Goal: Task Accomplishment & Management: Manage account settings

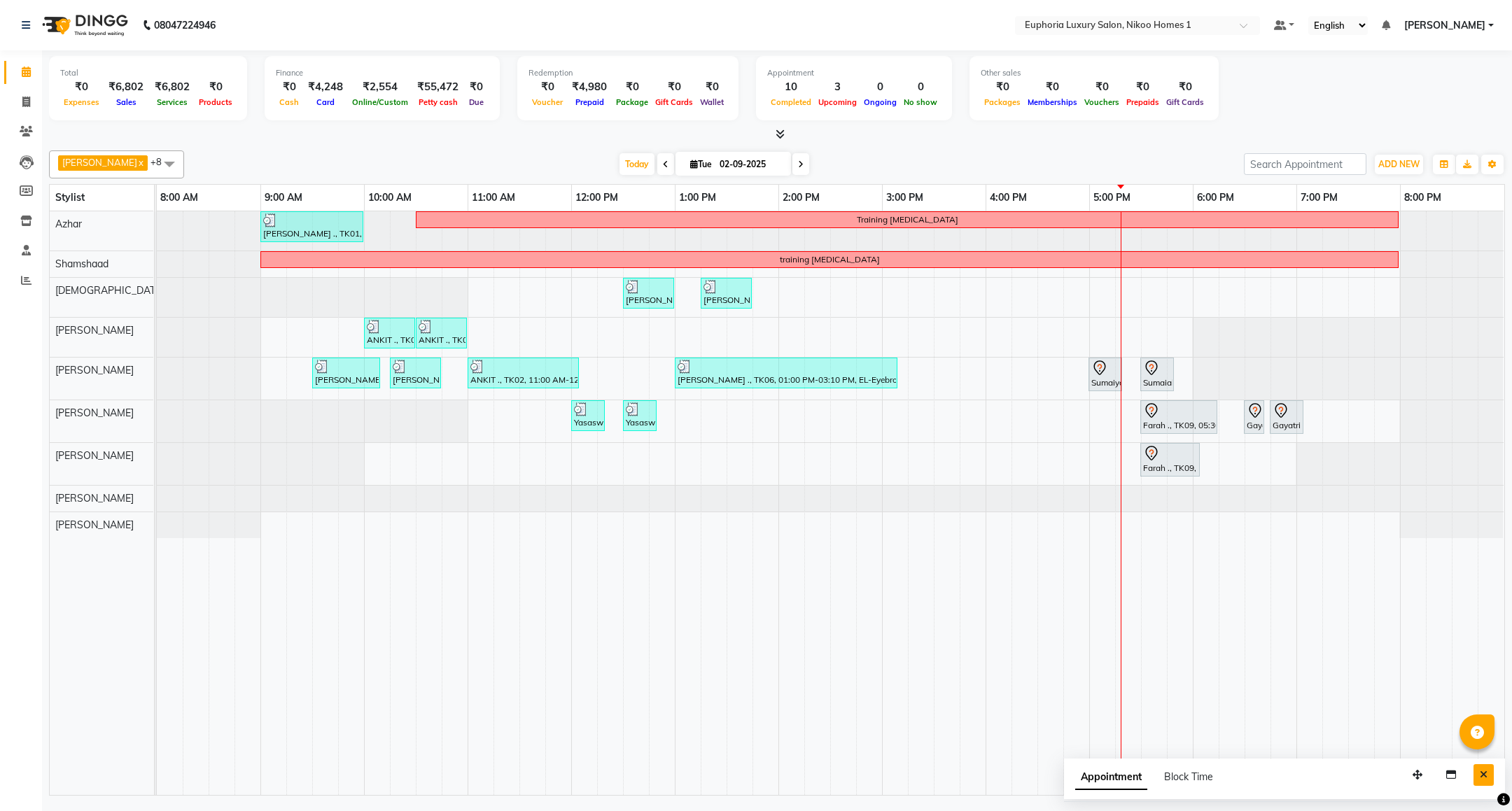
click at [1477, 773] on button "Close" at bounding box center [1483, 775] width 20 height 22
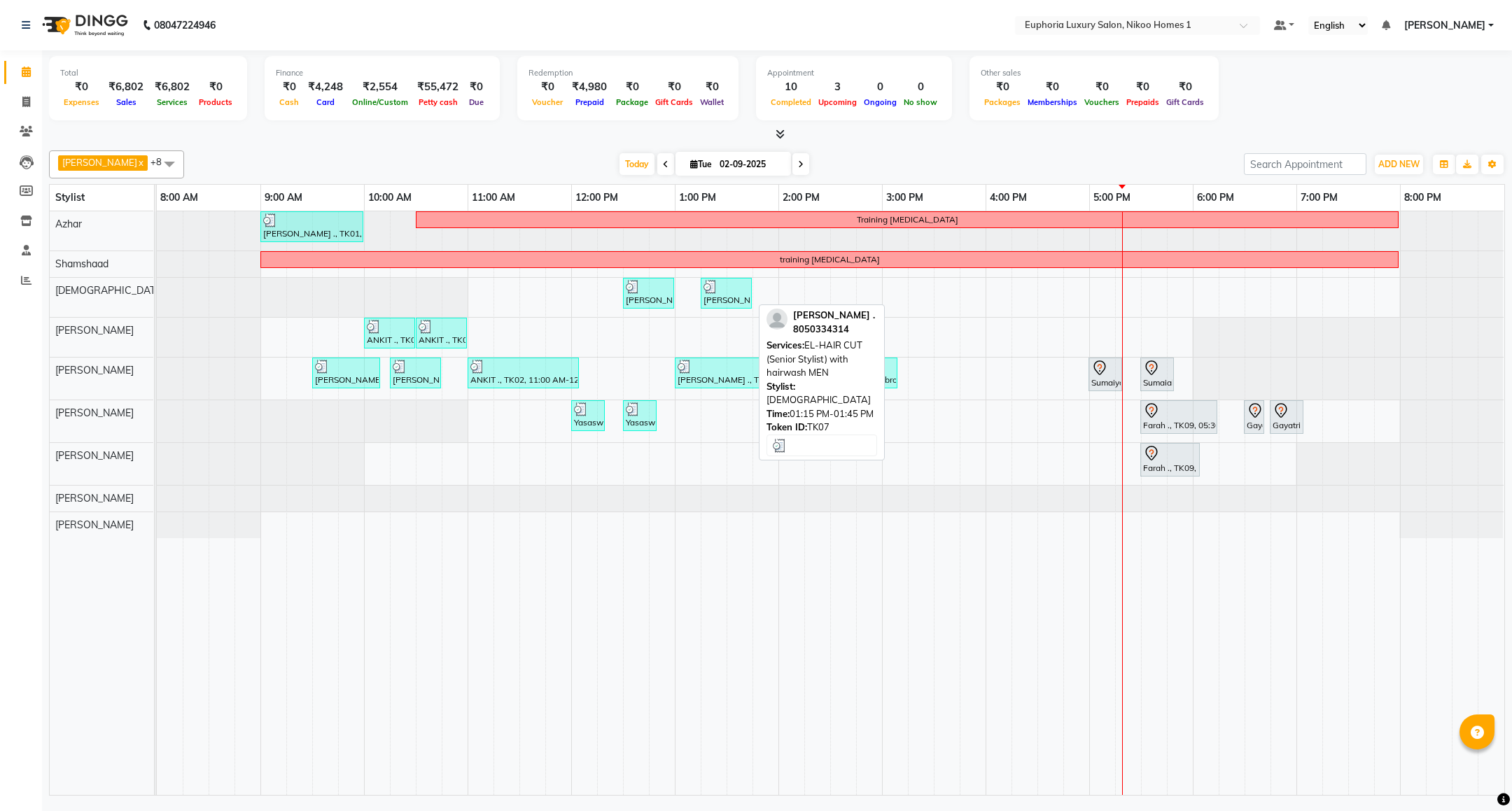
click at [717, 292] on img at bounding box center [710, 286] width 14 height 14
select select "3"
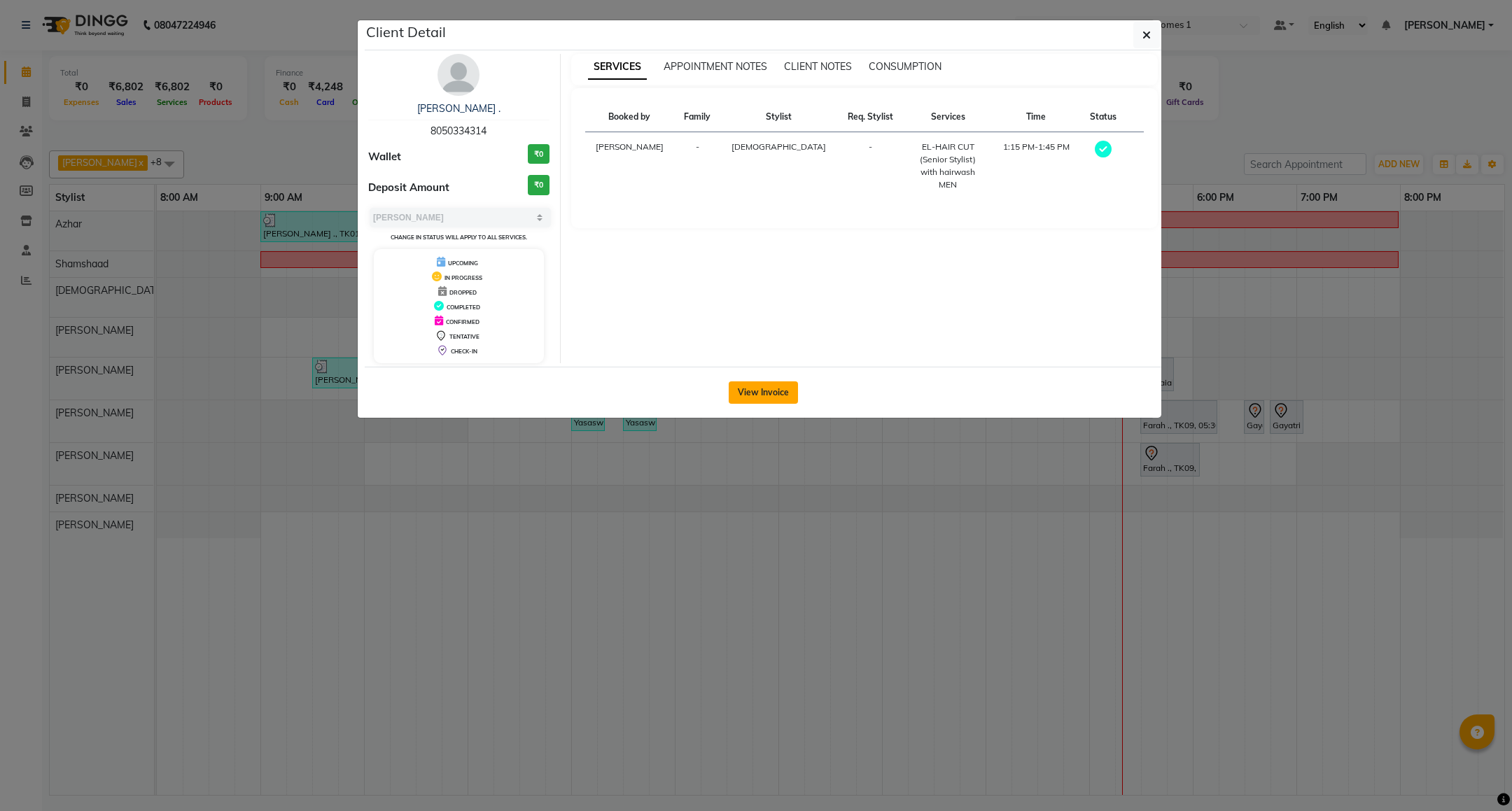
click at [772, 391] on button "View Invoice" at bounding box center [763, 393] width 69 height 22
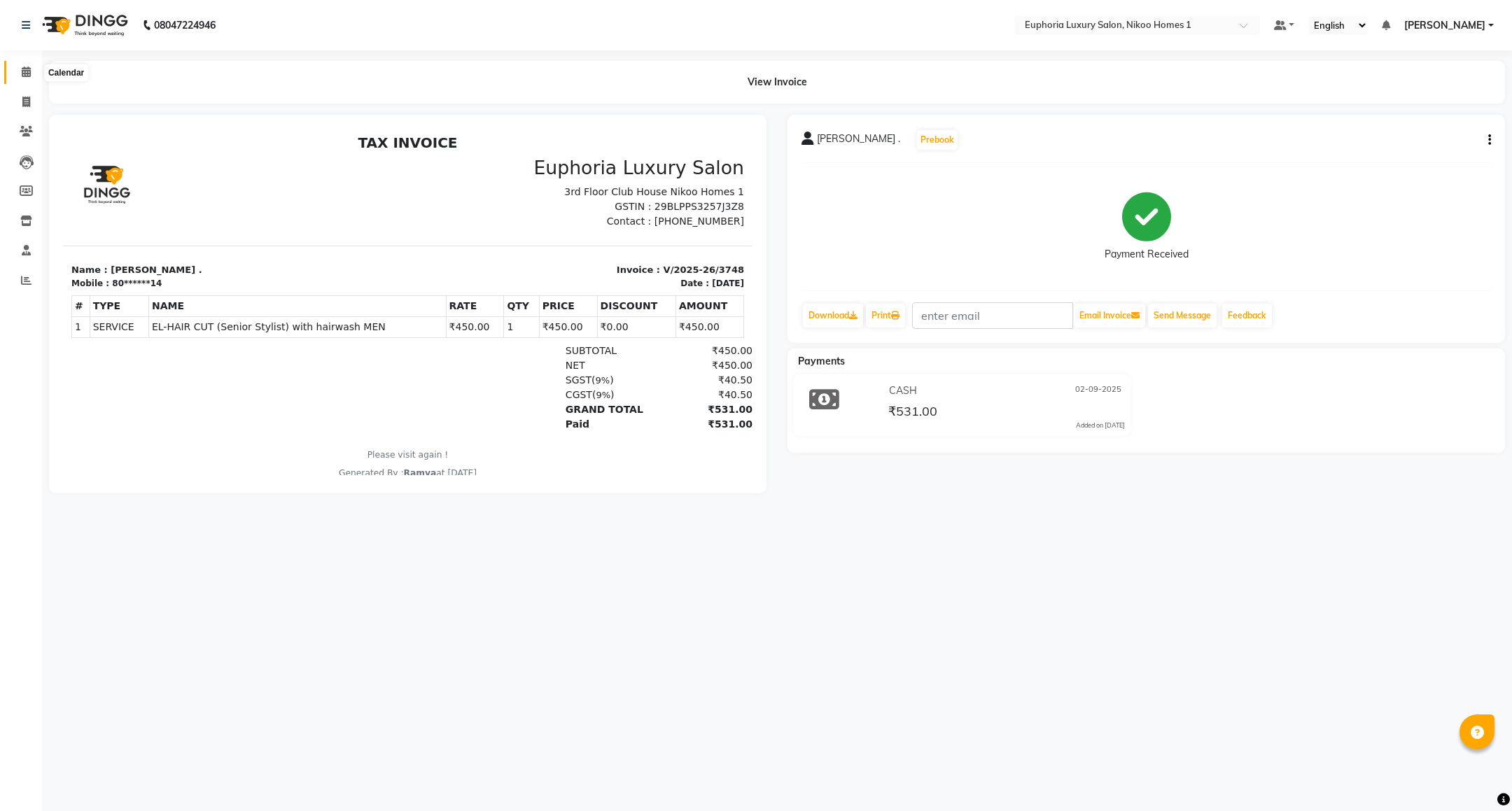
click at [28, 63] on link "Calendar" at bounding box center [21, 72] width 33 height 23
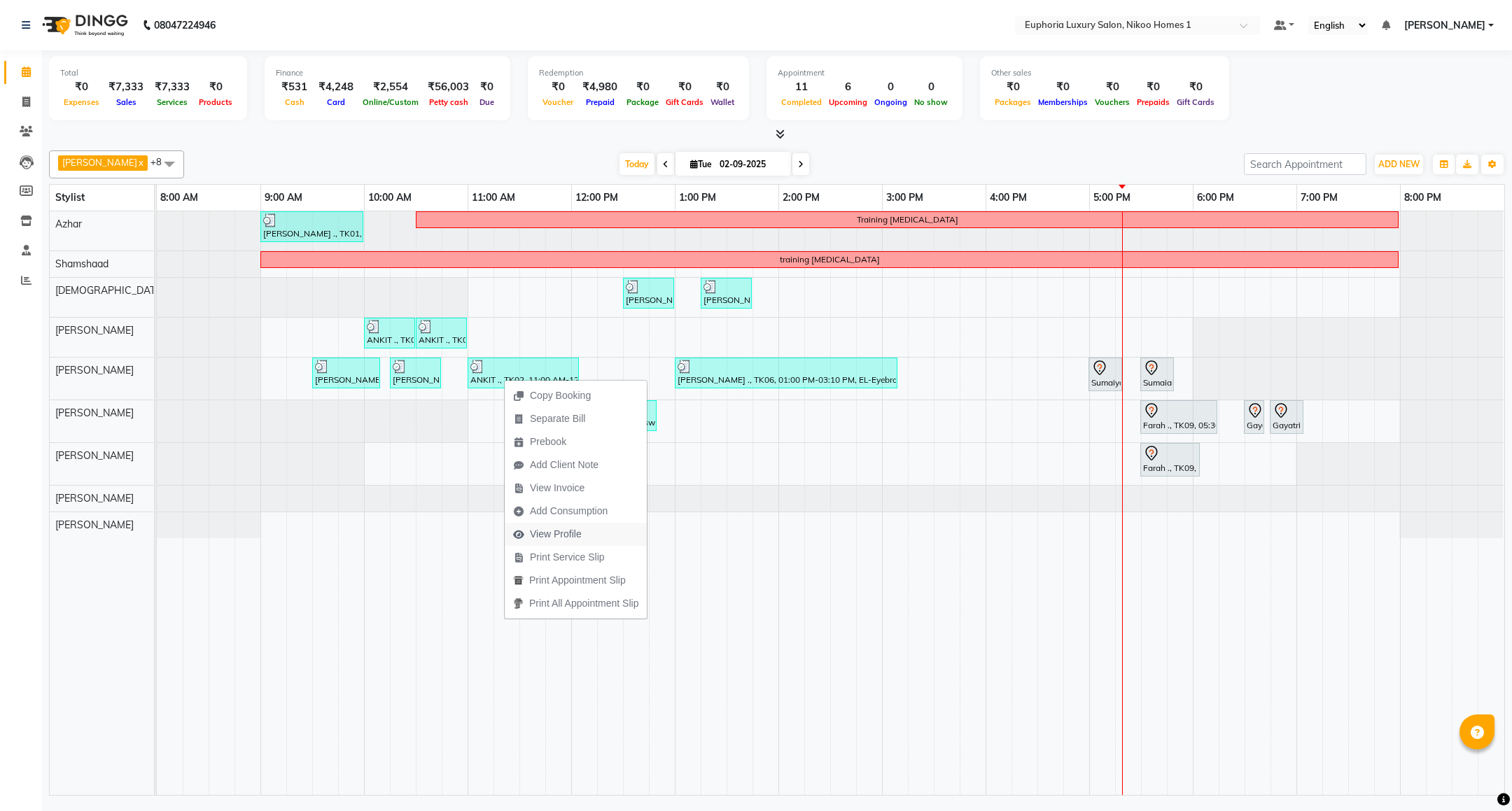
click at [563, 531] on span "View Profile" at bounding box center [556, 534] width 52 height 15
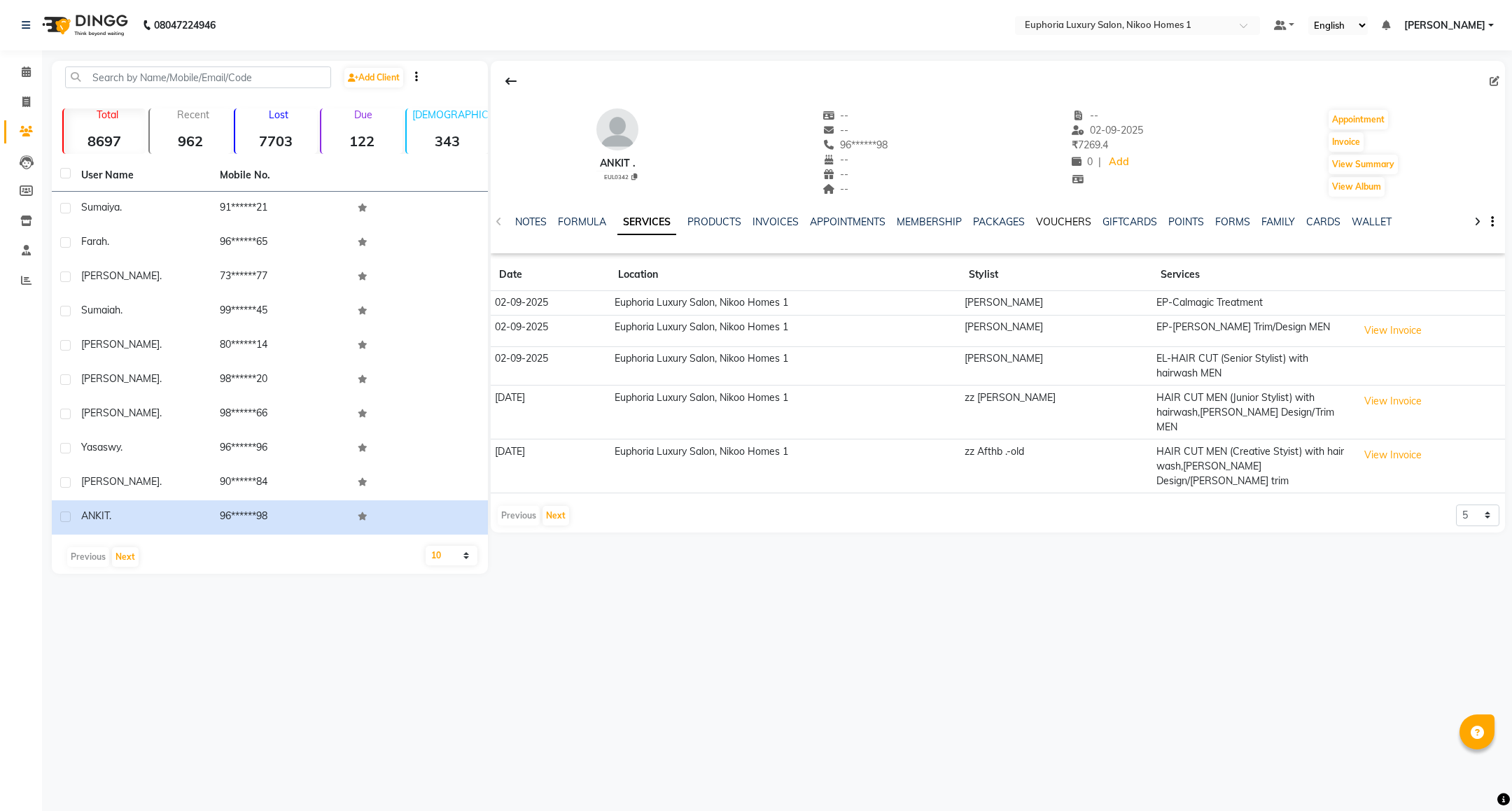
click at [1042, 220] on link "VOUCHERS" at bounding box center [1063, 222] width 55 height 13
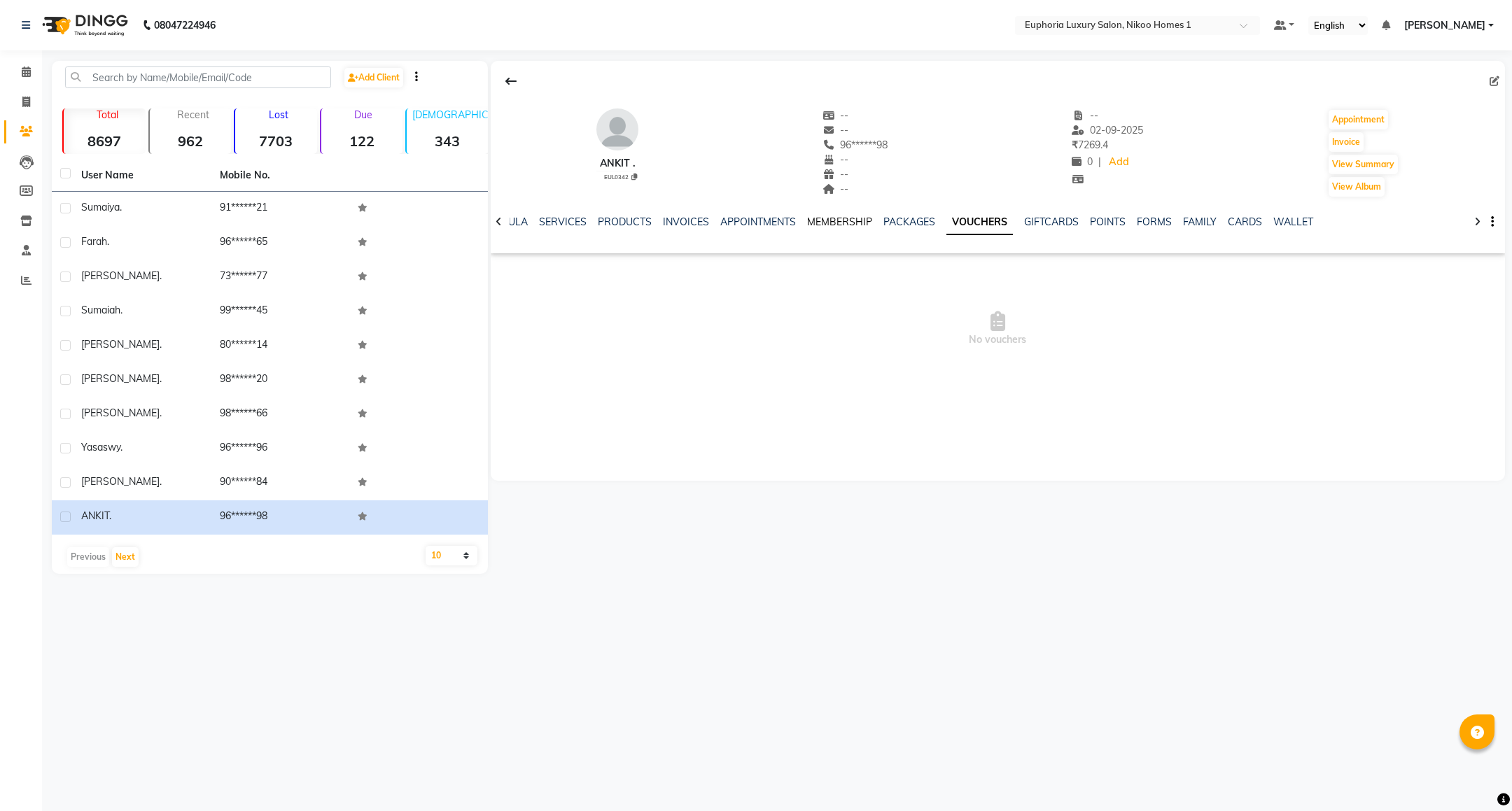
click at [825, 222] on link "MEMBERSHIP" at bounding box center [839, 222] width 65 height 13
click at [28, 68] on icon at bounding box center [26, 71] width 9 height 10
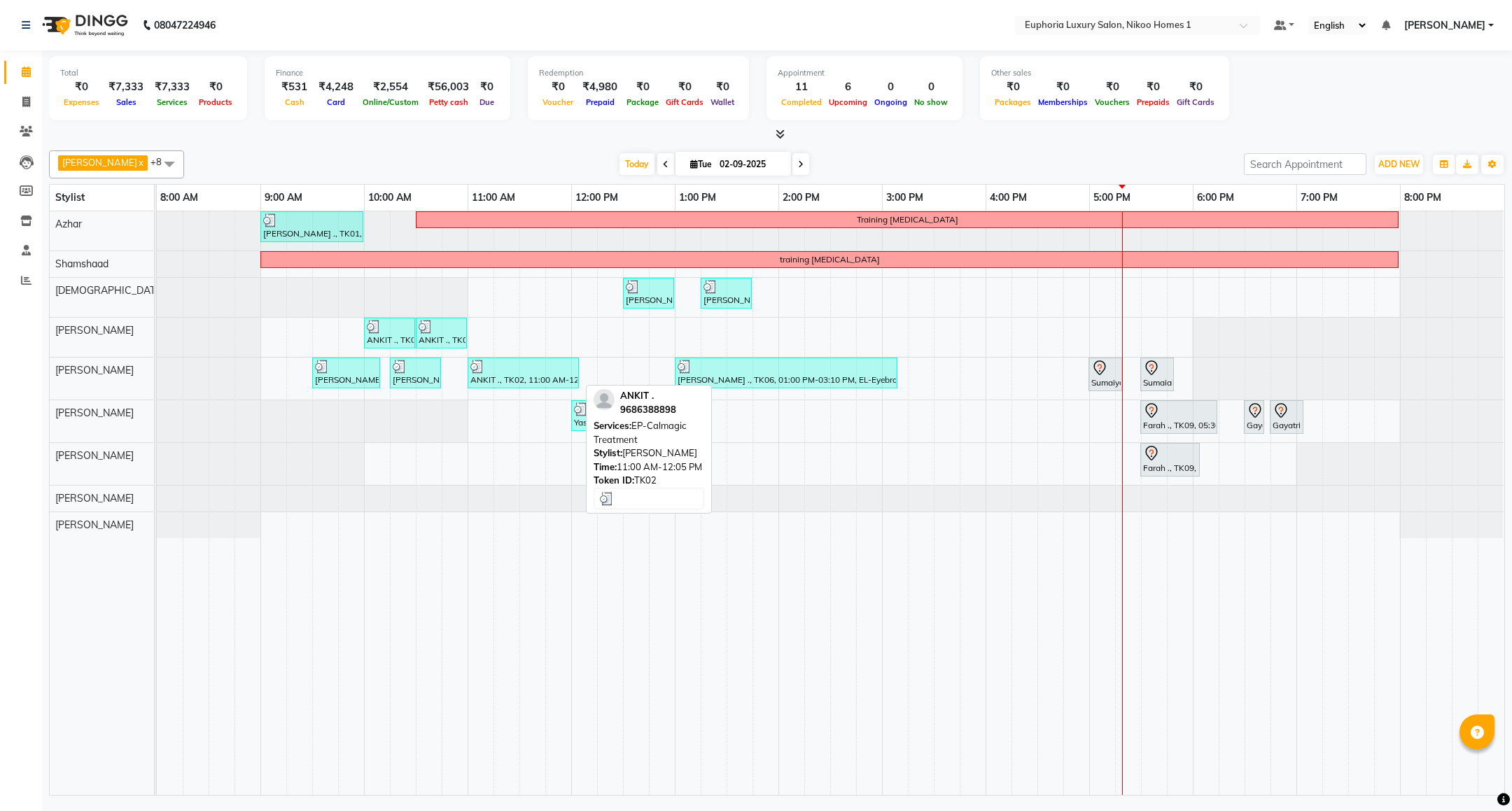
click at [514, 362] on link "ANKIT ., TK02, 11:00 AM-12:05 PM, EP-Calmagic Treatment" at bounding box center [523, 373] width 112 height 31
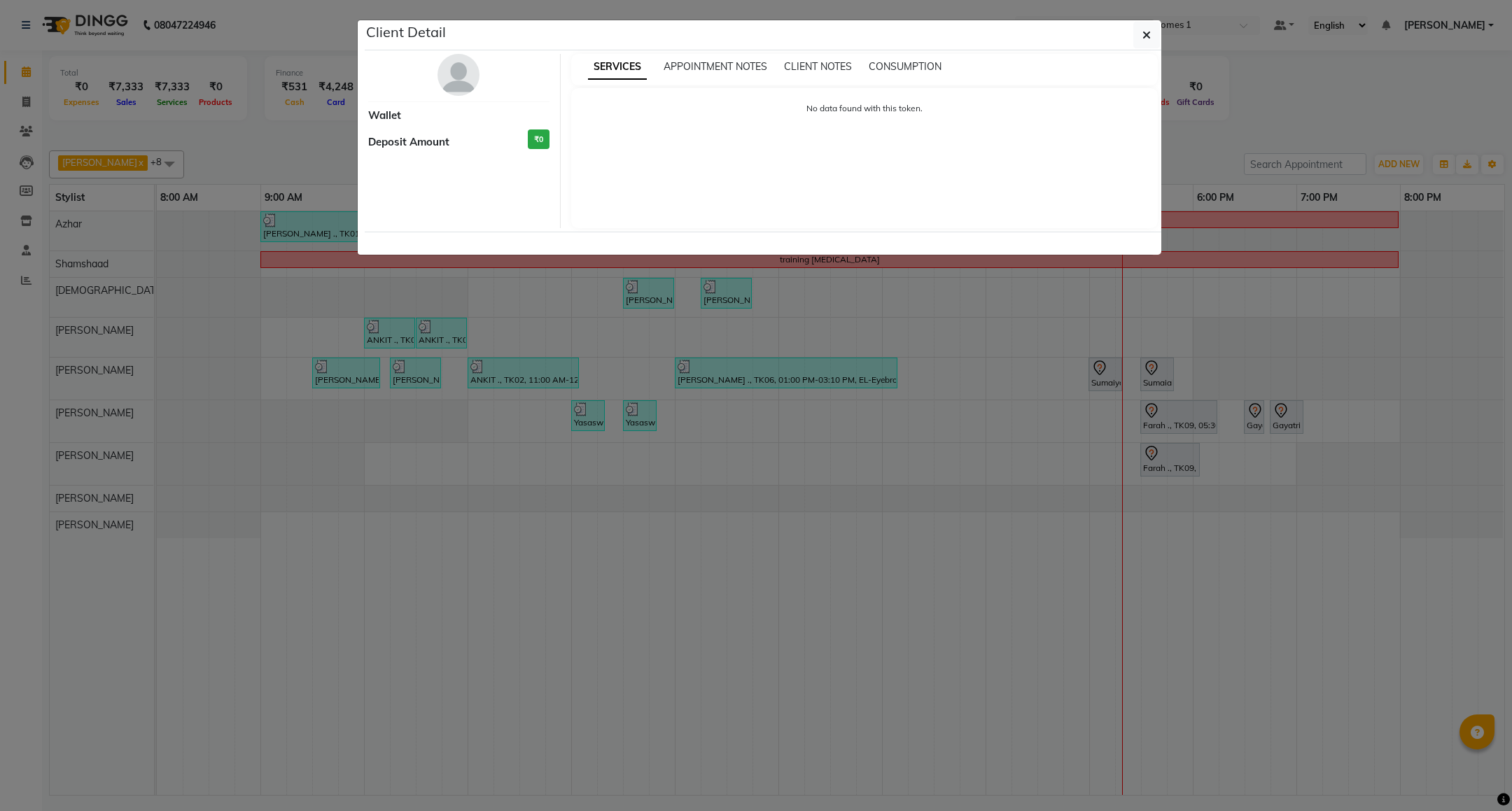
select select "3"
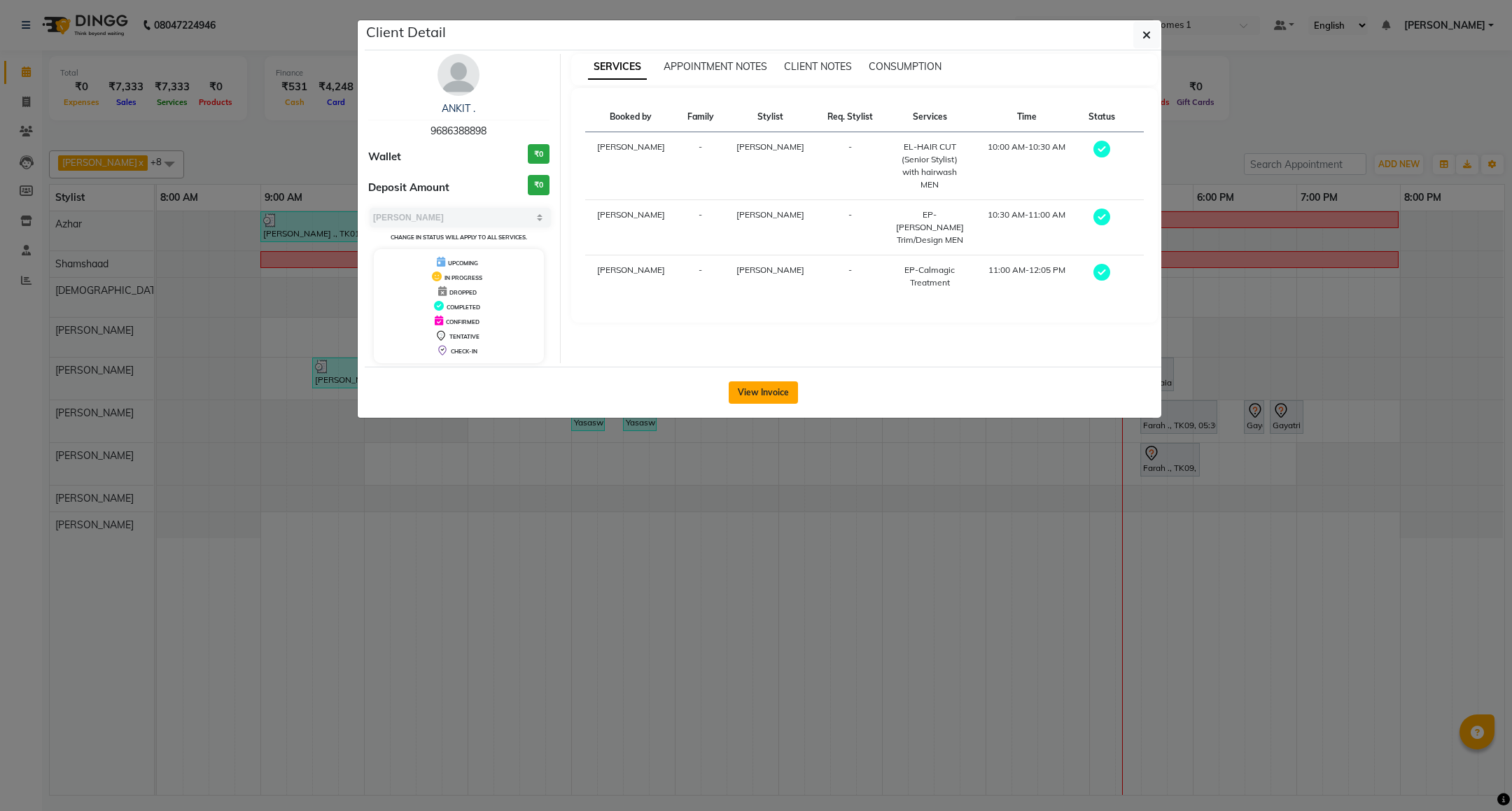
click at [749, 402] on button "View Invoice" at bounding box center [763, 393] width 69 height 22
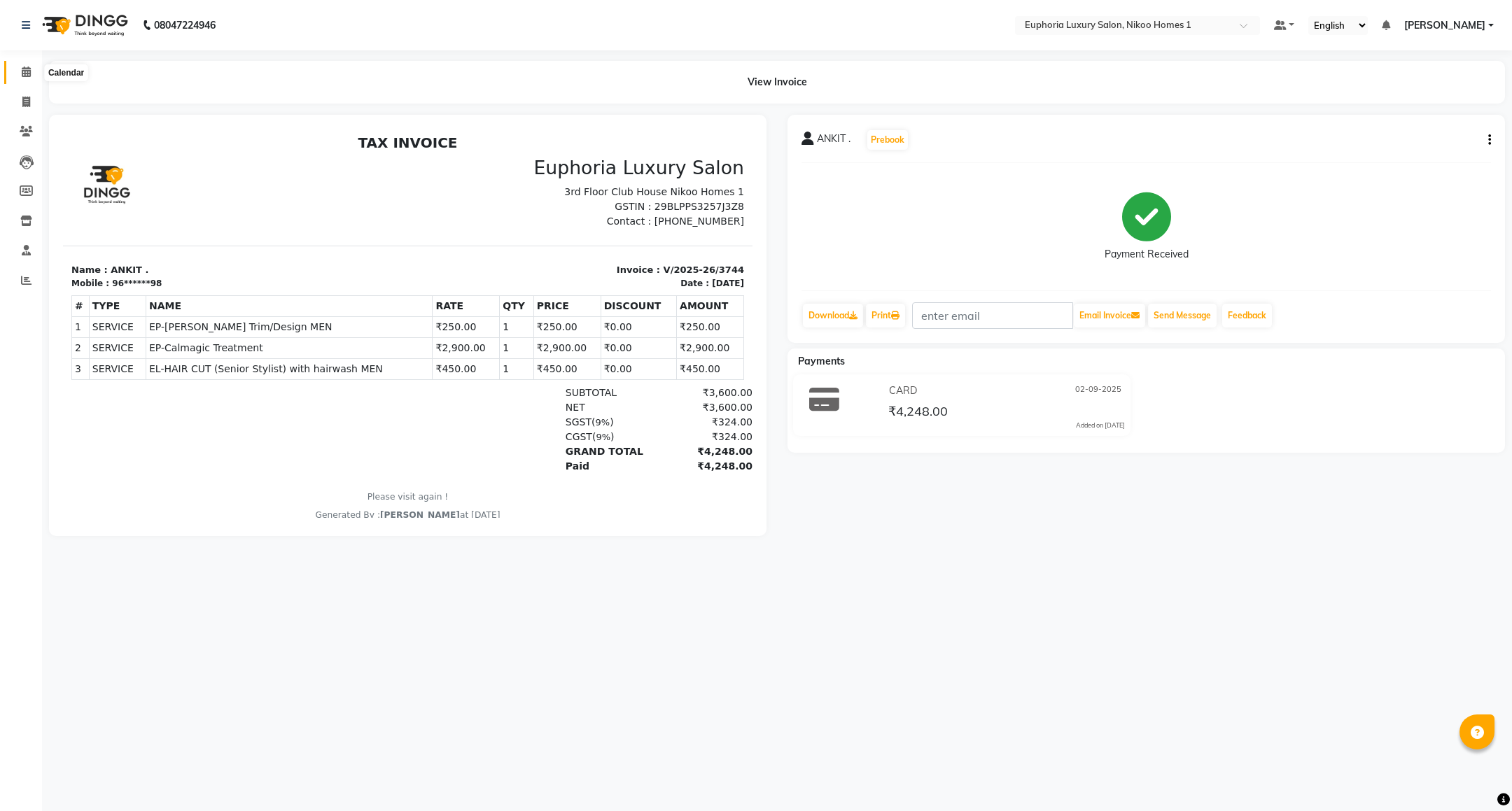
click at [23, 77] on icon at bounding box center [26, 71] width 9 height 10
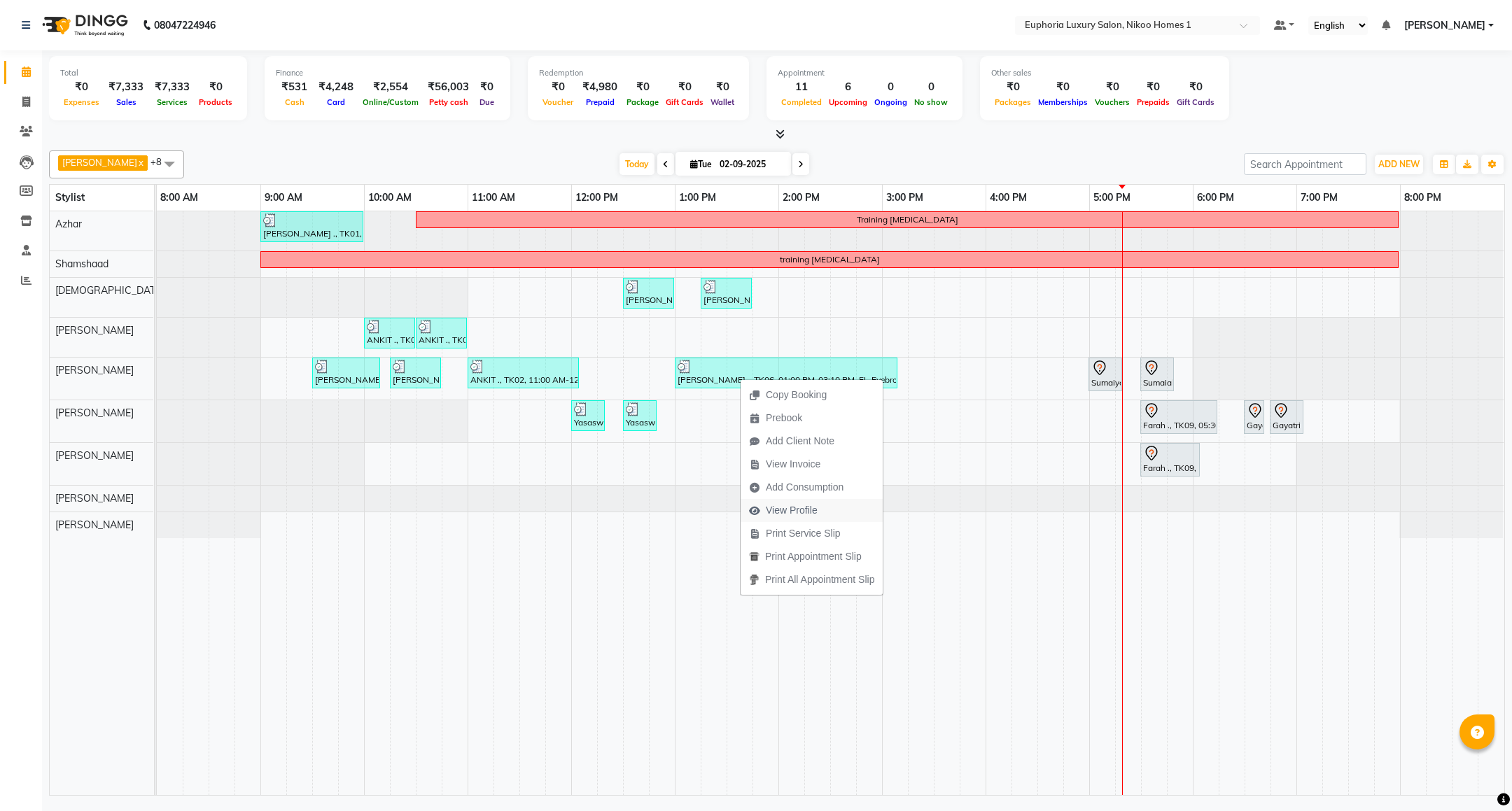
click at [781, 513] on span "View Profile" at bounding box center [792, 510] width 52 height 15
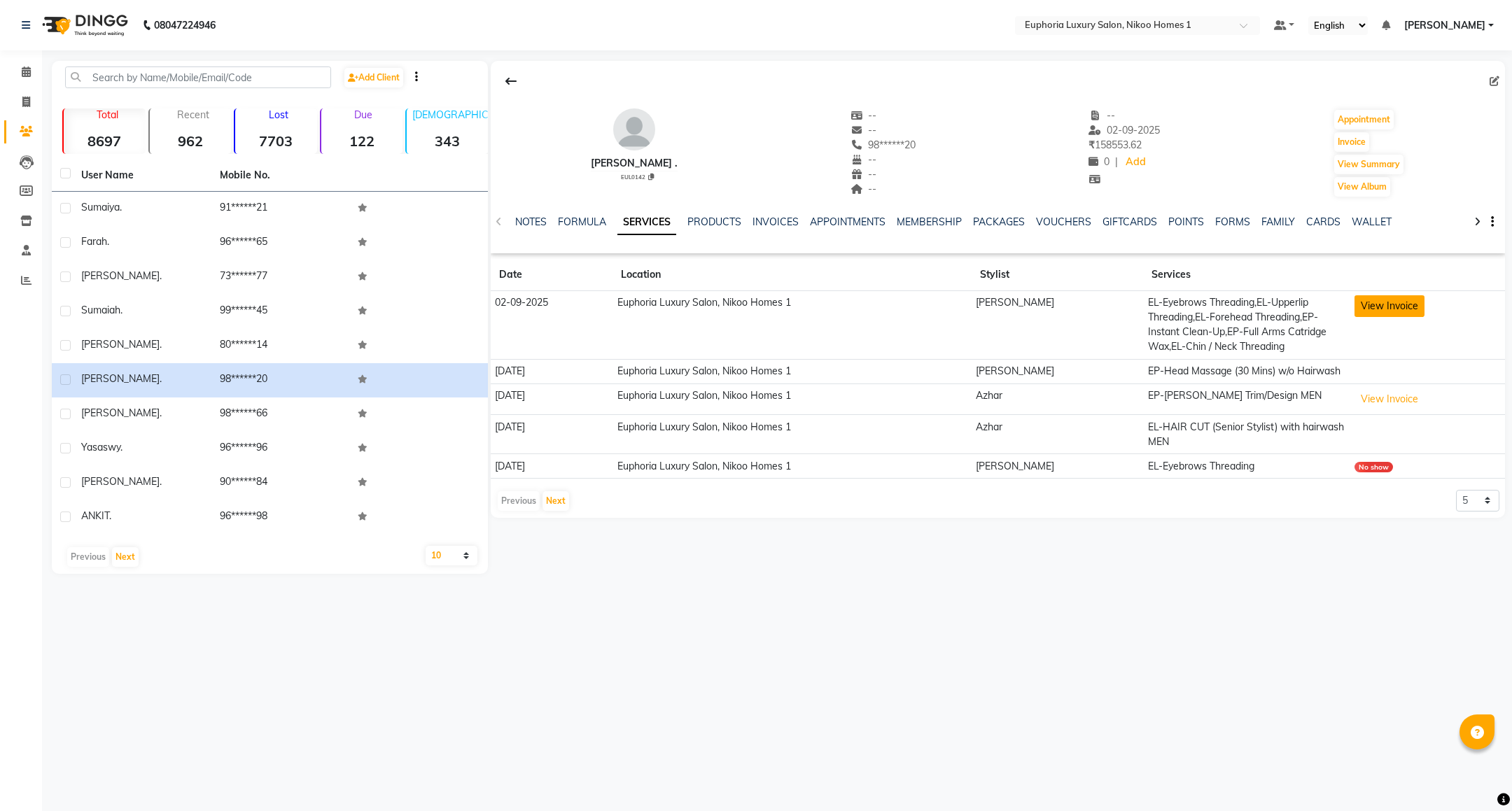
click at [1386, 304] on button "View Invoice" at bounding box center [1389, 306] width 70 height 22
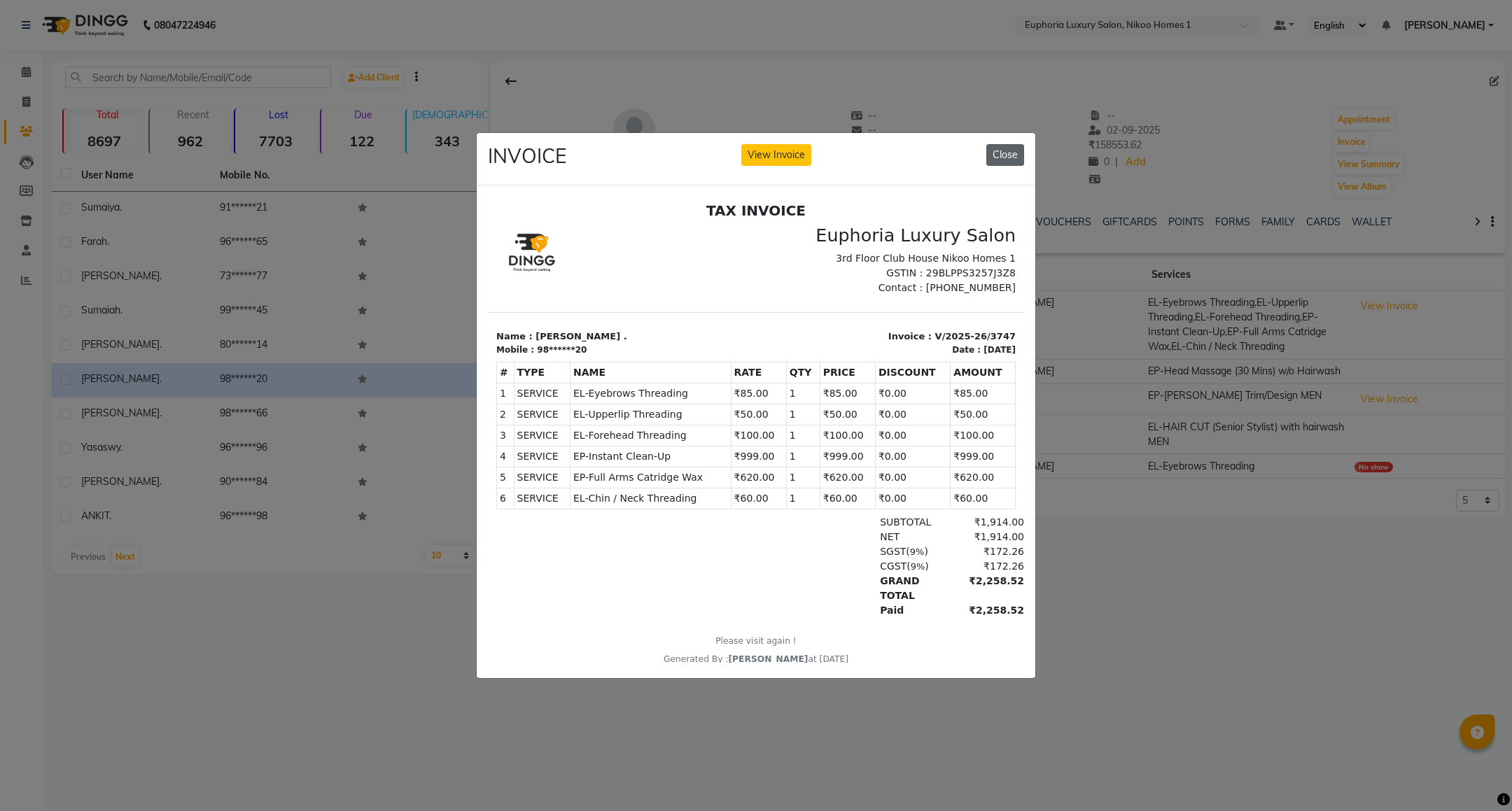
click at [1002, 144] on button "Close" at bounding box center [1005, 155] width 38 height 22
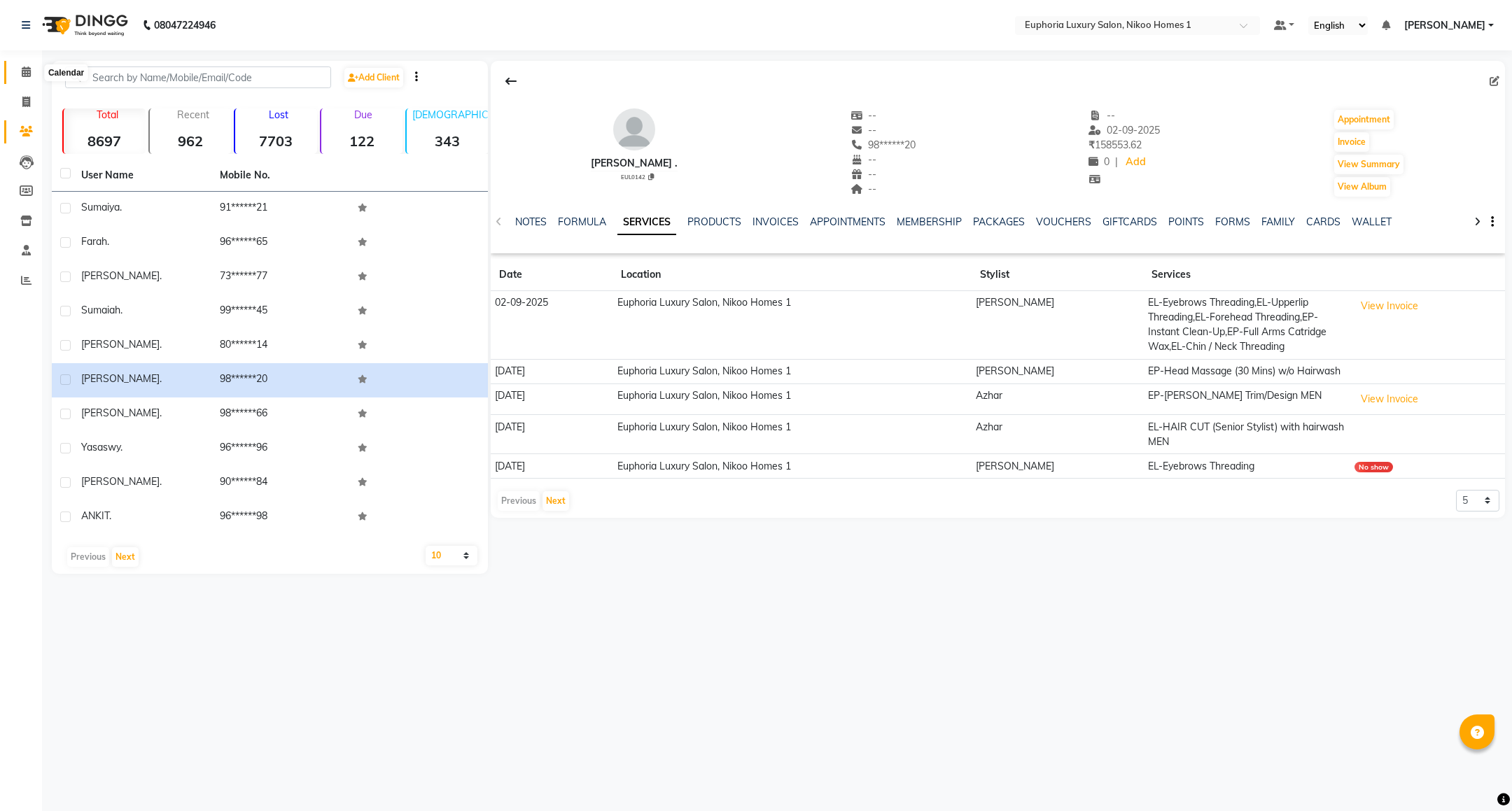
click at [34, 74] on span at bounding box center [26, 73] width 25 height 16
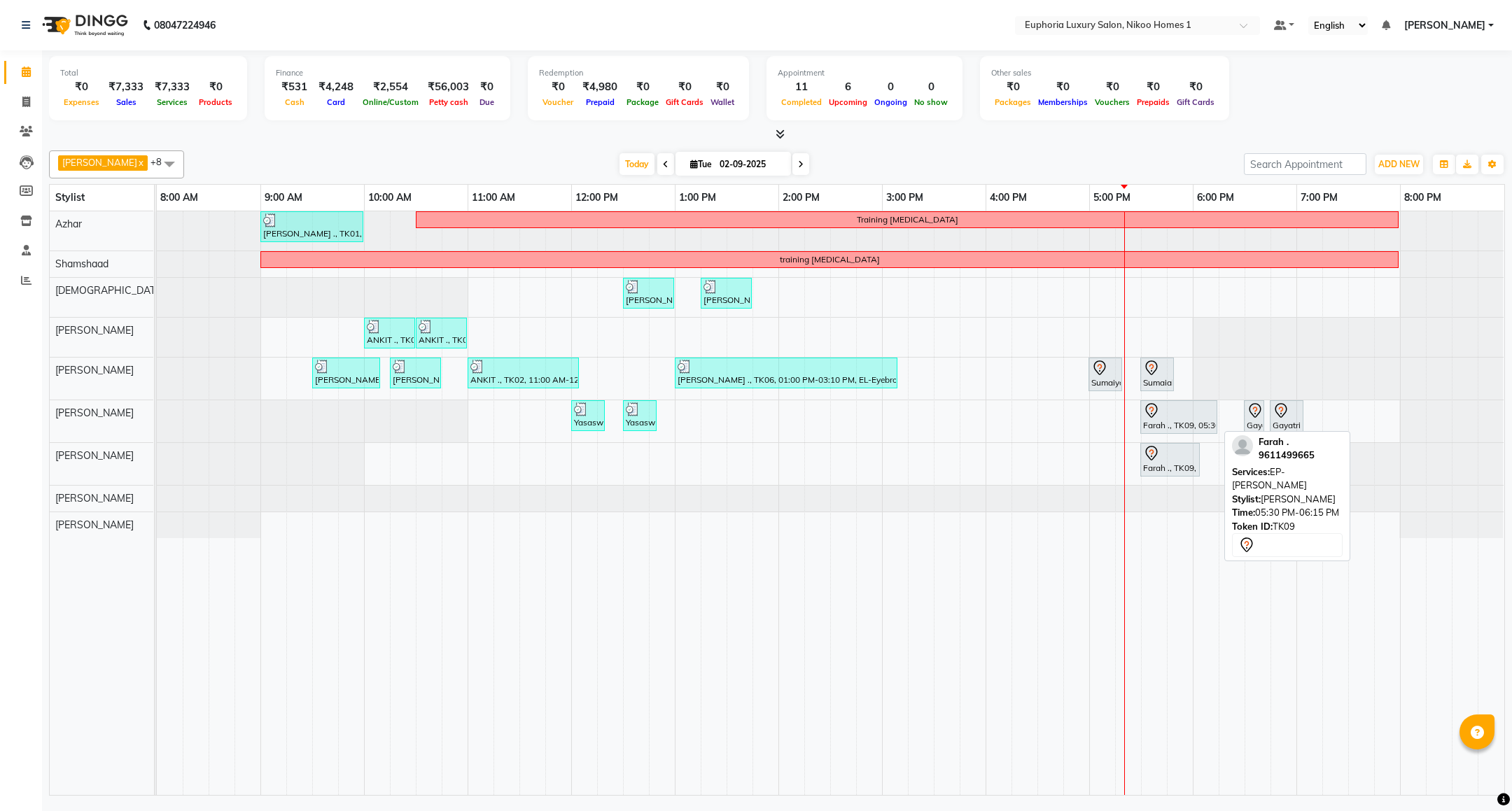
click at [1170, 419] on div at bounding box center [1179, 411] width 71 height 17
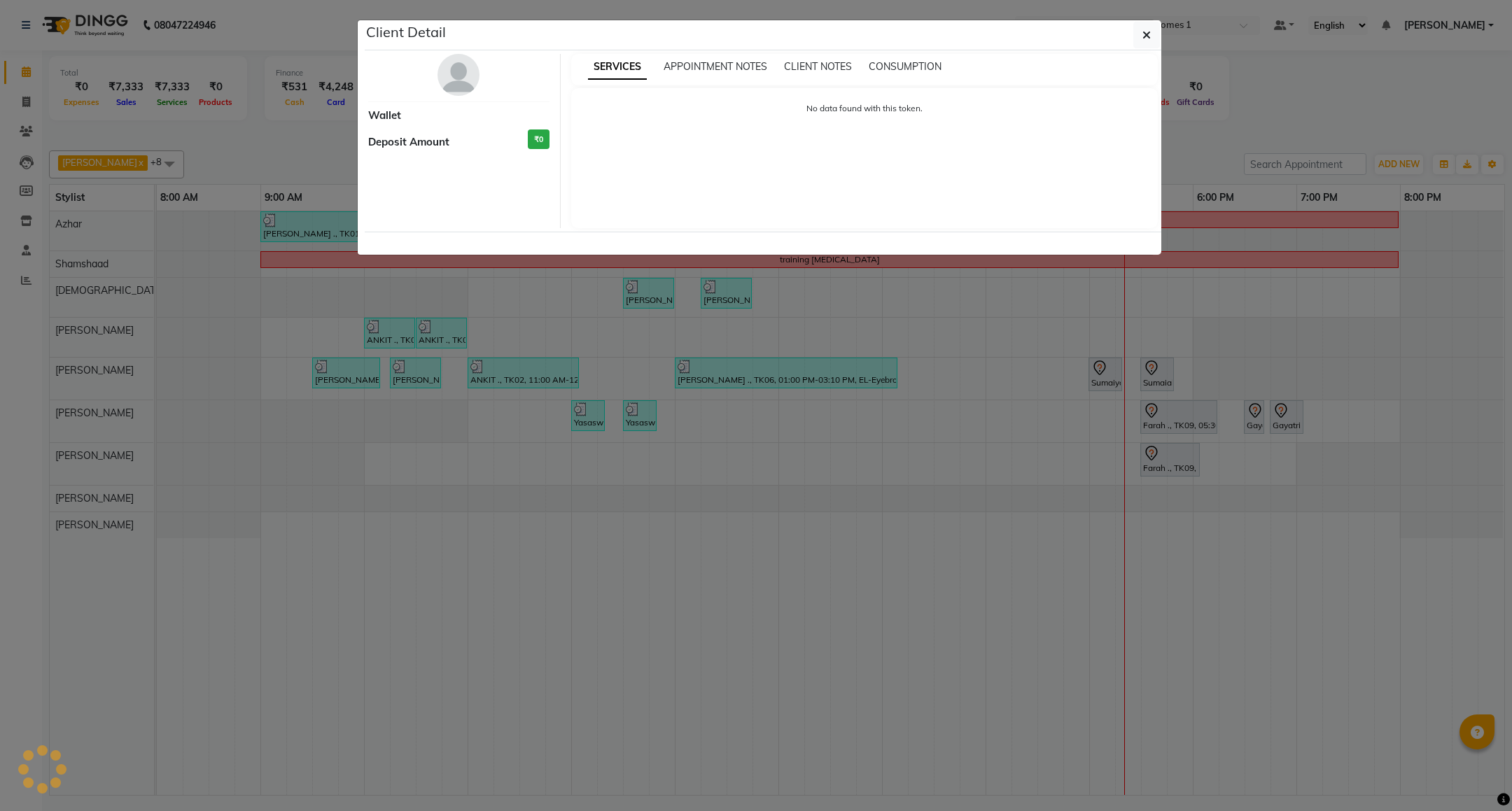
select select "7"
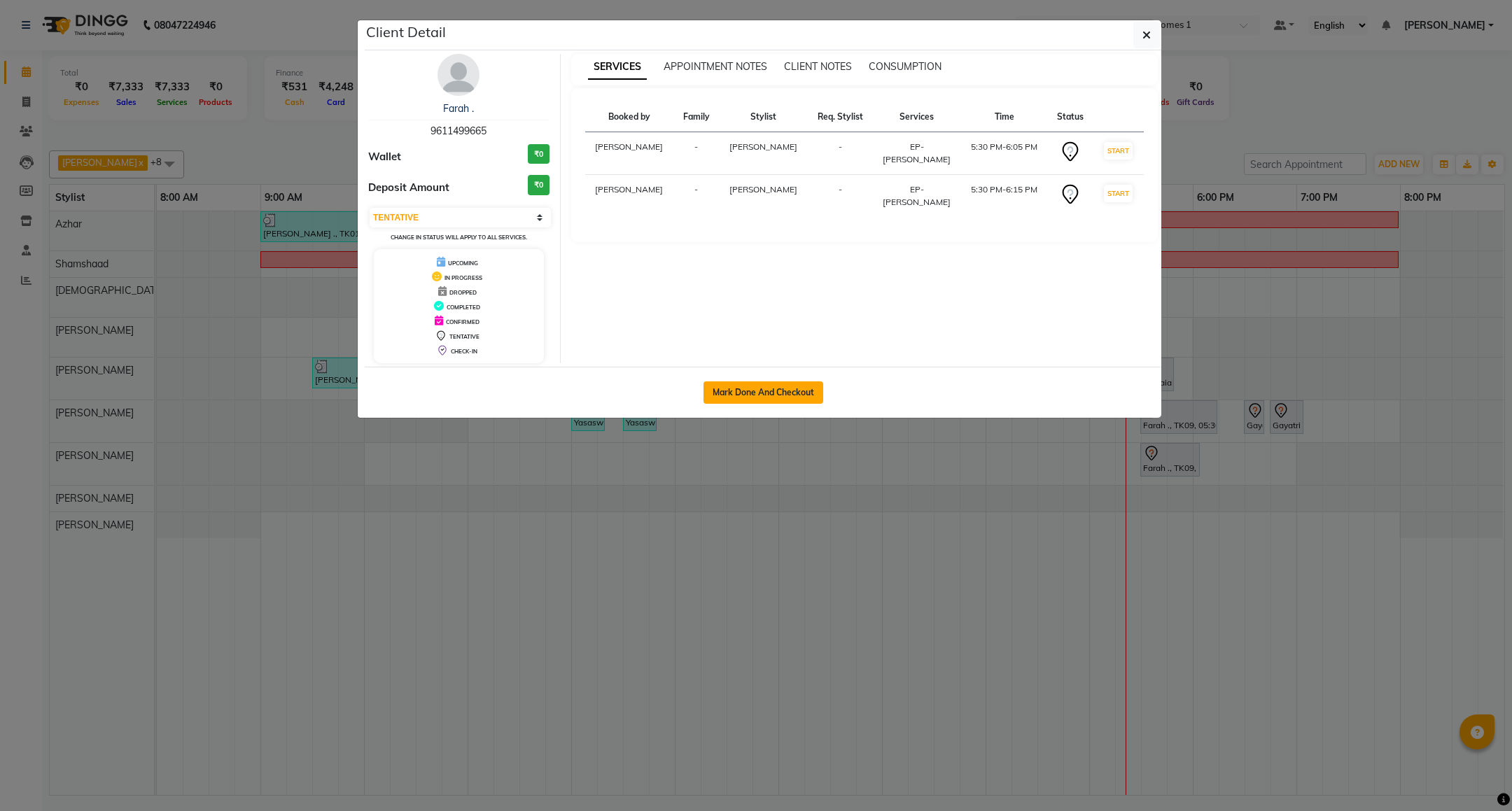
click at [712, 401] on button "Mark Done And Checkout" at bounding box center [763, 393] width 120 height 22
select select "7987"
select select "service"
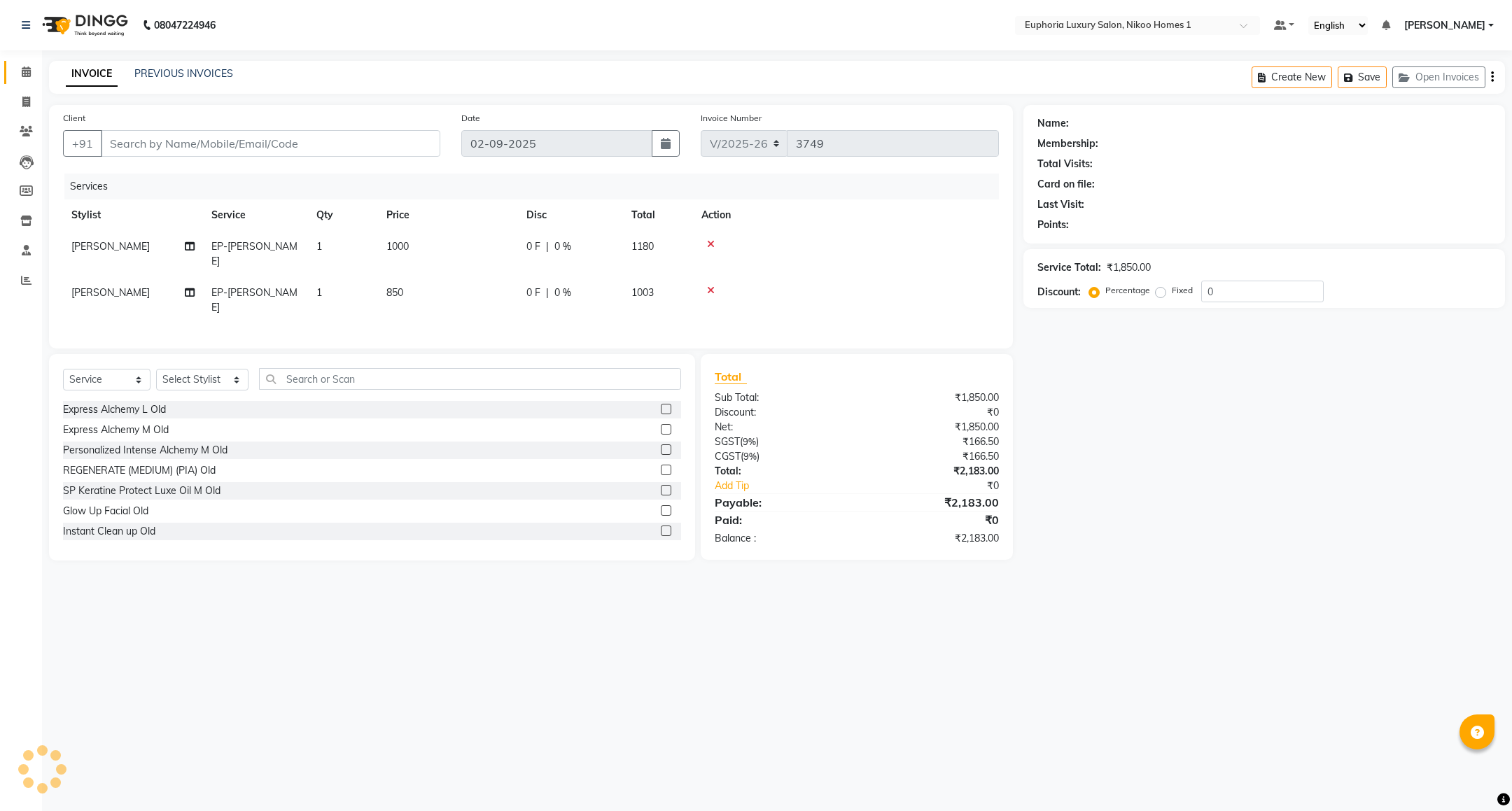
type input "96******65"
select select "86001"
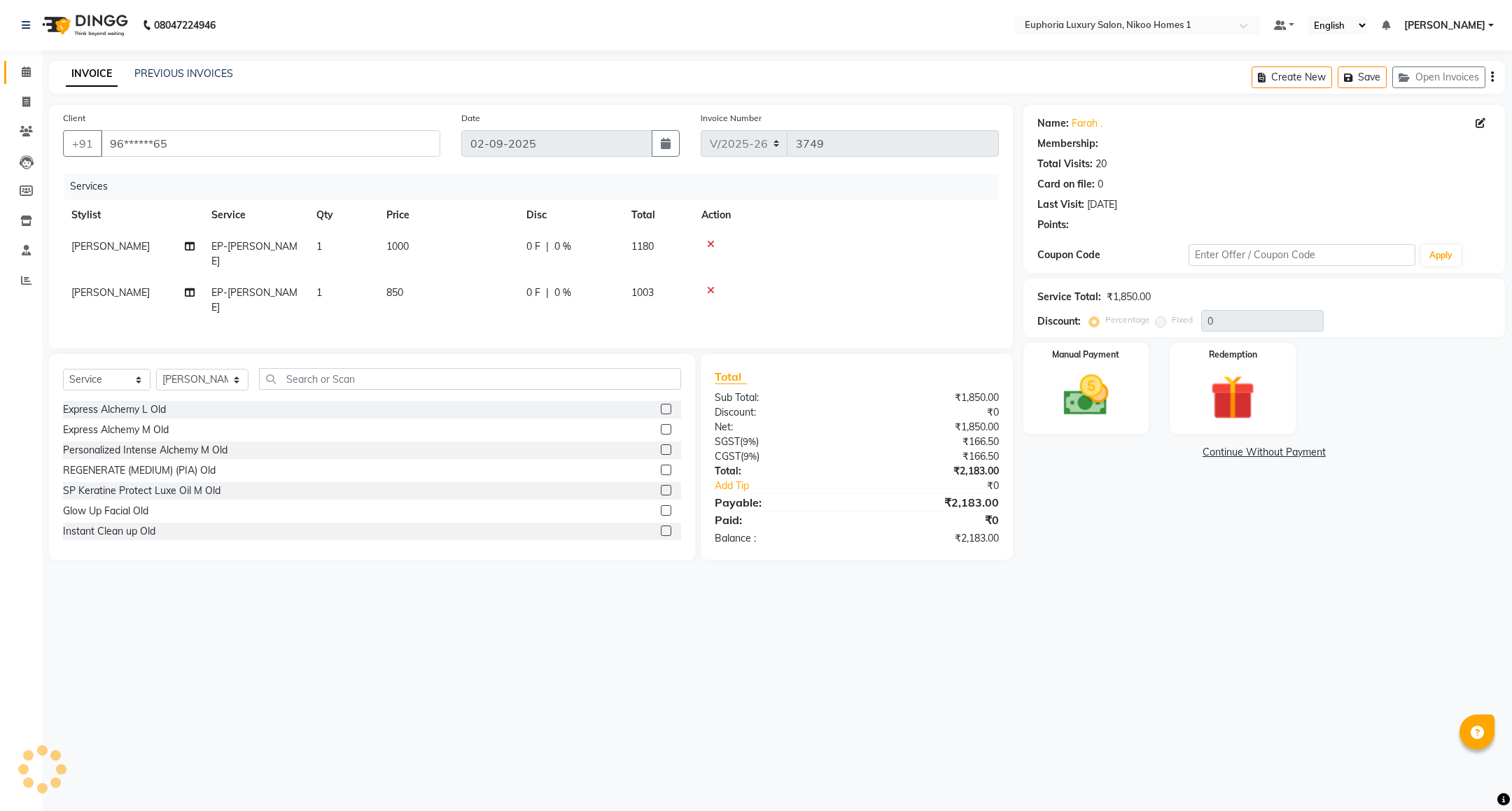
select select "1: Object"
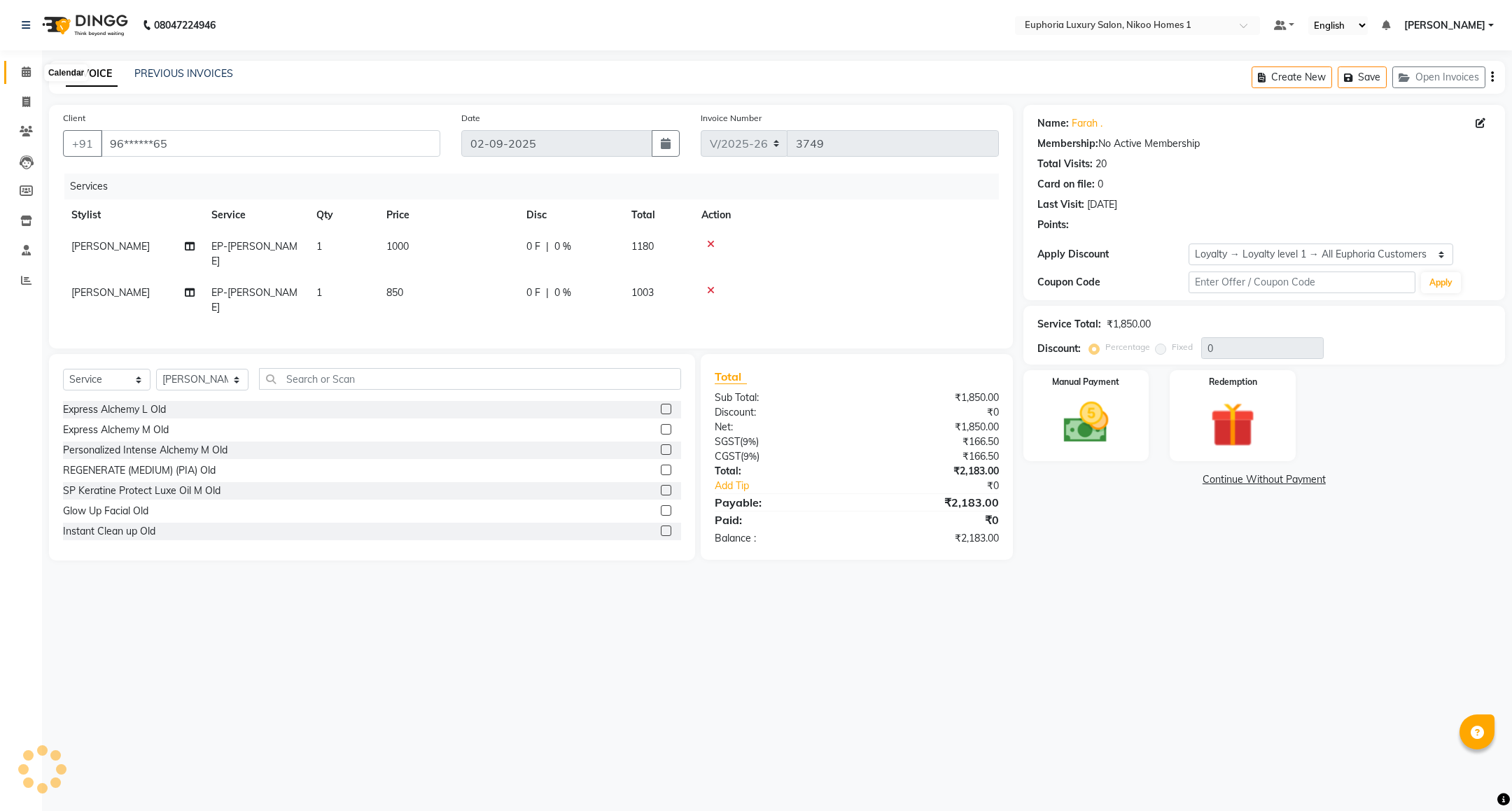
click at [19, 65] on span at bounding box center [26, 73] width 25 height 16
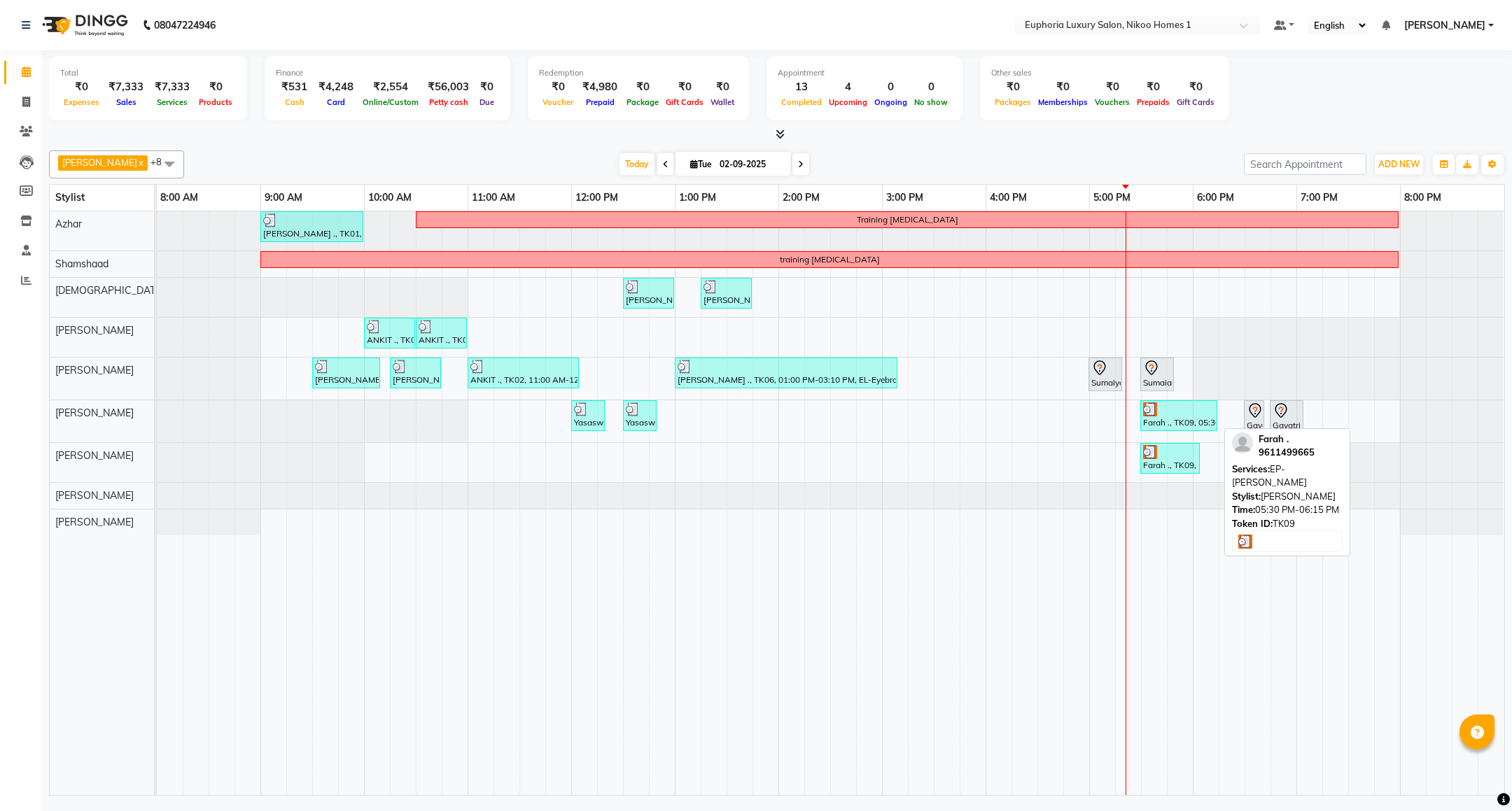
click at [1202, 422] on div "Farah ., TK09, 05:30 PM-06:15 PM, EP-[PERSON_NAME]" at bounding box center [1179, 416] width 74 height 27
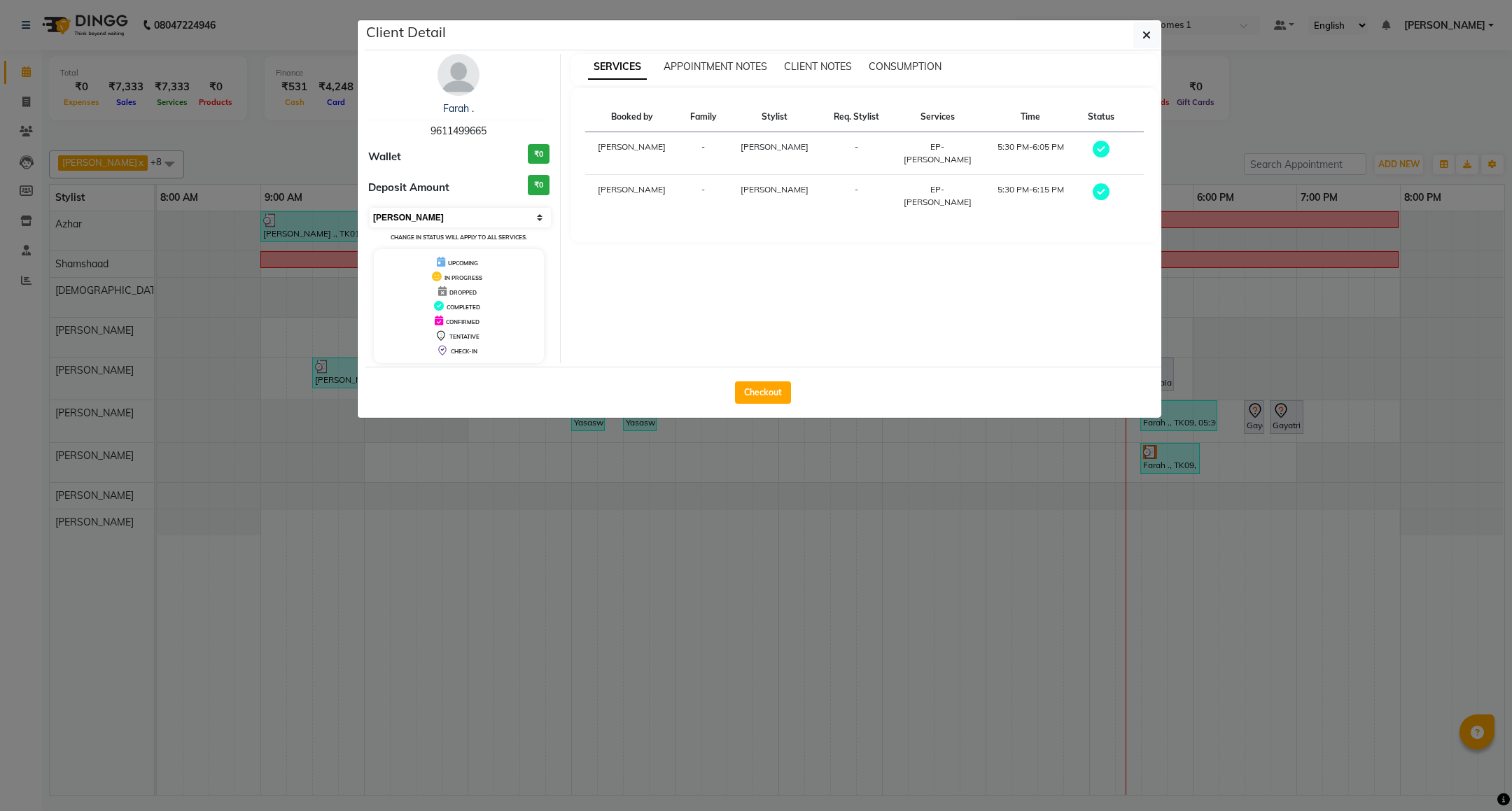
click at [417, 221] on select "Select MARK DONE UPCOMING" at bounding box center [461, 217] width 182 height 19
select select "5"
click at [370, 208] on select "Select MARK DONE UPCOMING" at bounding box center [461, 217] width 182 height 19
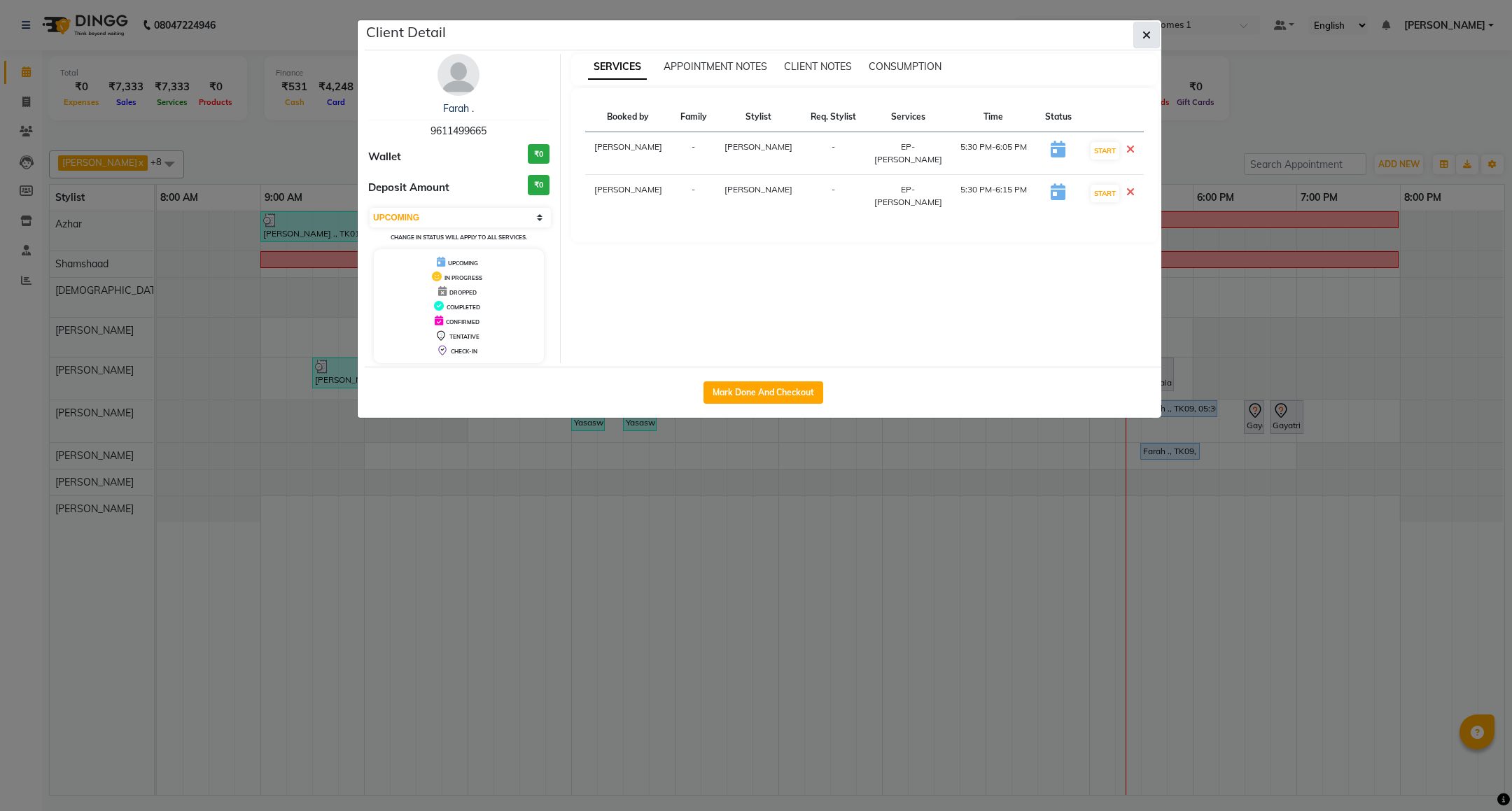
click at [1144, 33] on icon "button" at bounding box center [1146, 35] width 8 height 11
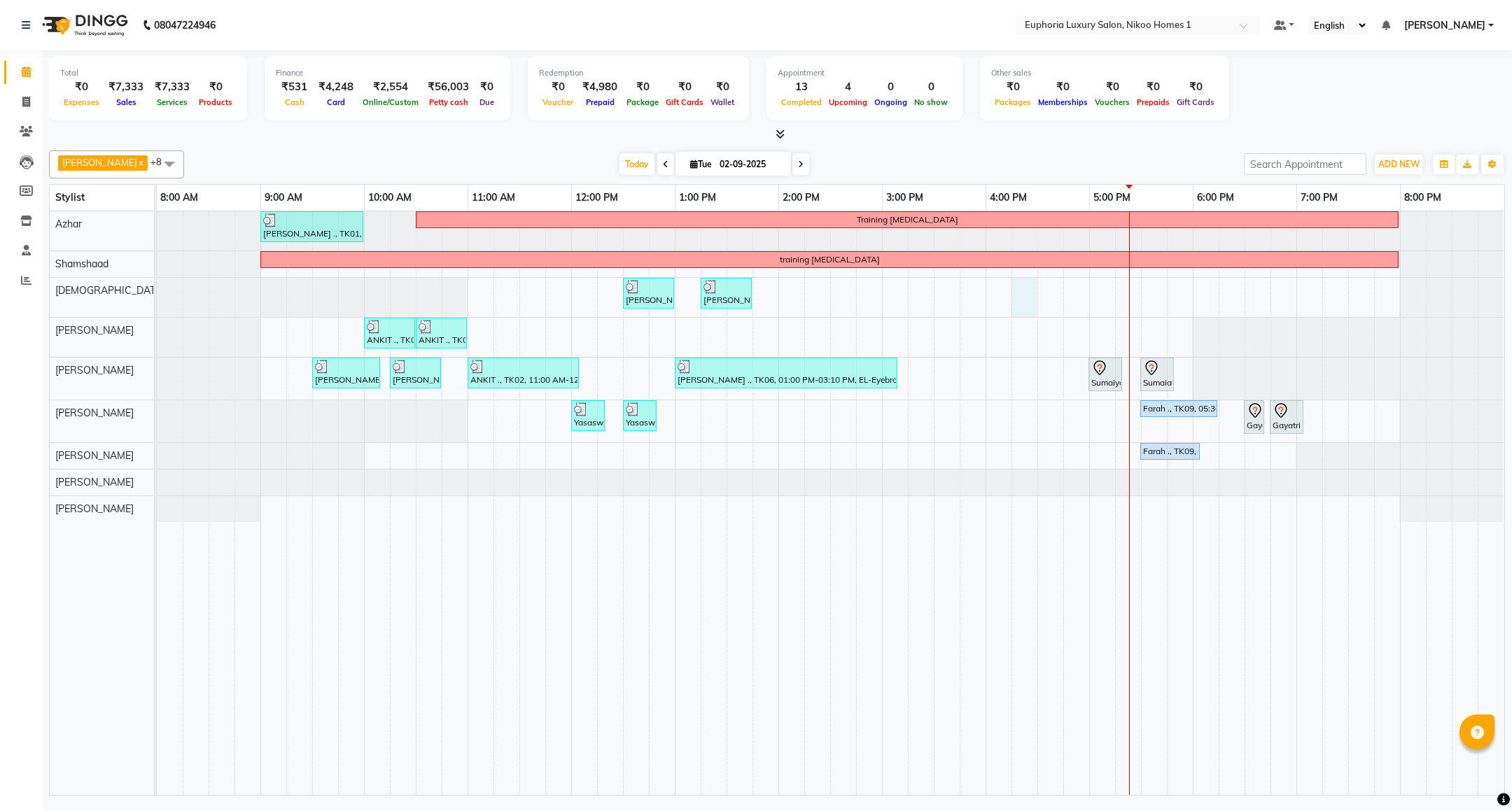
click at [1015, 296] on div "[PERSON_NAME] ., TK01, 09:00 AM-10:00 AM, EP-Artistic Cut - Creative Stylist Tr…" at bounding box center [830, 503] width 1348 height 583
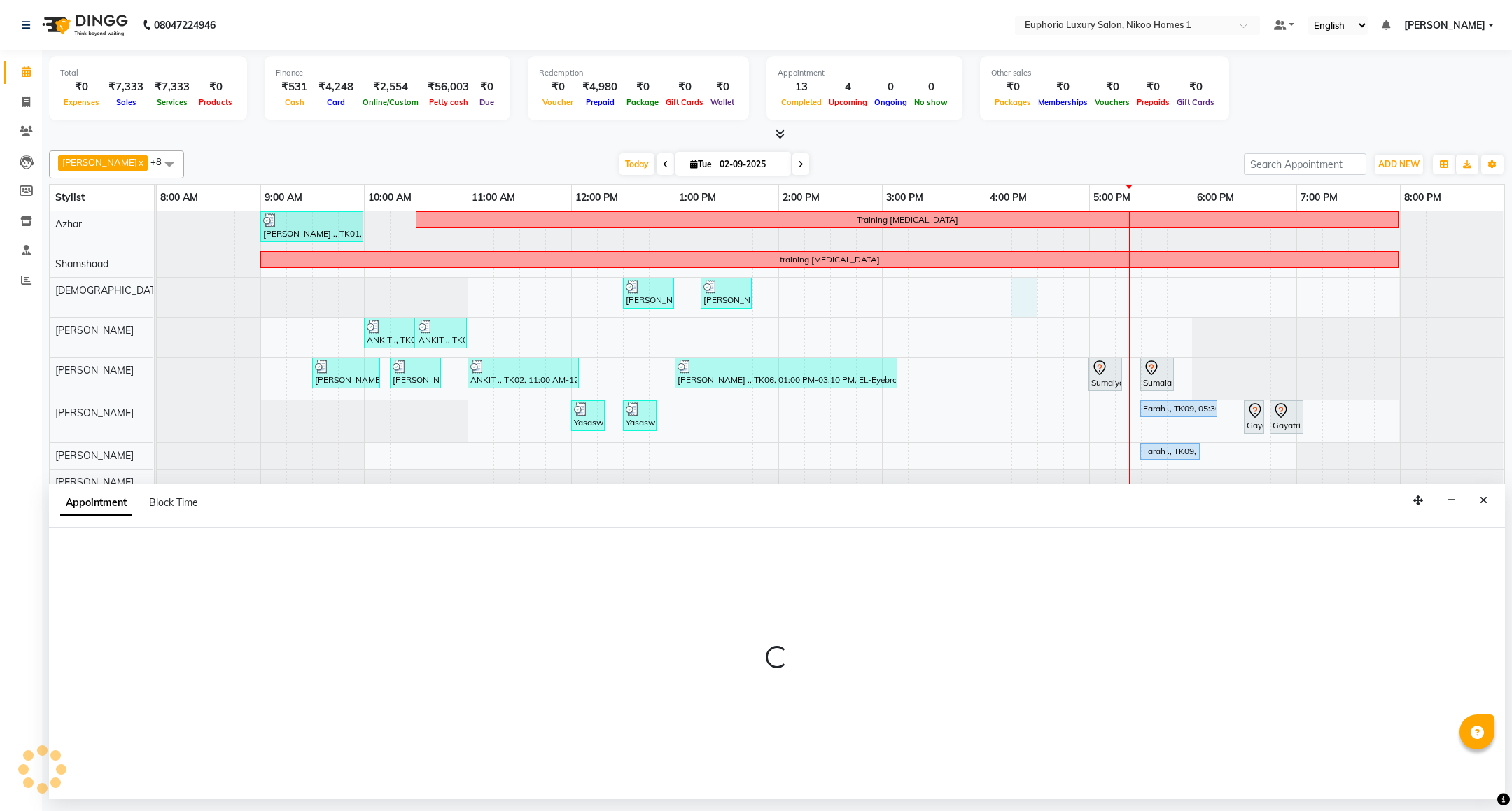
select select "85373"
select select "975"
select select "tentative"
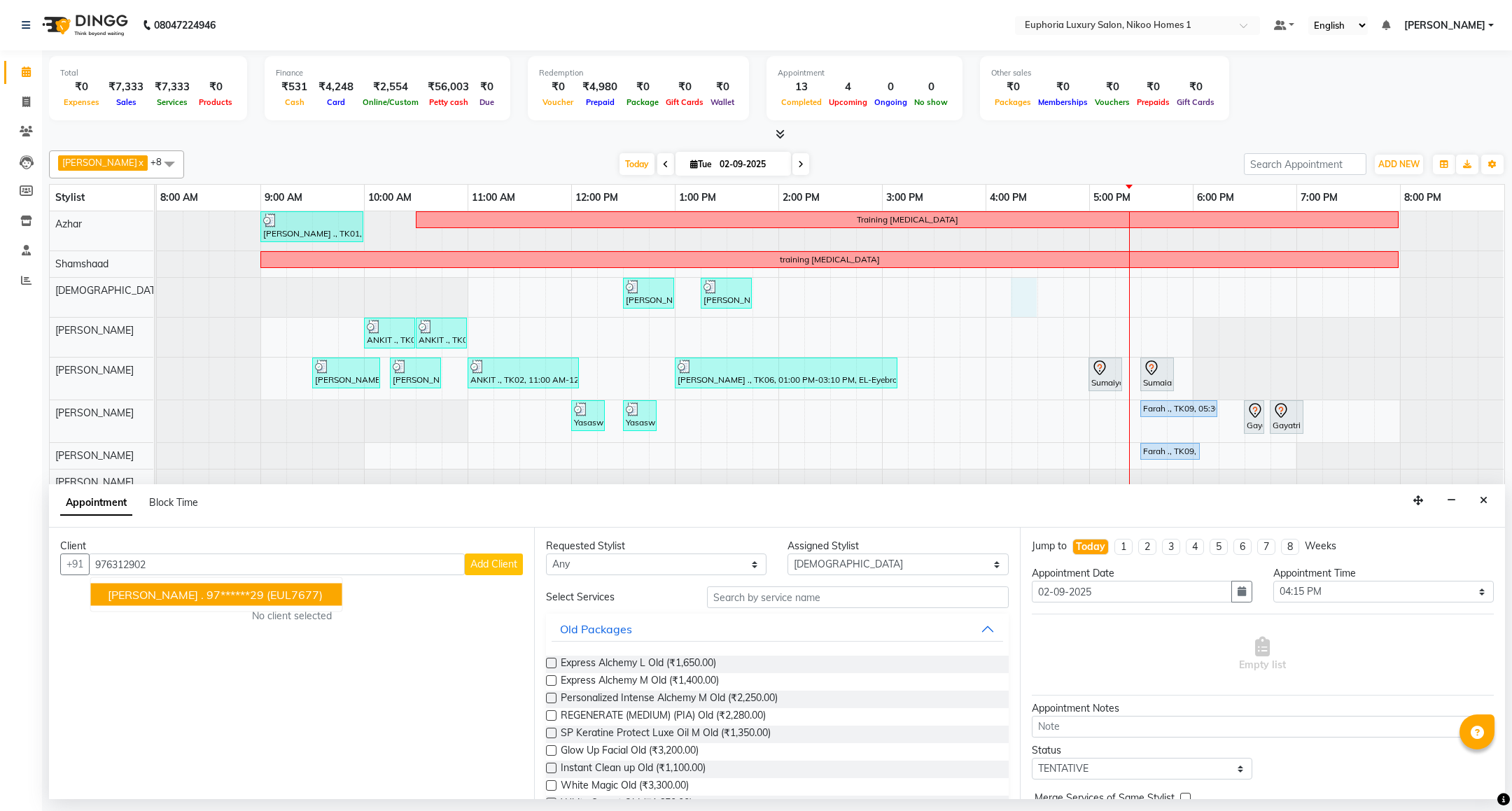
click at [266, 602] on span "(EUL7677)" at bounding box center [294, 594] width 56 height 14
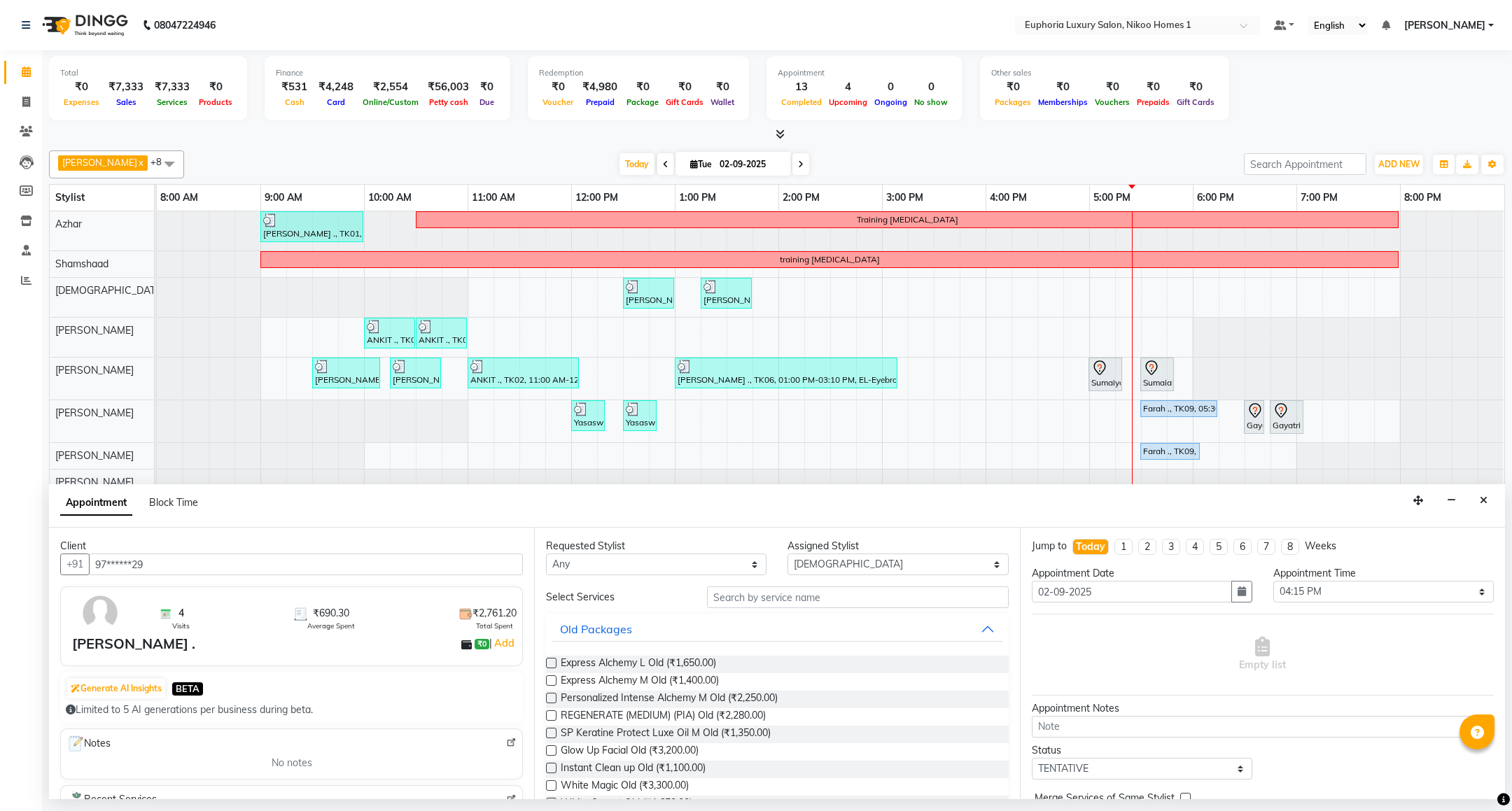
type input "97******29"
click at [769, 606] on input "text" at bounding box center [857, 597] width 301 height 22
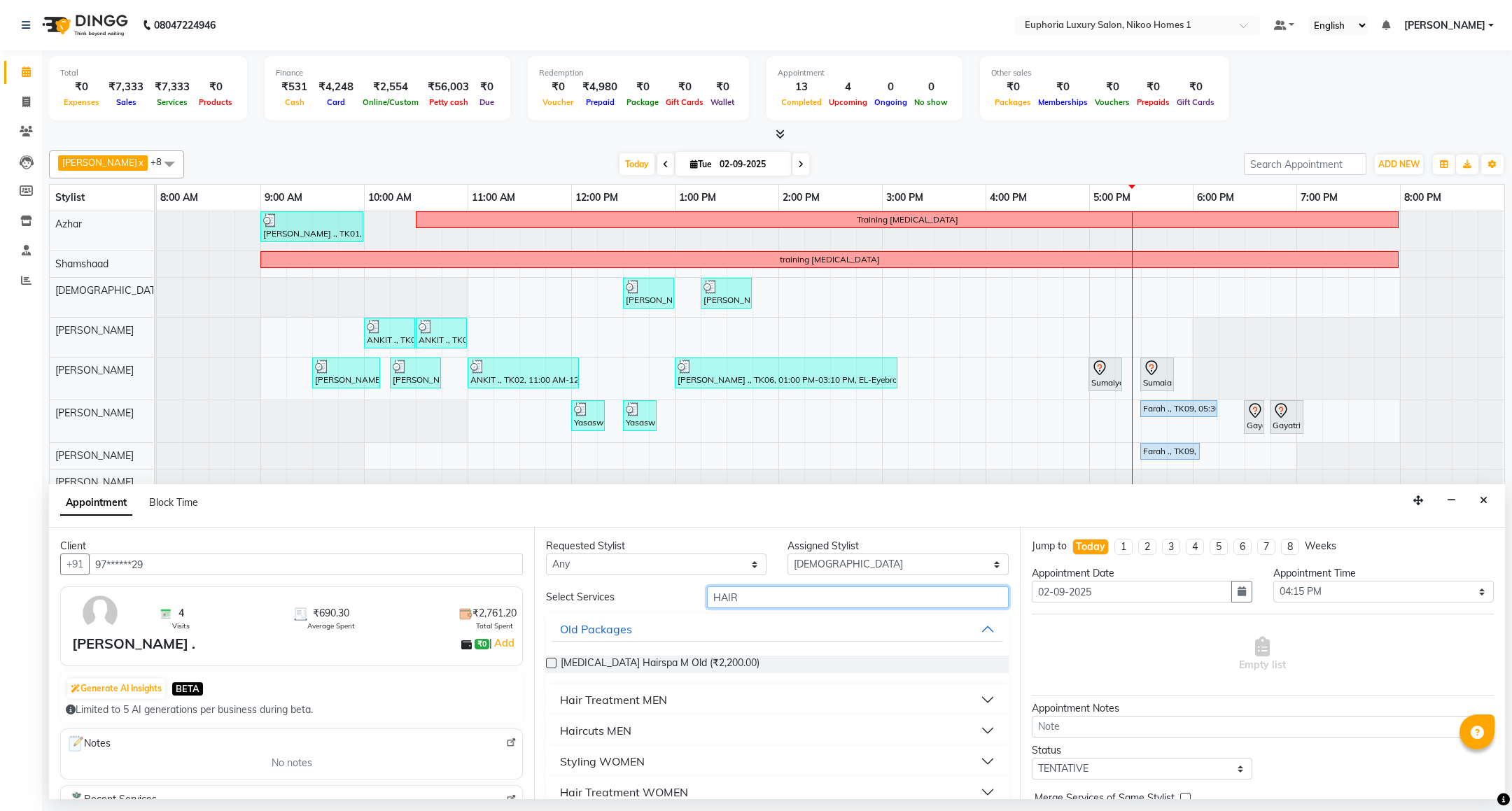
type input "HAIR"
click at [606, 727] on div "Haircuts MEN" at bounding box center [595, 731] width 71 height 17
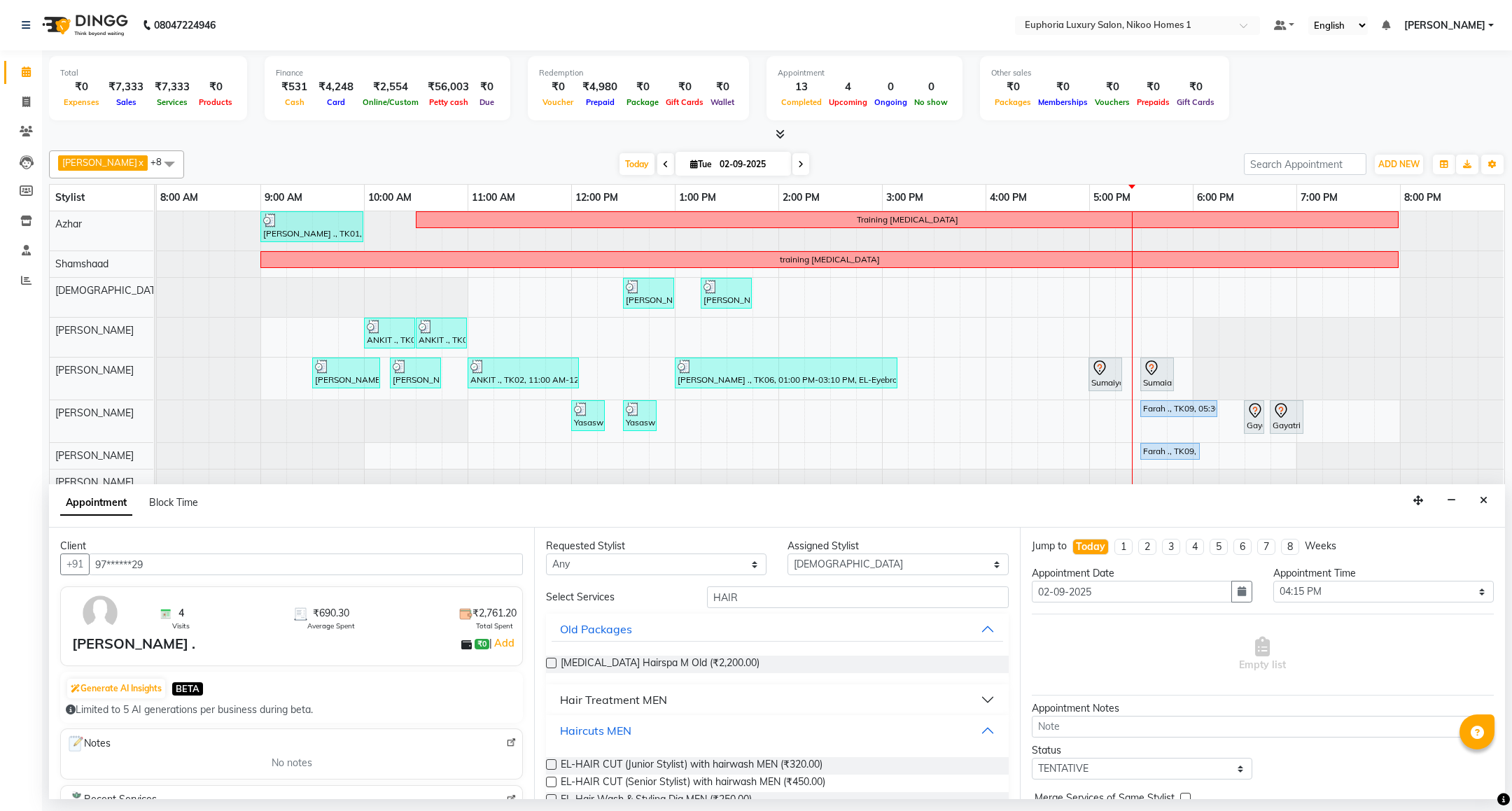
scroll to position [105, 0]
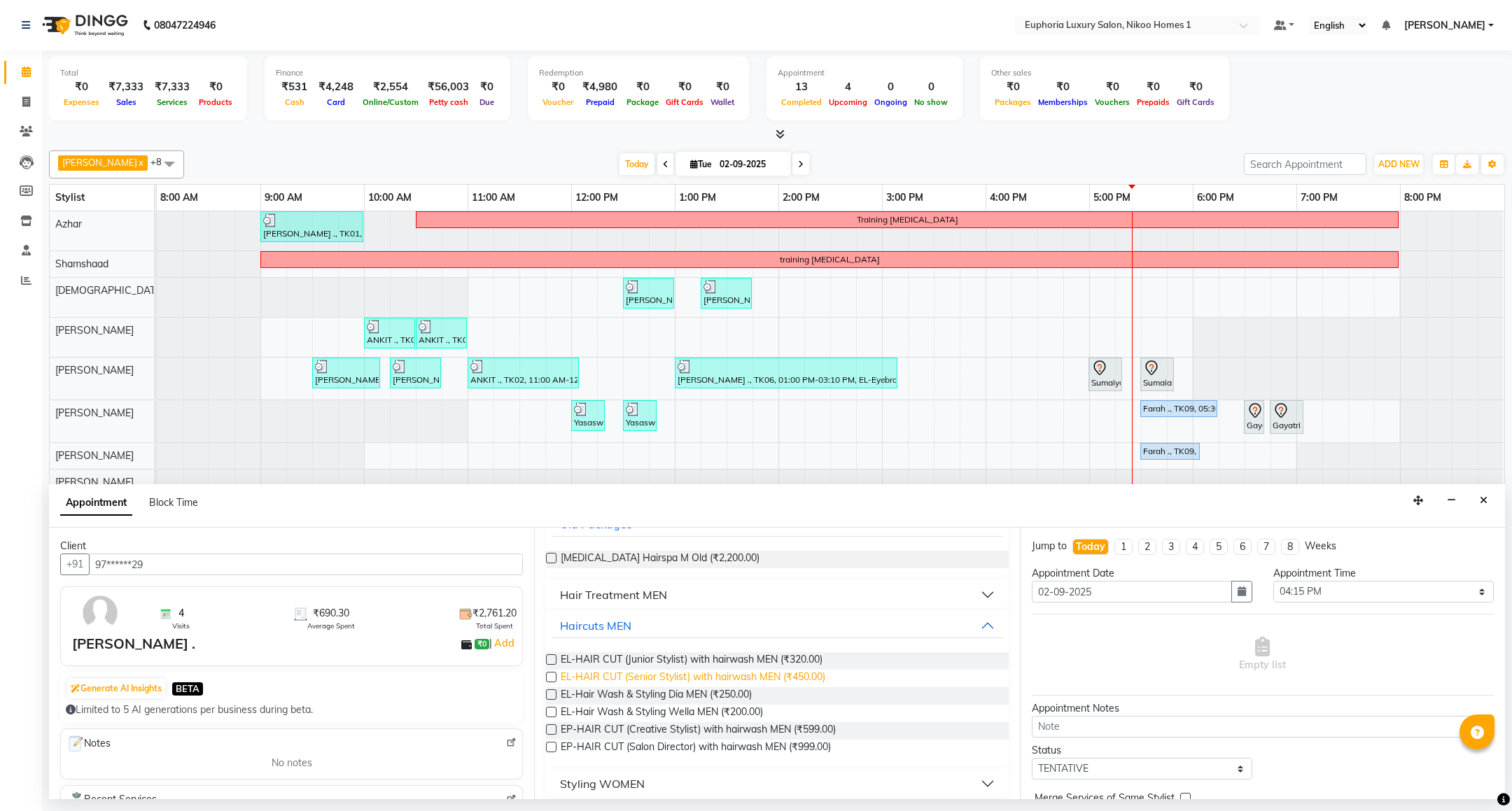
click at [760, 676] on span "EL-HAIR CUT (Senior Stylist) with hairwash MEN (₹450.00)" at bounding box center [693, 679] width 265 height 18
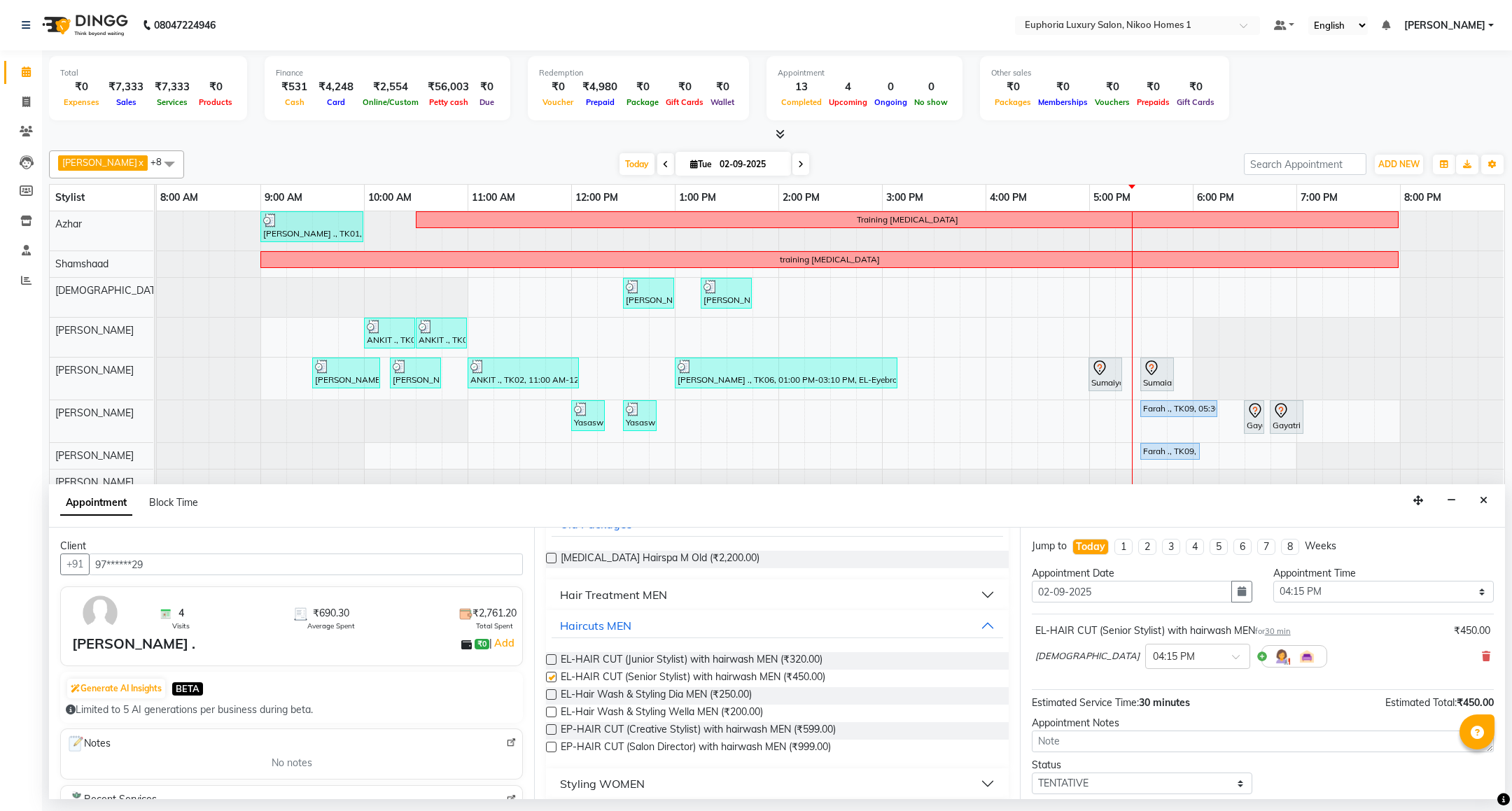
checkbox input "false"
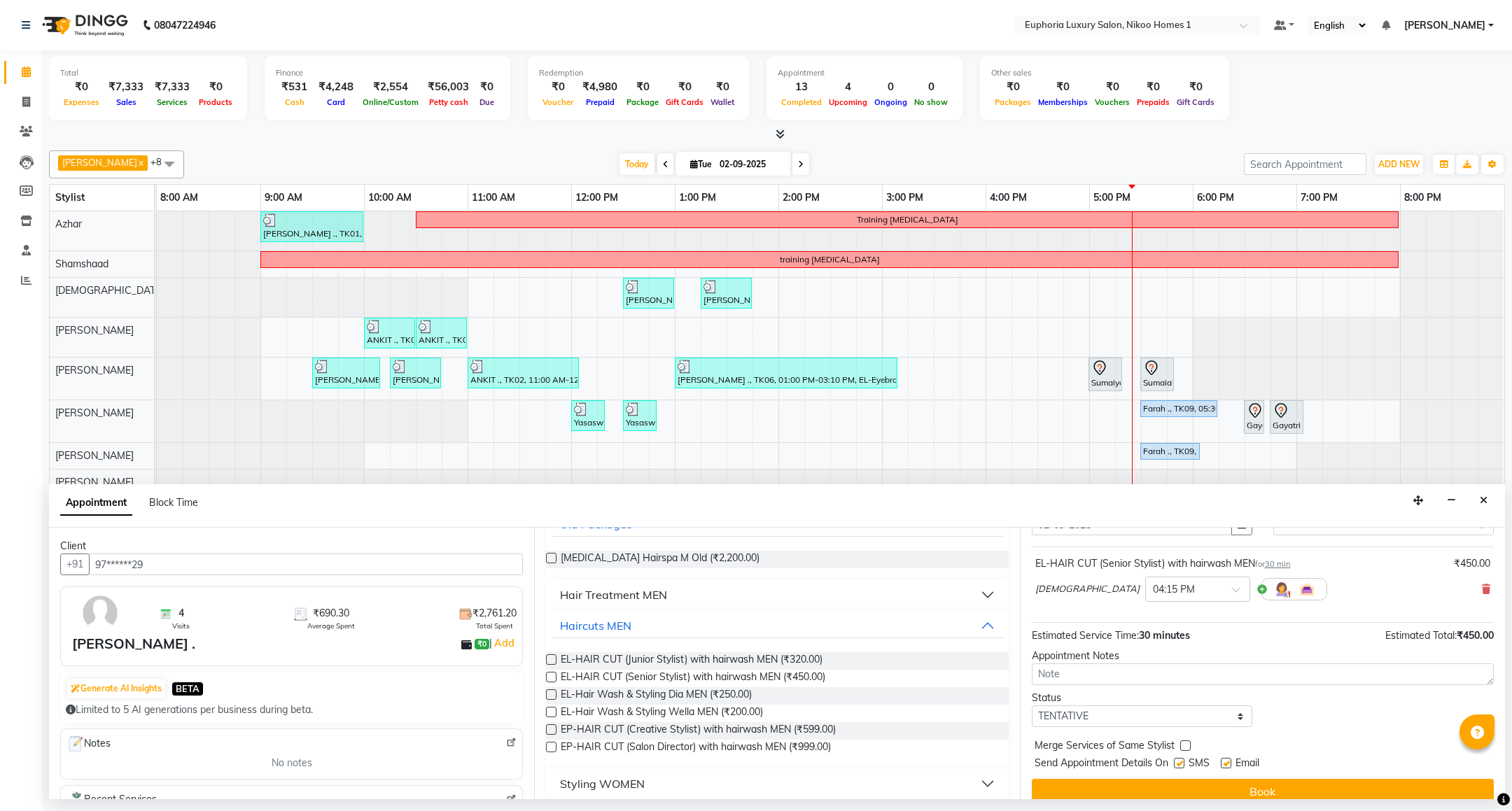
scroll to position [86, 0]
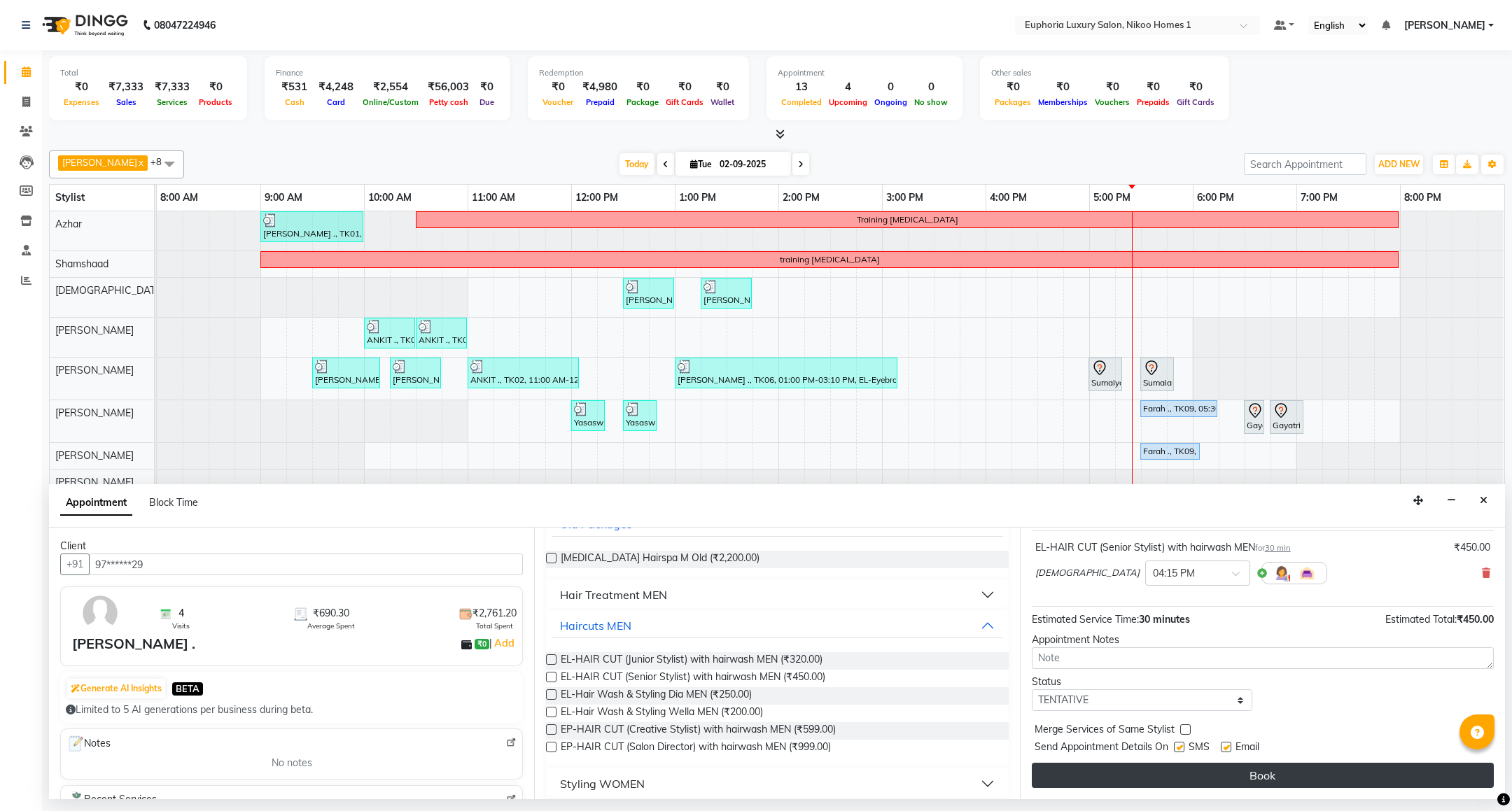
click at [1266, 773] on button "Book" at bounding box center [1262, 775] width 462 height 25
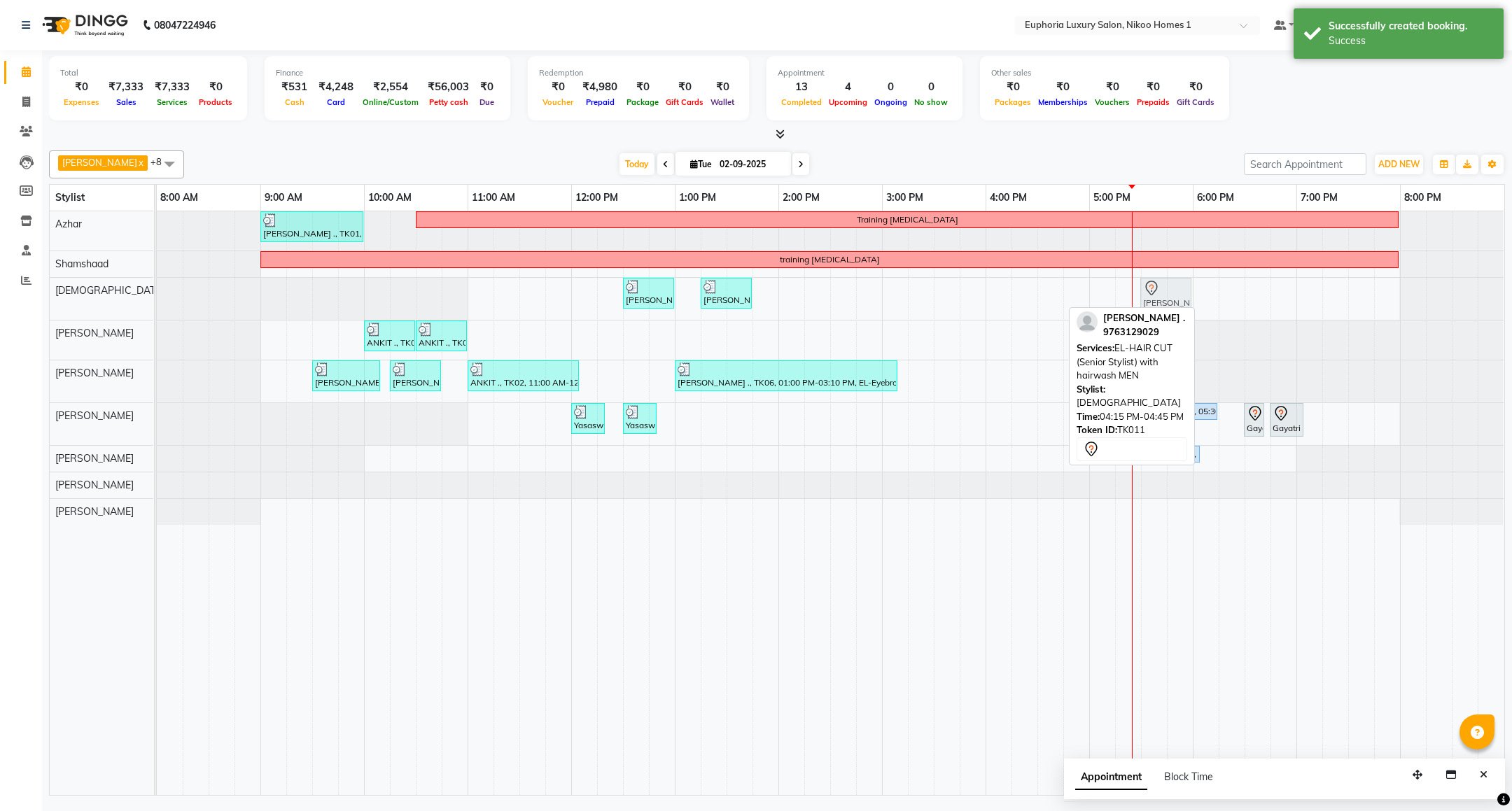
drag, startPoint x: 1019, startPoint y: 305, endPoint x: 1145, endPoint y: 307, distance: 126.0
click at [1145, 307] on div "Kishore K x Azhar x [PERSON_NAME] x [PERSON_NAME] x [PERSON_NAME] x [PERSON_NAM…" at bounding box center [777, 470] width 1455 height 651
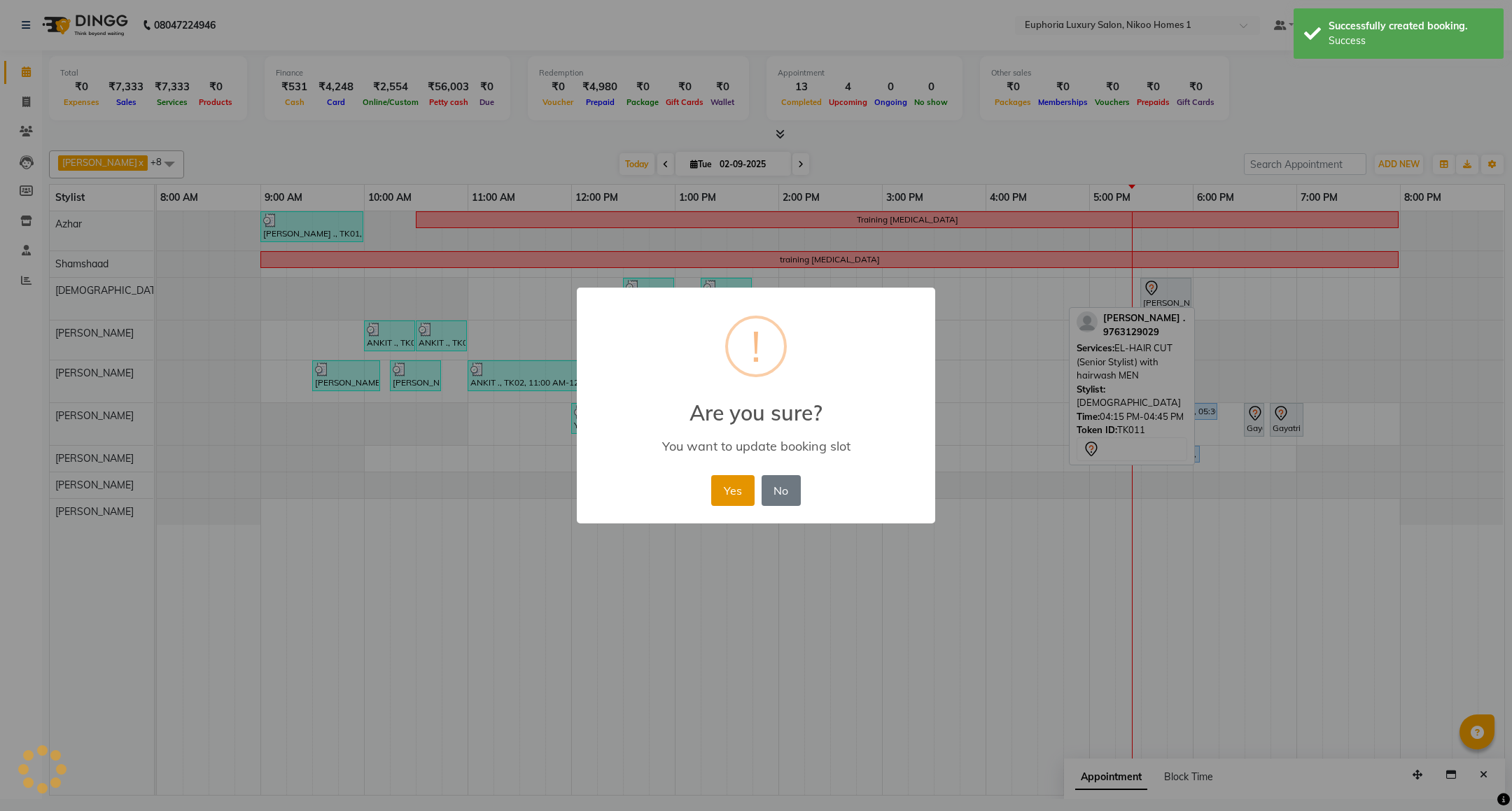
click at [726, 492] on button "Yes" at bounding box center [732, 490] width 42 height 31
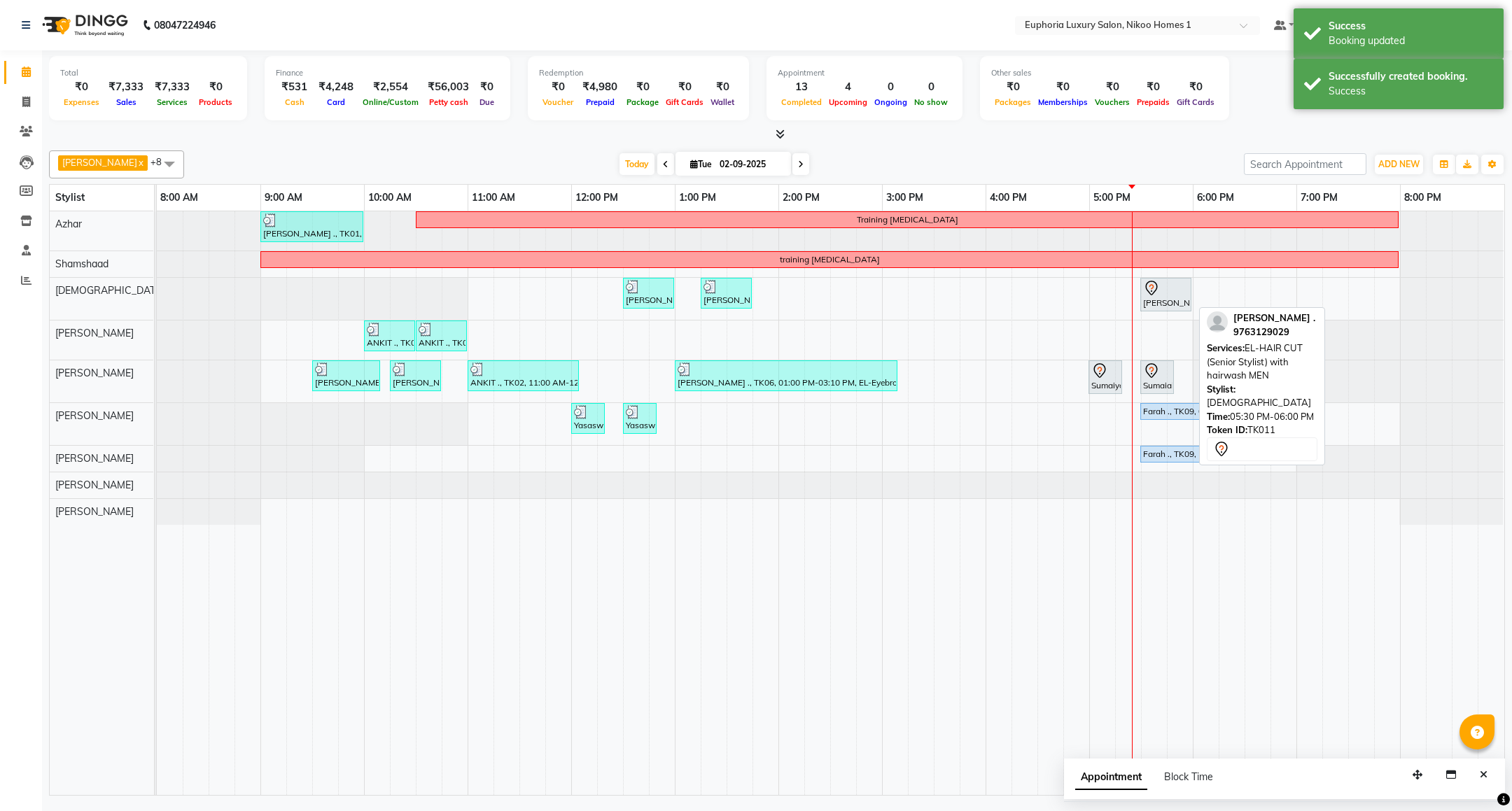
click at [1155, 292] on icon at bounding box center [1151, 288] width 17 height 17
click at [1153, 292] on icon at bounding box center [1151, 288] width 17 height 17
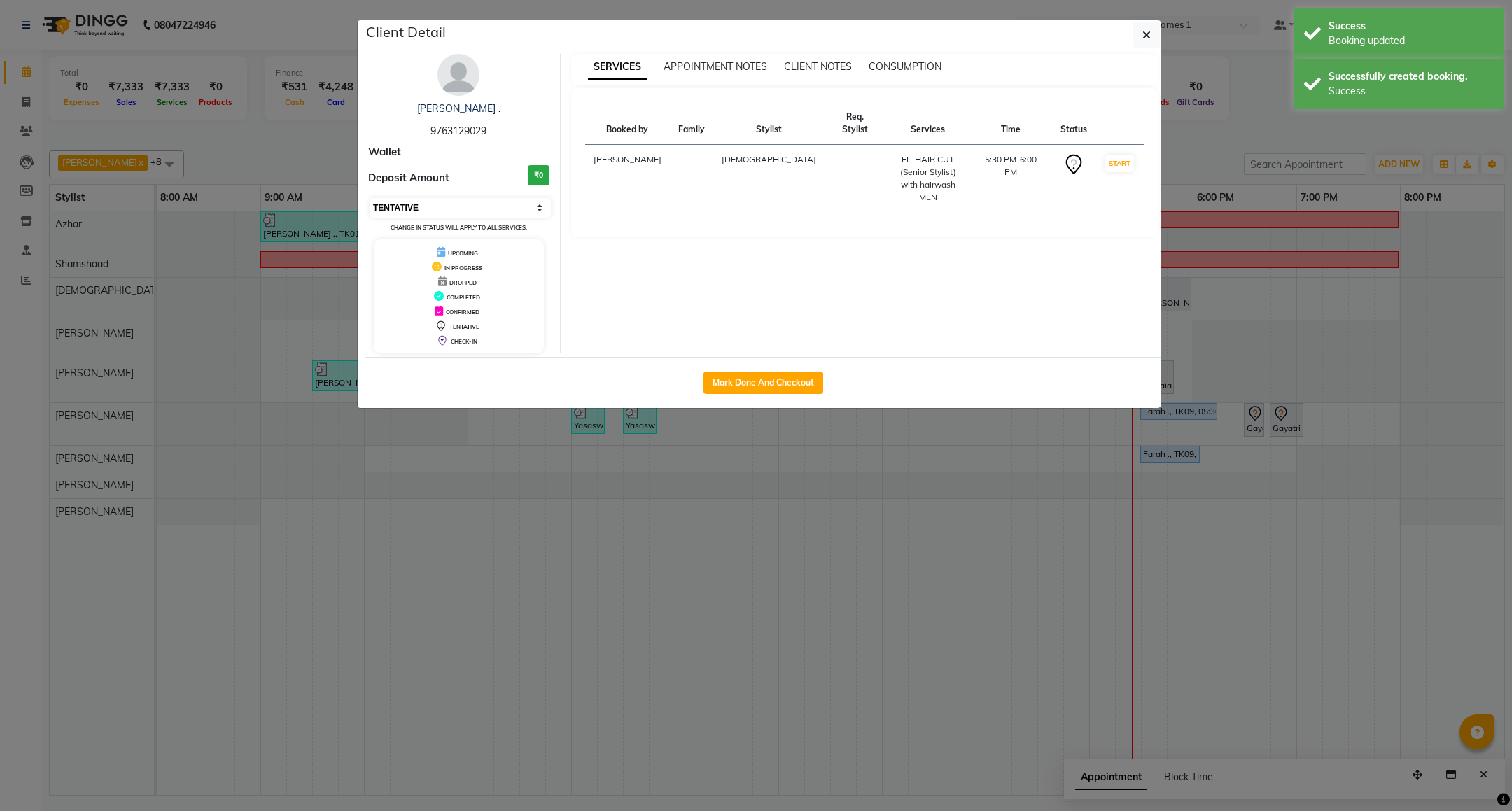
click at [399, 206] on select "Select IN SERVICE CONFIRMED TENTATIVE CHECK IN MARK DONE DROPPED UPCOMING" at bounding box center [461, 208] width 182 height 19
select select "8"
click at [370, 199] on select "Select IN SERVICE CONFIRMED TENTATIVE CHECK IN MARK DONE DROPPED UPCOMING" at bounding box center [461, 208] width 182 height 19
click at [1140, 30] on button "button" at bounding box center [1147, 35] width 27 height 27
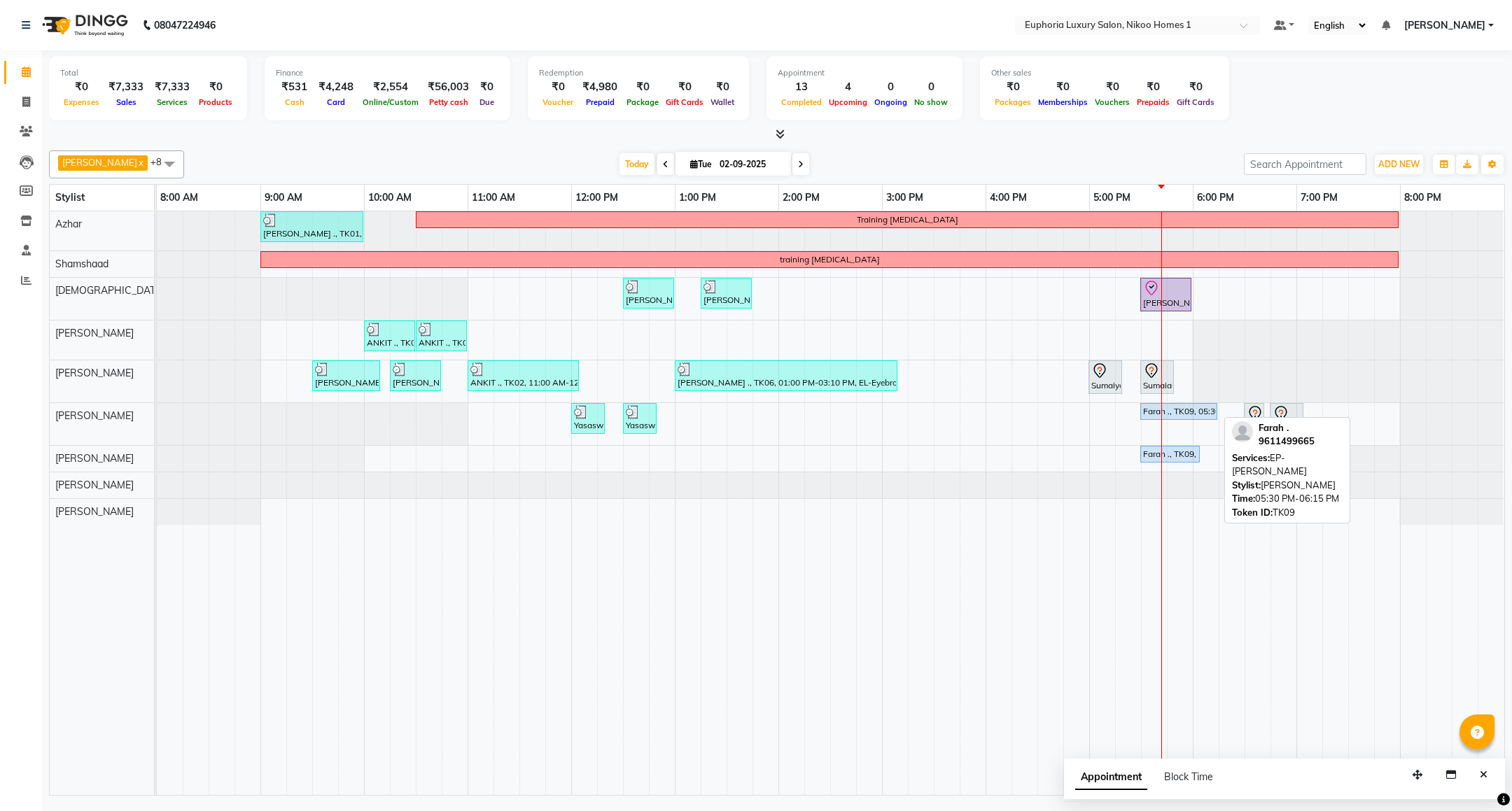
click at [1191, 416] on div "Farah ., TK09, 05:30 PM-06:15 PM, EP-[PERSON_NAME]" at bounding box center [1179, 411] width 74 height 13
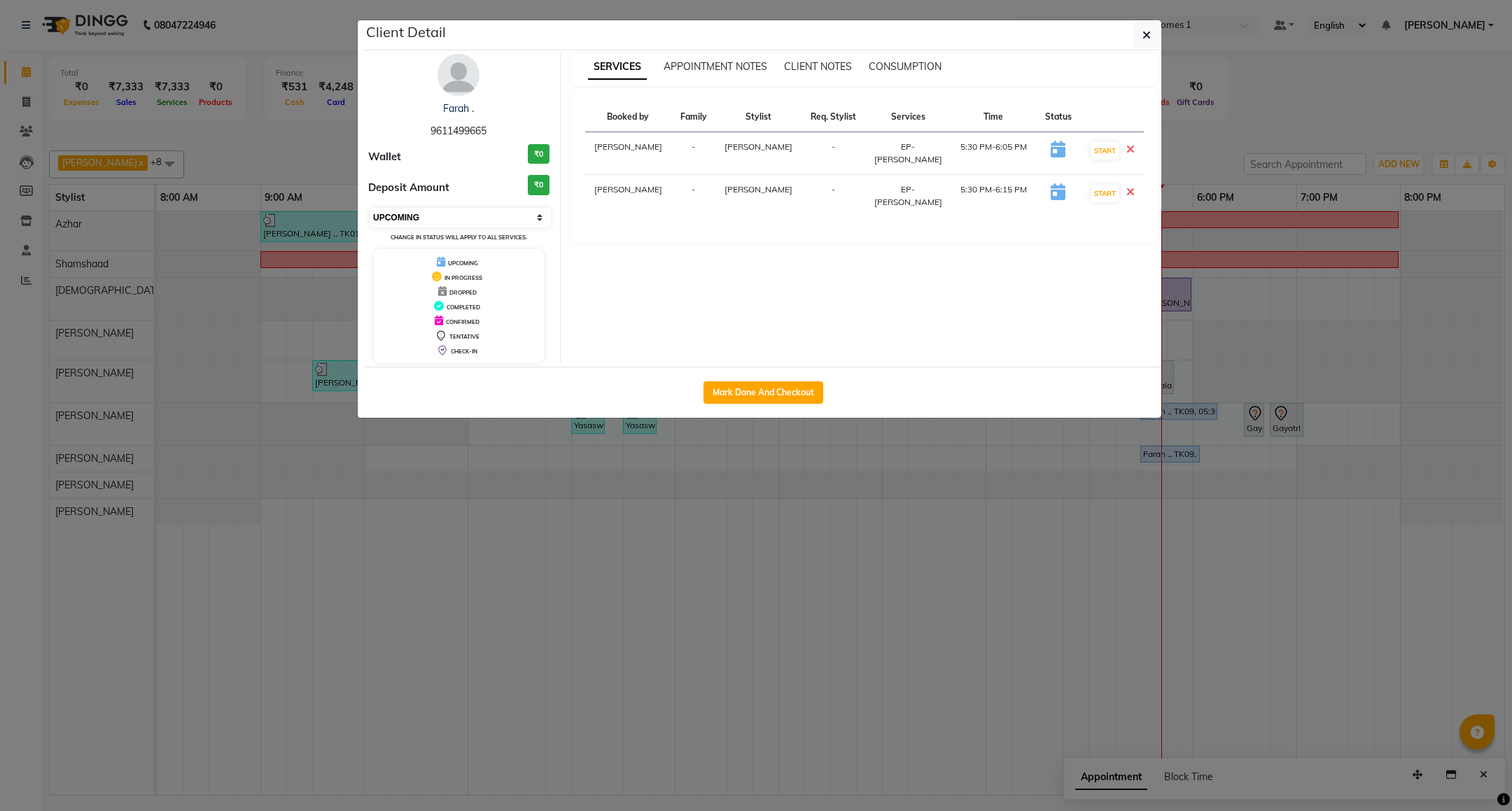
click at [494, 218] on select "Select IN SERVICE CONFIRMED TENTATIVE CHECK IN MARK DONE DROPPED UPCOMING" at bounding box center [461, 217] width 182 height 19
select select "8"
click at [370, 208] on select "Select IN SERVICE CONFIRMED TENTATIVE CHECK IN MARK DONE DROPPED UPCOMING" at bounding box center [461, 217] width 182 height 19
click at [1144, 28] on span "button" at bounding box center [1146, 35] width 8 height 14
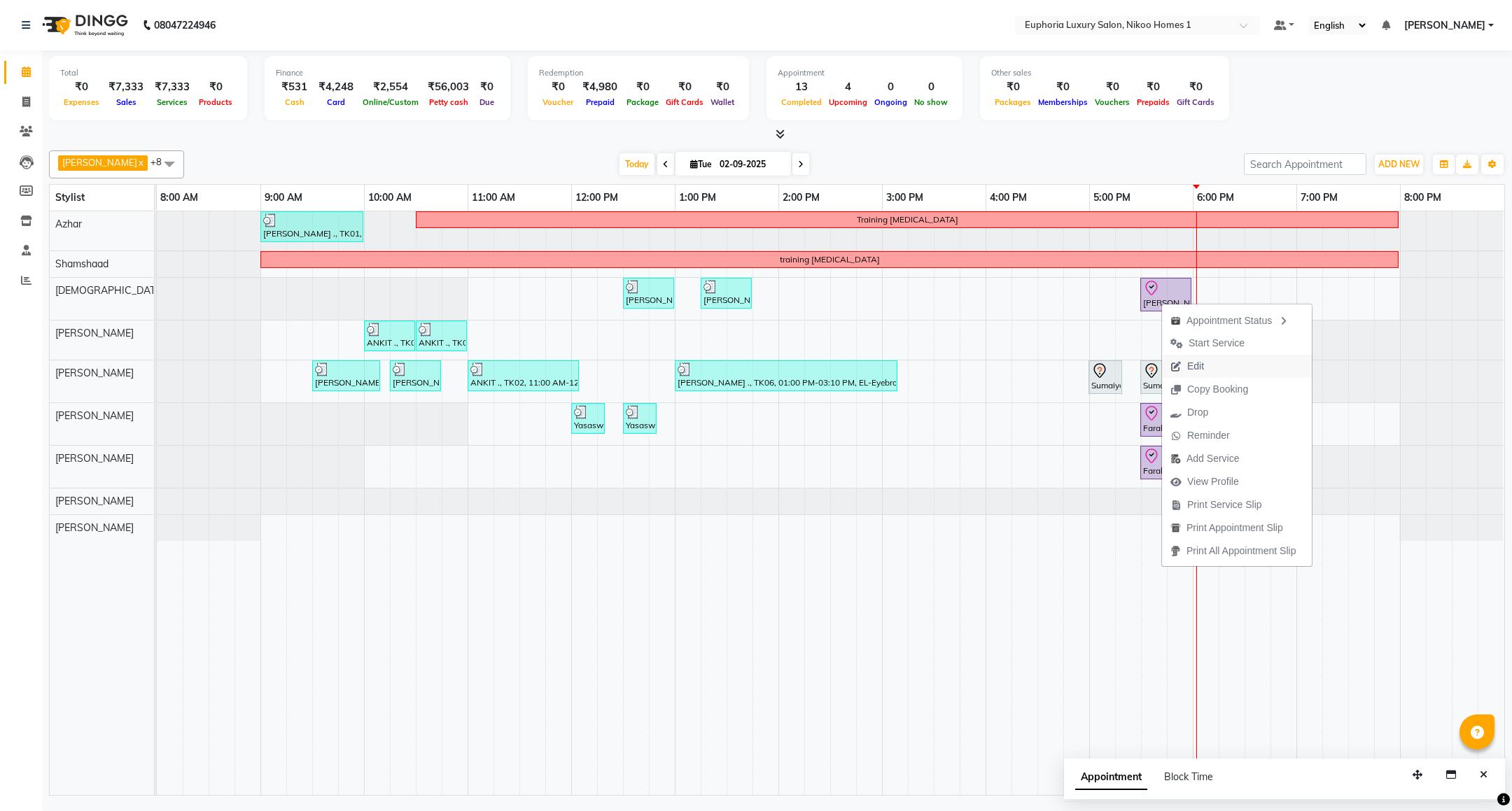
click at [1184, 370] on span "Edit" at bounding box center [1187, 366] width 51 height 23
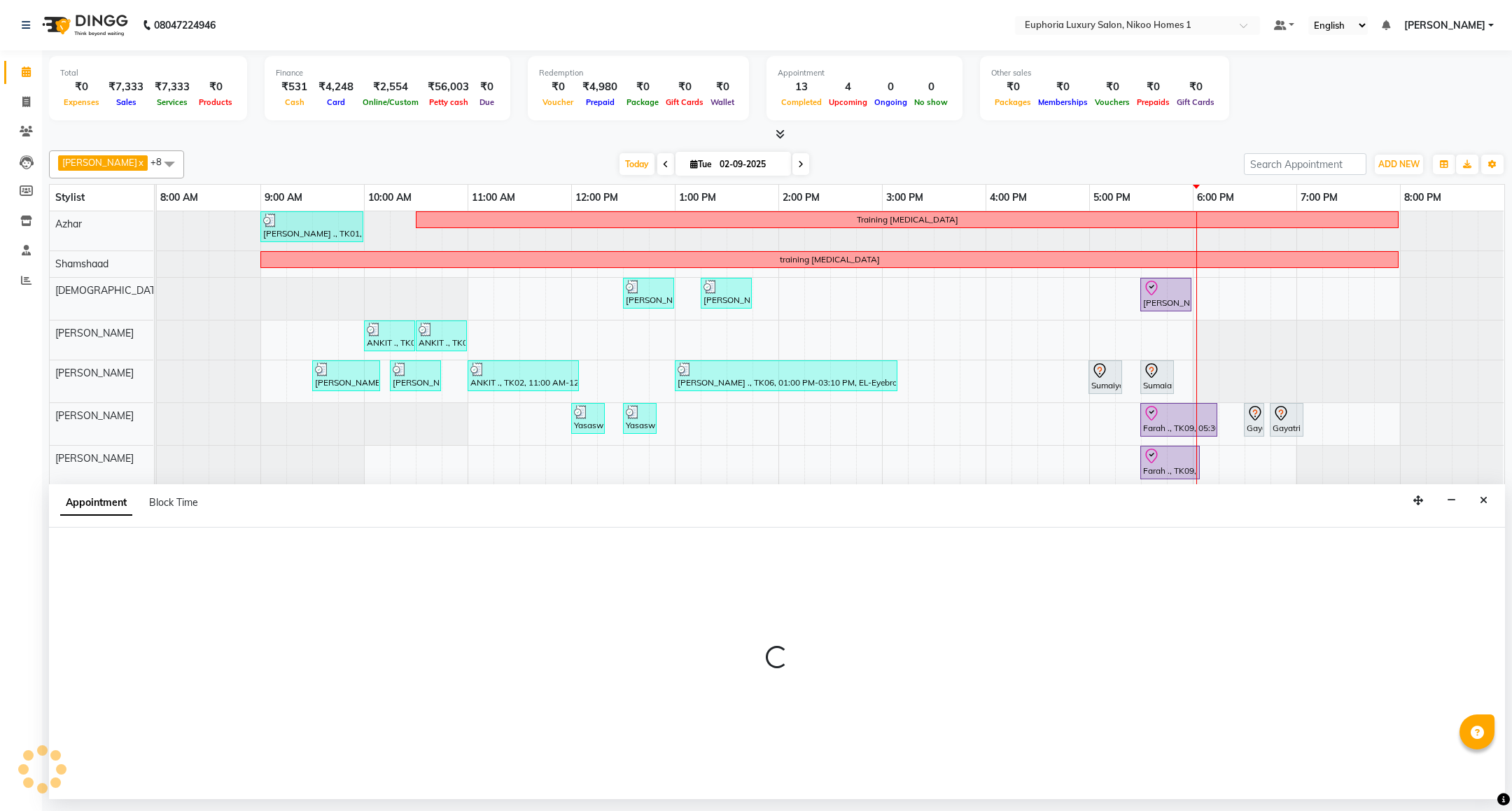
select select "check-in"
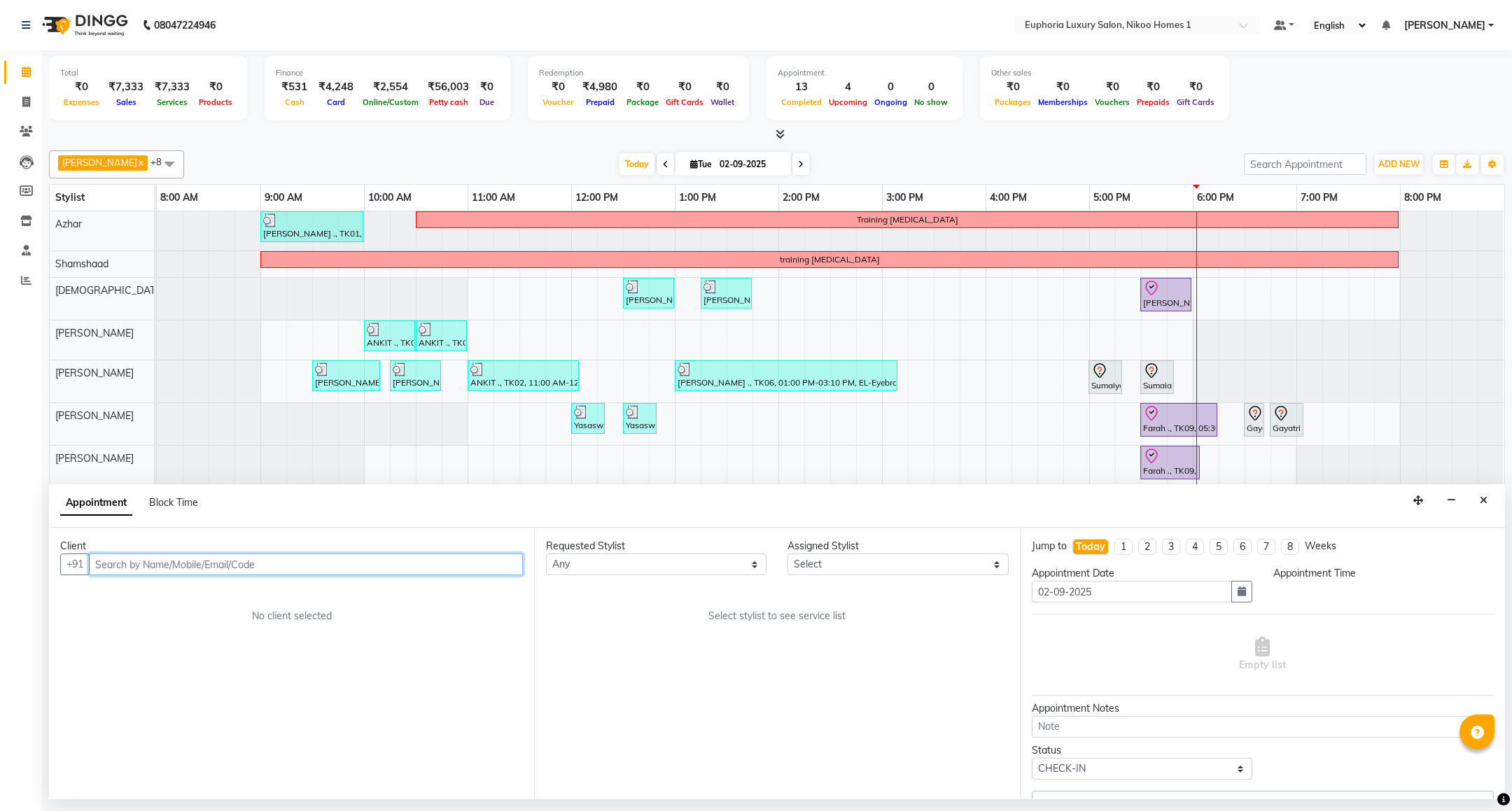
select select "85373"
select select "1050"
select select "4025"
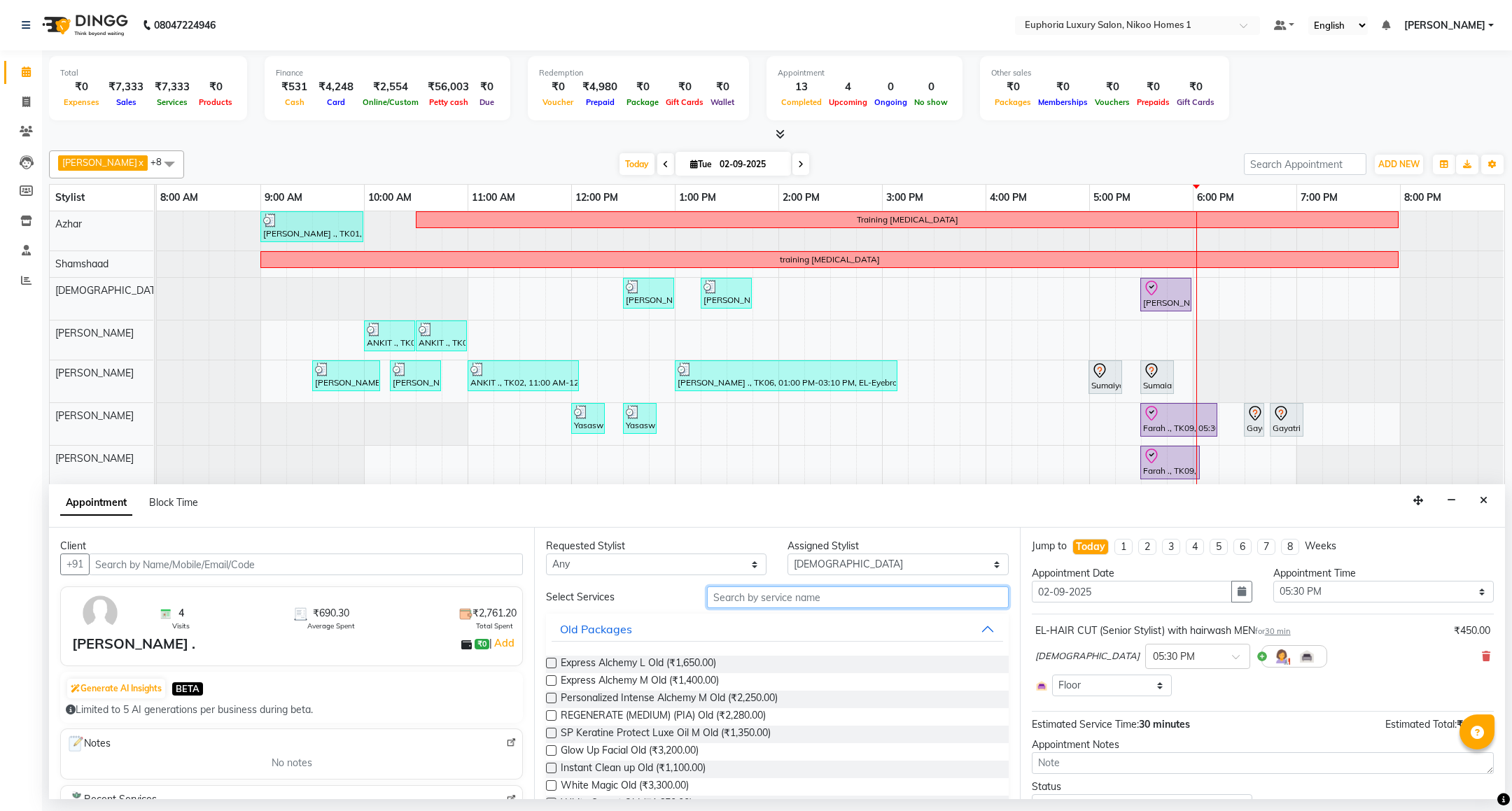
click at [767, 598] on input "text" at bounding box center [857, 597] width 301 height 22
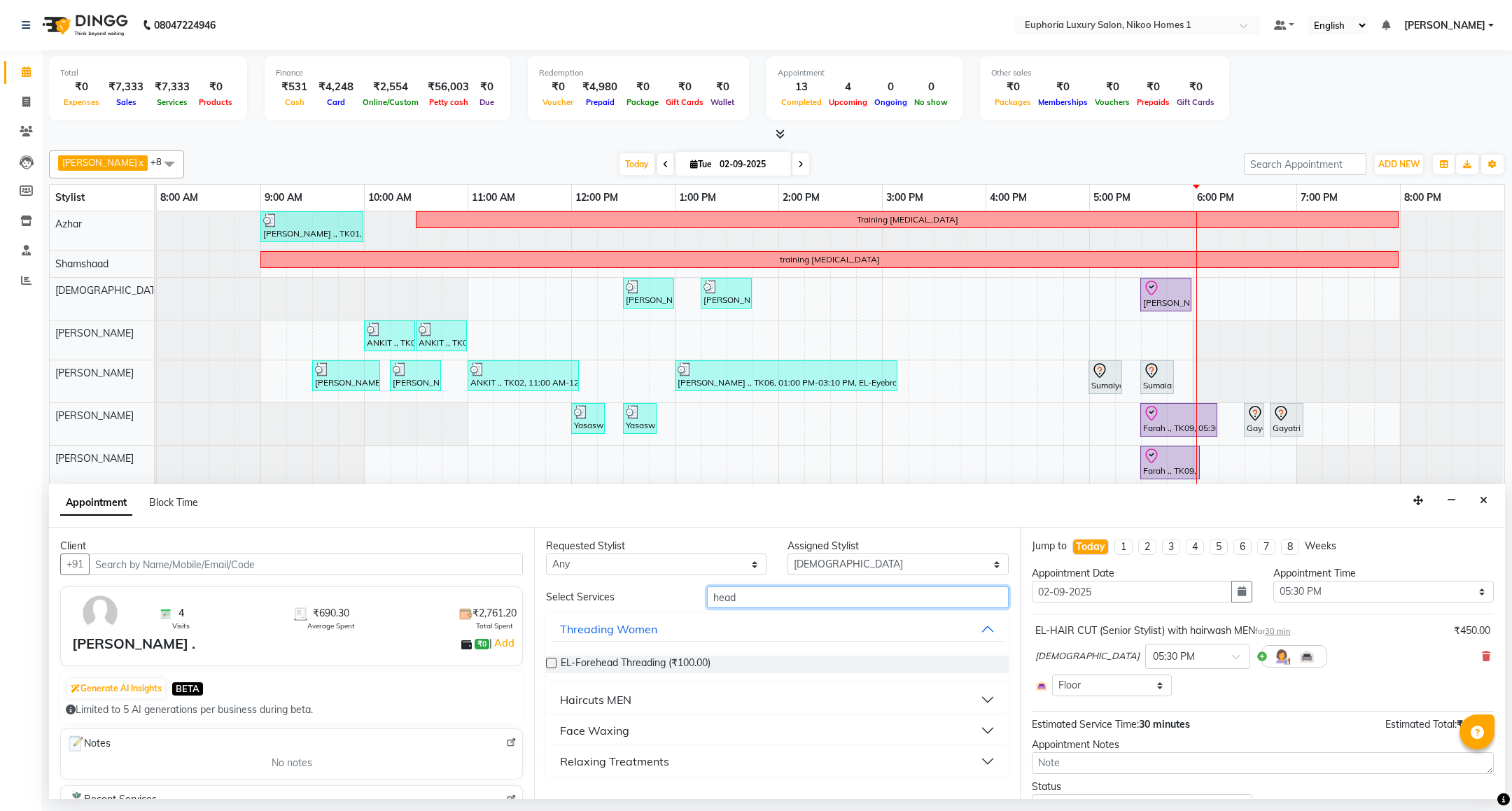
type input "head"
click at [606, 731] on div "Face Waxing" at bounding box center [594, 731] width 69 height 17
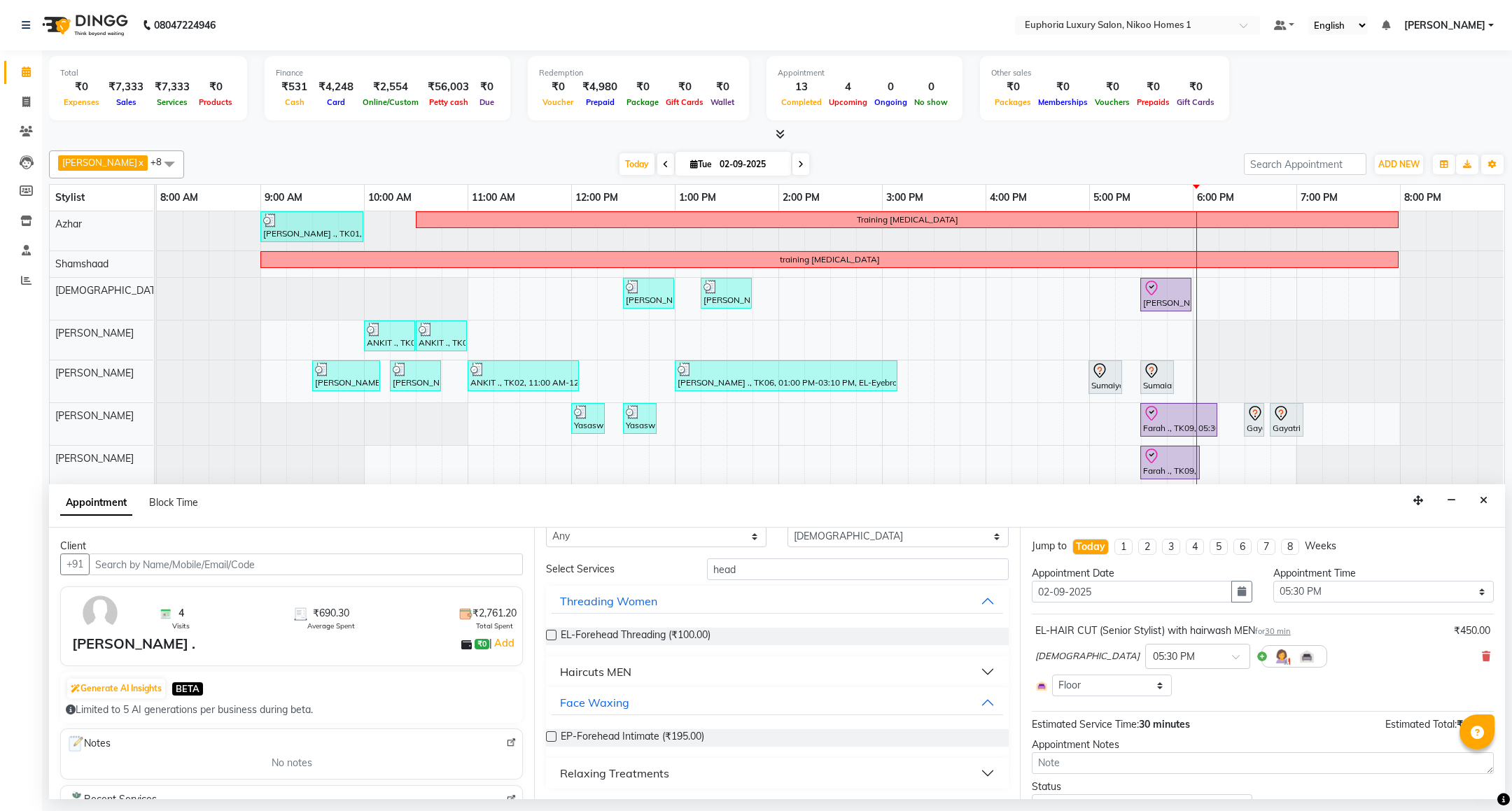
click at [630, 772] on div "Relaxing Treatments" at bounding box center [614, 773] width 109 height 17
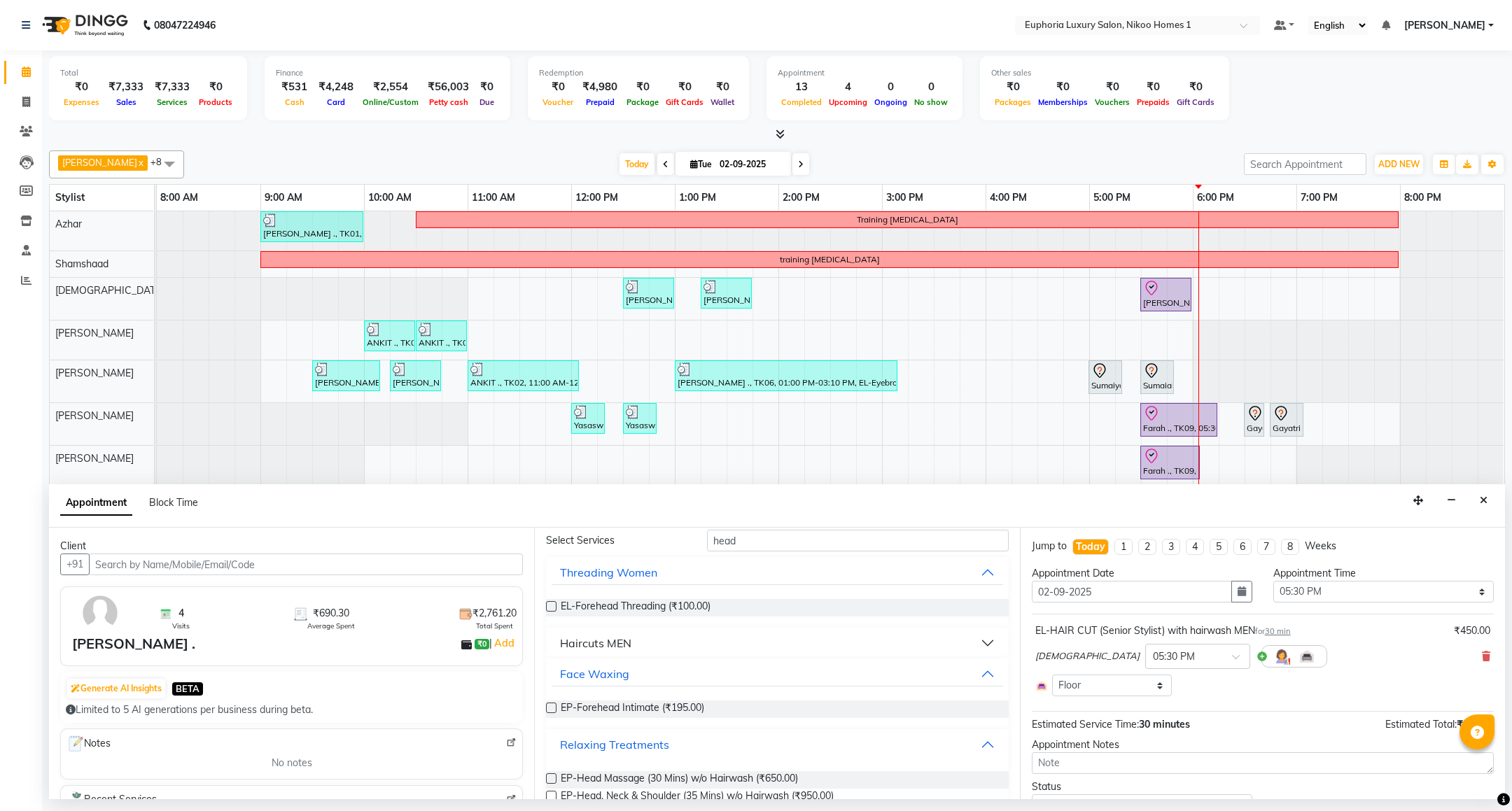
scroll to position [103, 0]
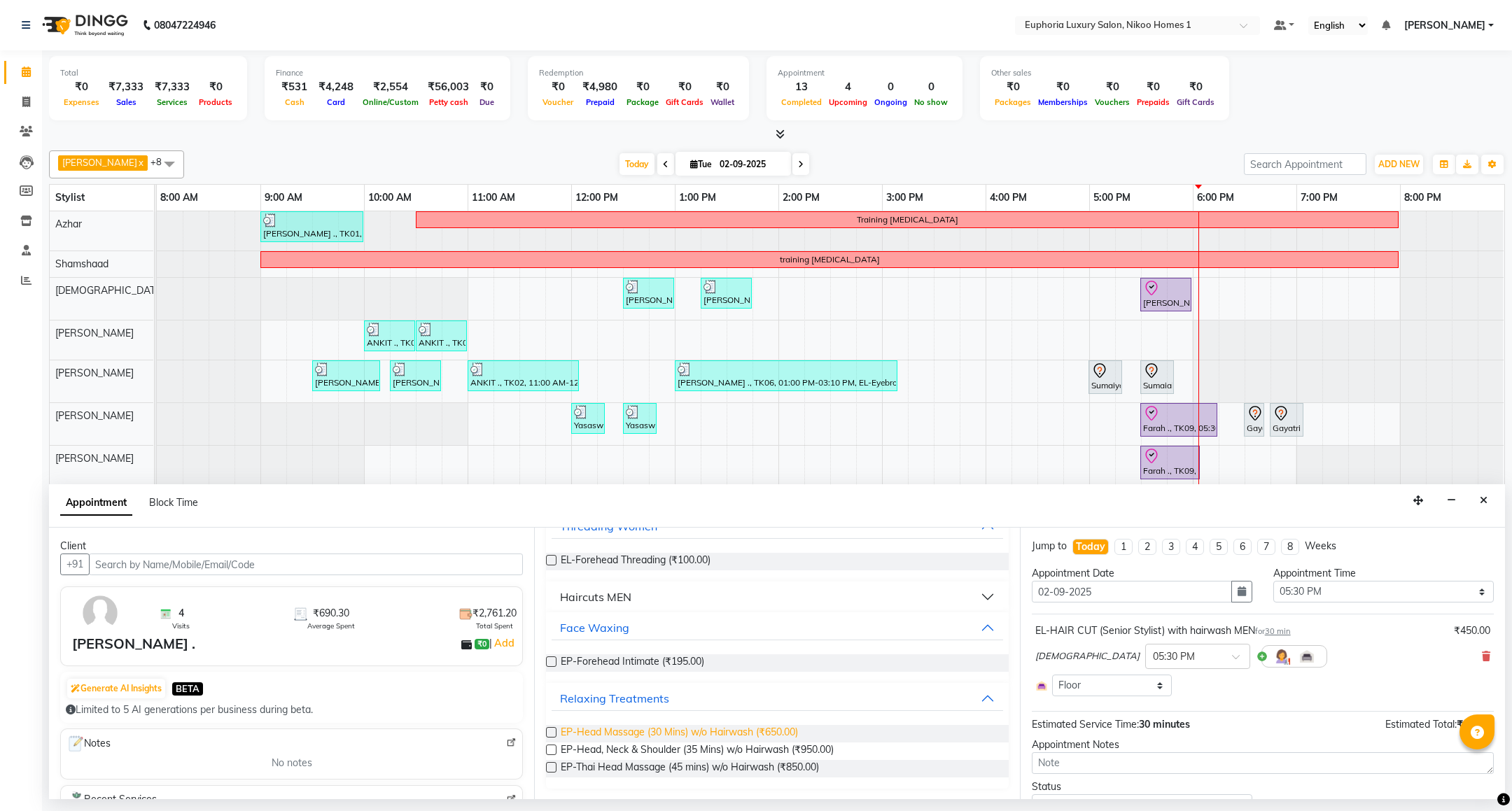
click at [714, 736] on span "EP-Head Massage (30 Mins) w/o Hairwash (₹650.00)" at bounding box center [679, 734] width 237 height 18
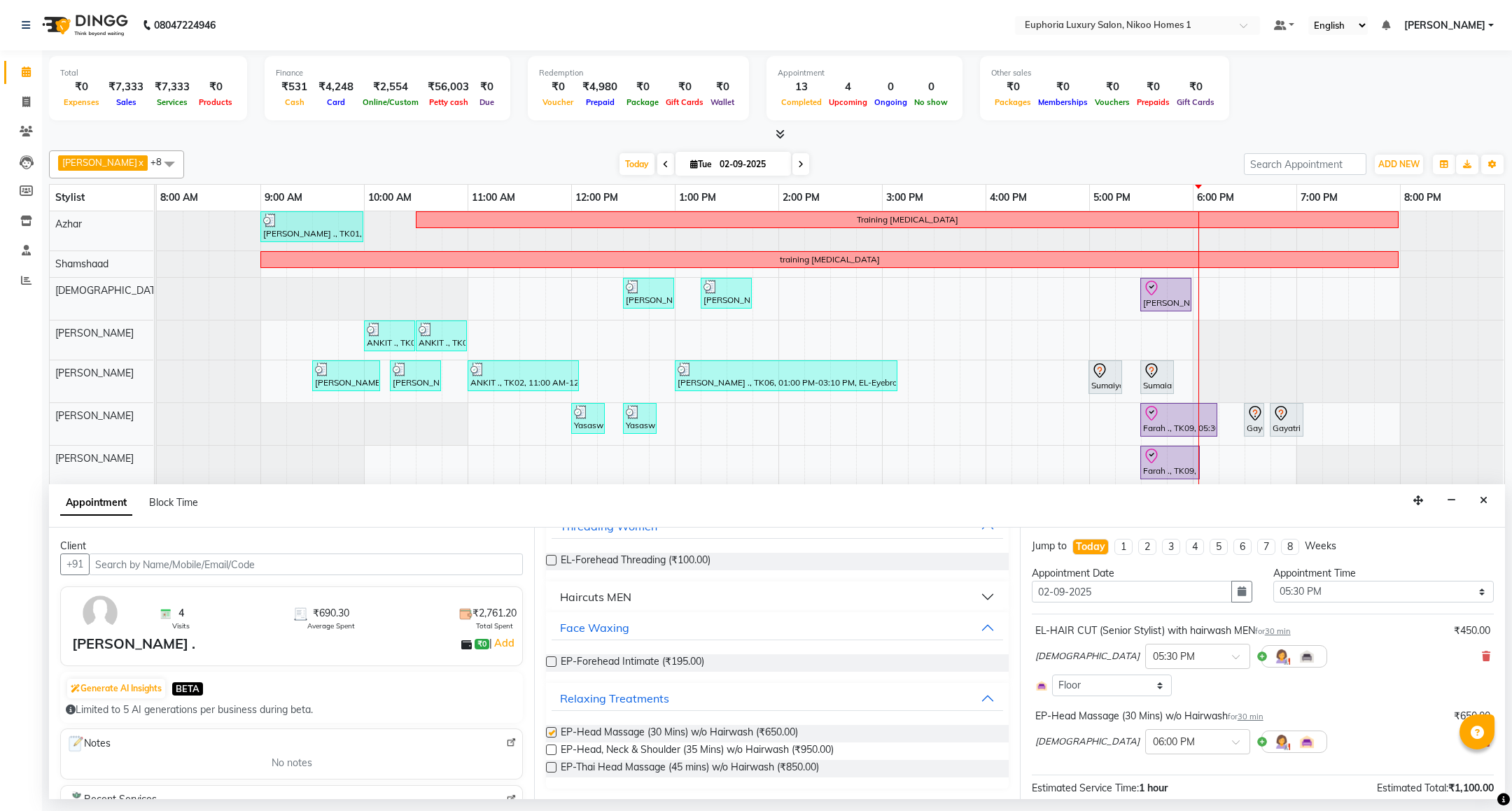
checkbox input "false"
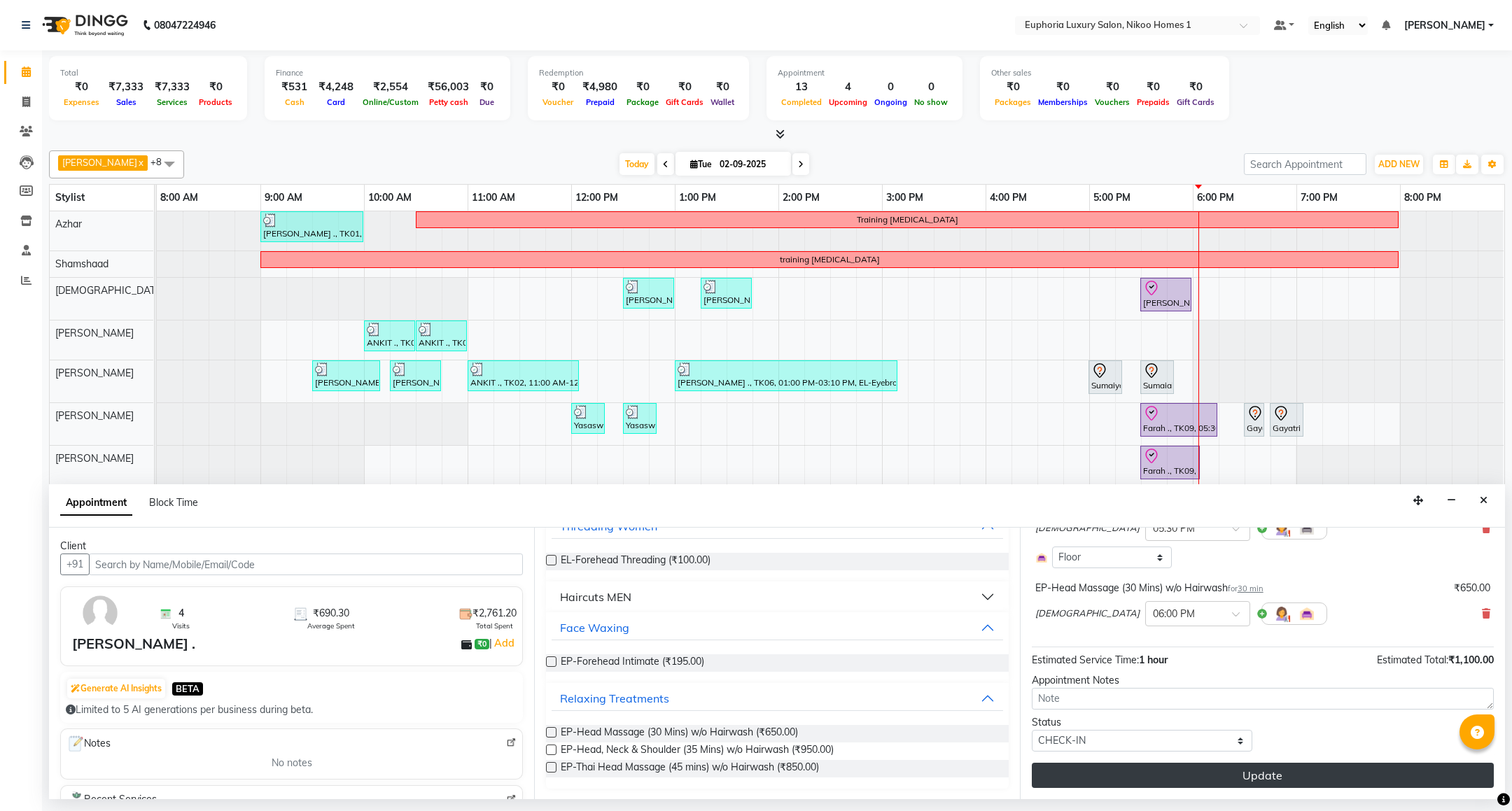
click at [1298, 779] on button "Update" at bounding box center [1262, 775] width 462 height 25
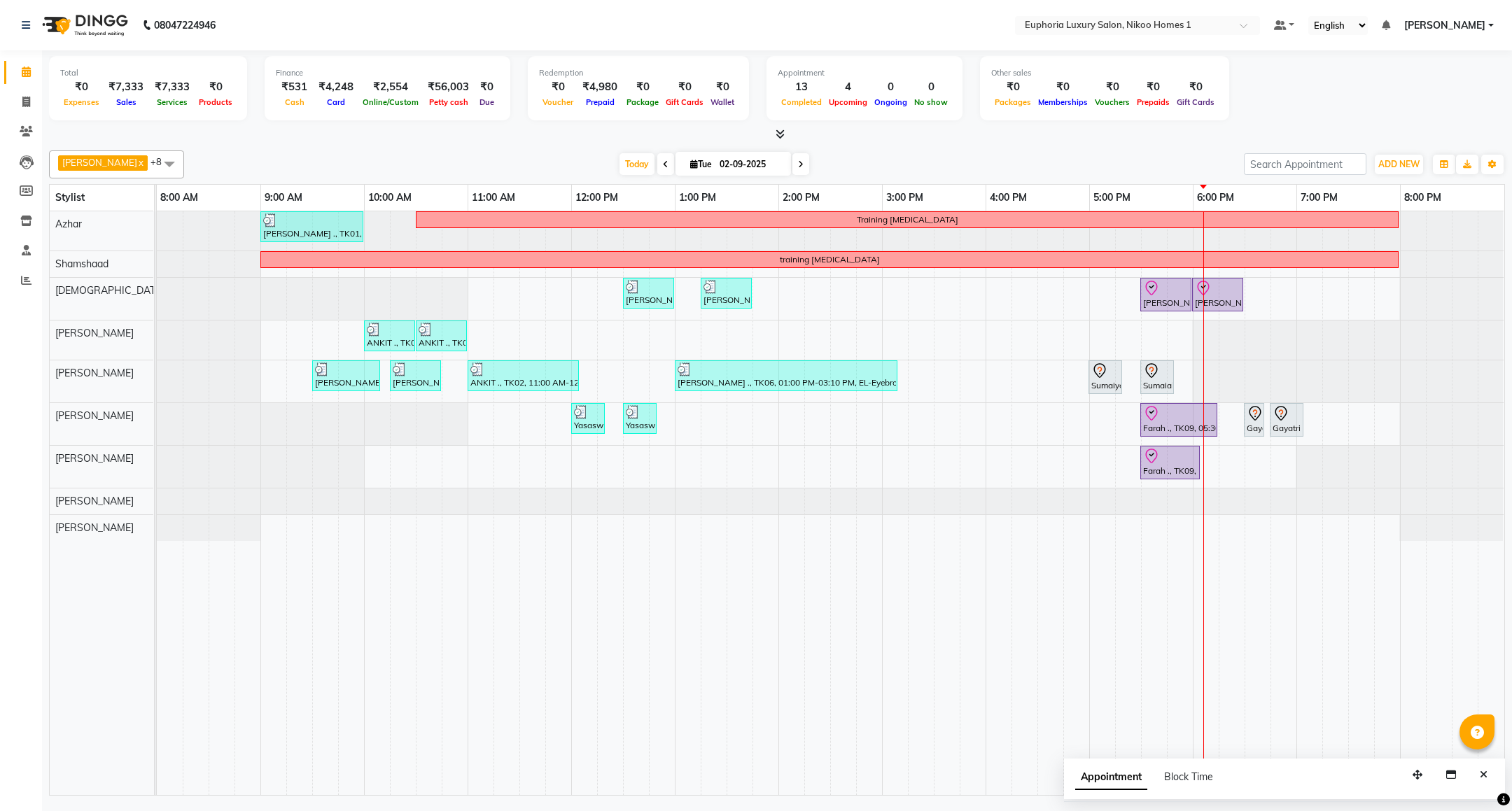
drag, startPoint x: 1265, startPoint y: 420, endPoint x: 1491, endPoint y: 782, distance: 426.8
click at [1491, 782] on button "Close" at bounding box center [1483, 775] width 20 height 22
click at [827, 551] on td at bounding box center [817, 503] width 26 height 583
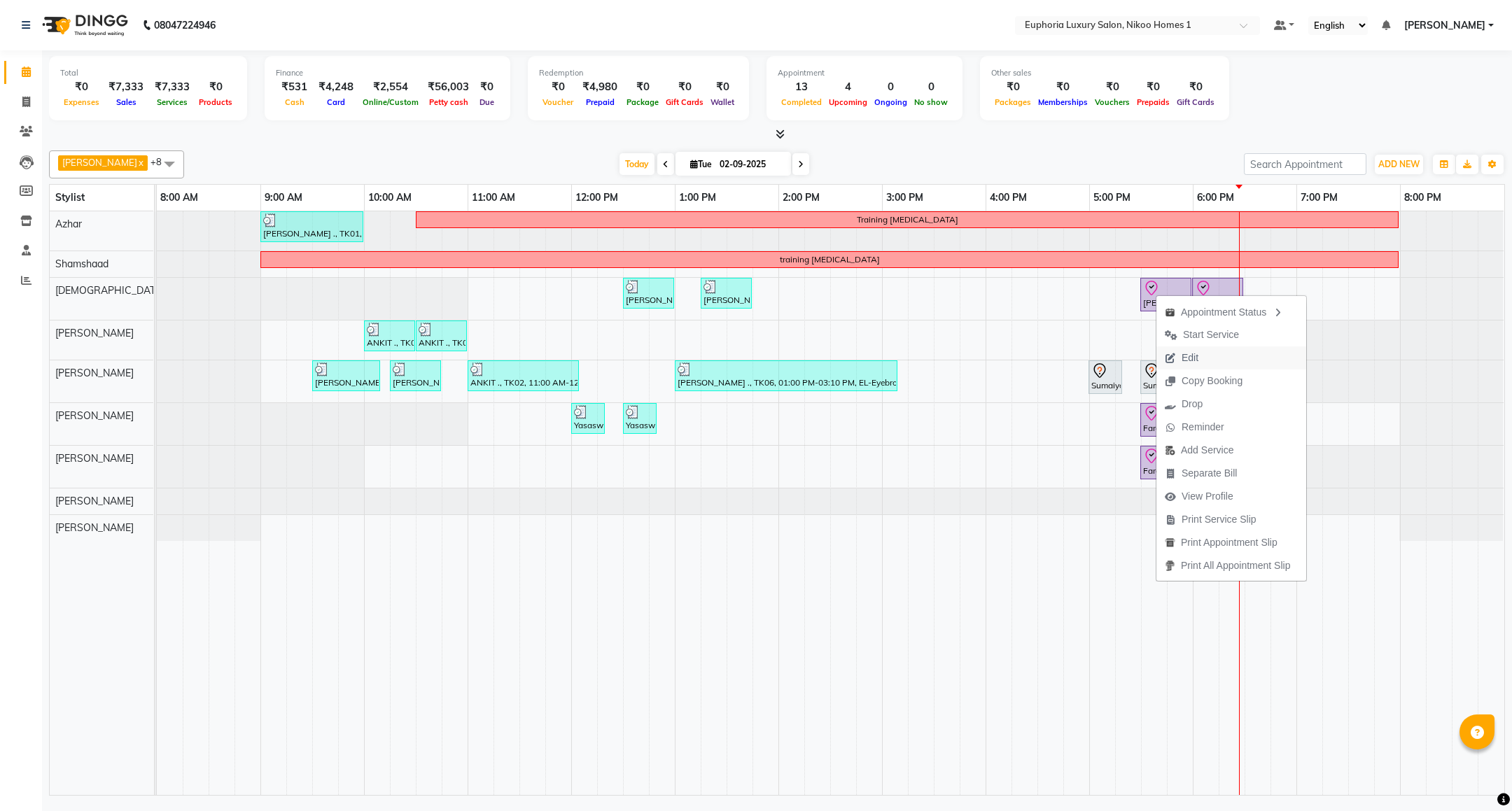
click at [1196, 358] on span "Edit" at bounding box center [1190, 358] width 17 height 15
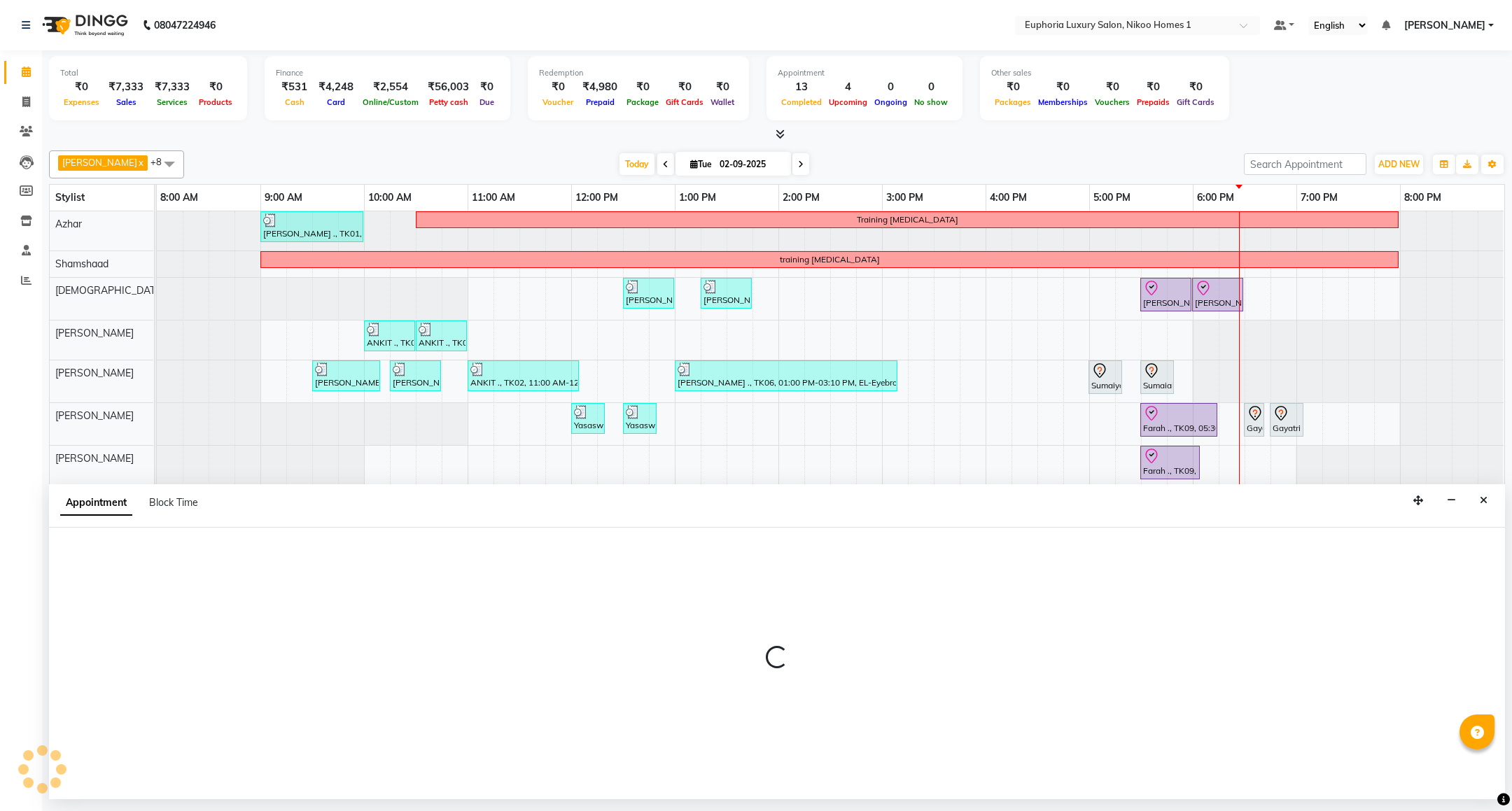
select select "check-in"
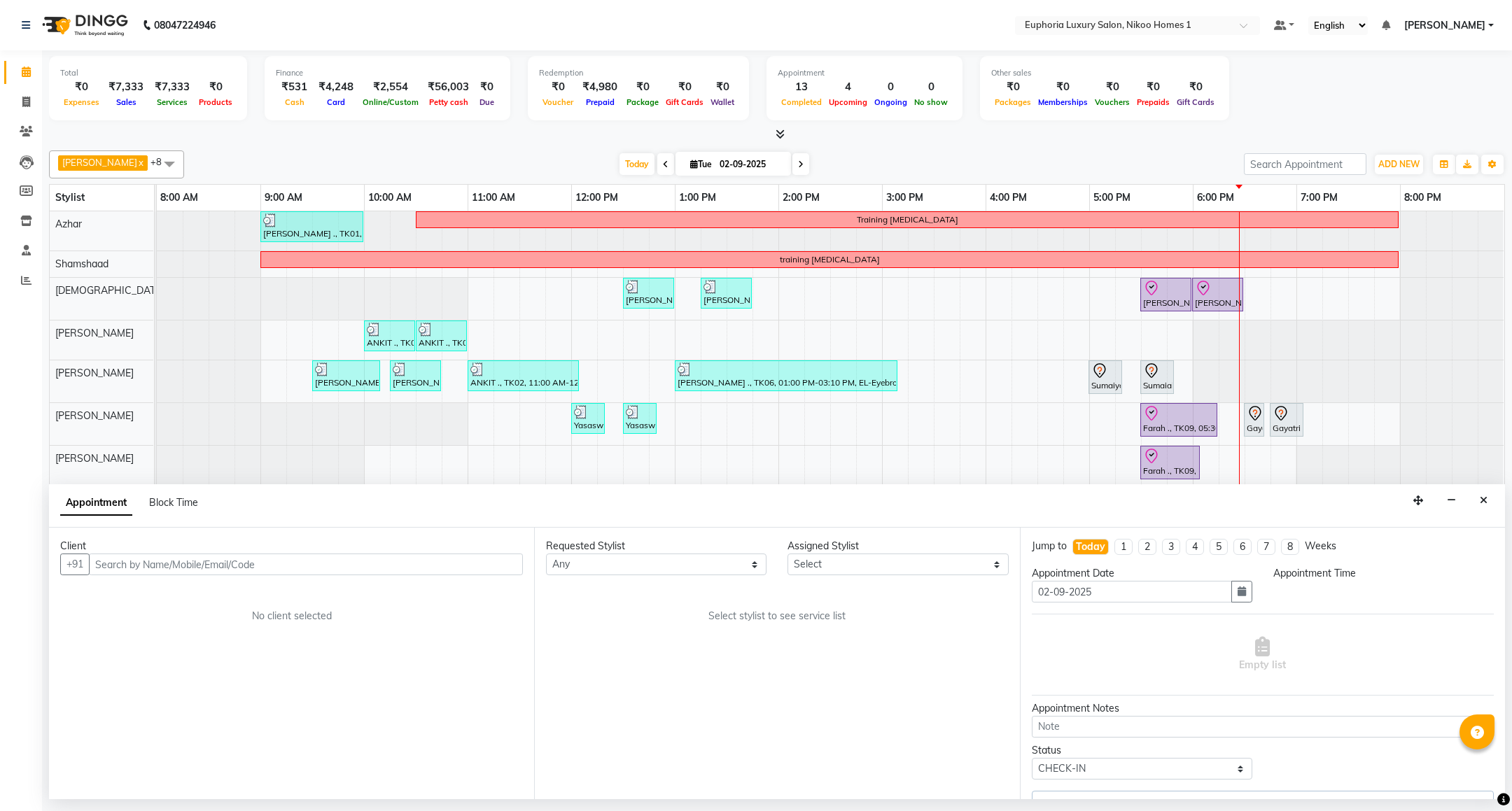
select select "85373"
select select "1050"
select select "4025"
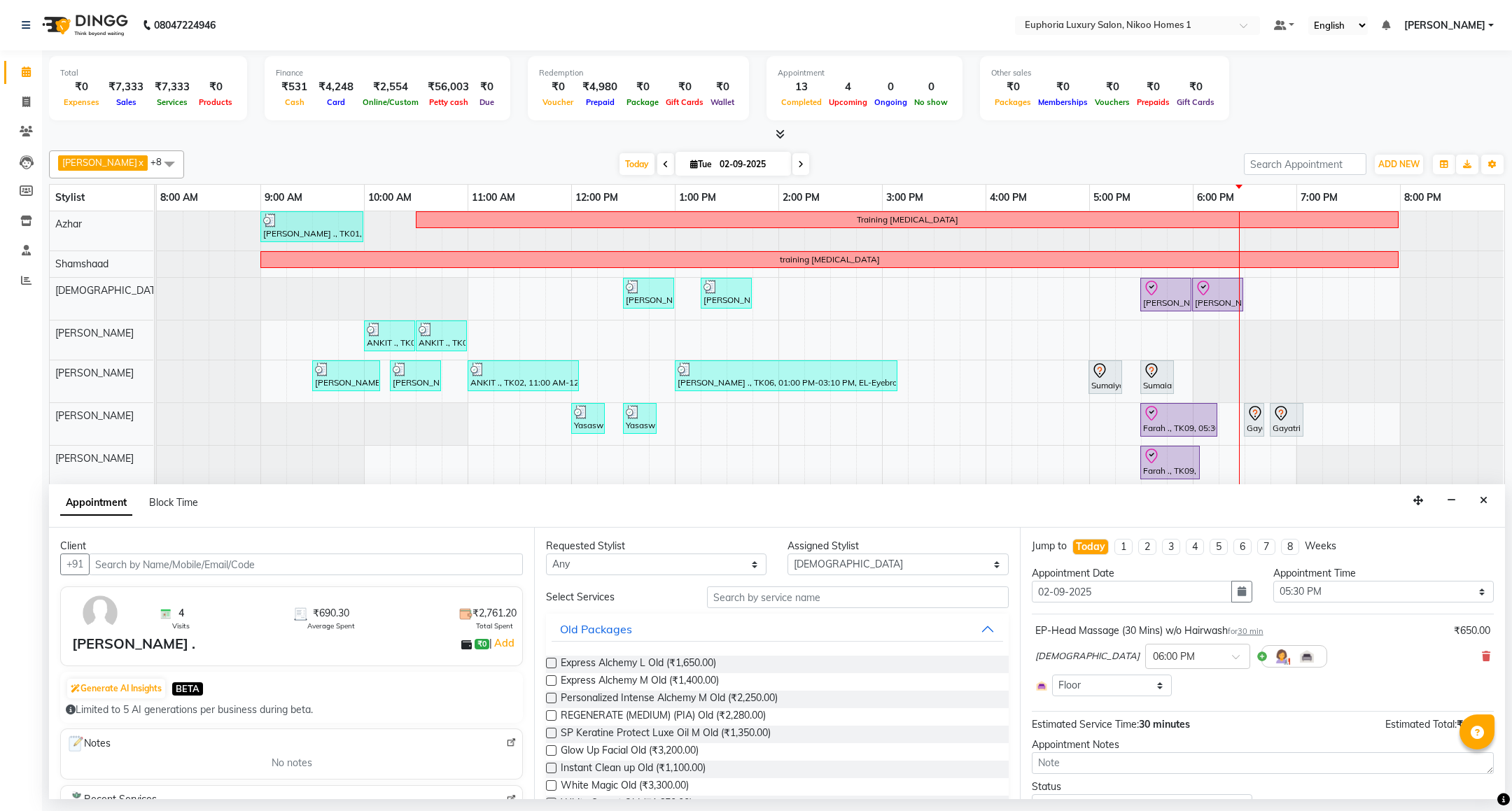
select select "4025"
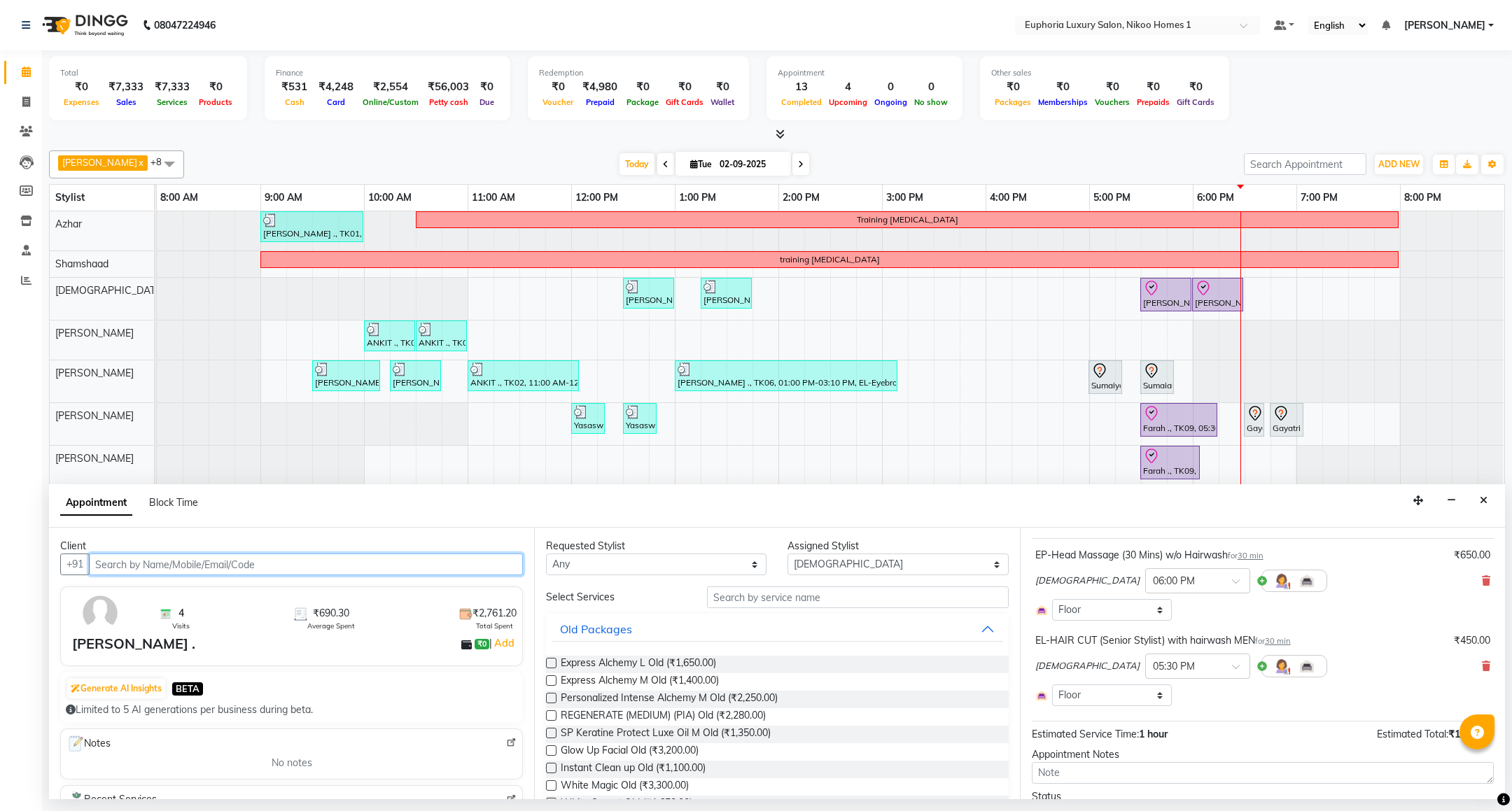
scroll to position [105, 0]
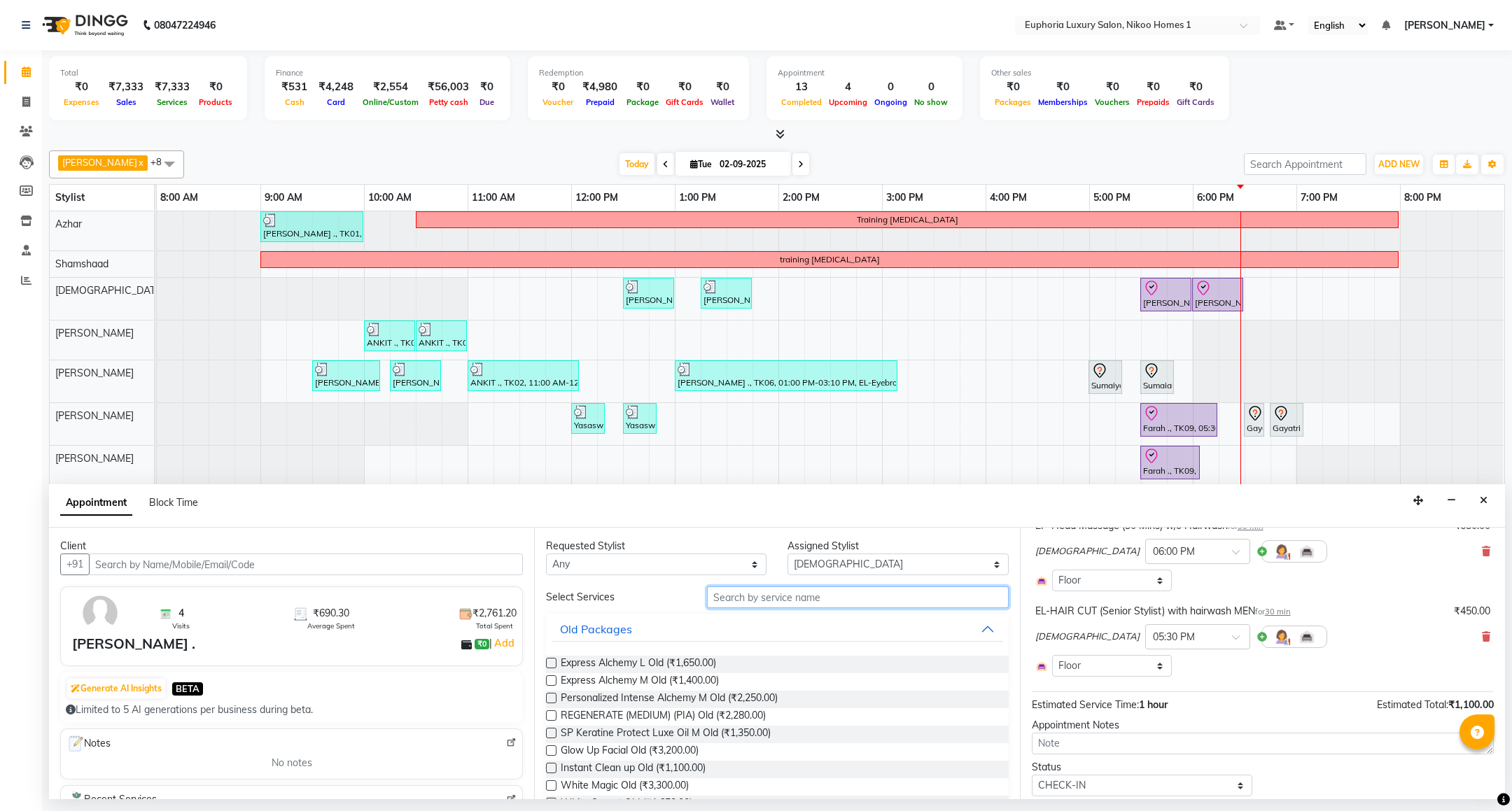
click at [836, 593] on input "text" at bounding box center [857, 597] width 301 height 22
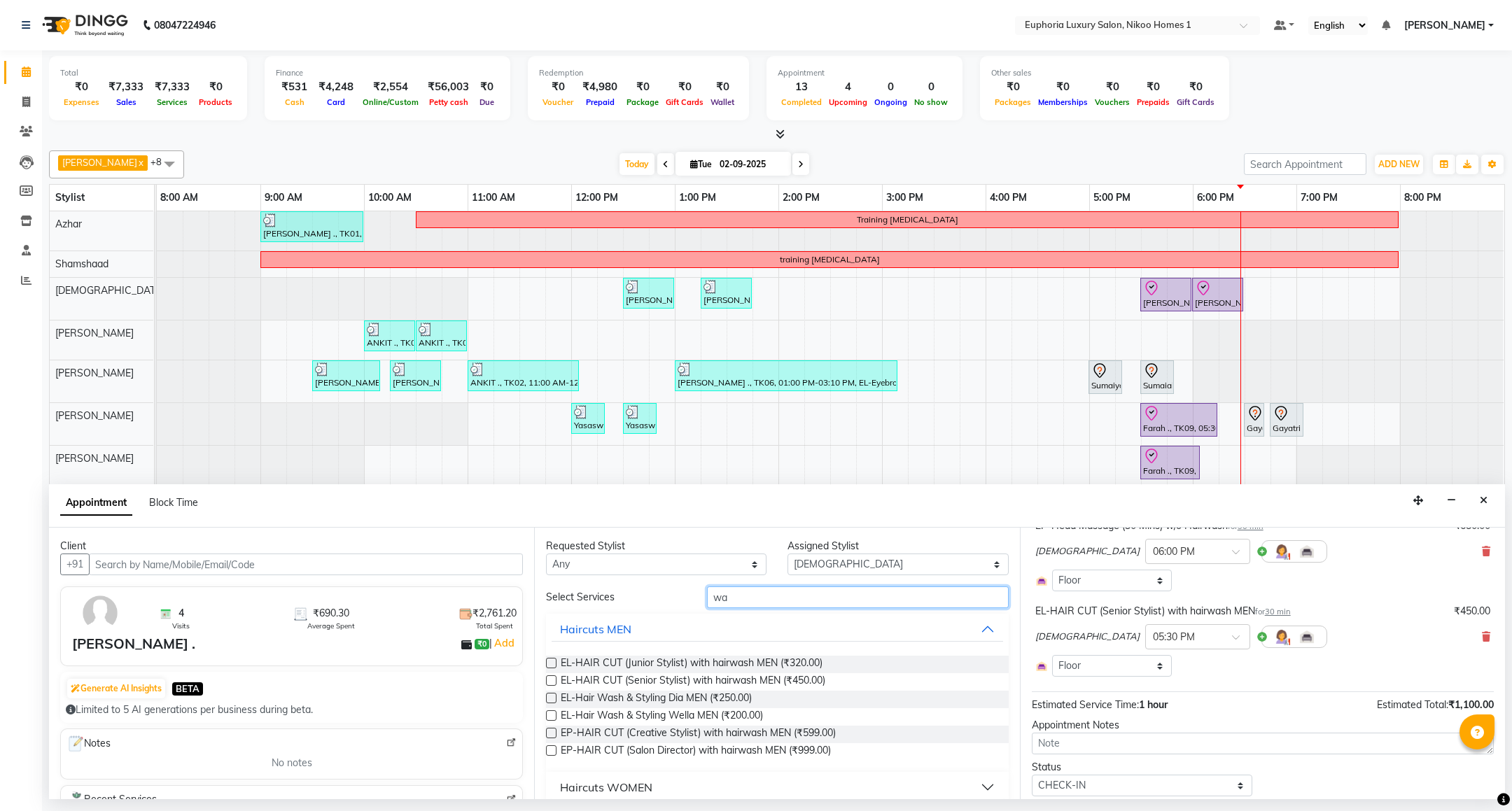
type input "w"
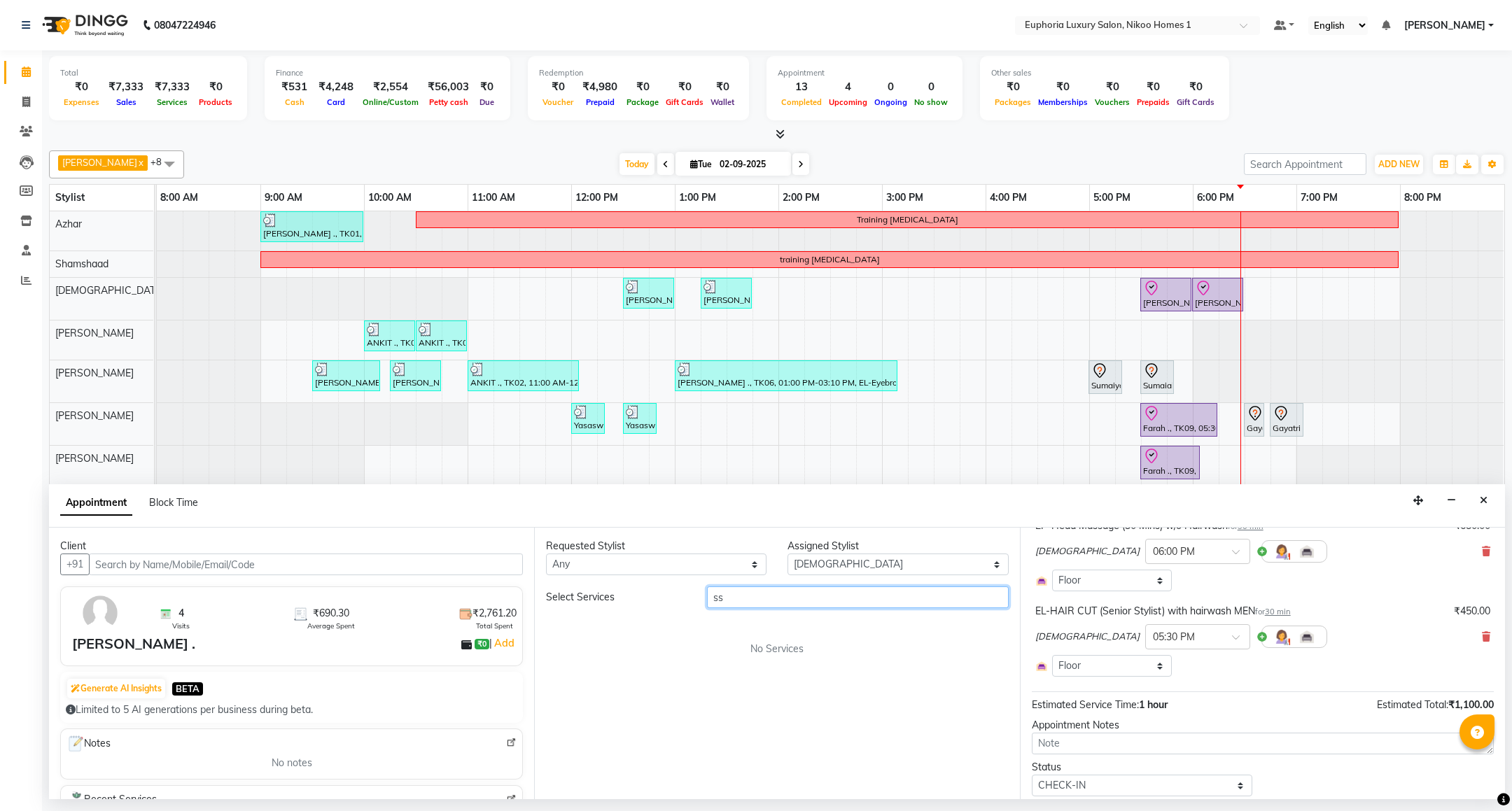
type input "s"
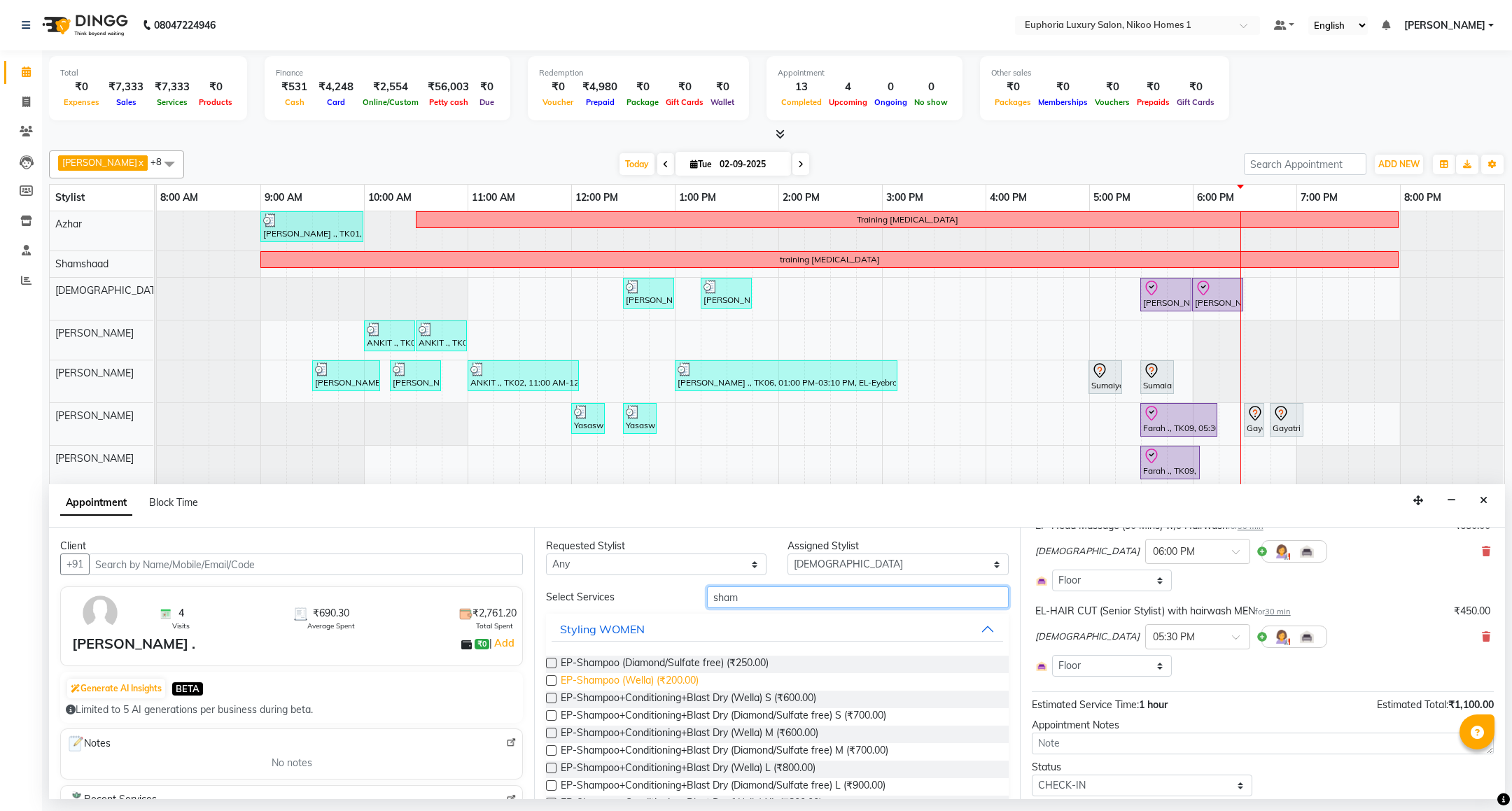
type input "sham"
click at [689, 687] on span "EP-Shampoo (Wella) (₹200.00)" at bounding box center [629, 682] width 138 height 18
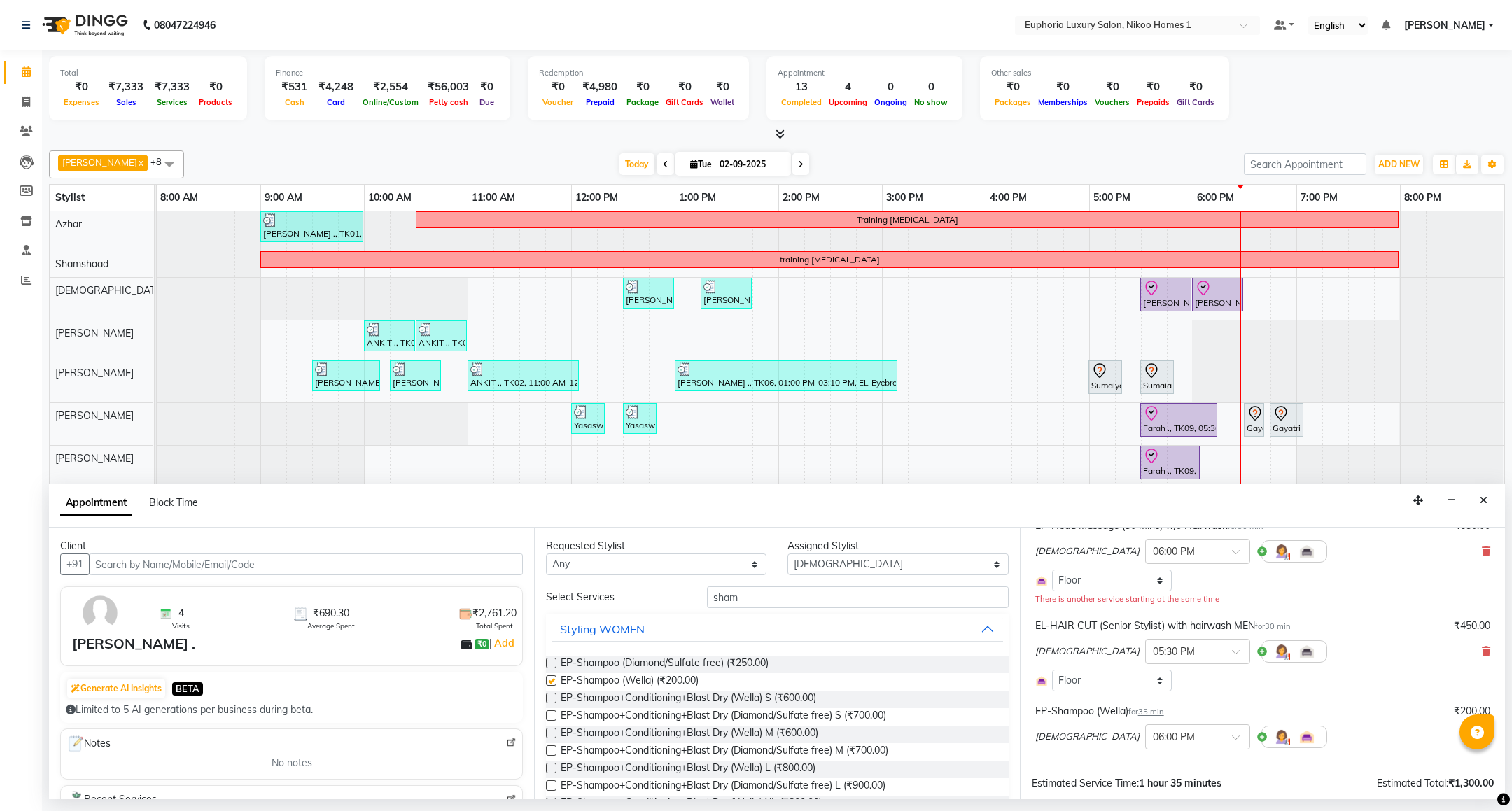
checkbox input "false"
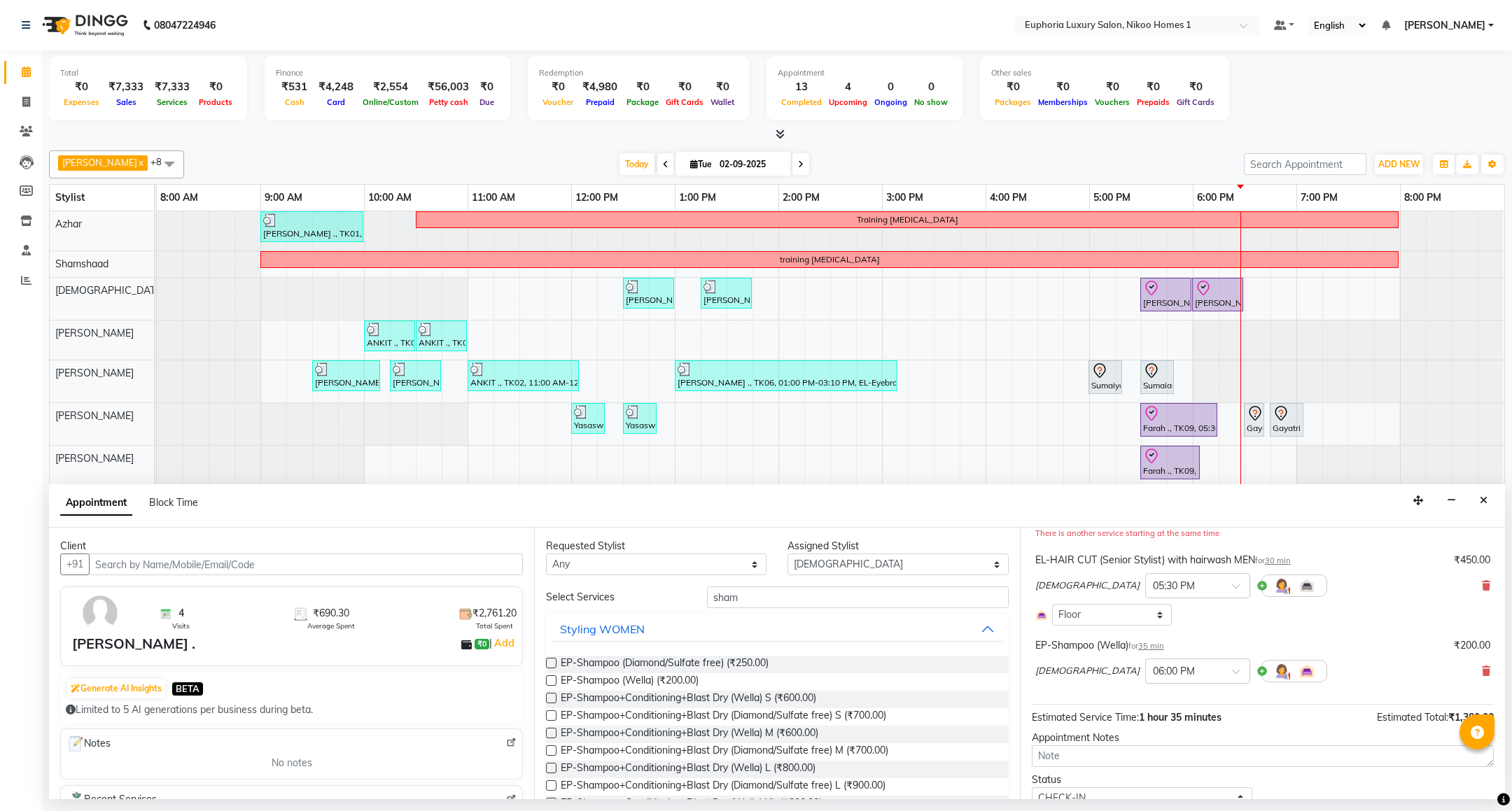
scroll to position [231, 0]
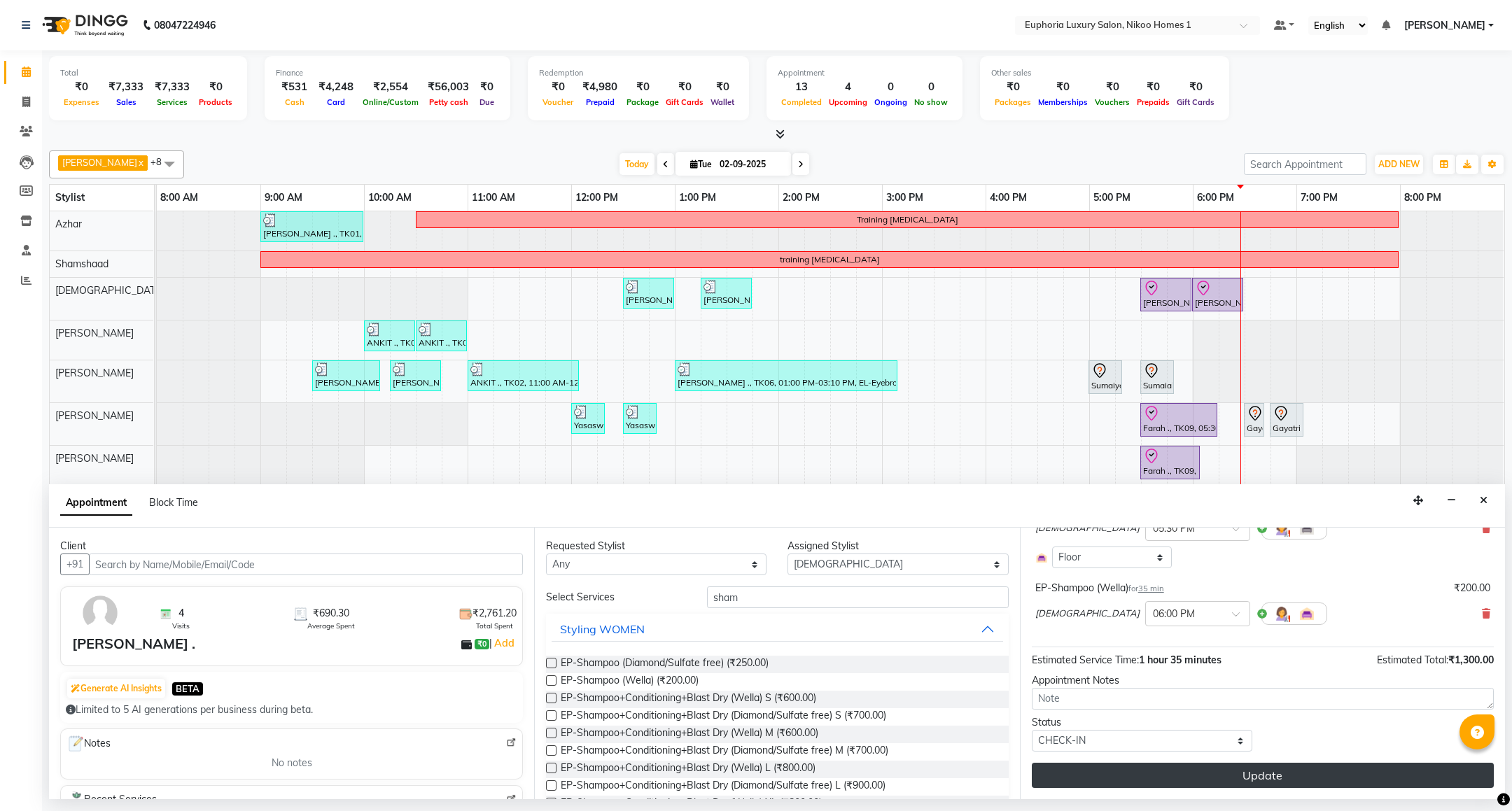
click at [1258, 778] on button "Update" at bounding box center [1262, 775] width 462 height 25
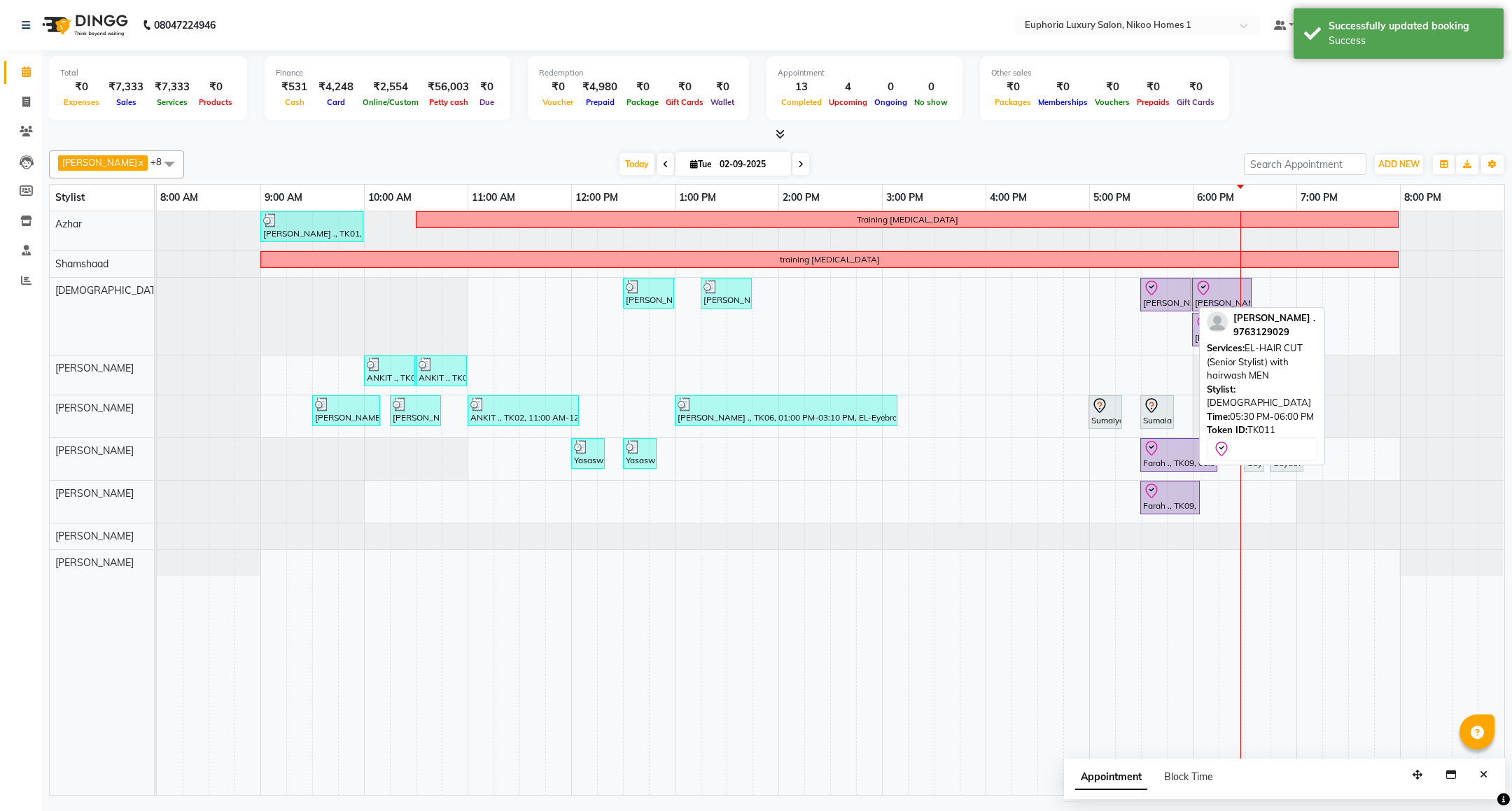
click at [1173, 297] on div at bounding box center [1165, 288] width 45 height 17
select select "8"
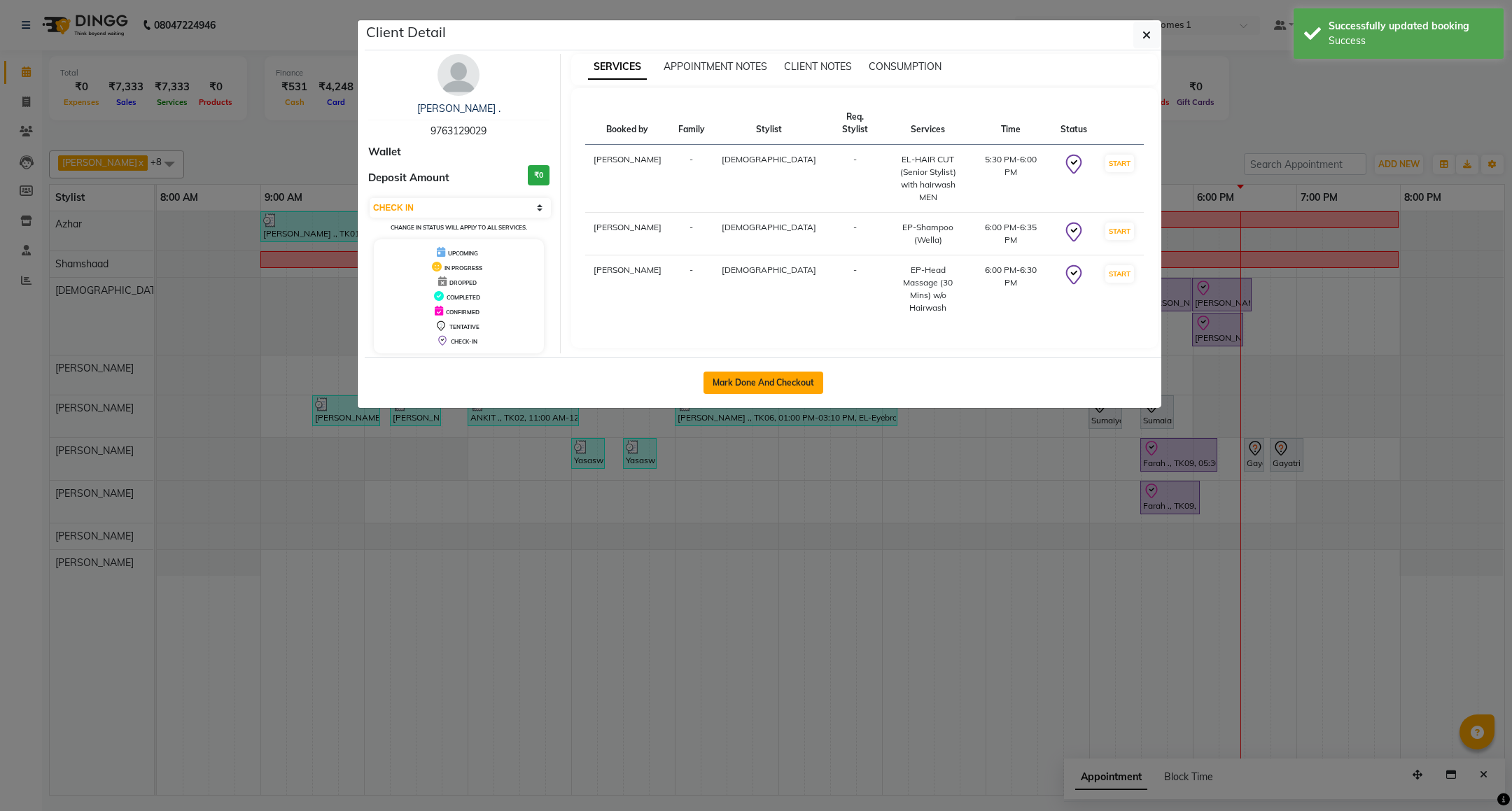
click at [737, 391] on button "Mark Done And Checkout" at bounding box center [763, 382] width 120 height 22
select select "7987"
select select "service"
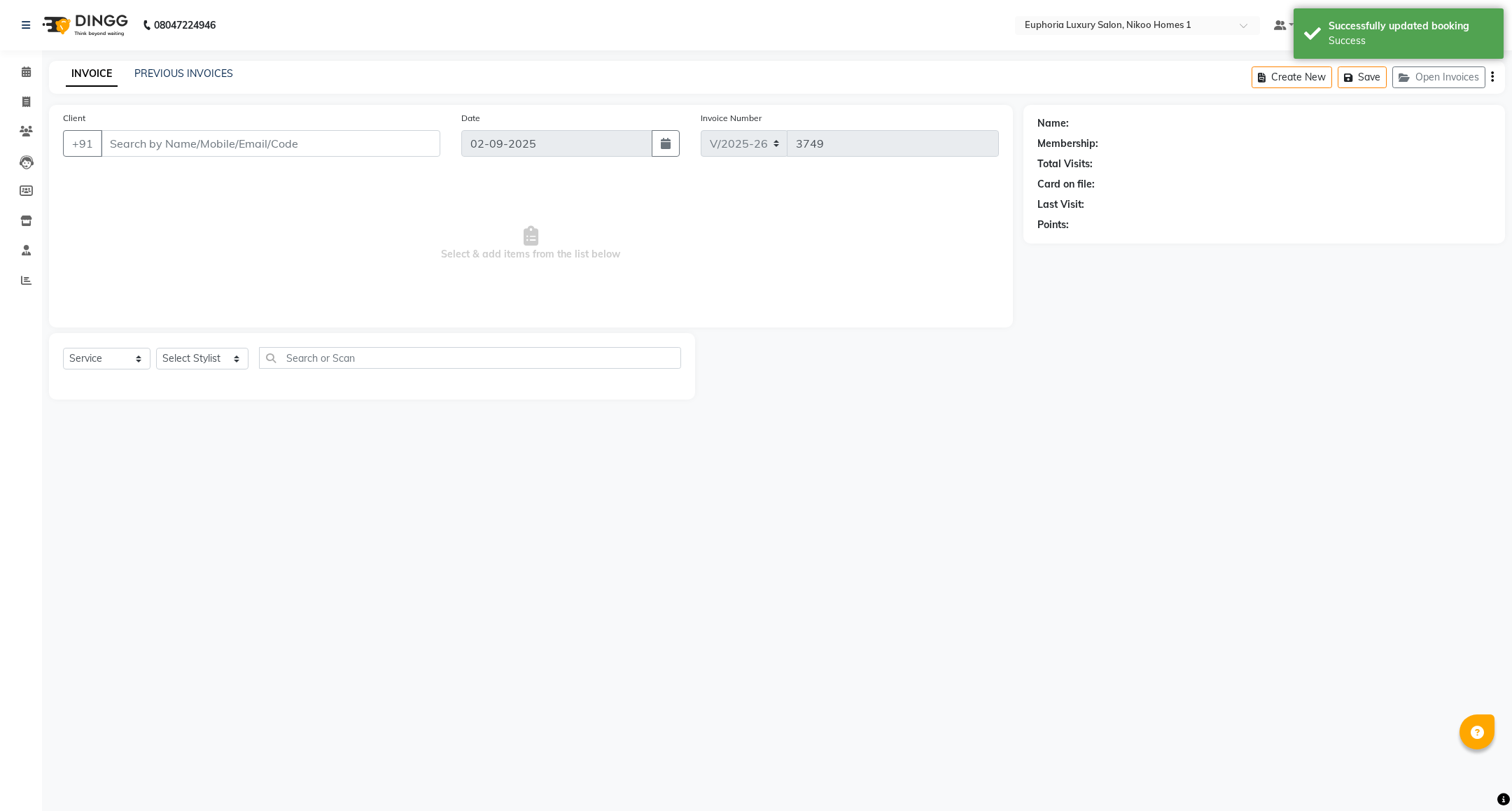
type input "97******29"
select select "85373"
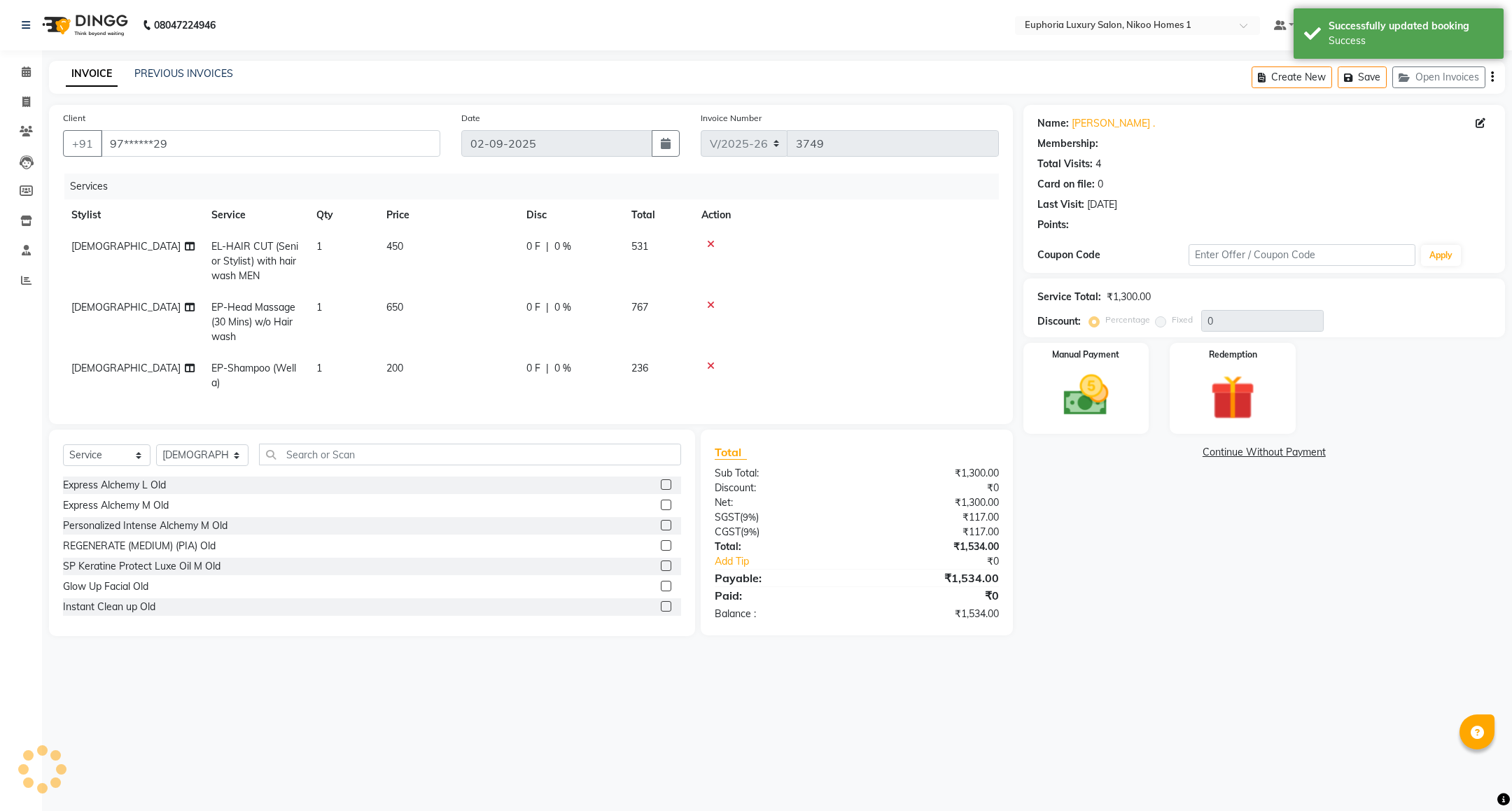
select select "1: Object"
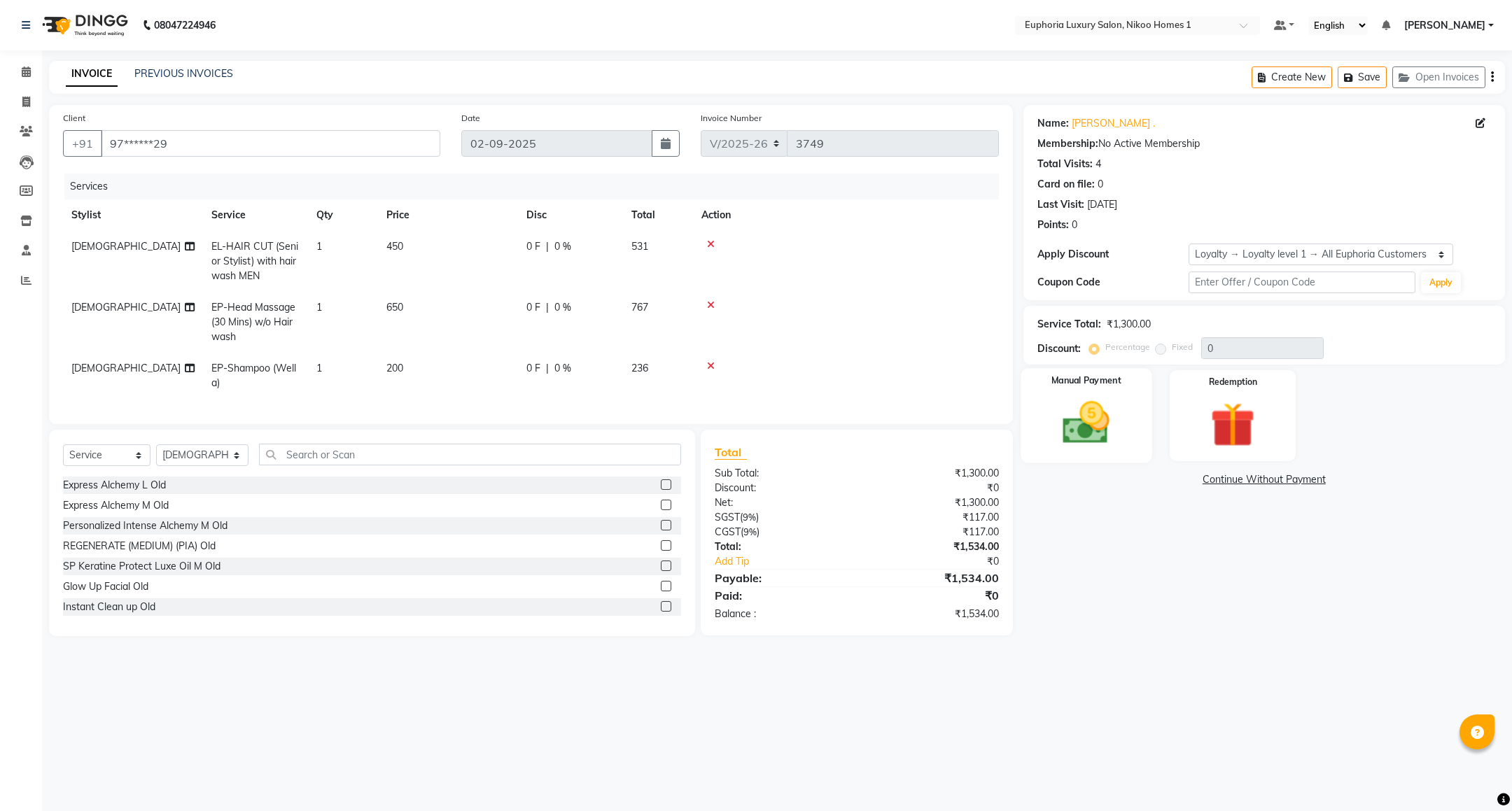
click at [1086, 414] on img at bounding box center [1086, 423] width 77 height 54
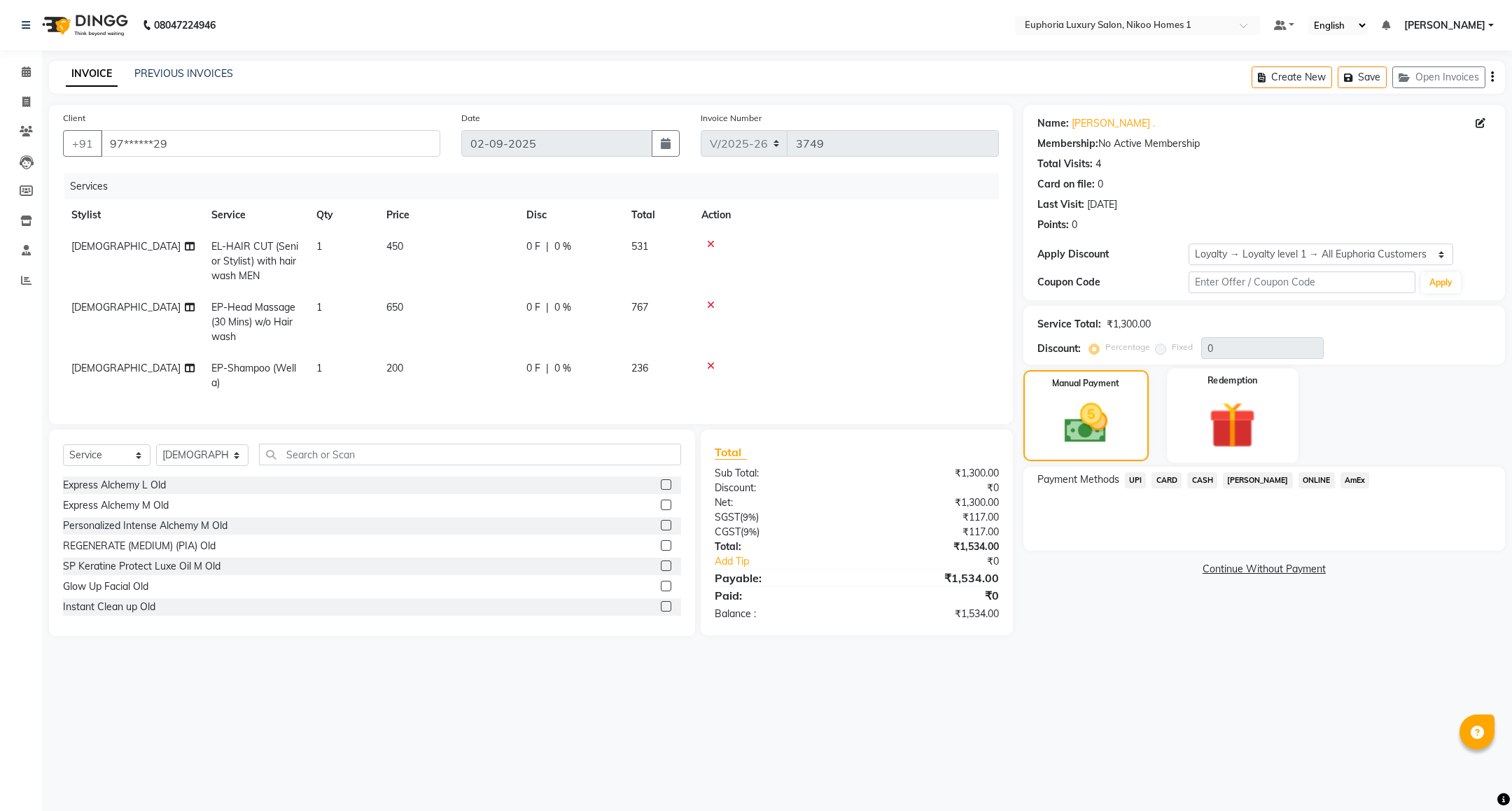
click at [1250, 429] on img at bounding box center [1233, 425] width 77 height 58
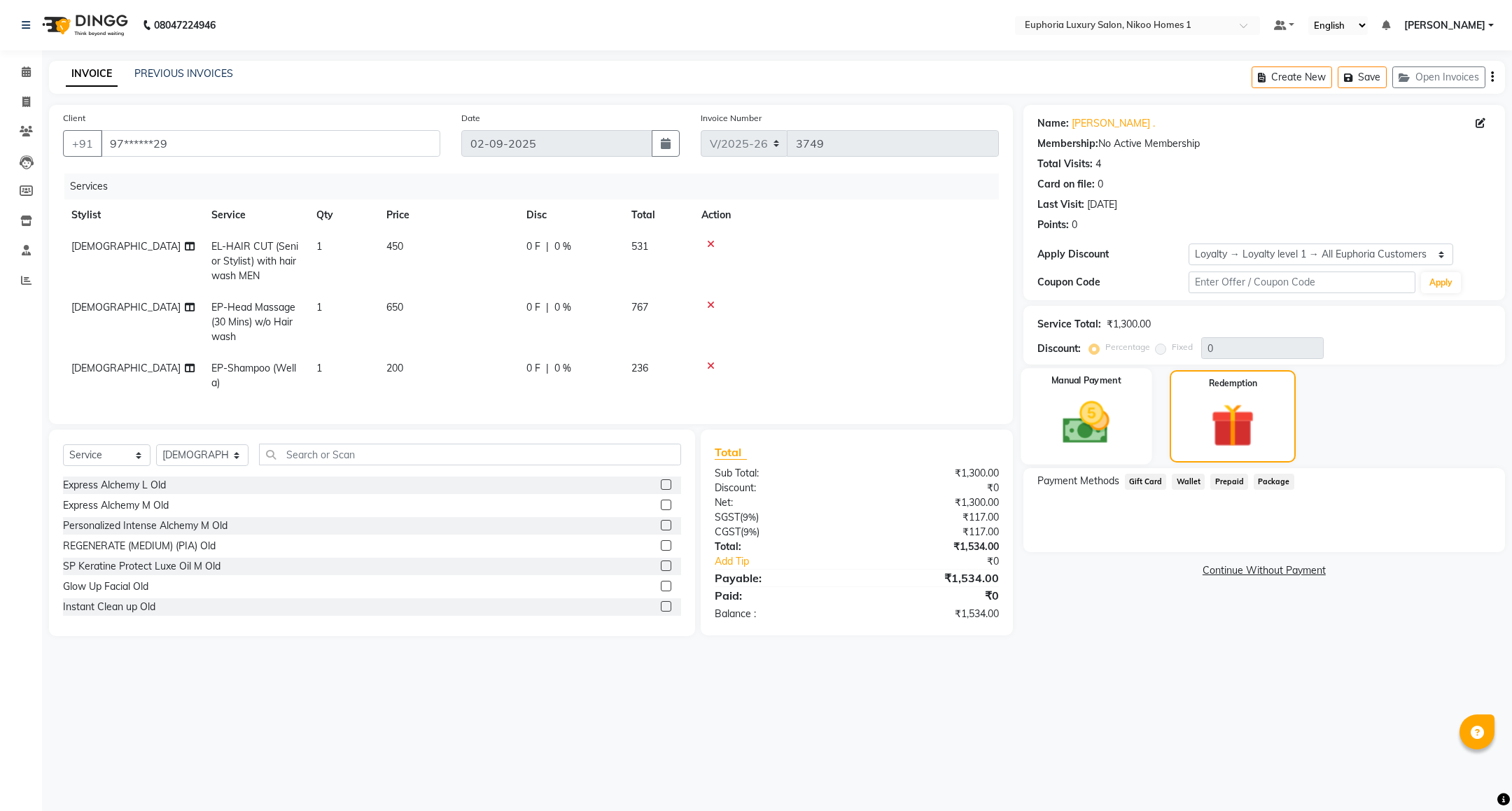
click at [1089, 406] on img at bounding box center [1086, 423] width 77 height 54
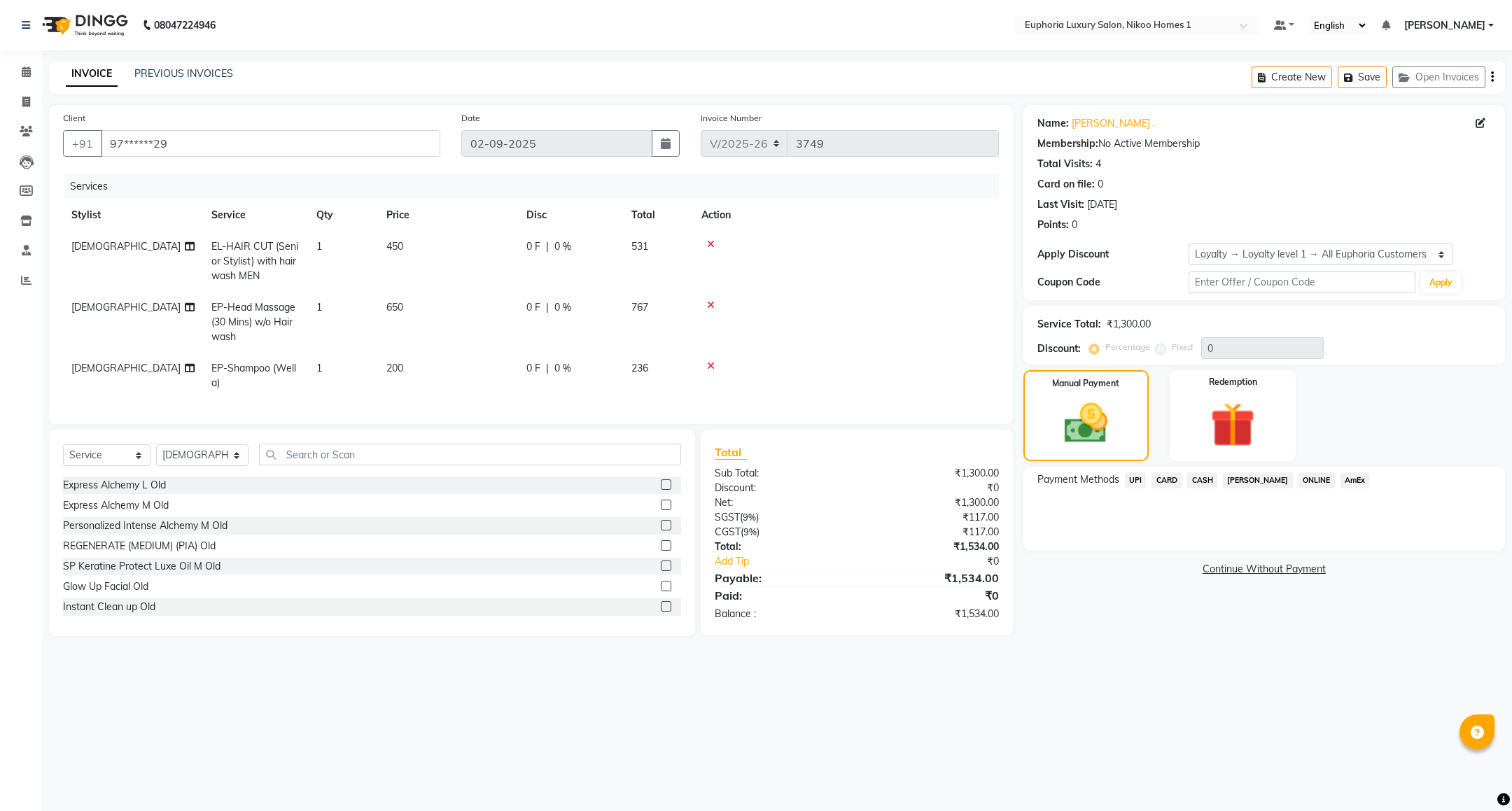
click at [1130, 484] on span "UPI" at bounding box center [1135, 481] width 22 height 16
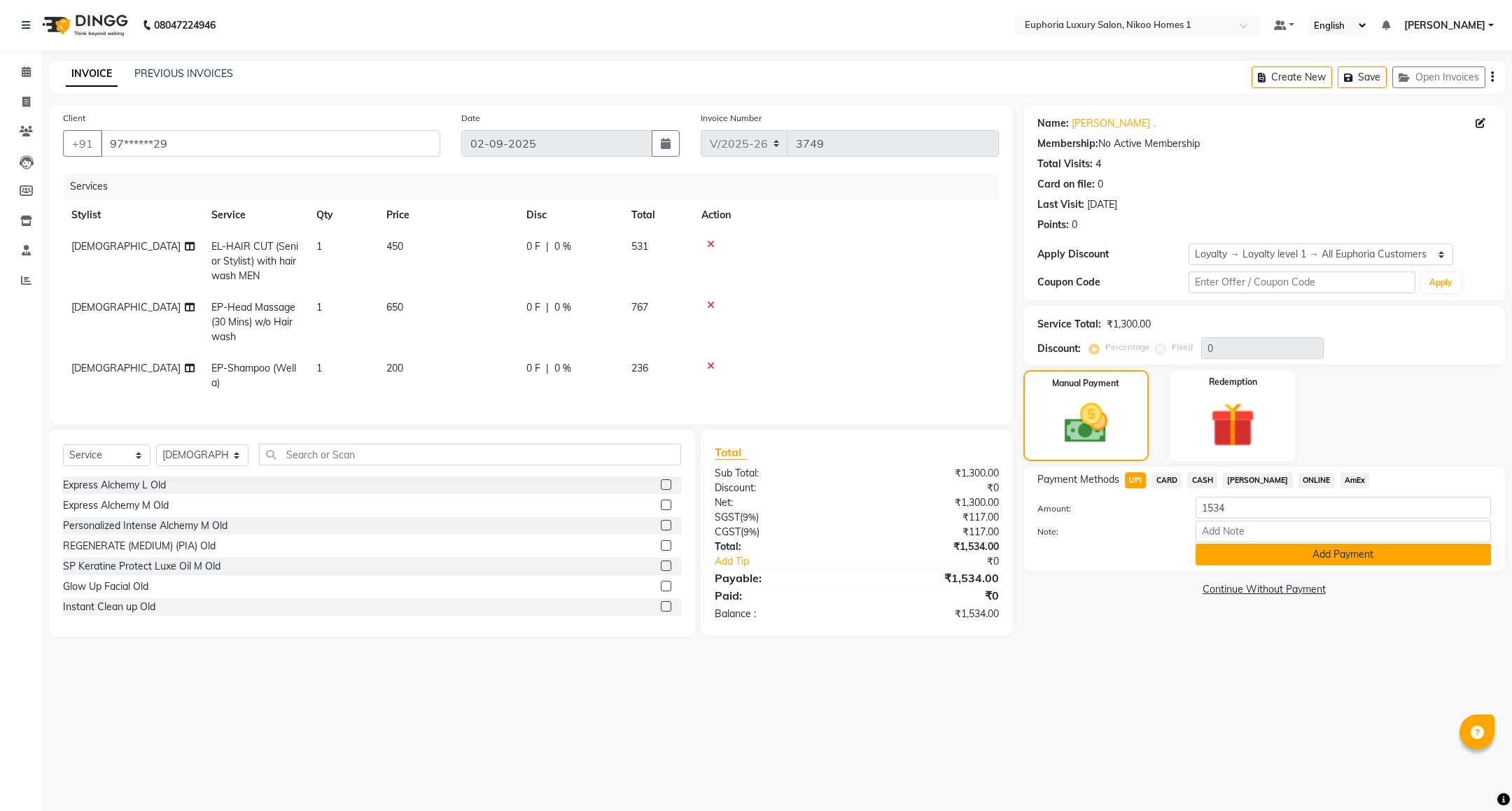
click at [1310, 554] on button "Add Payment" at bounding box center [1343, 554] width 295 height 22
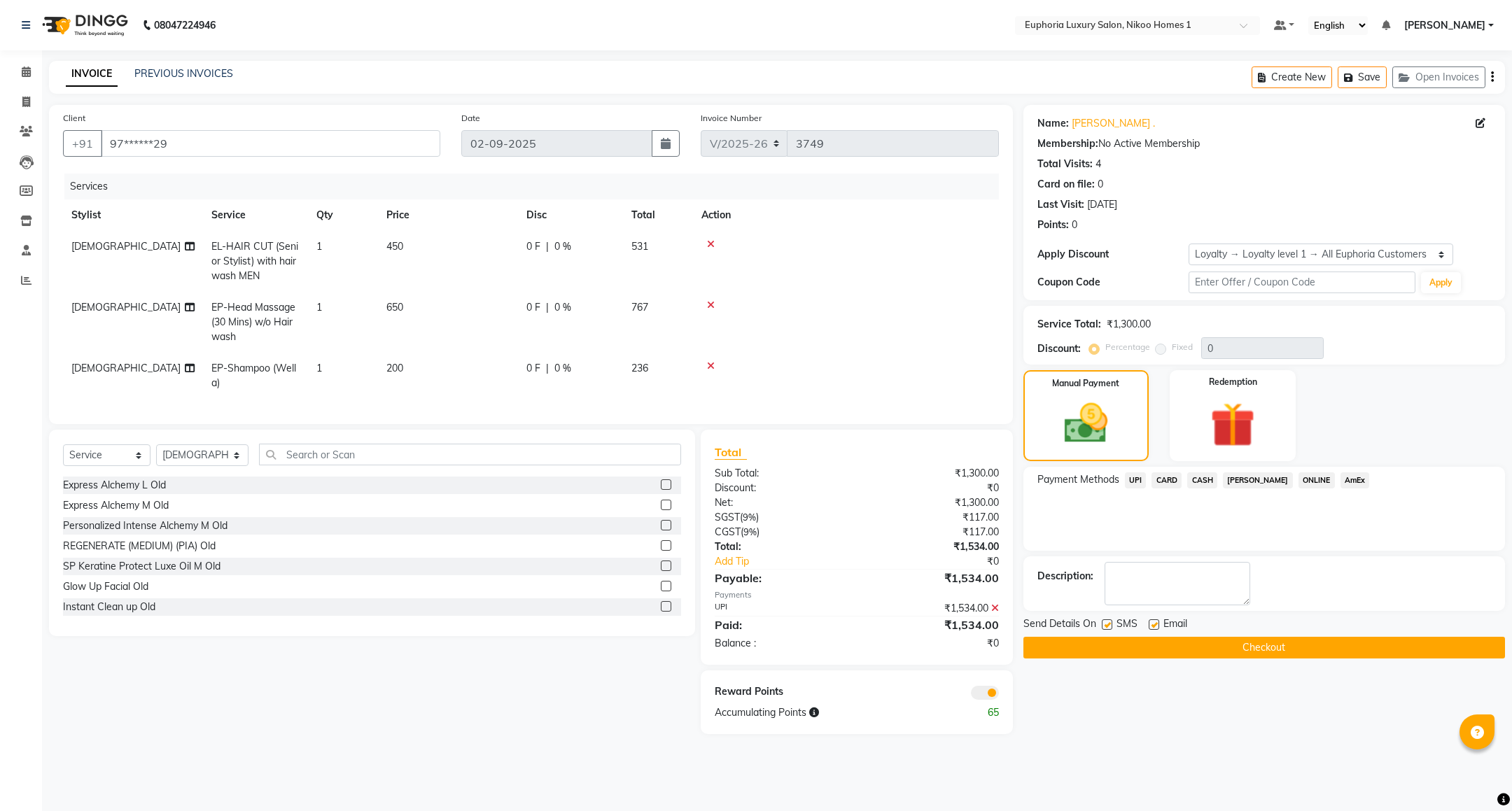
click at [1203, 654] on button "Checkout" at bounding box center [1263, 647] width 481 height 22
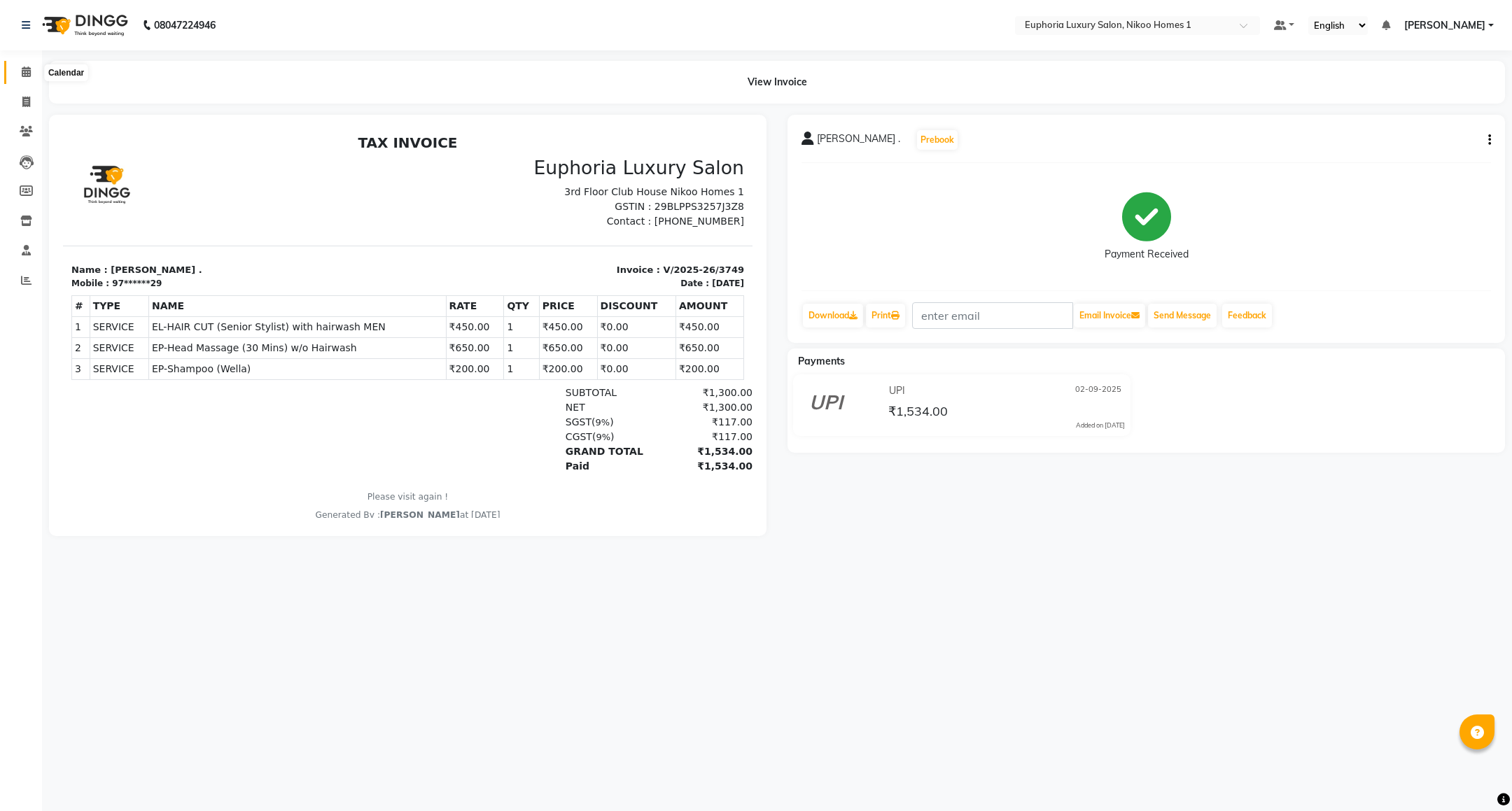
drag, startPoint x: 19, startPoint y: 70, endPoint x: 30, endPoint y: 83, distance: 17.0
click at [21, 70] on span at bounding box center [26, 73] width 25 height 16
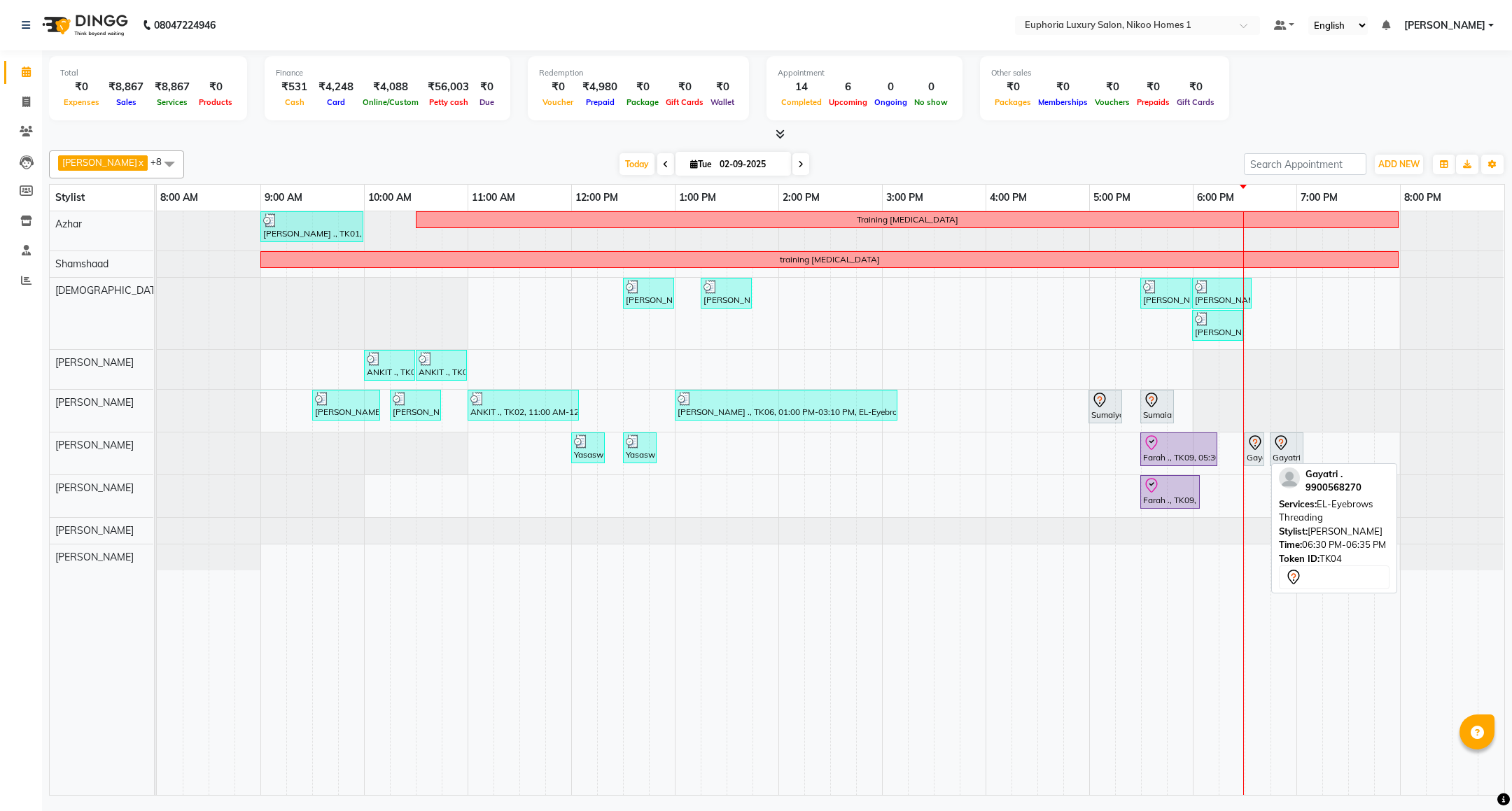
click at [1252, 450] on icon at bounding box center [1255, 443] width 17 height 17
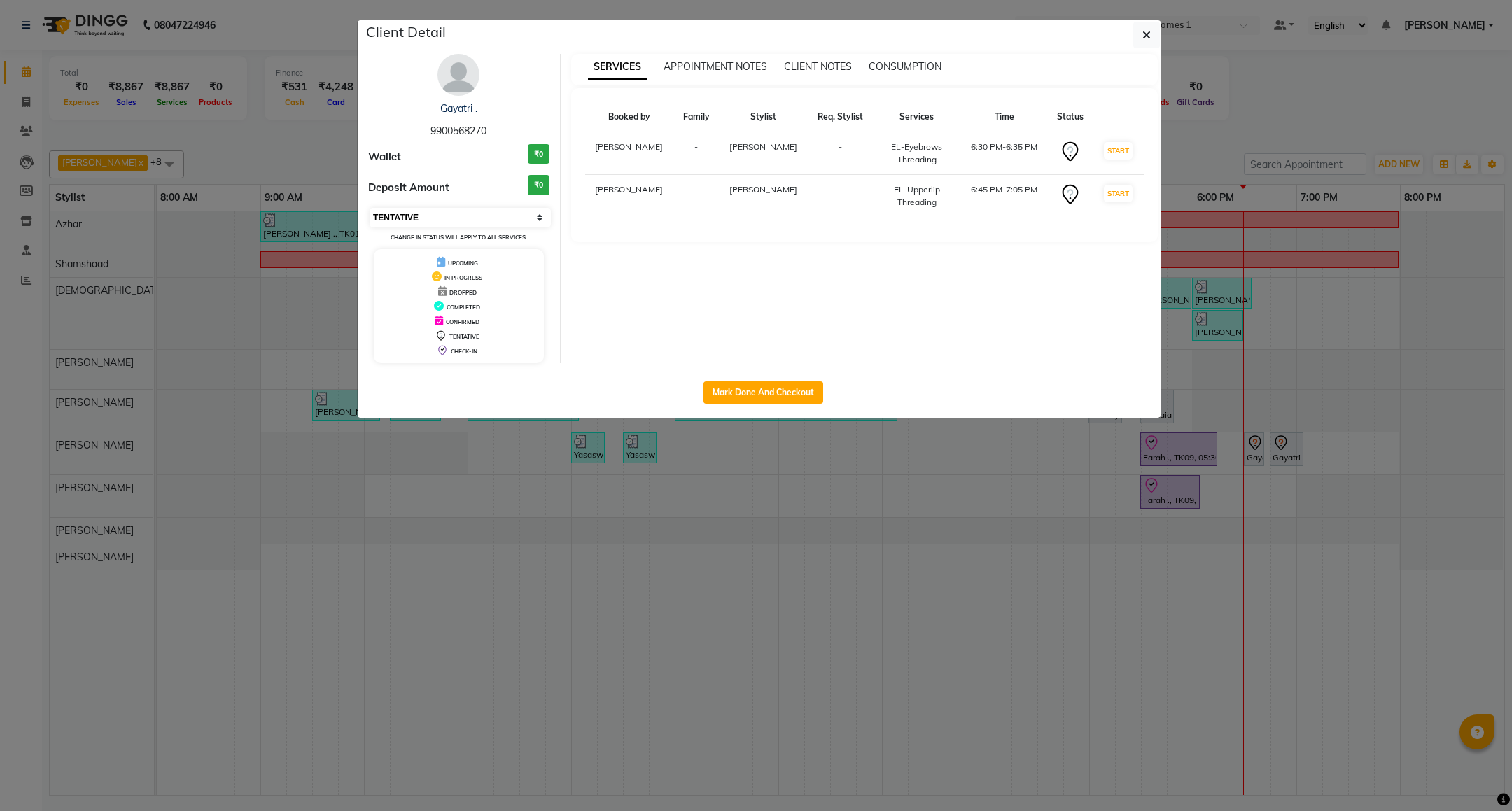
click at [473, 221] on select "Select IN SERVICE CONFIRMED TENTATIVE CHECK IN MARK DONE DROPPED UPCOMING" at bounding box center [461, 217] width 182 height 19
select select "8"
click at [370, 208] on select "Select IN SERVICE CONFIRMED TENTATIVE CHECK IN MARK DONE DROPPED UPCOMING" at bounding box center [461, 217] width 182 height 19
click at [1140, 31] on button "button" at bounding box center [1147, 35] width 27 height 27
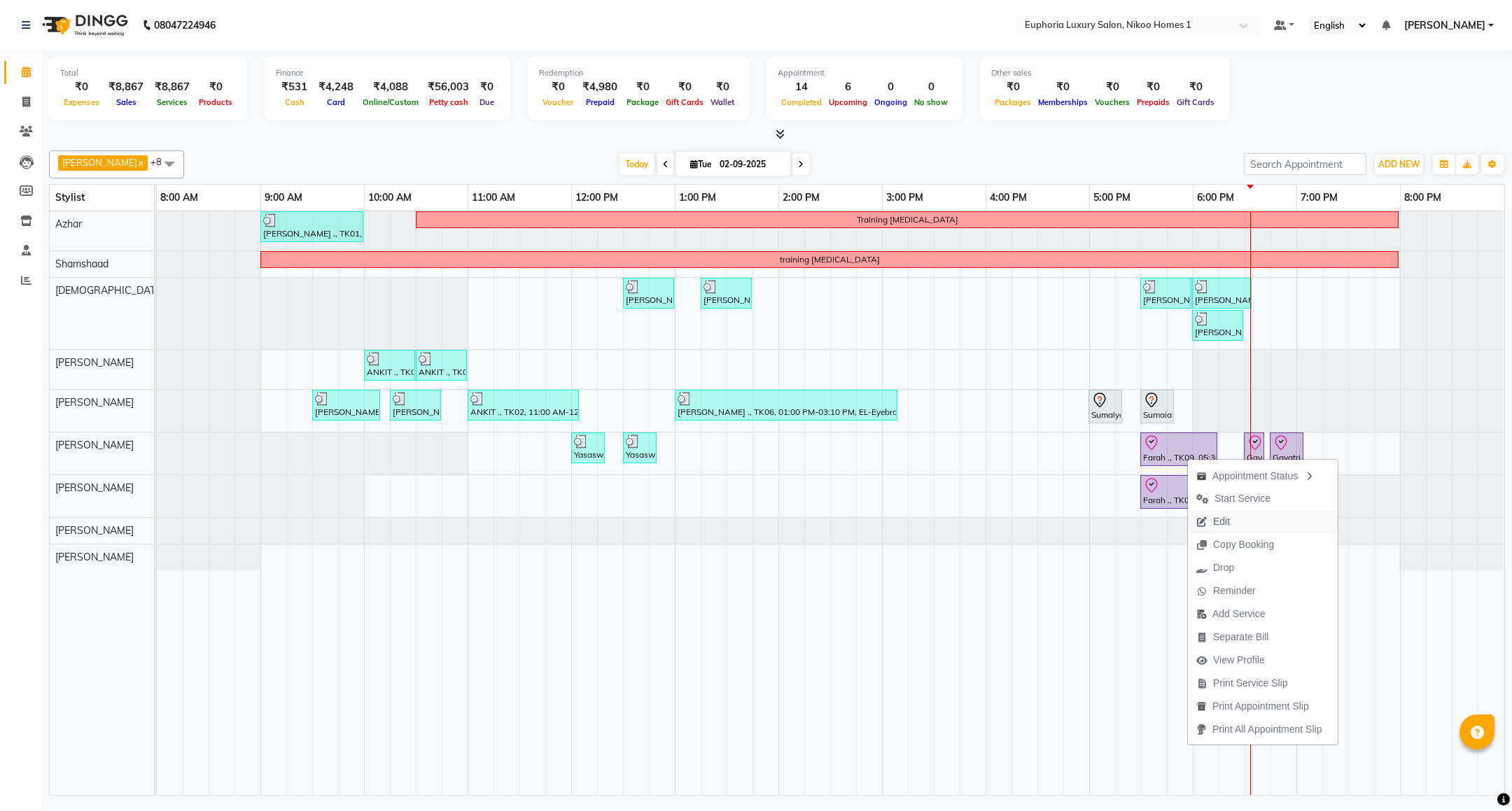
click at [1208, 521] on icon "button" at bounding box center [1201, 522] width 11 height 10
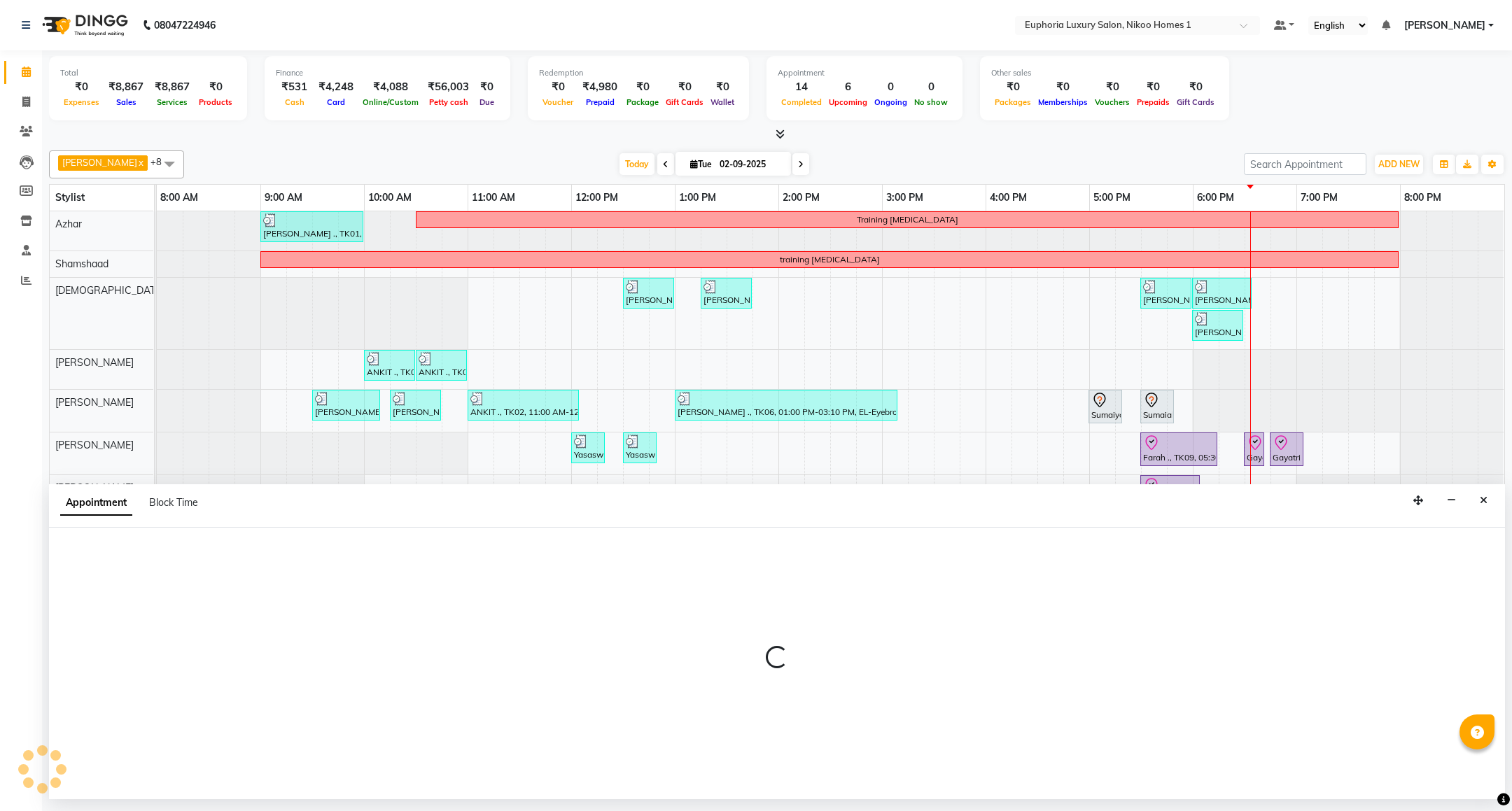
select select "check-in"
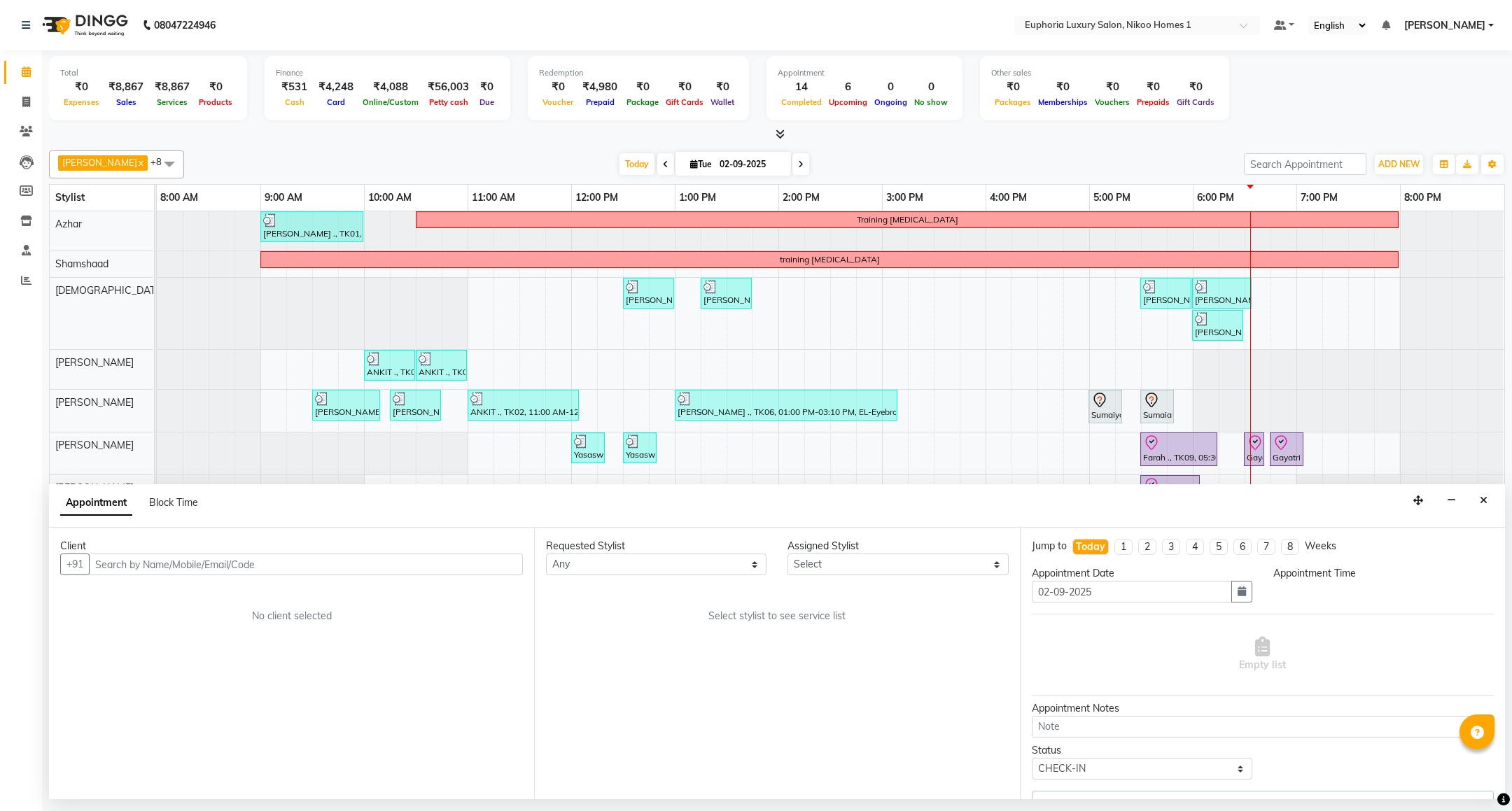
select select "86001"
select select "1050"
select select "4025"
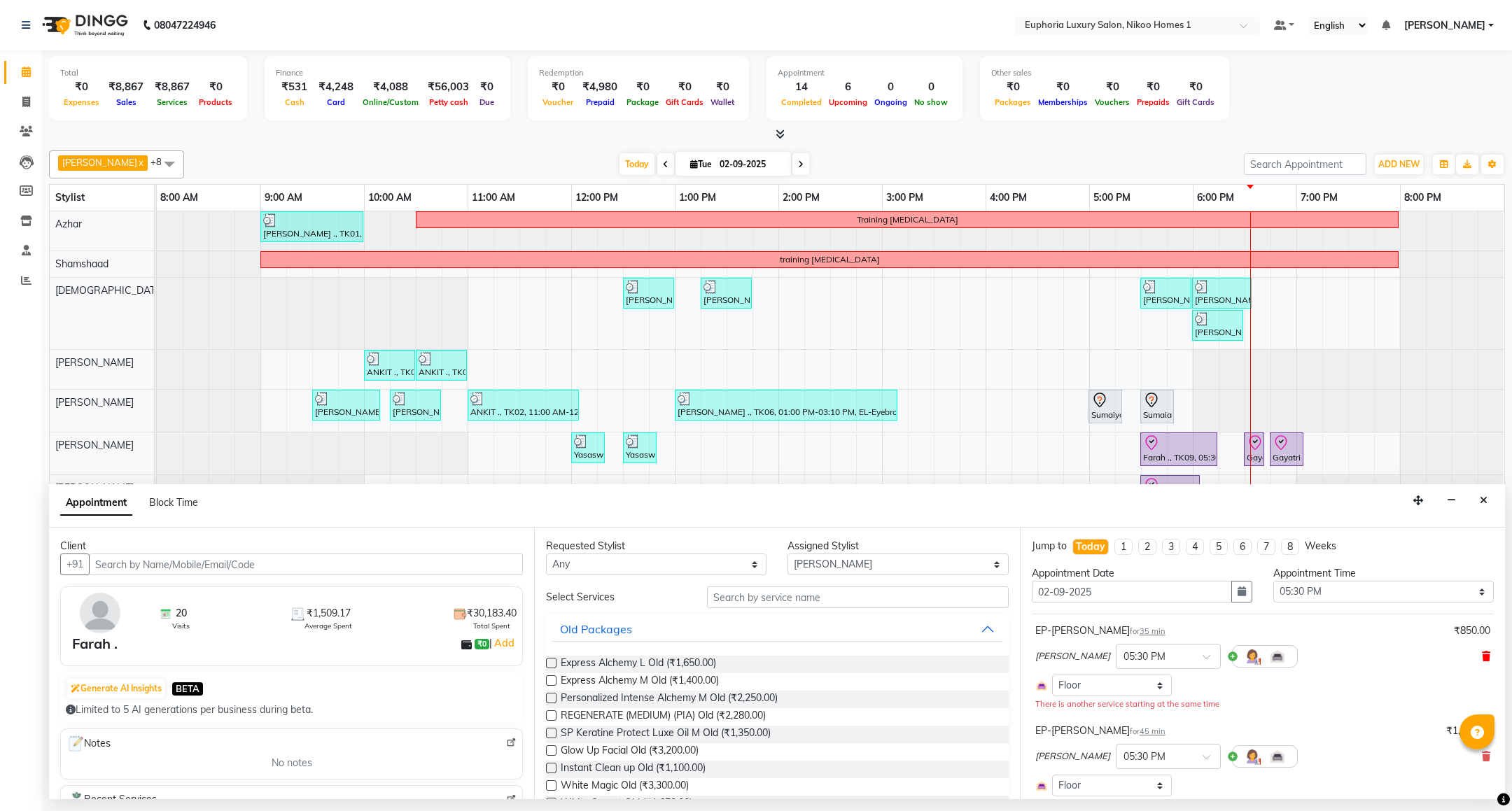
click at [1481, 655] on icon at bounding box center [1485, 656] width 8 height 10
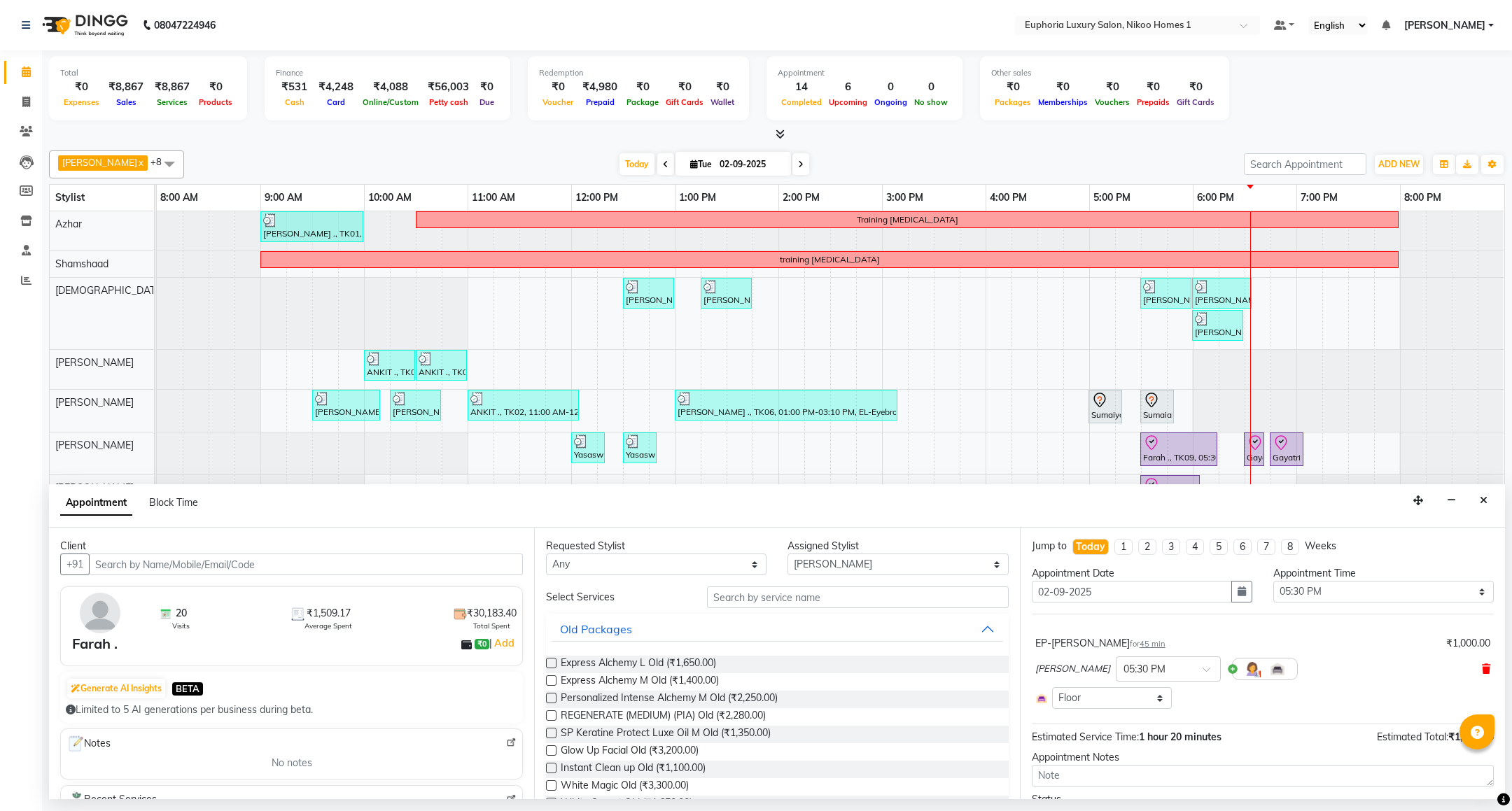
click at [1481, 672] on icon at bounding box center [1485, 669] width 8 height 10
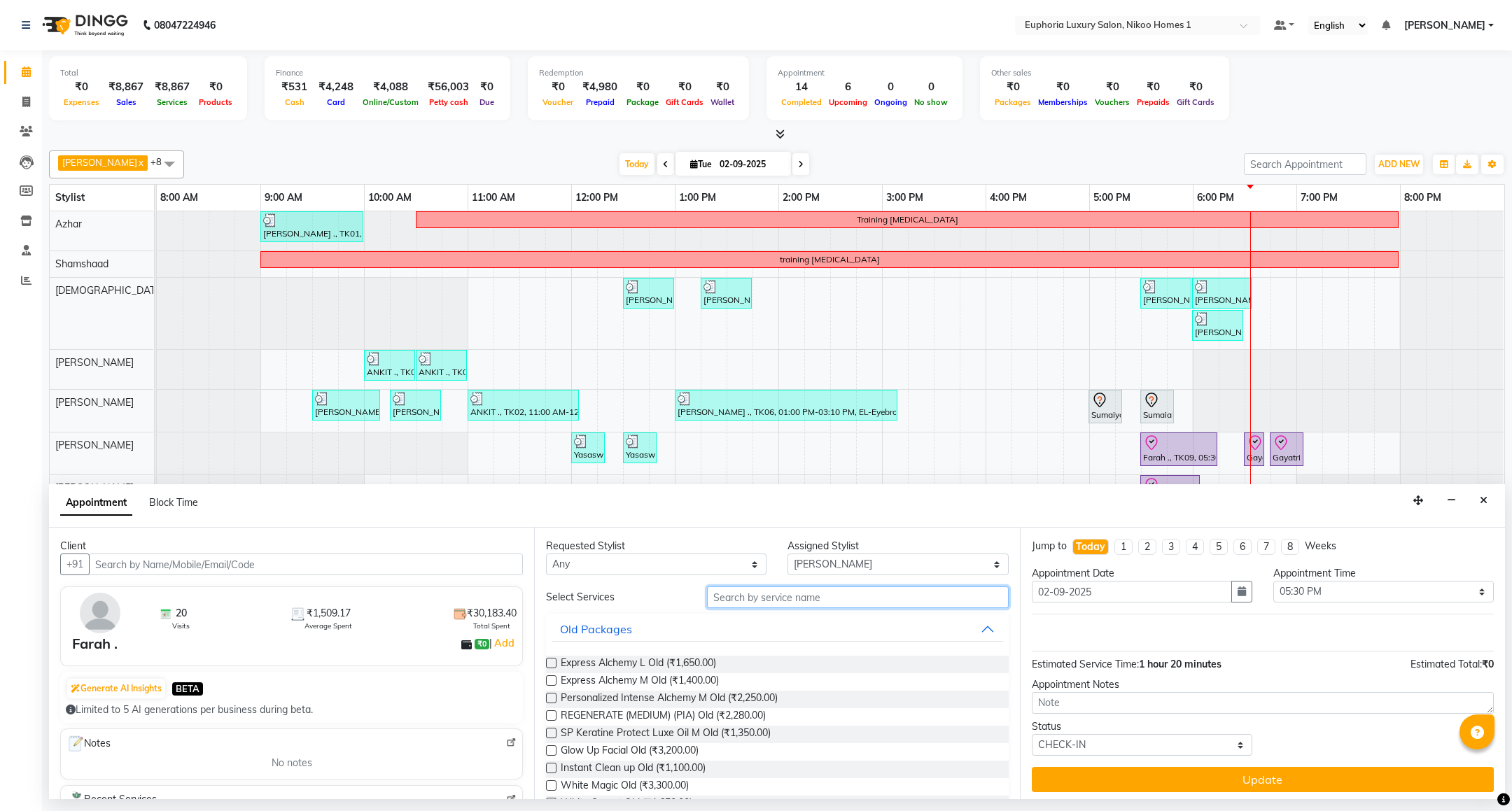
click at [823, 596] on input "text" at bounding box center [857, 597] width 301 height 22
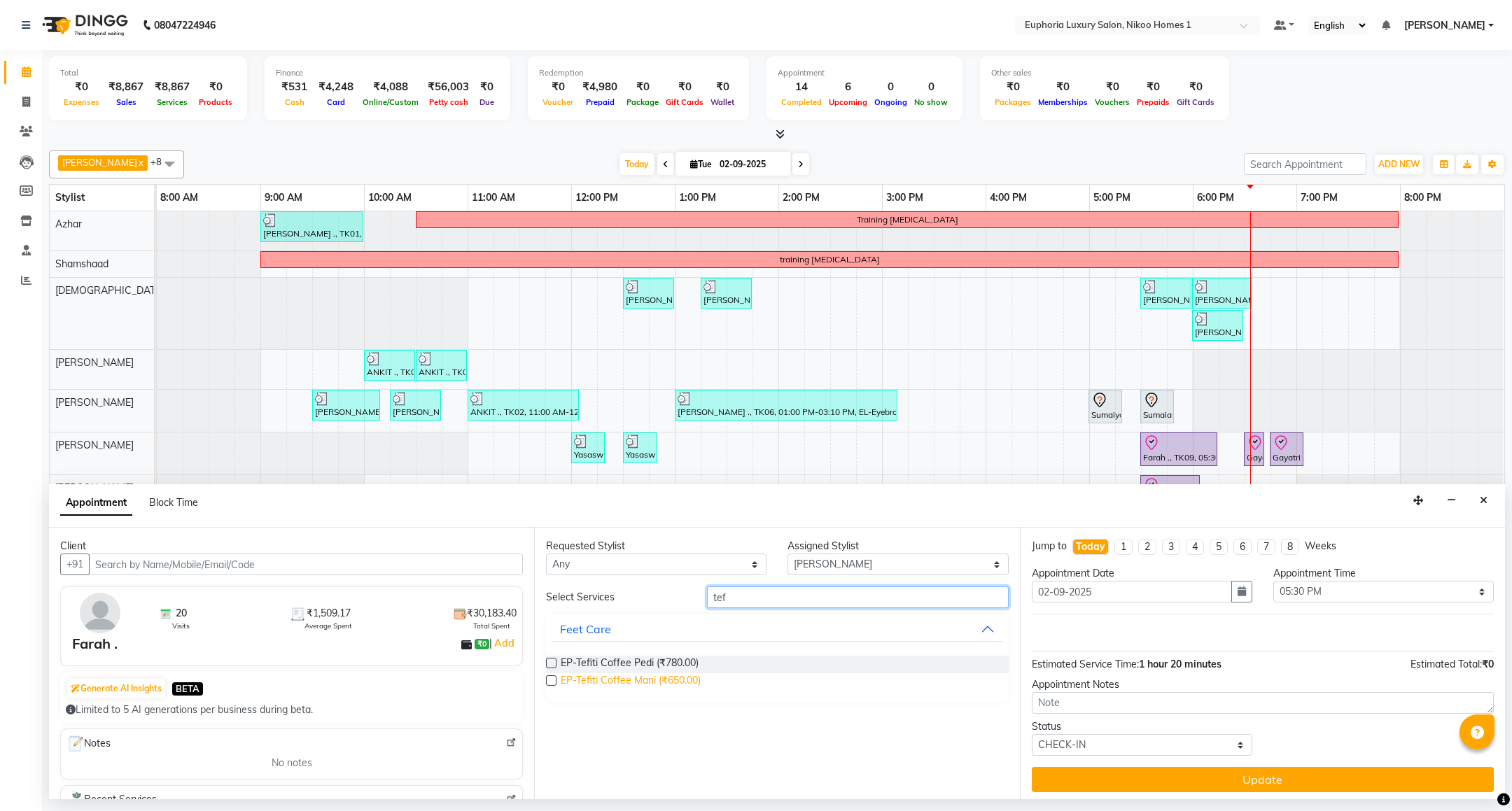
type input "tef"
click at [676, 679] on span "EP-Tefiti Coffee Mani (₹650.00)" at bounding box center [630, 682] width 140 height 18
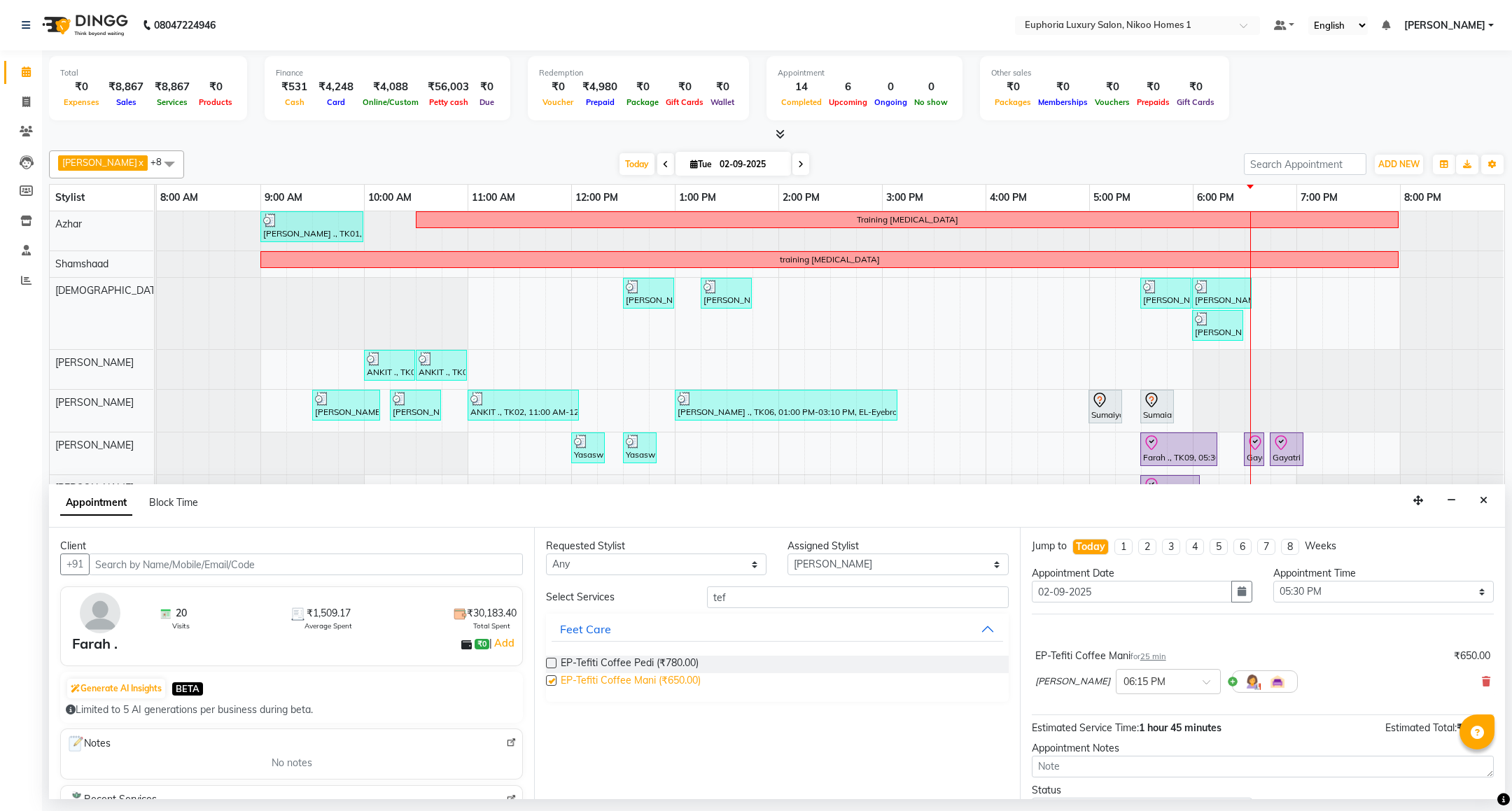
checkbox input "false"
click at [752, 603] on input "tef" at bounding box center [857, 597] width 301 height 22
type input "t"
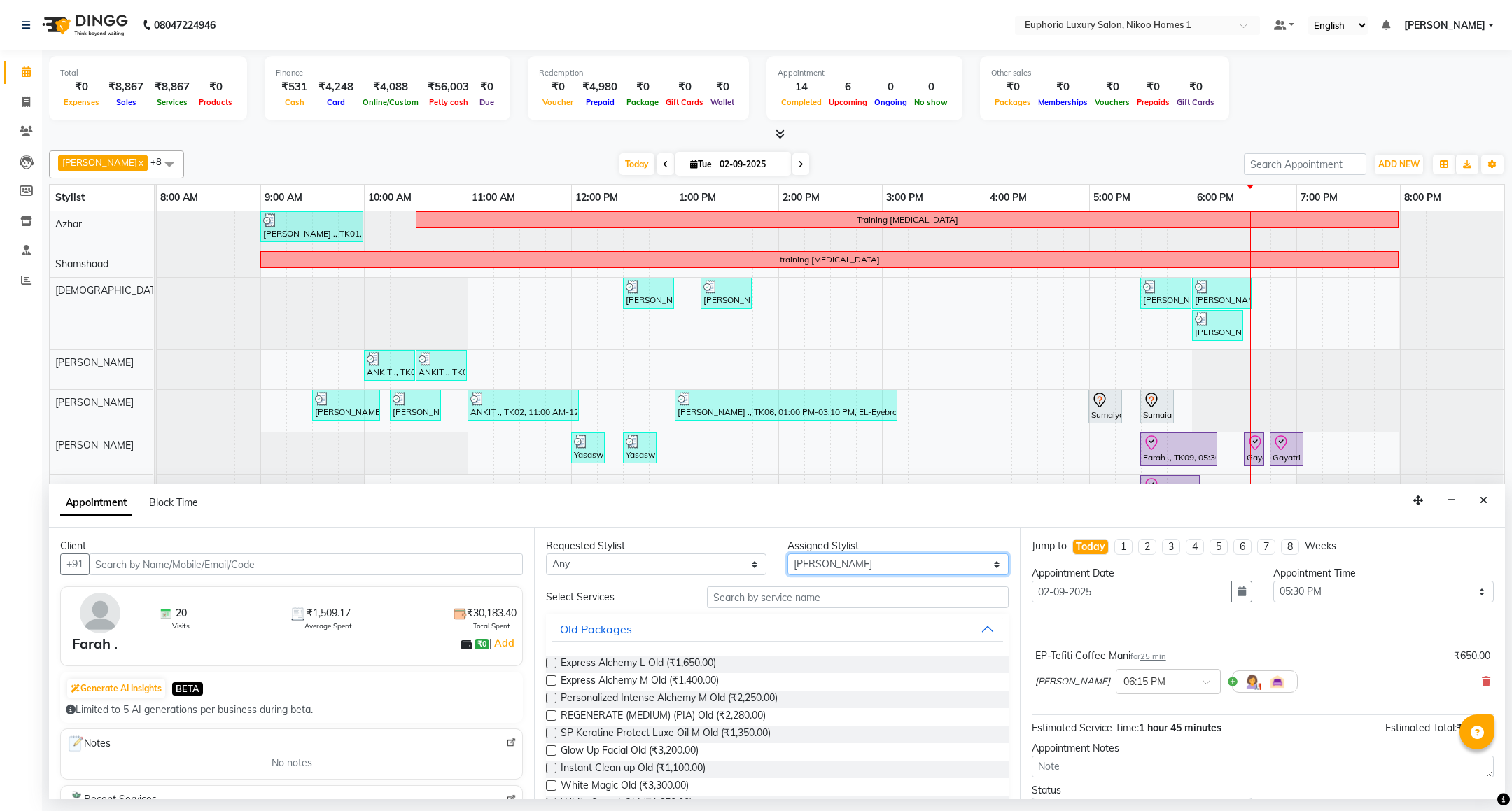
click at [862, 563] on select "Select Amrita( suzika) lama Atif [PERSON_NAME] [PERSON_NAME] Danish [PERSON_NAM…" at bounding box center [897, 564] width 220 height 22
select select "74089"
click at [787, 555] on select "Select Amrita( suzika) lama Atif [PERSON_NAME] [PERSON_NAME] Danish [PERSON_NAM…" at bounding box center [897, 564] width 220 height 22
click at [773, 603] on input "text" at bounding box center [857, 597] width 301 height 22
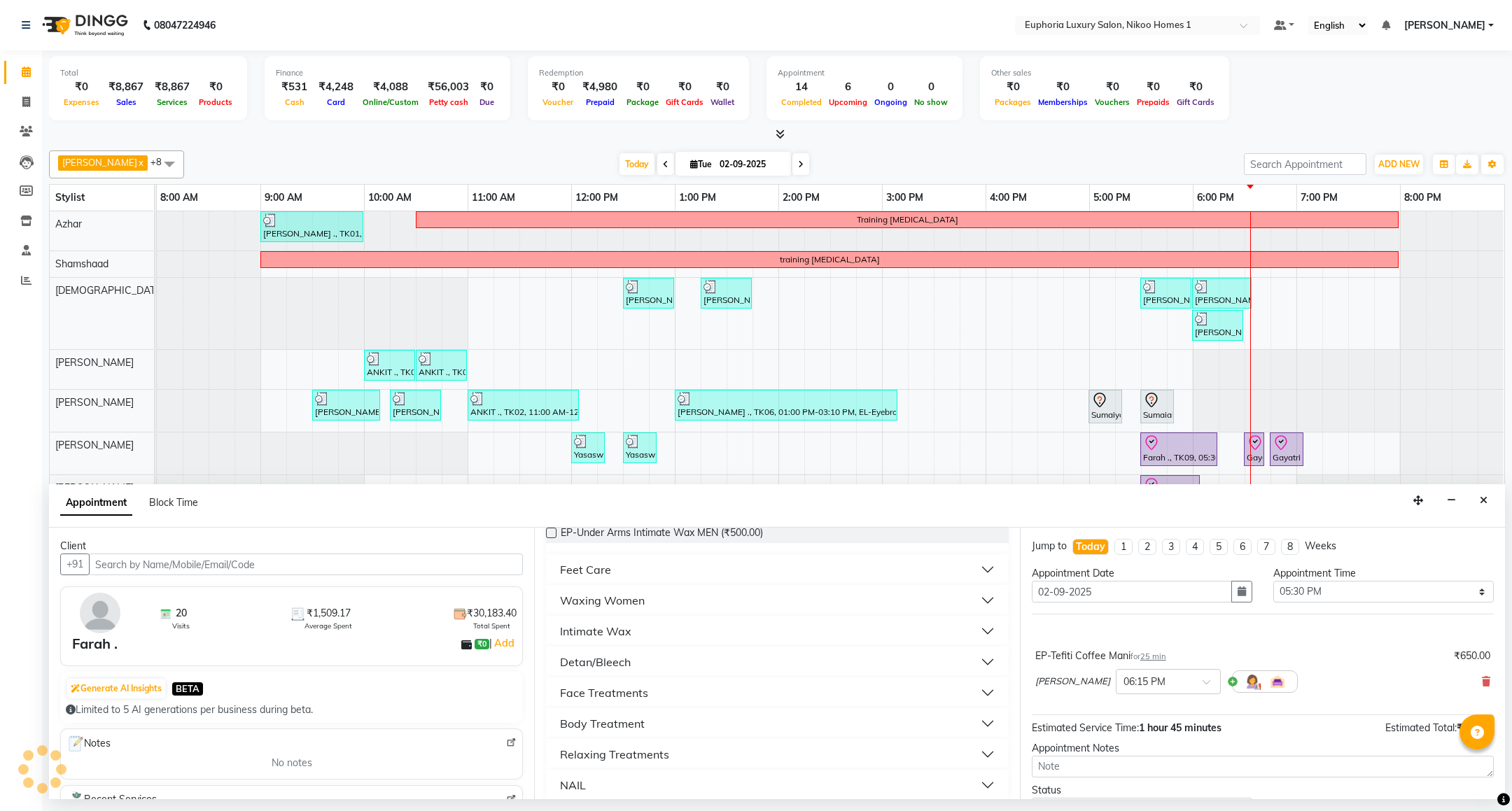
scroll to position [143, 0]
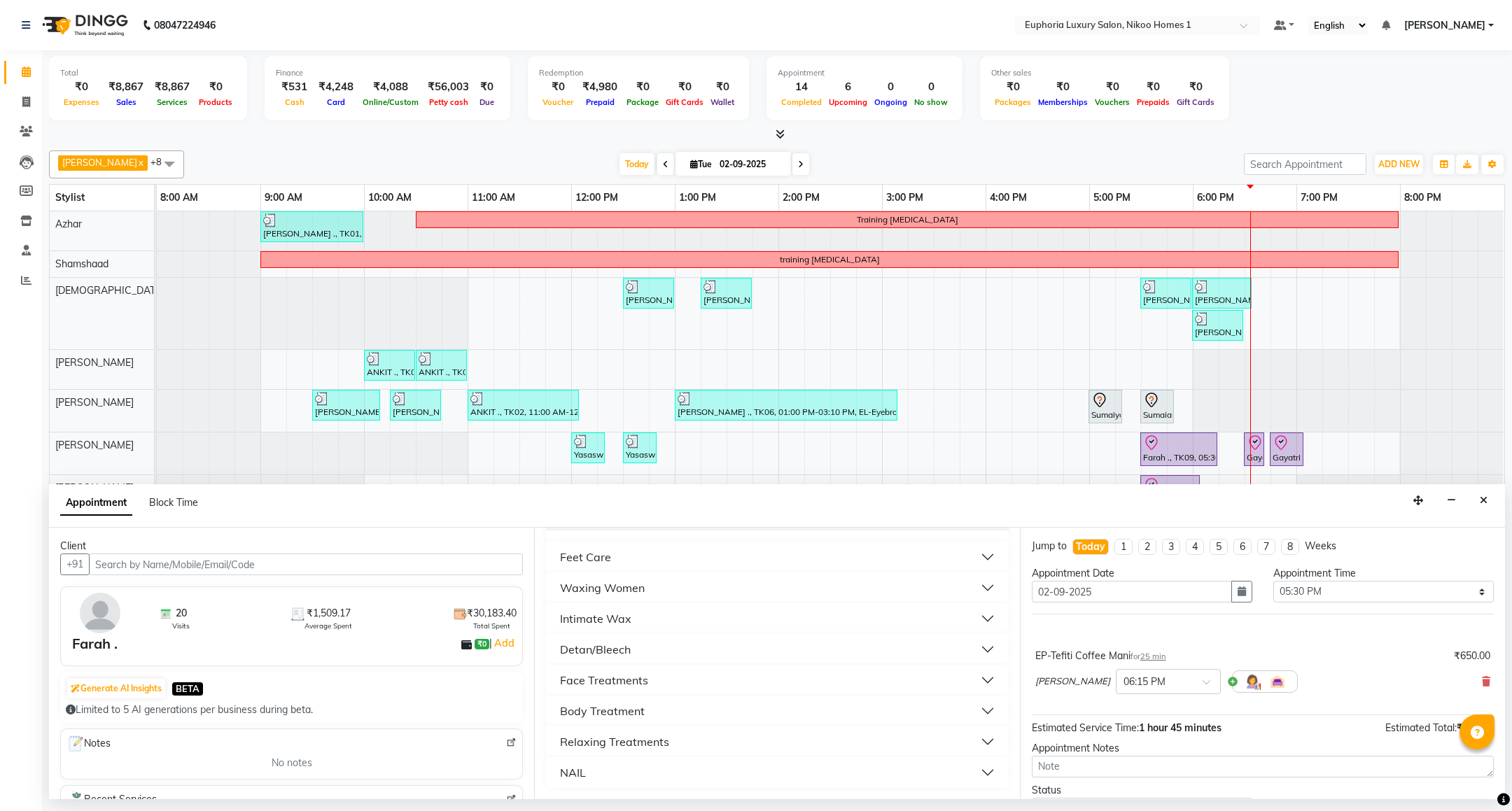
click at [596, 775] on button "NAIL" at bounding box center [777, 772] width 451 height 25
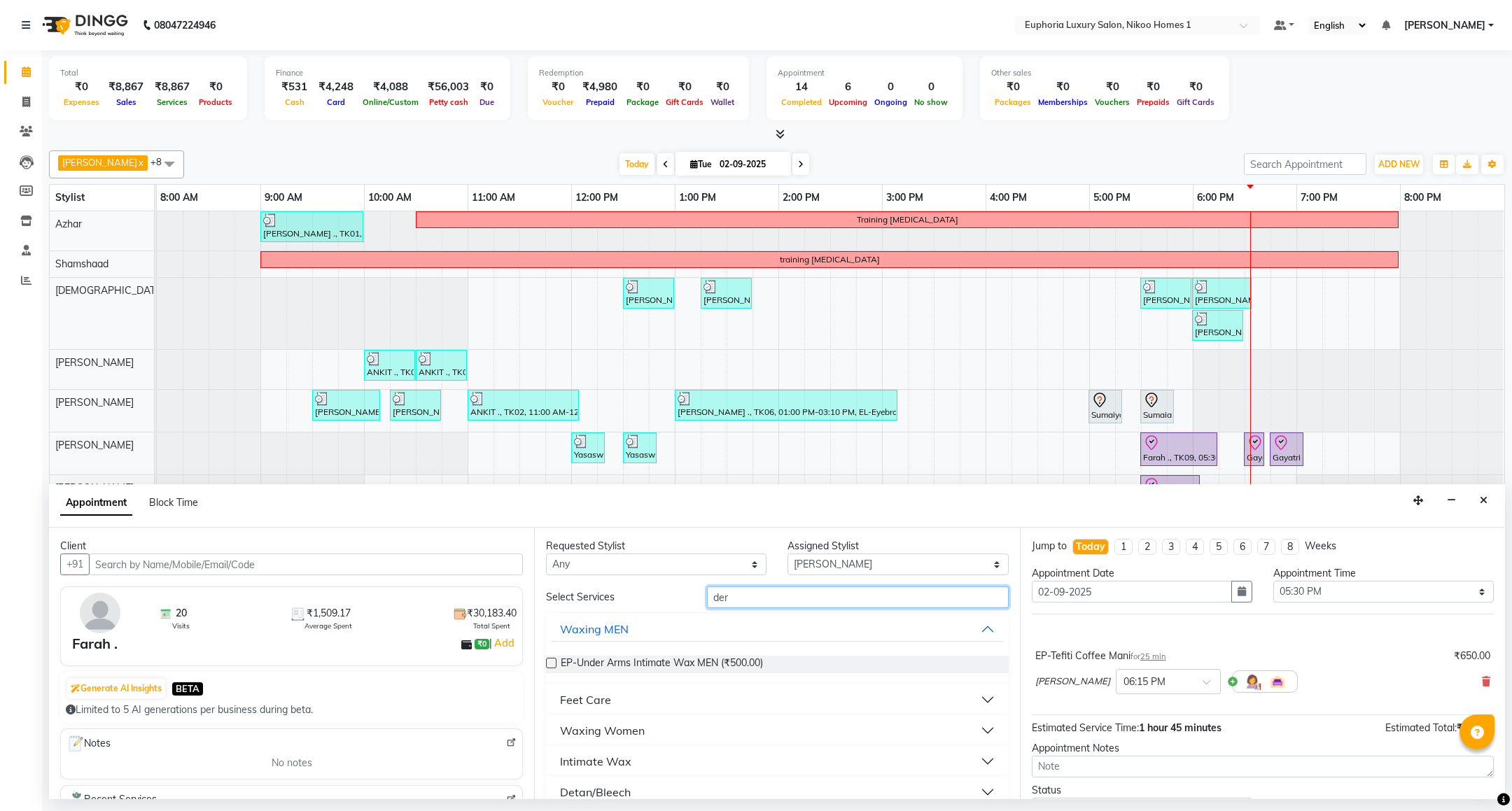
click at [740, 603] on input "der" at bounding box center [857, 597] width 301 height 22
type input "derma"
click at [699, 679] on span "EP-Derma infusion treatment Pedi (₹1,250.00)" at bounding box center [663, 682] width 206 height 18
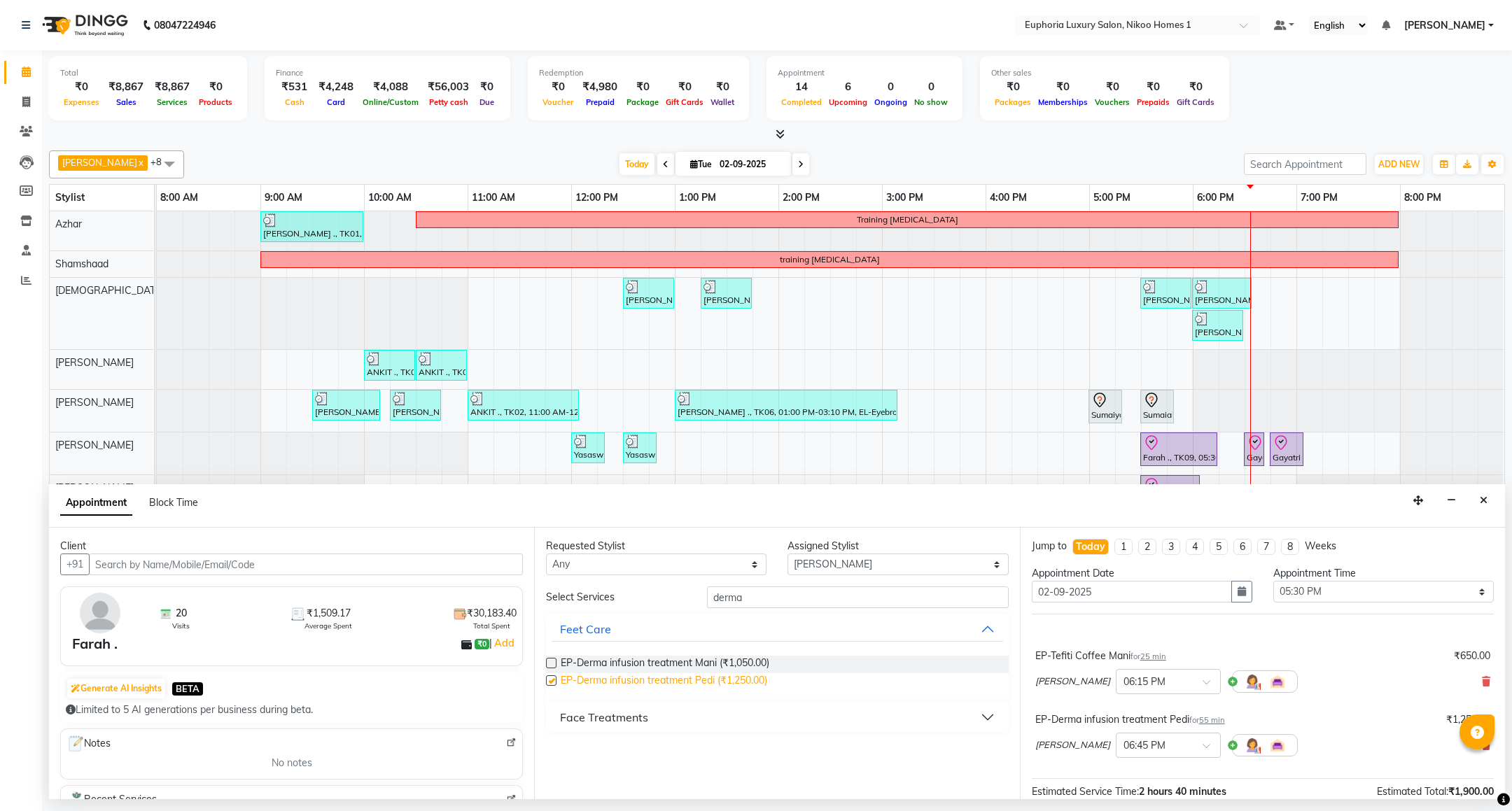
checkbox input "false"
click at [769, 605] on input "derma" at bounding box center [857, 597] width 301 height 22
type input "d"
type input "under"
click at [619, 737] on div "Intimate Wax" at bounding box center [595, 731] width 71 height 17
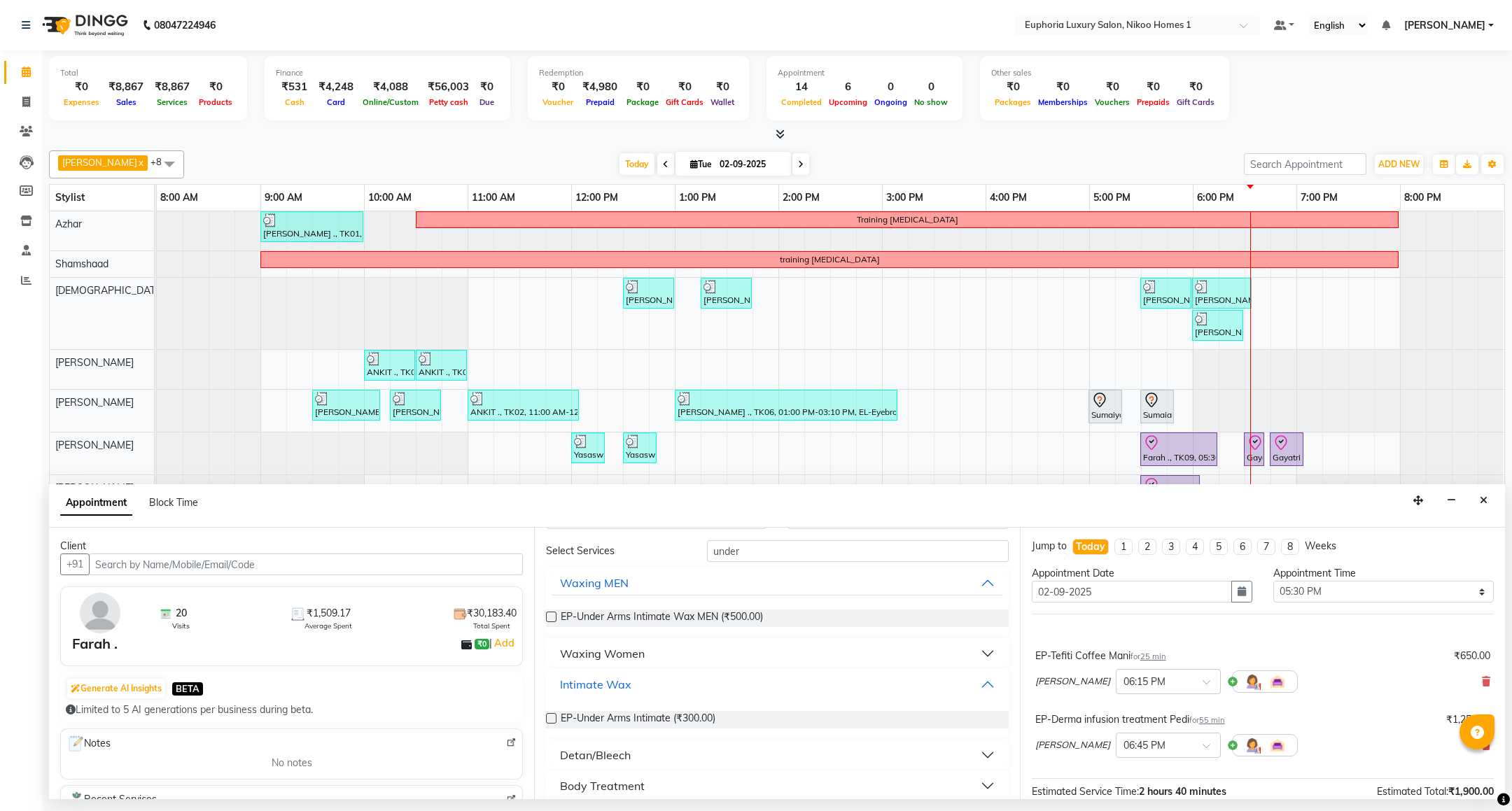
scroll to position [59, 0]
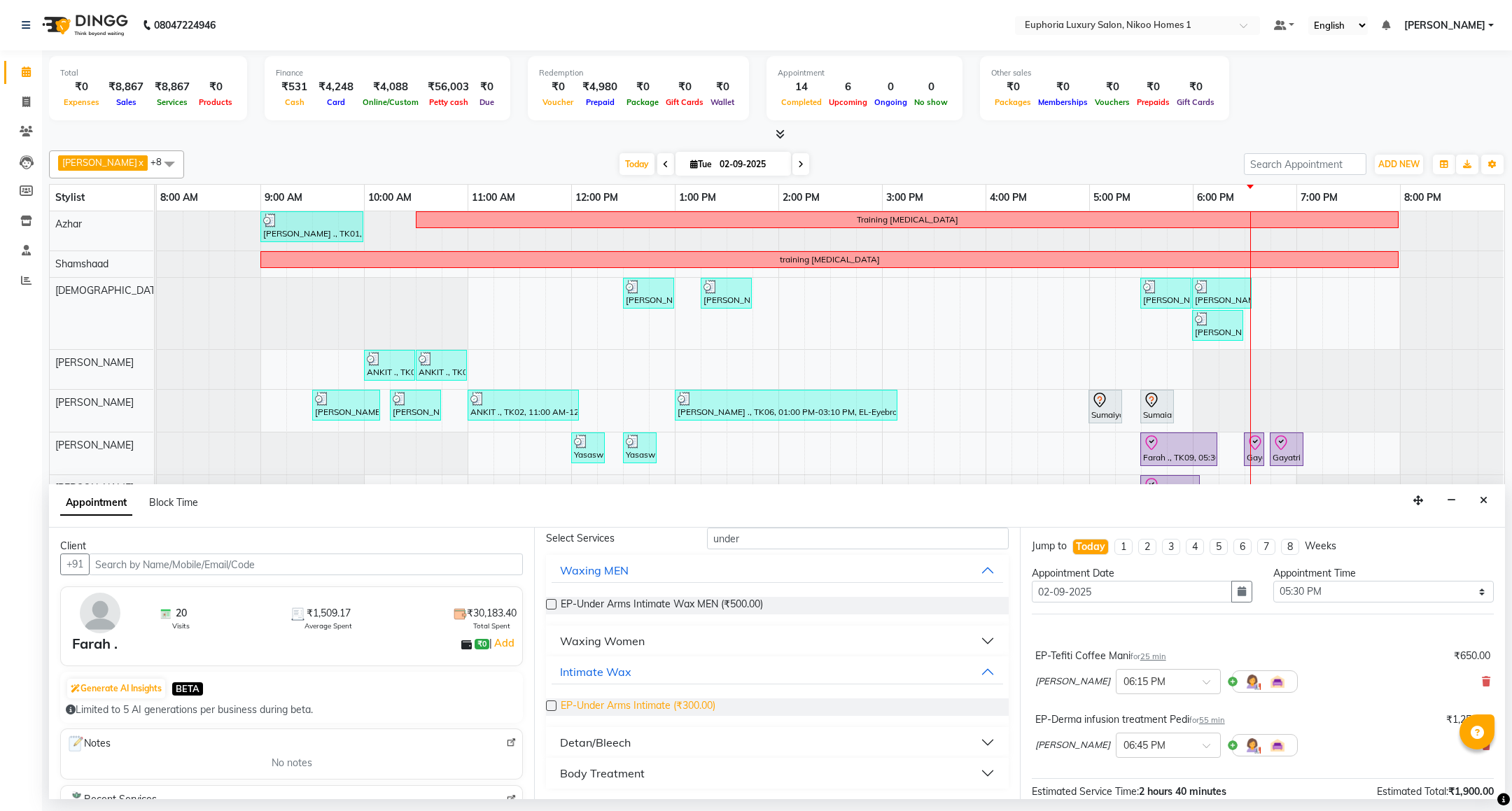
click at [693, 706] on span "EP-Under Arms Intimate (₹300.00)" at bounding box center [638, 708] width 155 height 18
checkbox input "false"
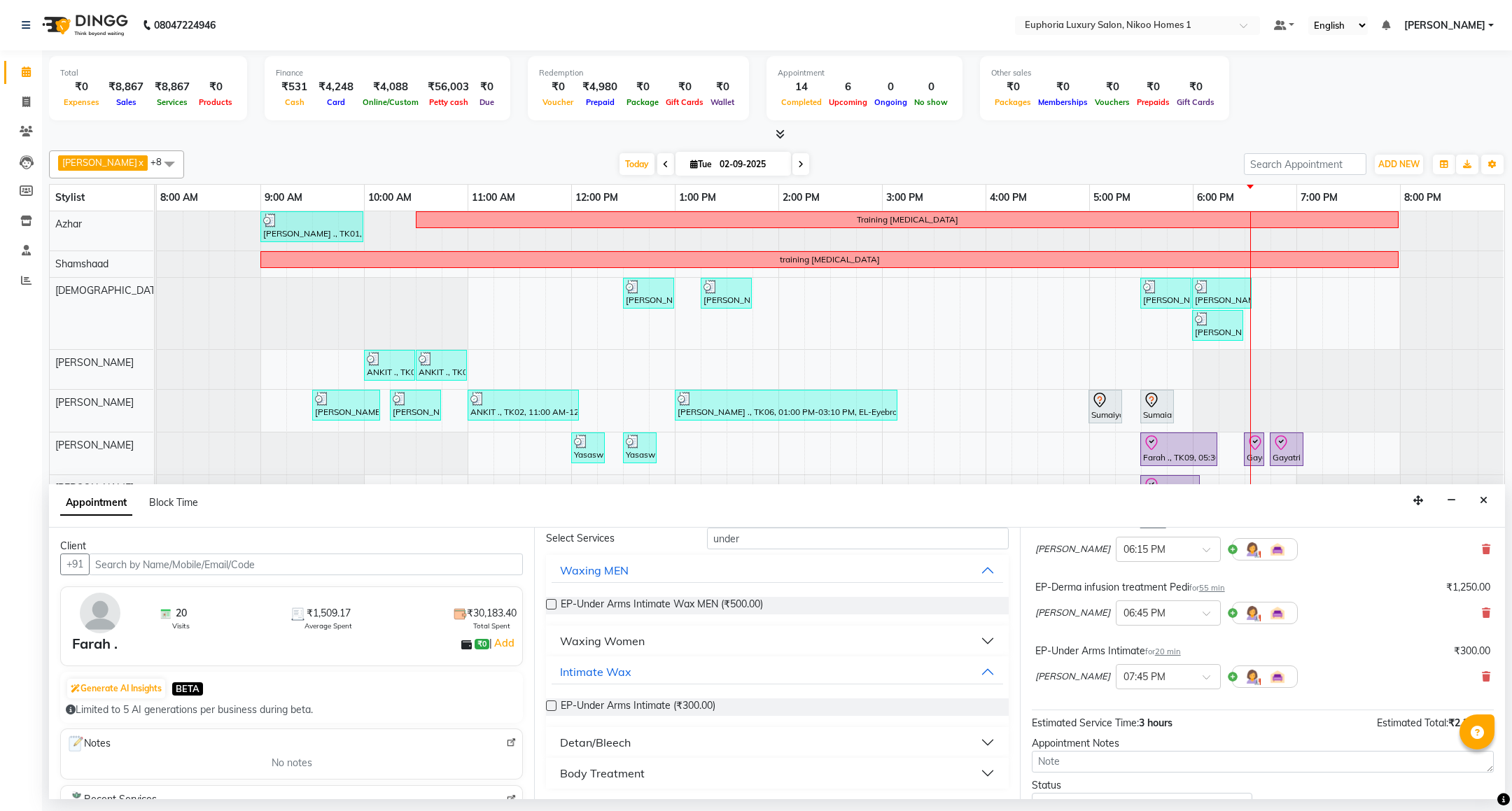
scroll to position [197, 0]
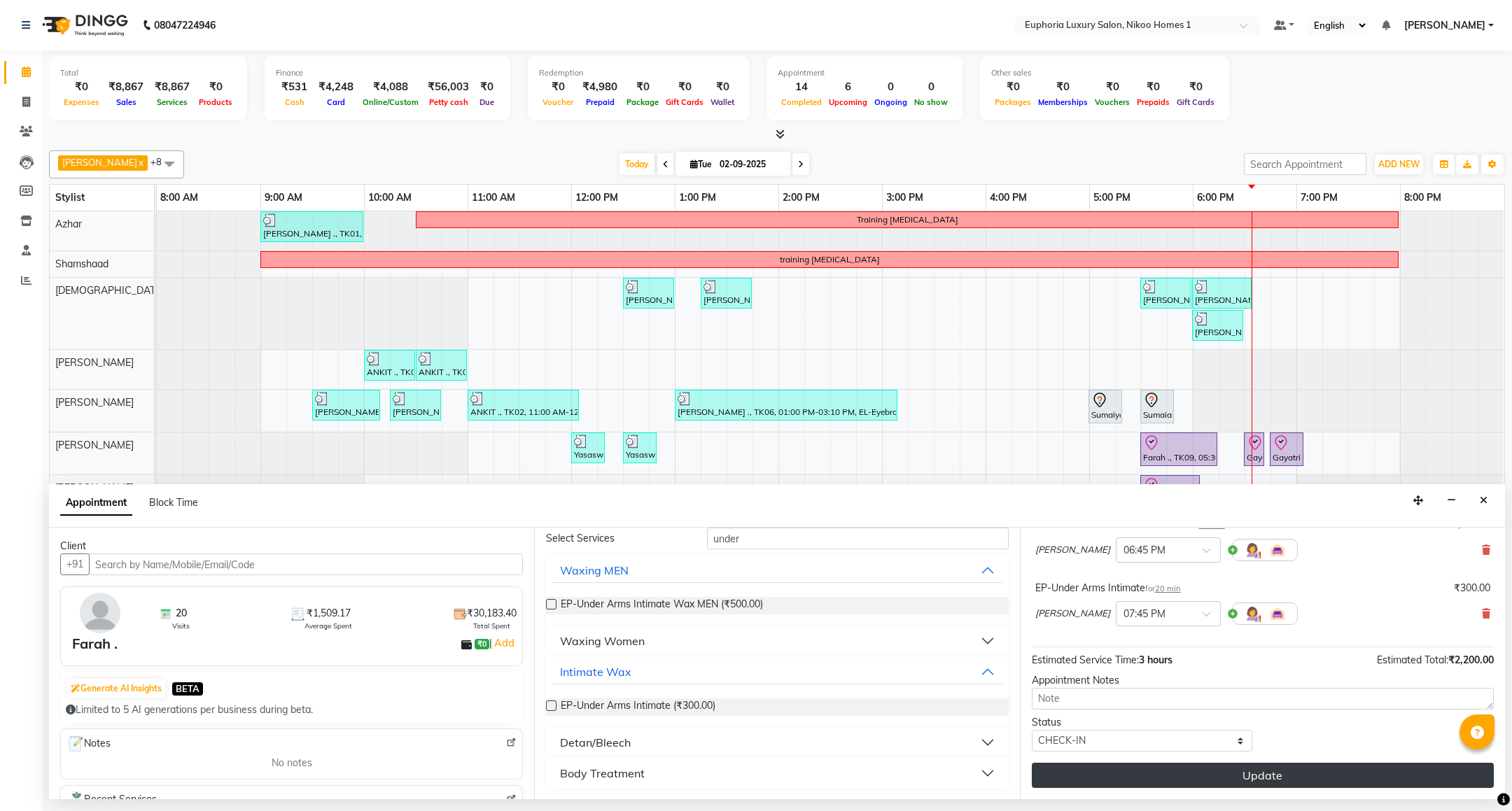
click at [1310, 773] on button "Update" at bounding box center [1262, 775] width 462 height 25
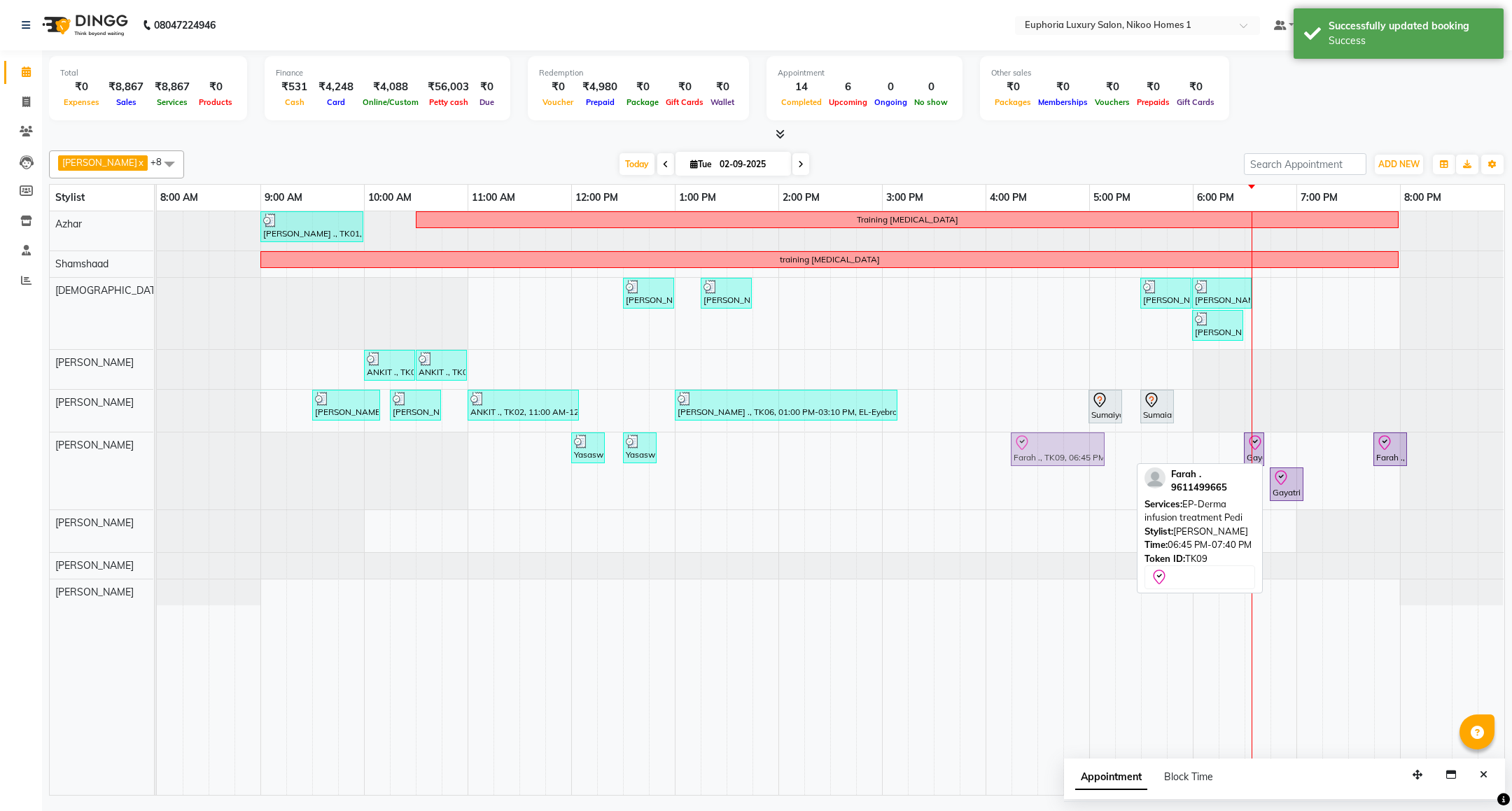
drag, startPoint x: 1319, startPoint y: 454, endPoint x: 1067, endPoint y: 453, distance: 252.0
click at [157, 453] on div "Yasaswy ., TK03, 12:00 PM-12:20 PM, EP-Full Arms Catridge Wax Yasaswy ., TK03, …" at bounding box center [157, 470] width 0 height 77
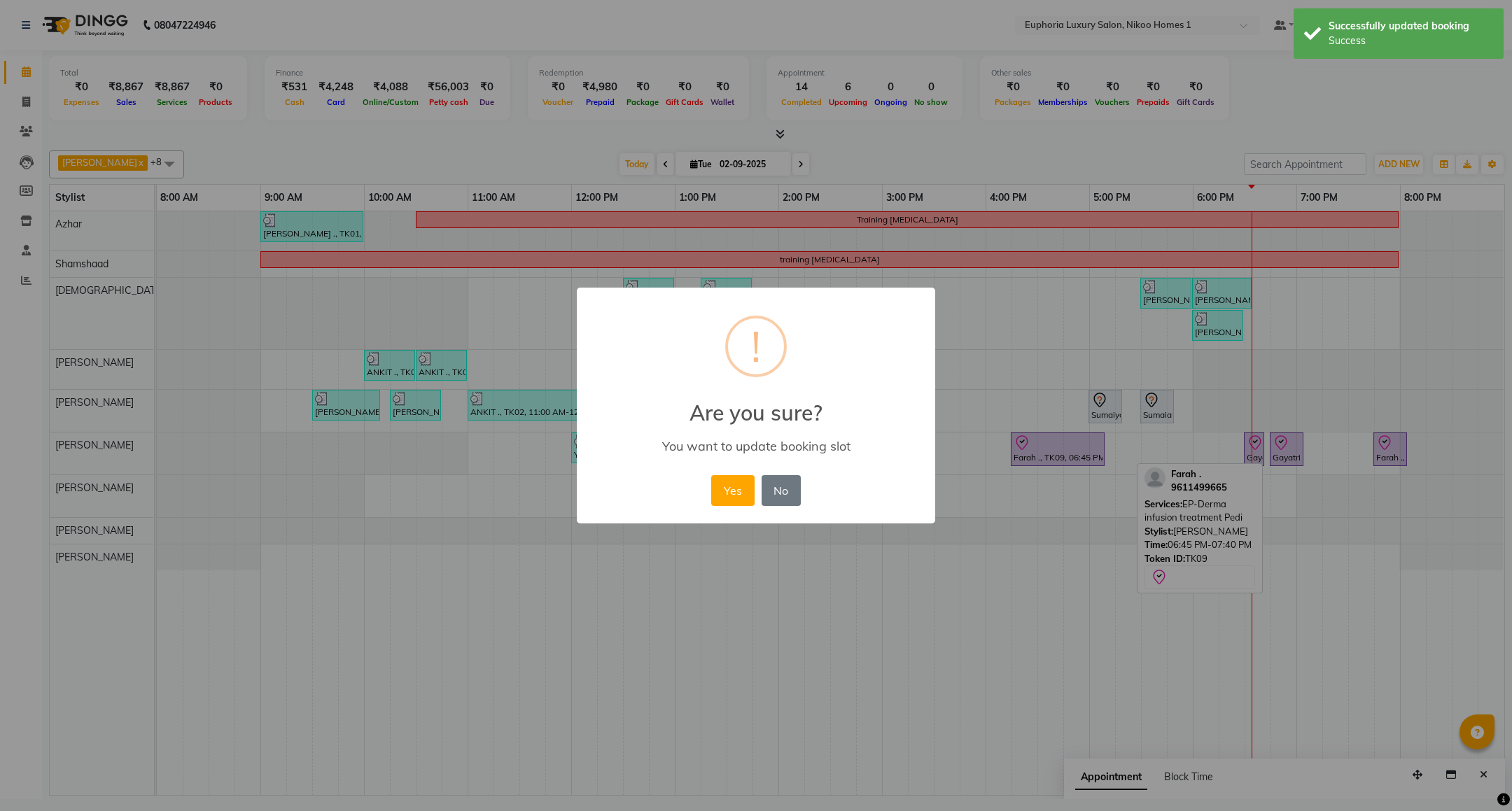
click at [703, 492] on div "× ! Are you sure? You want to update booking slot Yes No No" at bounding box center [756, 406] width 359 height 237
click at [731, 496] on button "Yes" at bounding box center [732, 490] width 42 height 31
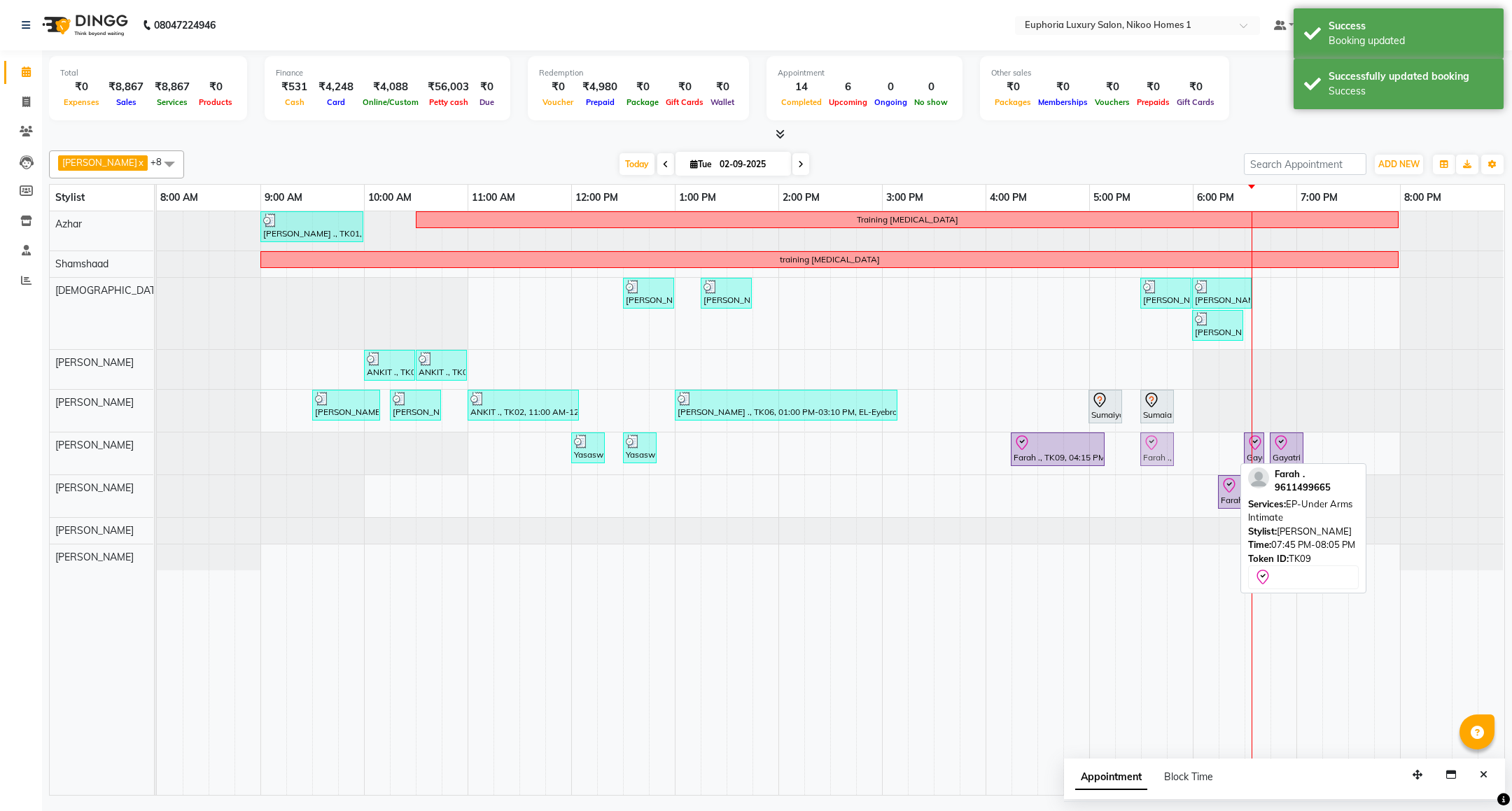
drag, startPoint x: 1382, startPoint y: 454, endPoint x: 1155, endPoint y: 460, distance: 227.1
click at [157, 460] on div "Yasaswy ., TK03, 12:00 PM-12:20 PM, EP-Full Arms Catridge Wax Yasaswy ., TK03, …" at bounding box center [157, 453] width 0 height 42
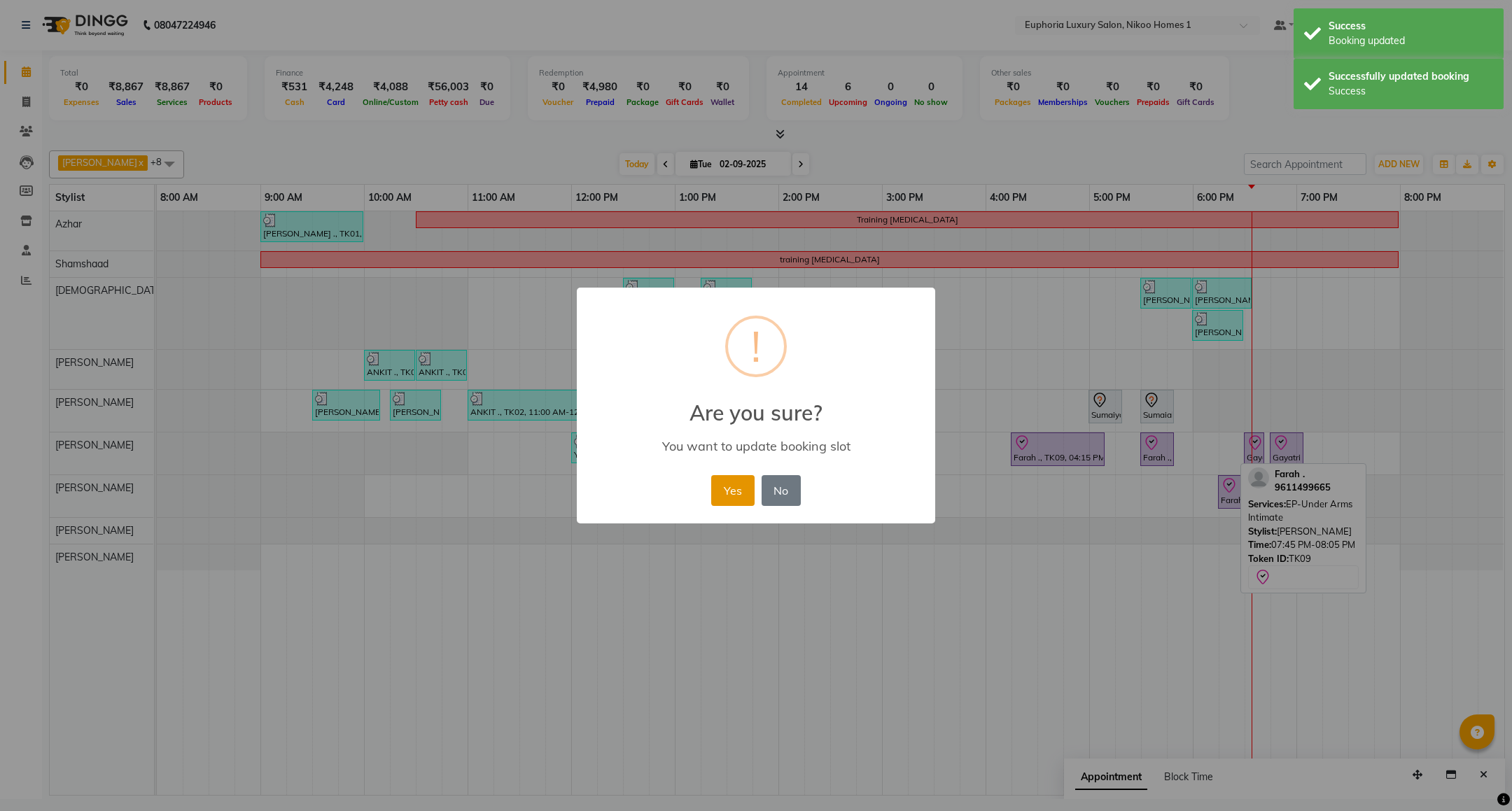
click at [725, 486] on button "Yes" at bounding box center [732, 490] width 42 height 31
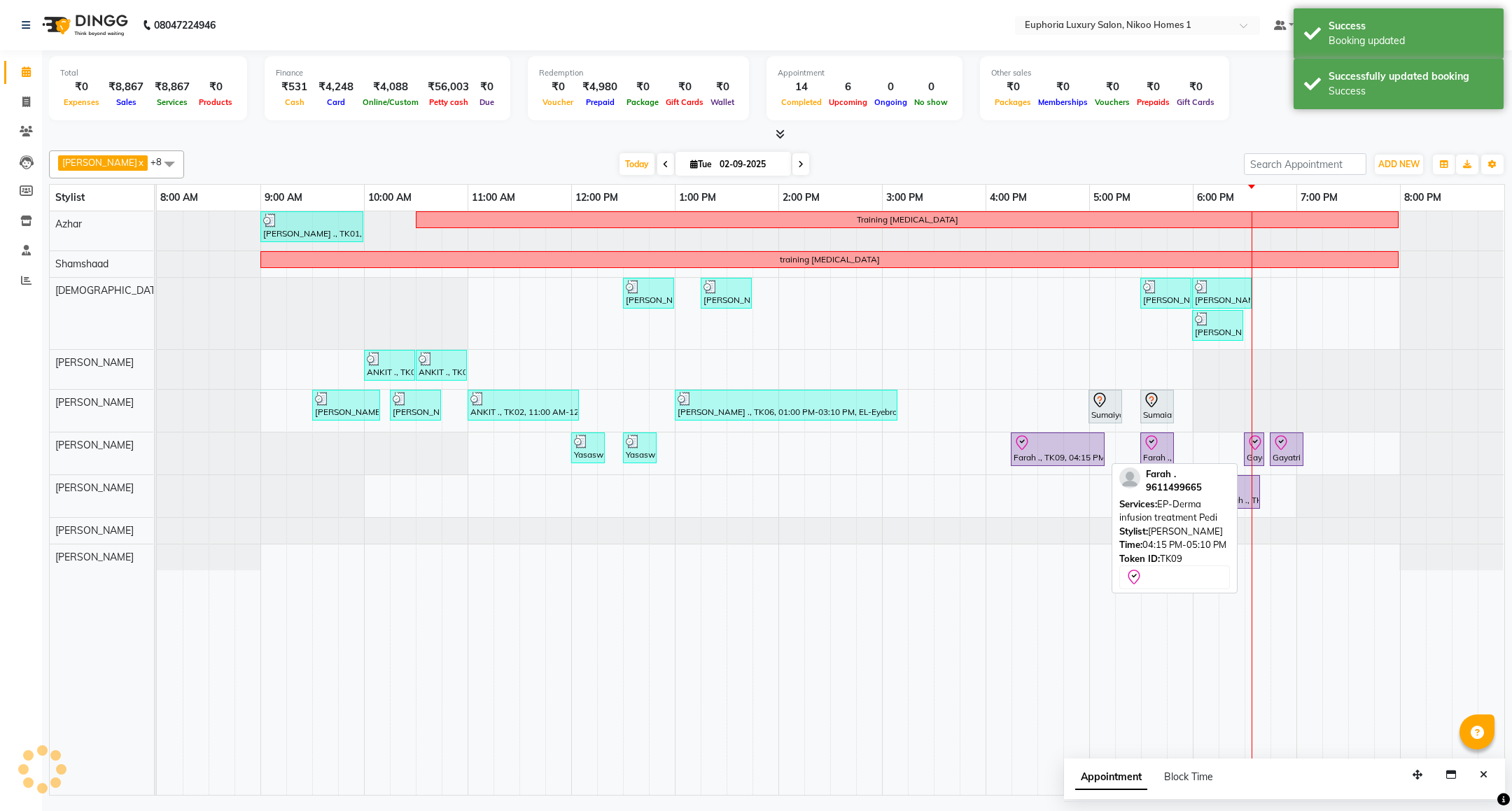
click at [1052, 450] on div at bounding box center [1057, 443] width 89 height 17
click at [1052, 452] on div at bounding box center [1057, 443] width 89 height 17
select select "8"
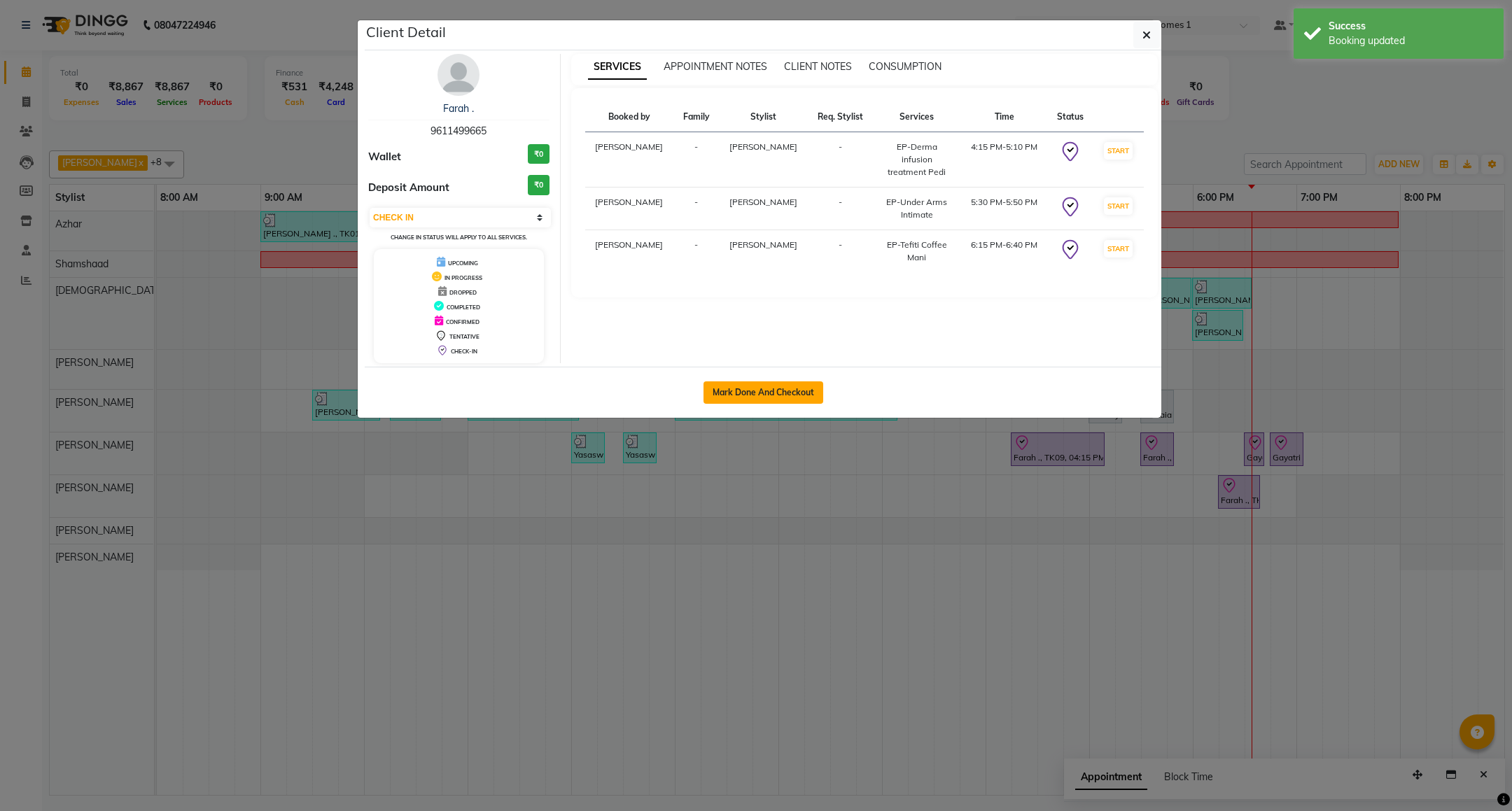
click at [782, 399] on button "Mark Done And Checkout" at bounding box center [763, 393] width 120 height 22
select select "7987"
select select "service"
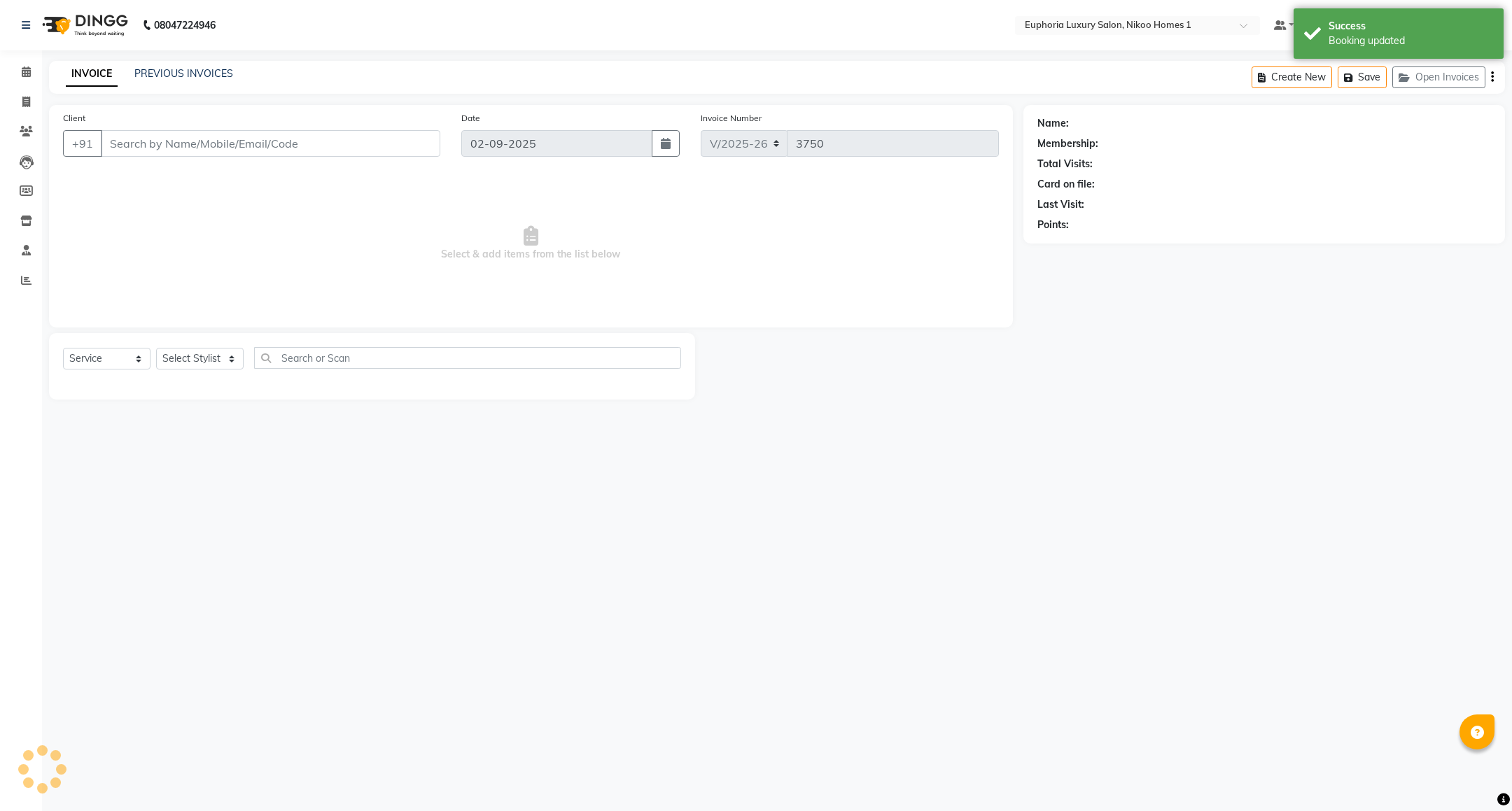
type input "96******65"
select select "74089"
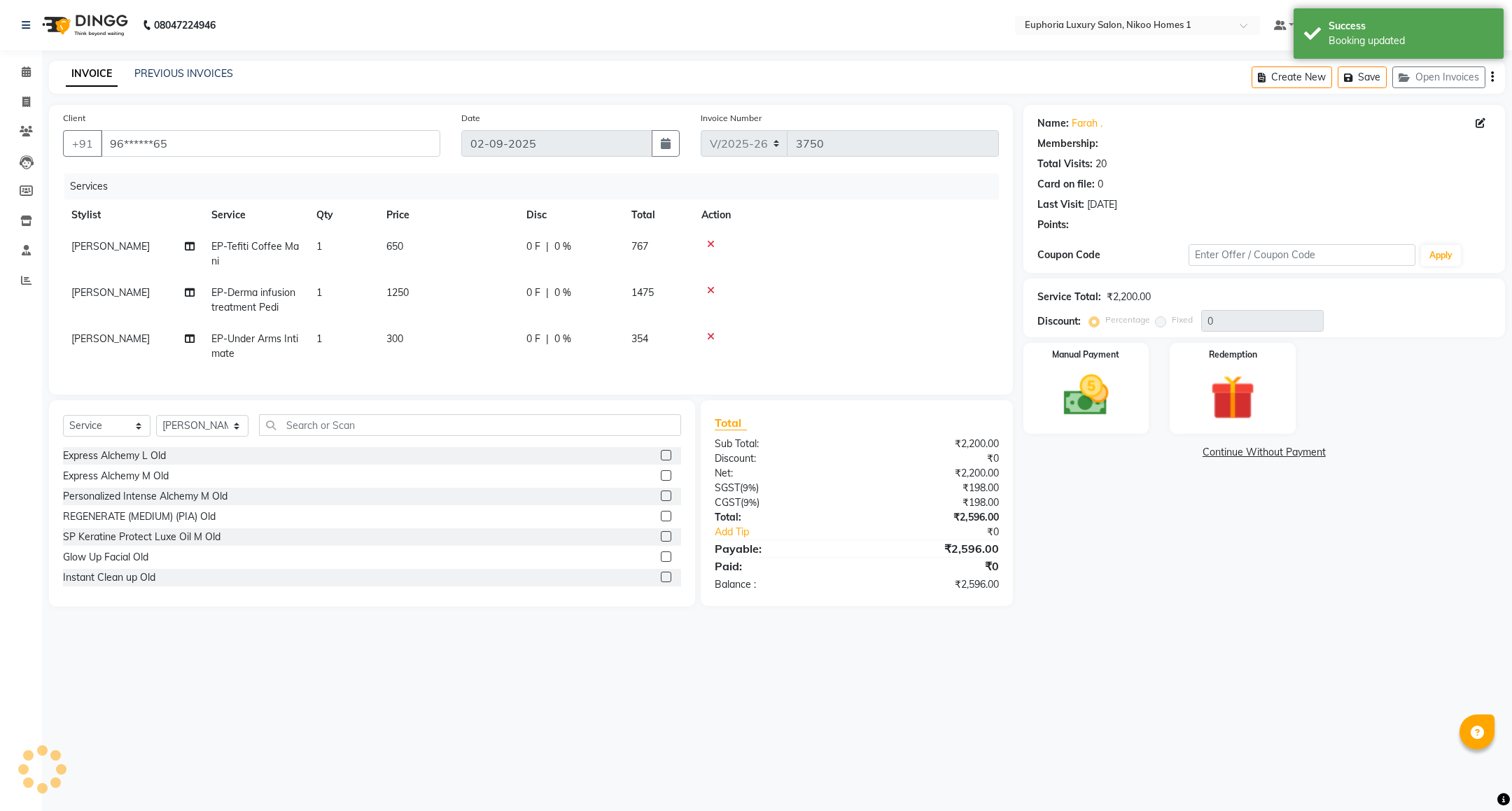
select select "1: Object"
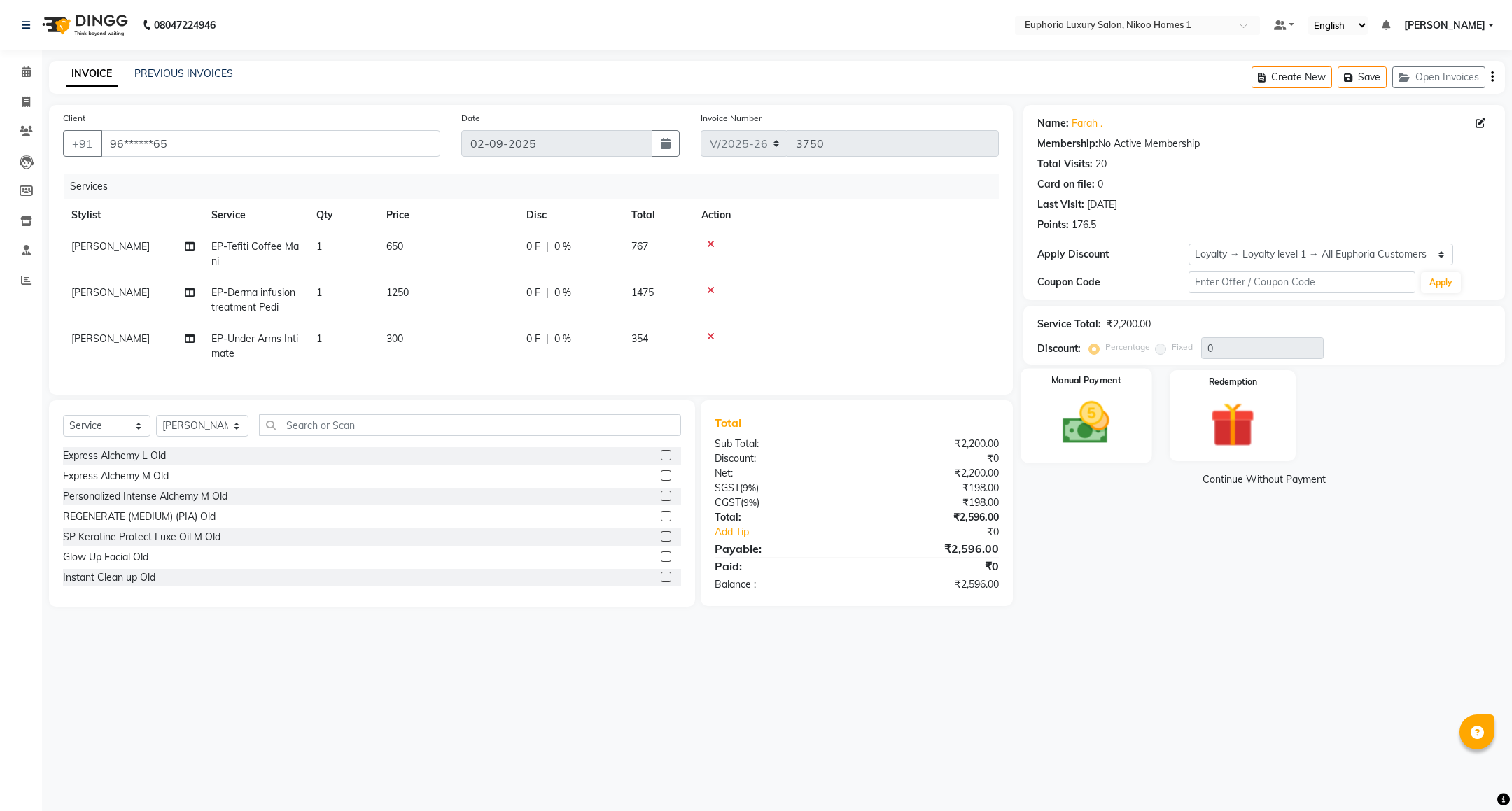
click at [1104, 418] on img at bounding box center [1086, 423] width 77 height 54
click at [1138, 478] on span "UPI" at bounding box center [1135, 481] width 22 height 16
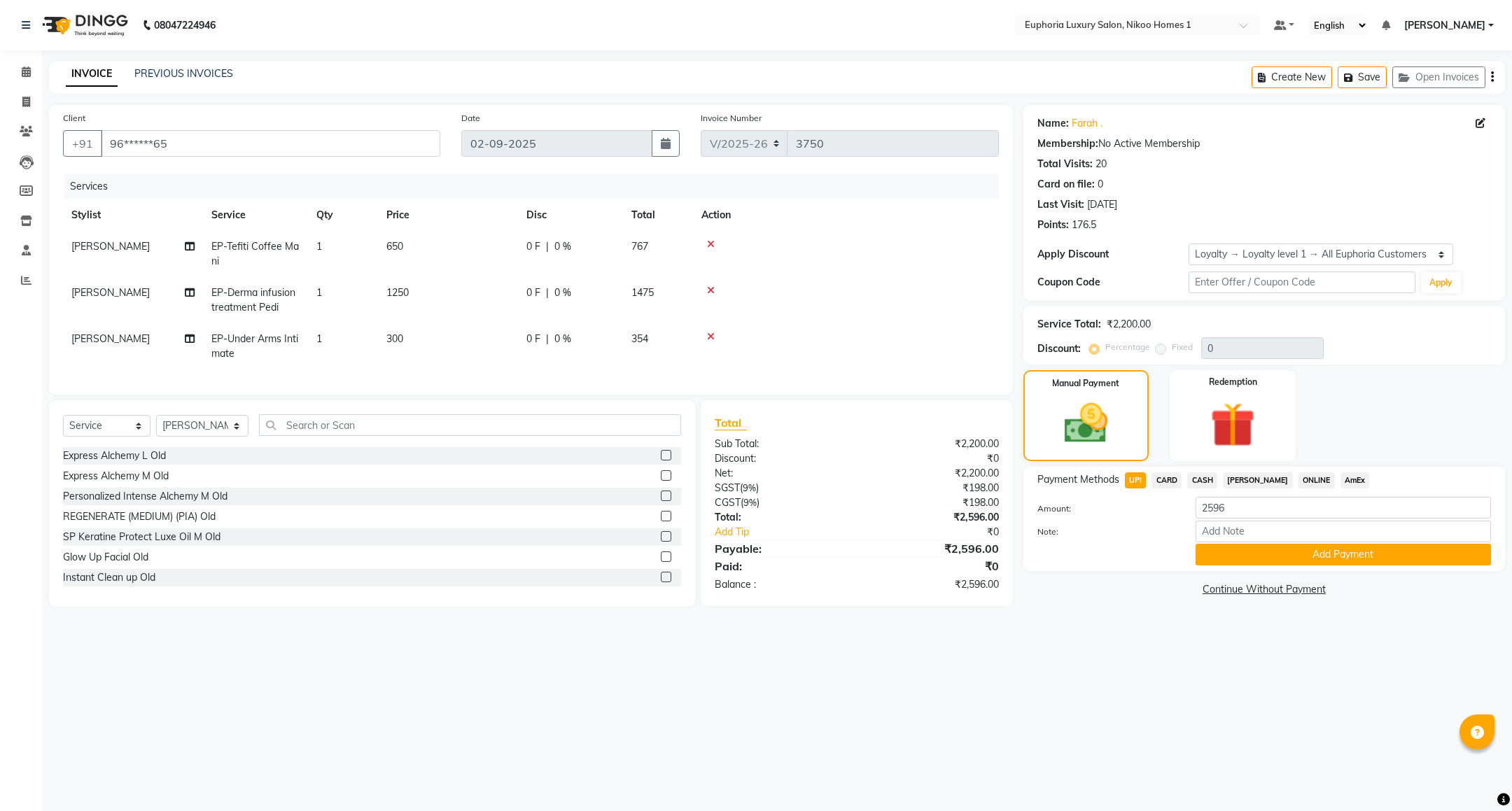
drag, startPoint x: 0, startPoint y: 0, endPoint x: 560, endPoint y: 698, distance: 894.9
click at [560, 698] on div "08047224946 Select Location × Euphoria Luxury Salon, Nikoo Homes 1 Default Pane…" at bounding box center [756, 406] width 1512 height 811
click at [1272, 553] on button "Add Payment" at bounding box center [1343, 554] width 295 height 22
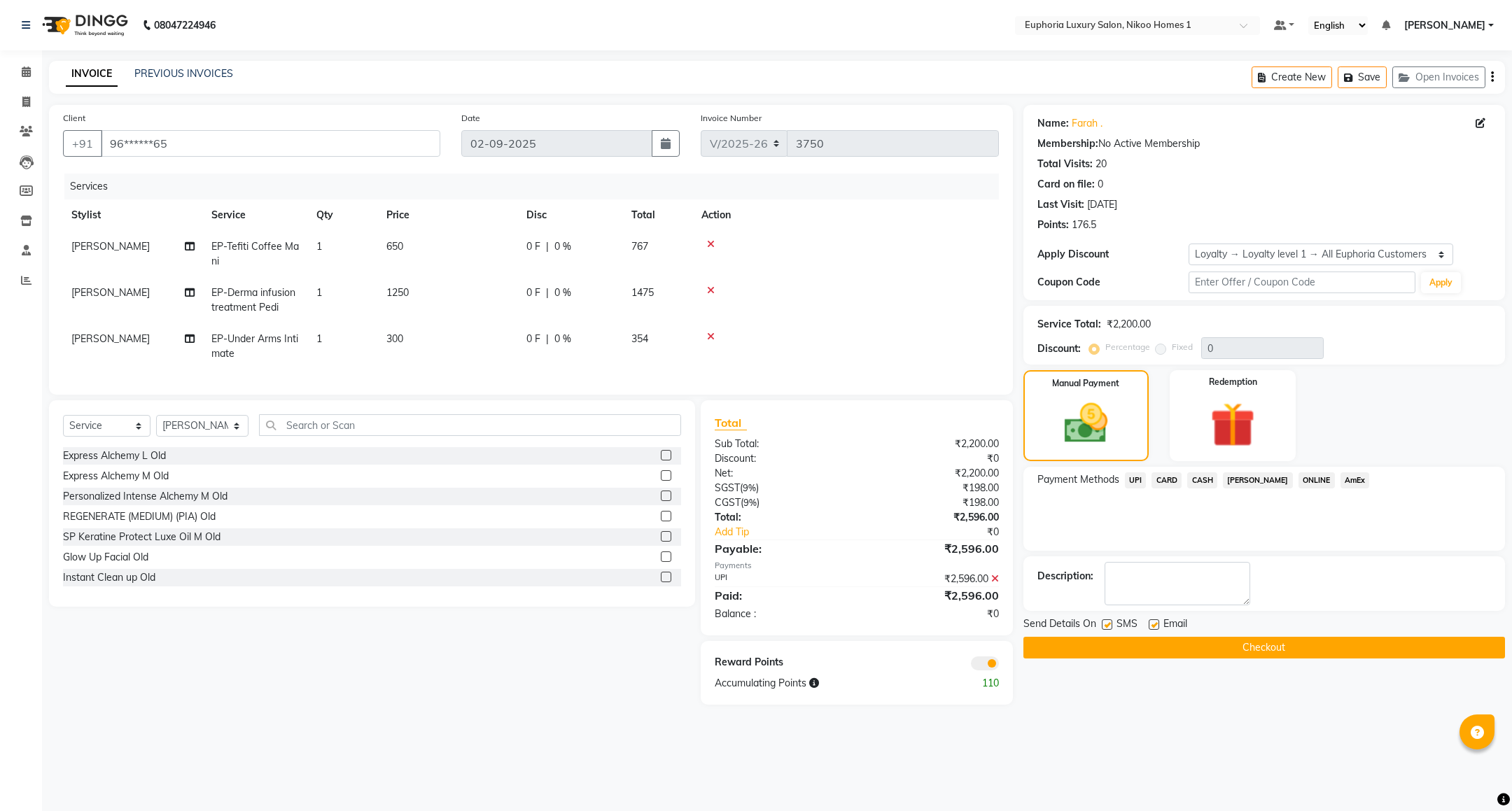
click at [1109, 658] on button "Checkout" at bounding box center [1263, 647] width 481 height 22
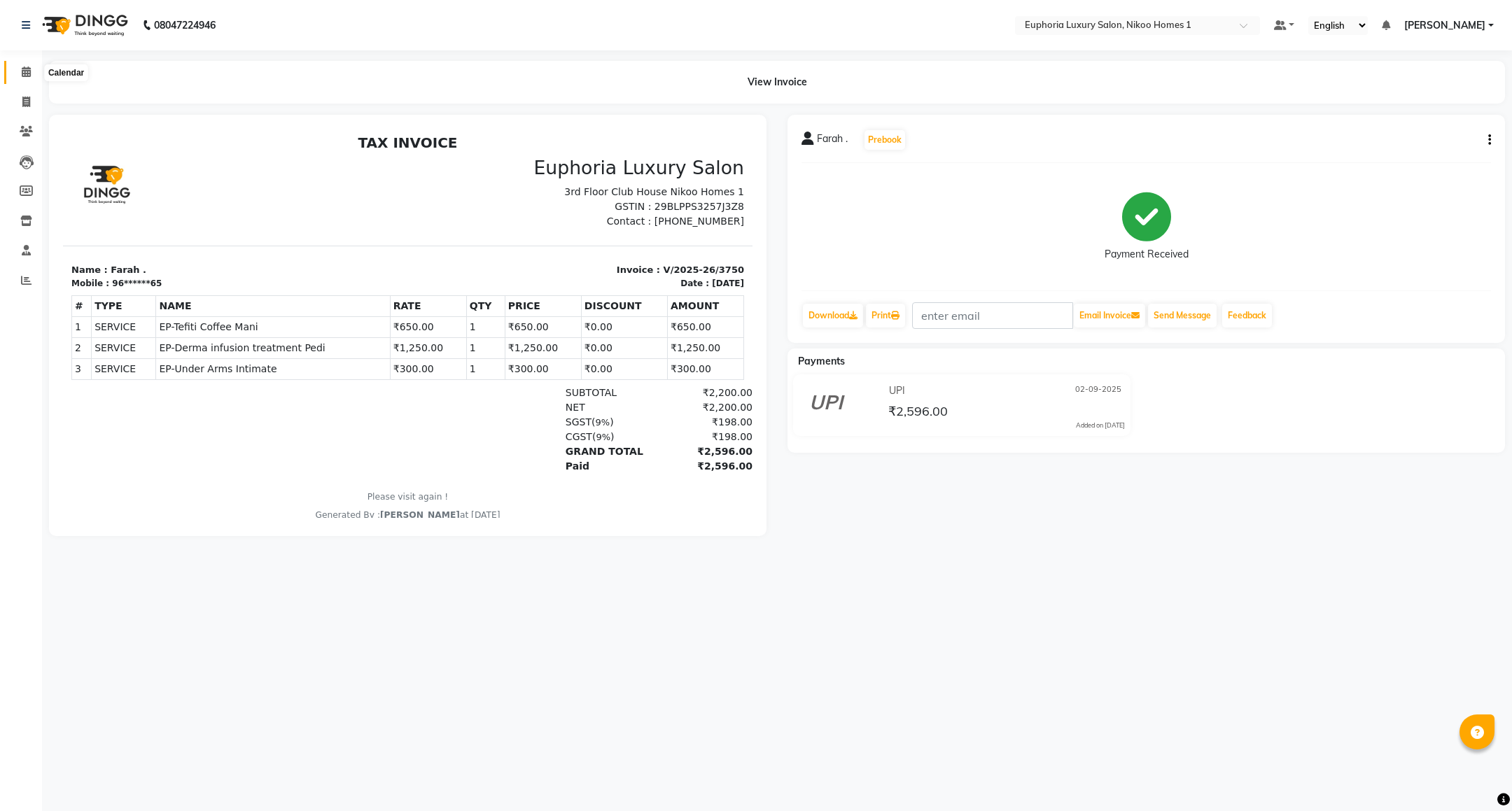
click at [19, 71] on span at bounding box center [26, 73] width 25 height 16
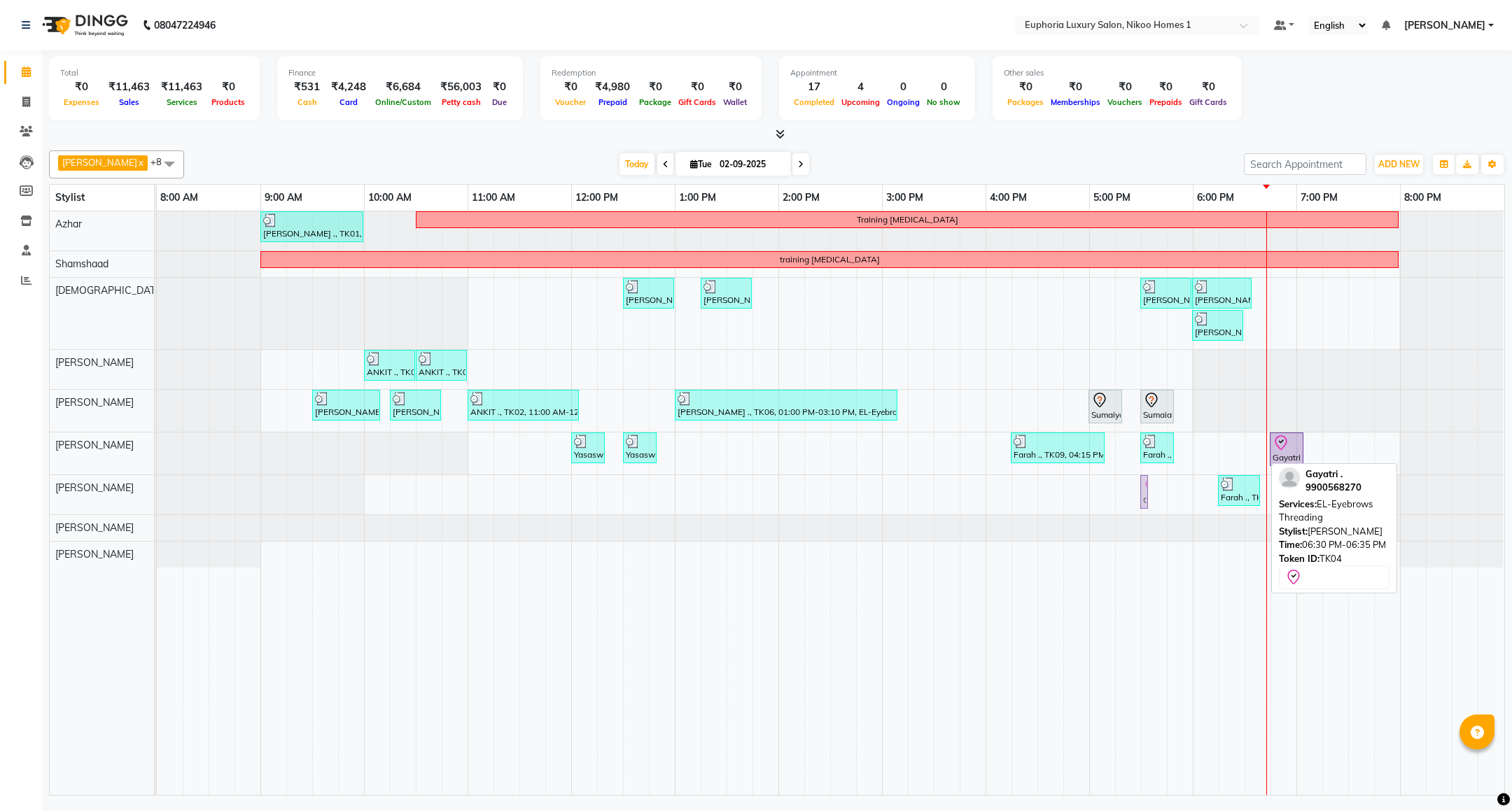
drag, startPoint x: 1252, startPoint y: 449, endPoint x: 1153, endPoint y: 507, distance: 114.7
click at [1153, 507] on div "[PERSON_NAME] ., TK01, 09:00 AM-10:00 AM, EP-Artistic Cut - Creative Stylist Tr…" at bounding box center [830, 503] width 1348 height 583
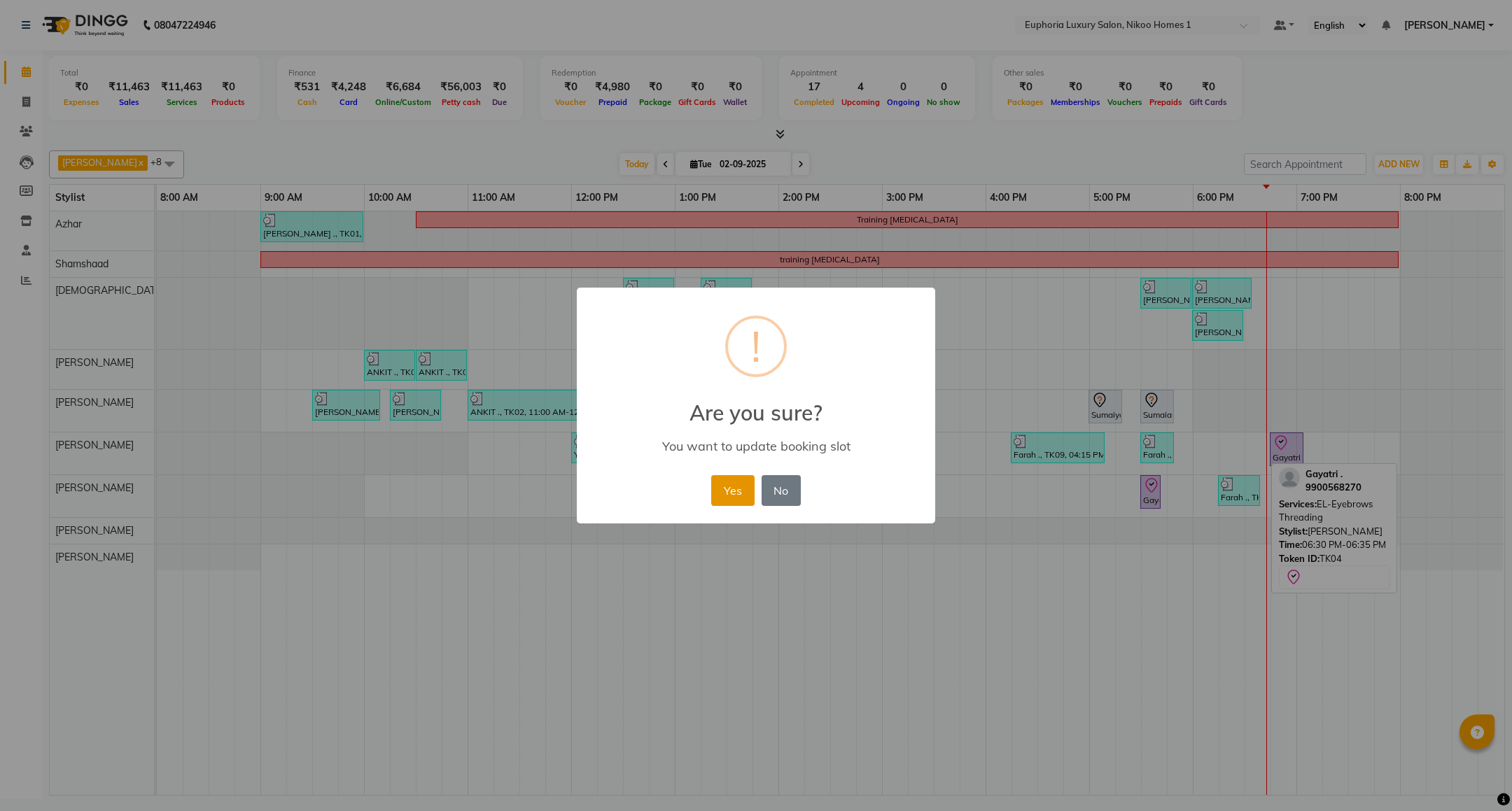
click at [719, 502] on button "Yes" at bounding box center [732, 490] width 42 height 31
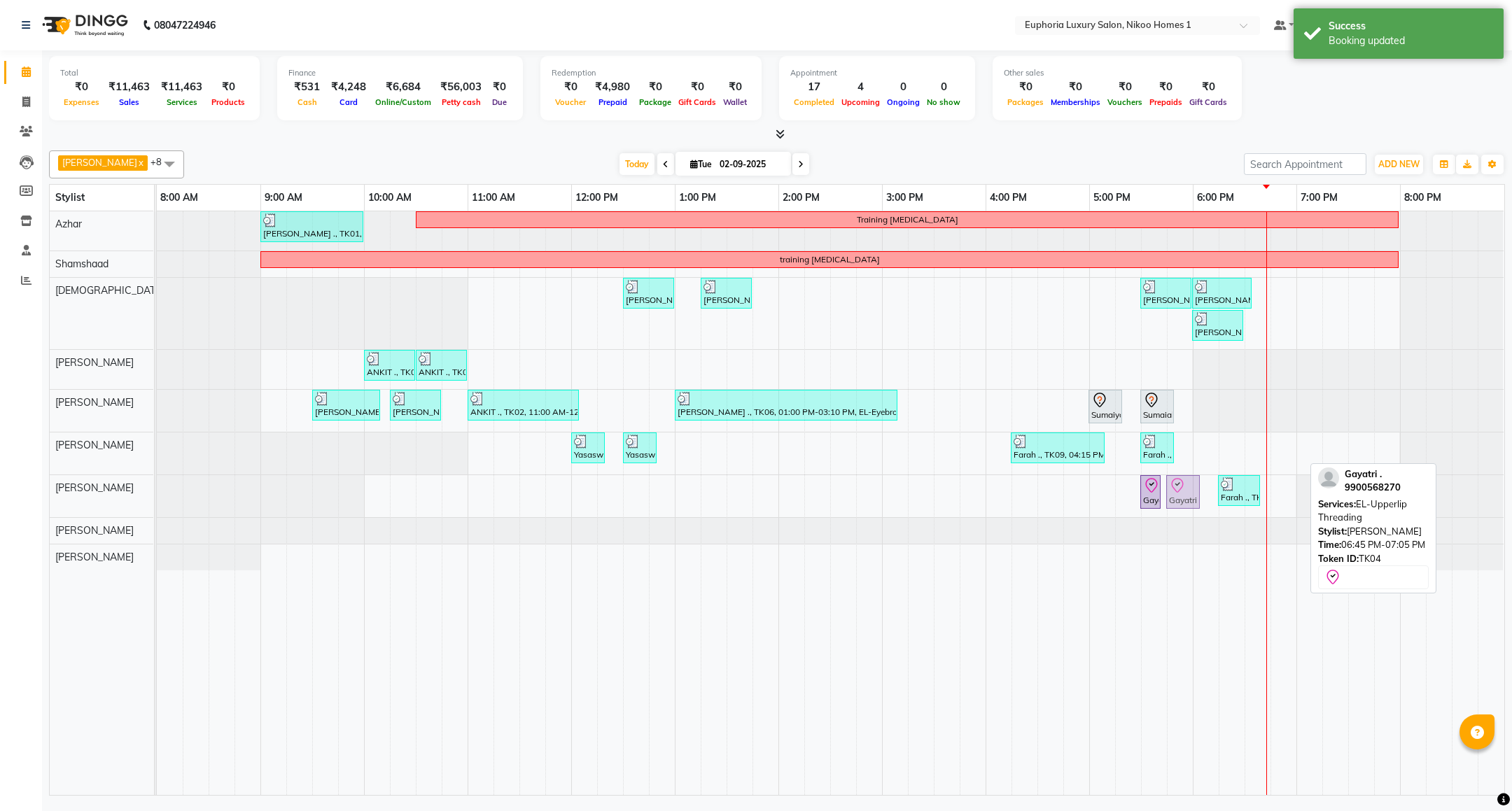
drag, startPoint x: 1278, startPoint y: 452, endPoint x: 1184, endPoint y: 494, distance: 103.0
click at [1184, 494] on tbody "[PERSON_NAME] ., TK01, 09:00 AM-10:00 AM, EP-Artistic Cut - Creative Stylist Tr…" at bounding box center [830, 391] width 1347 height 359
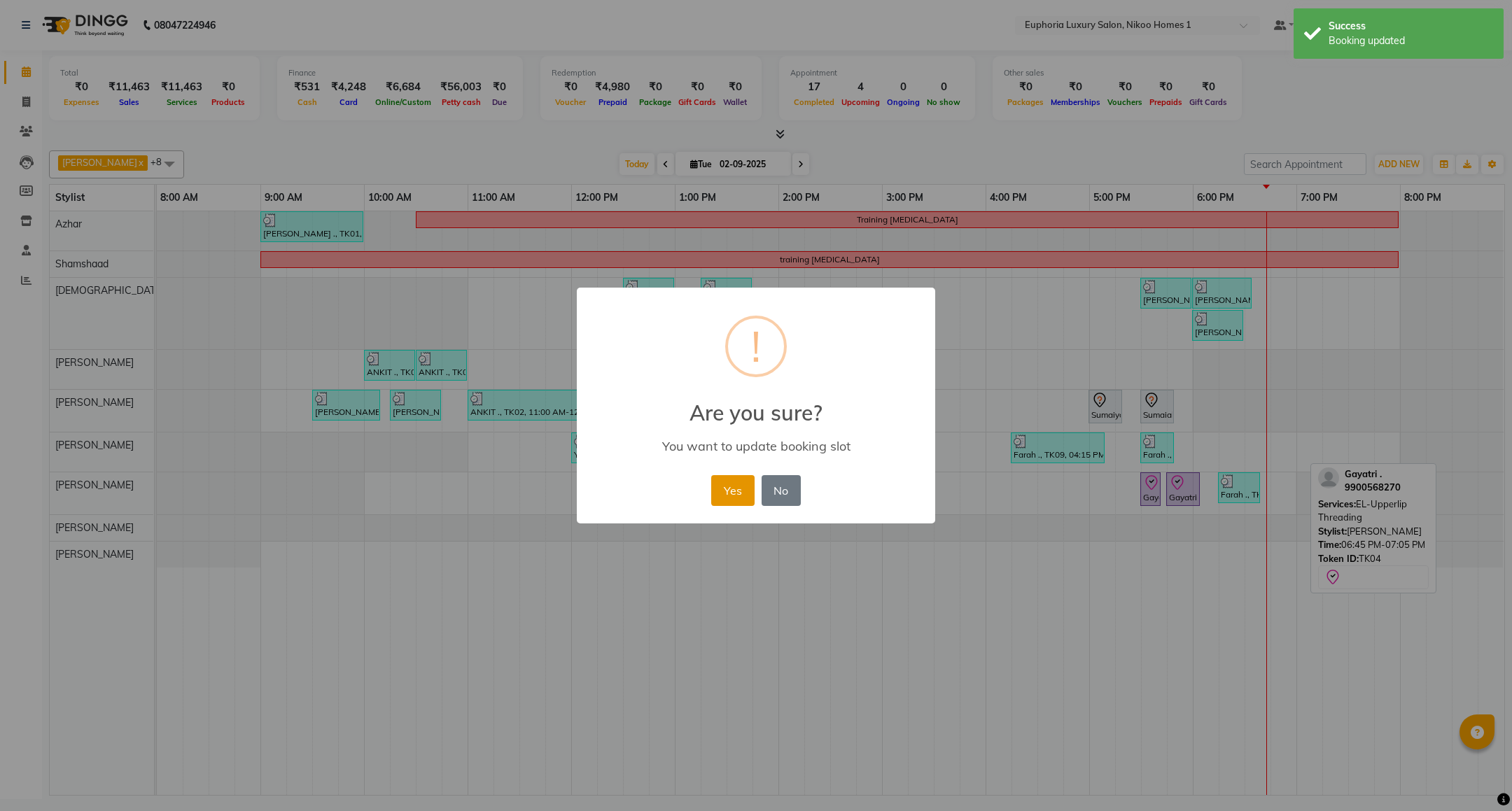
click at [736, 496] on button "Yes" at bounding box center [732, 490] width 42 height 31
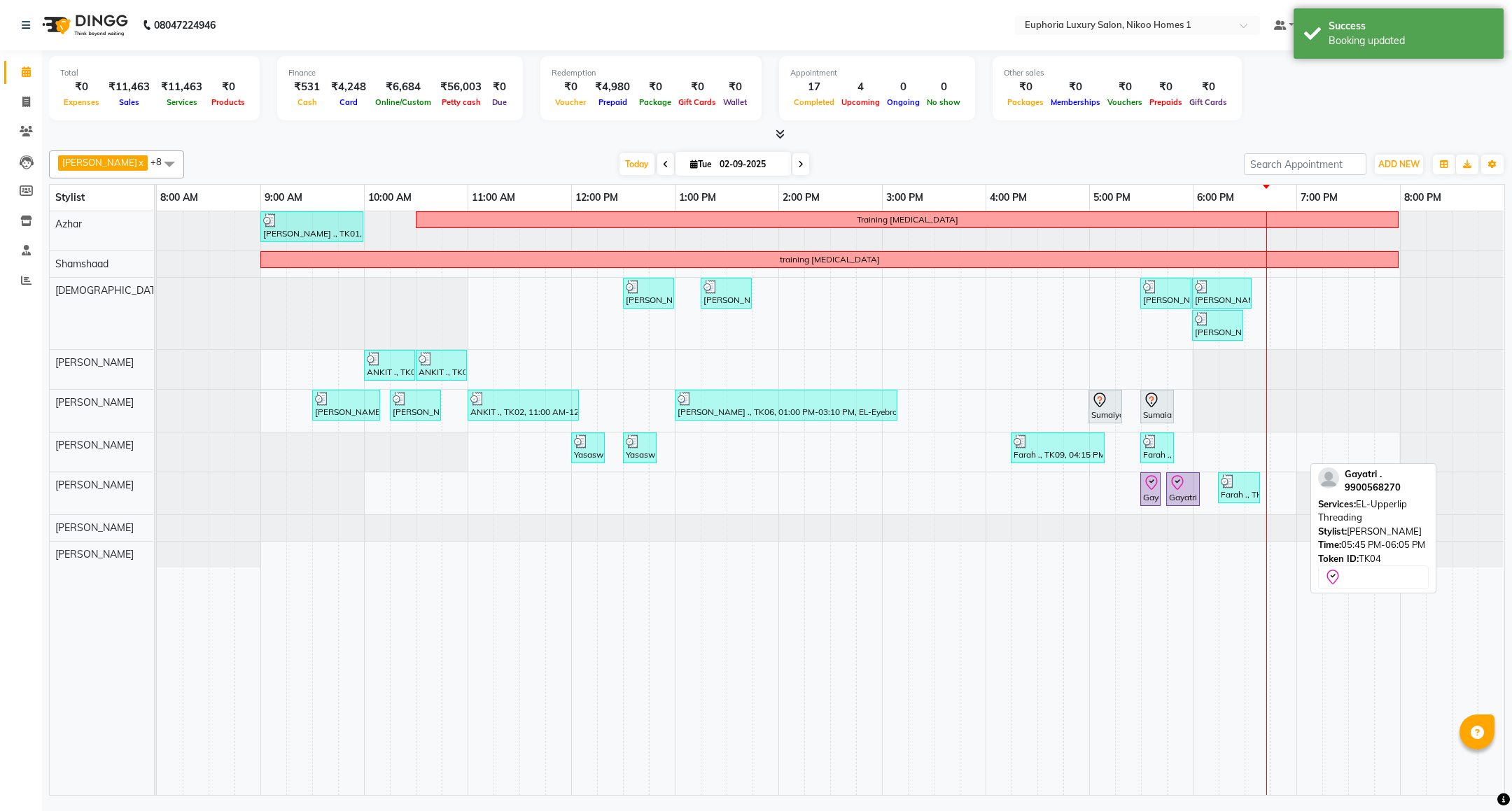
click at [1188, 501] on div "Gayatri ., TK04, 05:45 PM-06:05 PM, EL-Upperlip Threading" at bounding box center [1182, 490] width 31 height 30
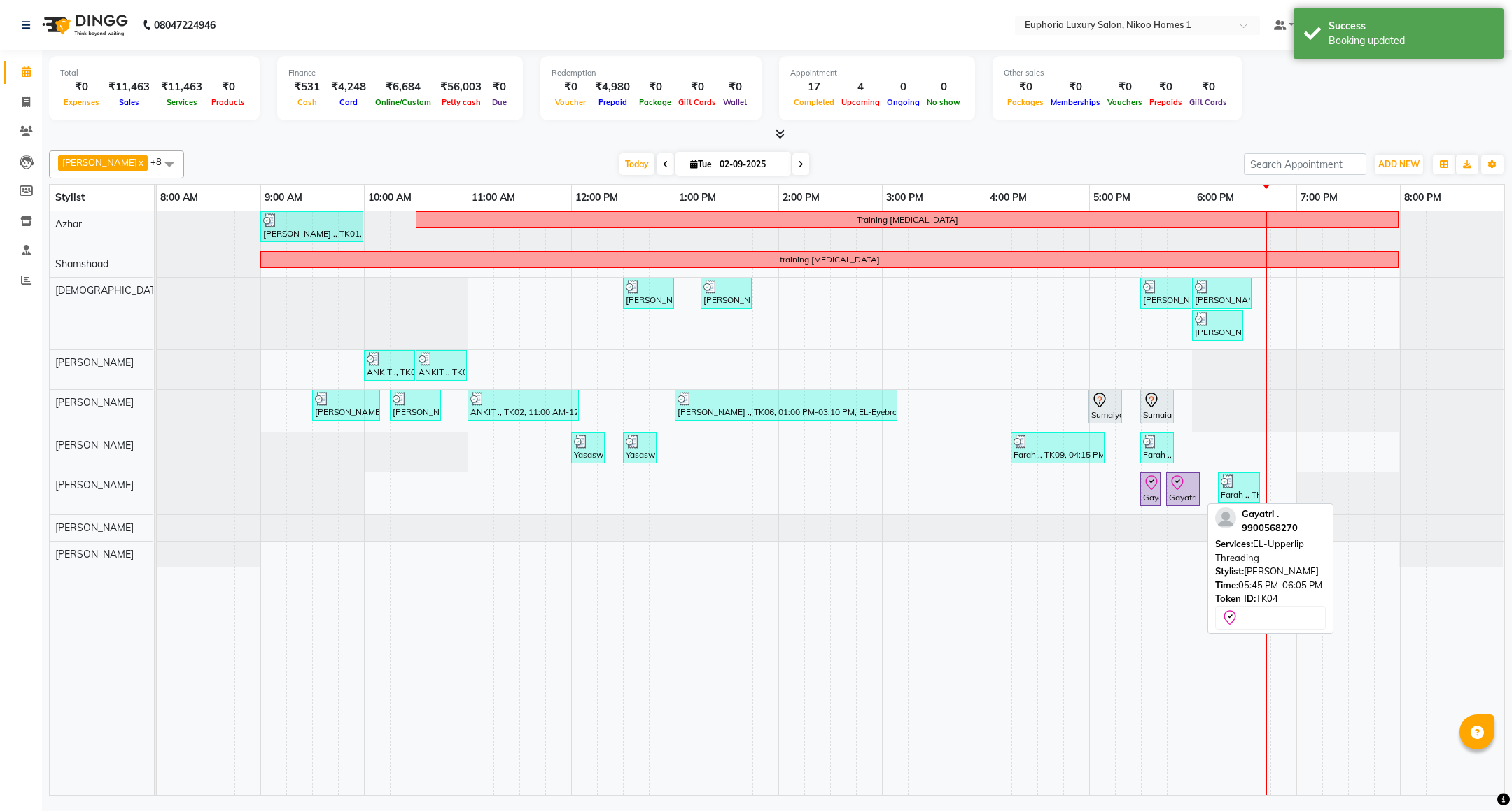
click at [1173, 496] on div "Gayatri ., TK04, 05:45 PM-06:05 PM, EL-Upperlip Threading" at bounding box center [1182, 490] width 31 height 30
select select "8"
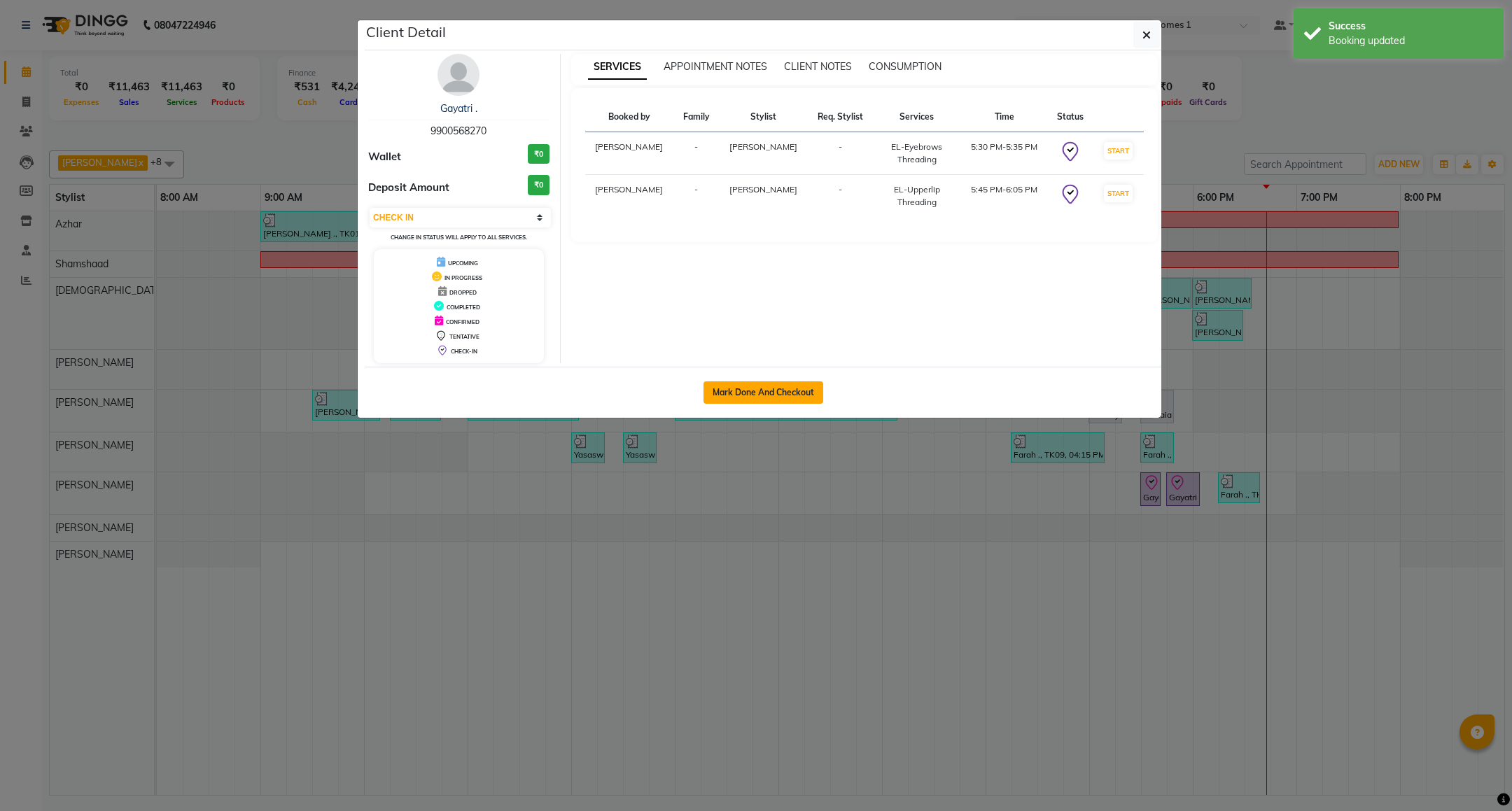
click at [721, 395] on button "Mark Done And Checkout" at bounding box center [763, 393] width 120 height 22
select select "7987"
select select "service"
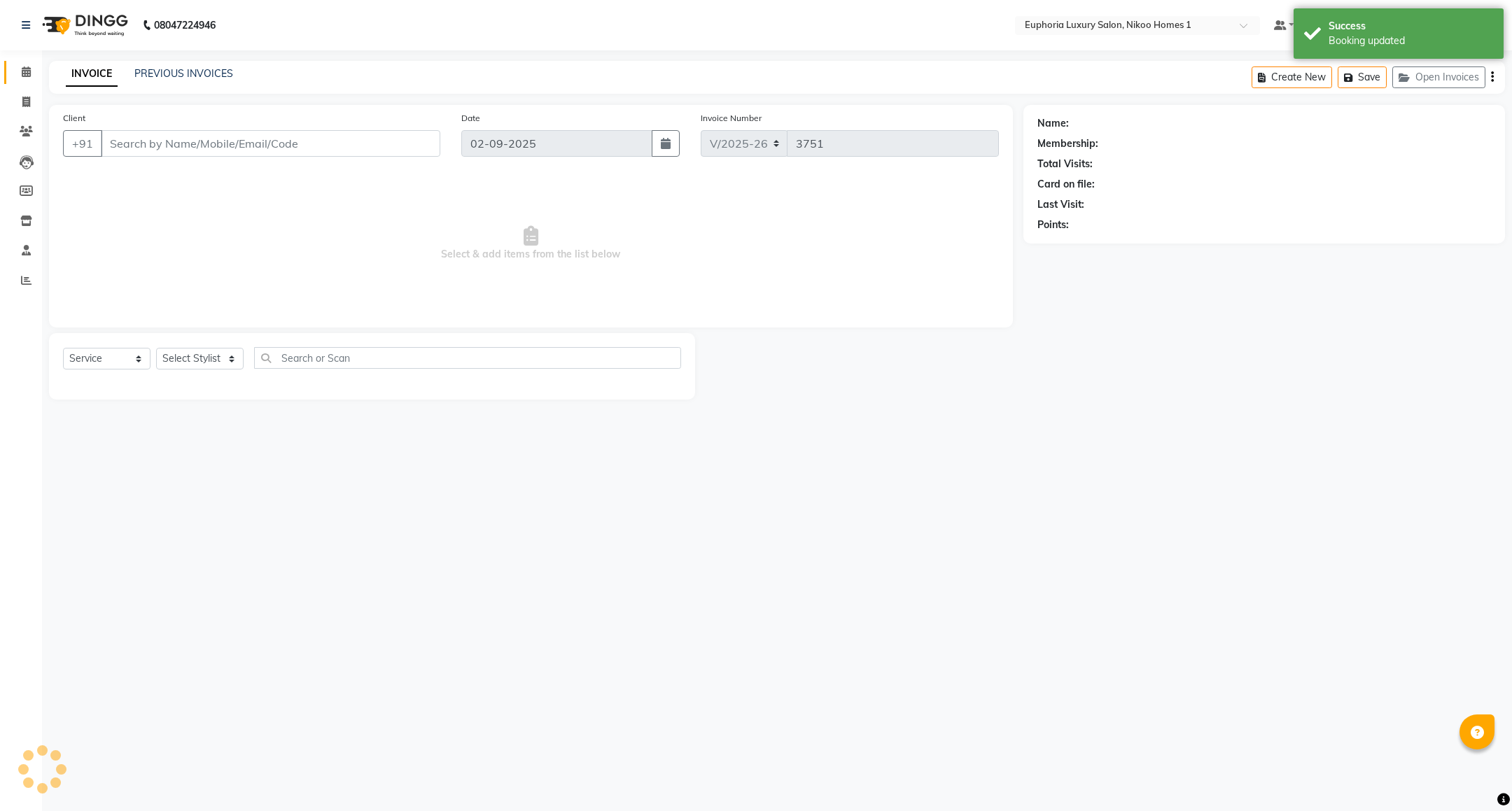
type input "99******70"
select select "86001"
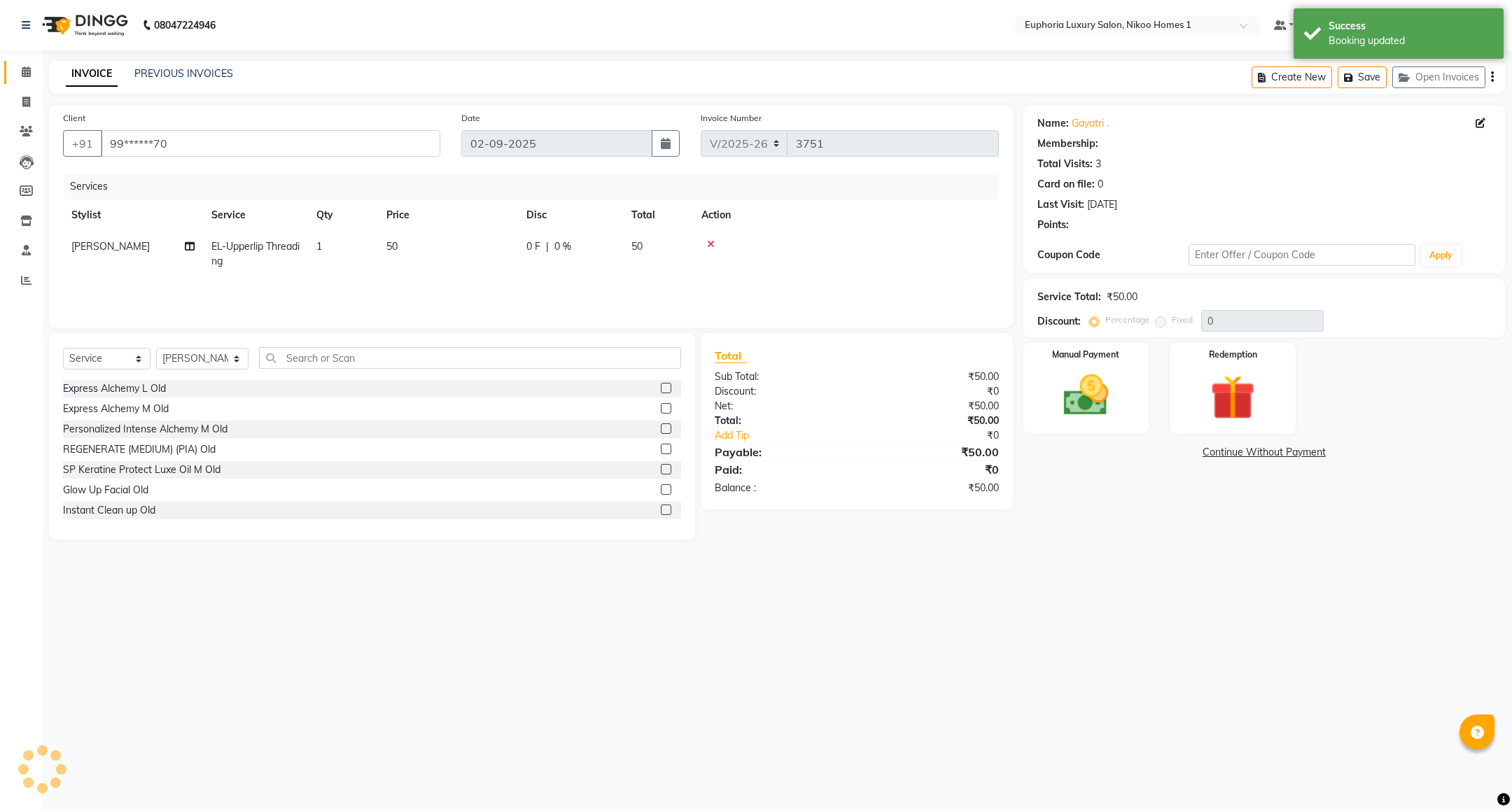
select select "1: Object"
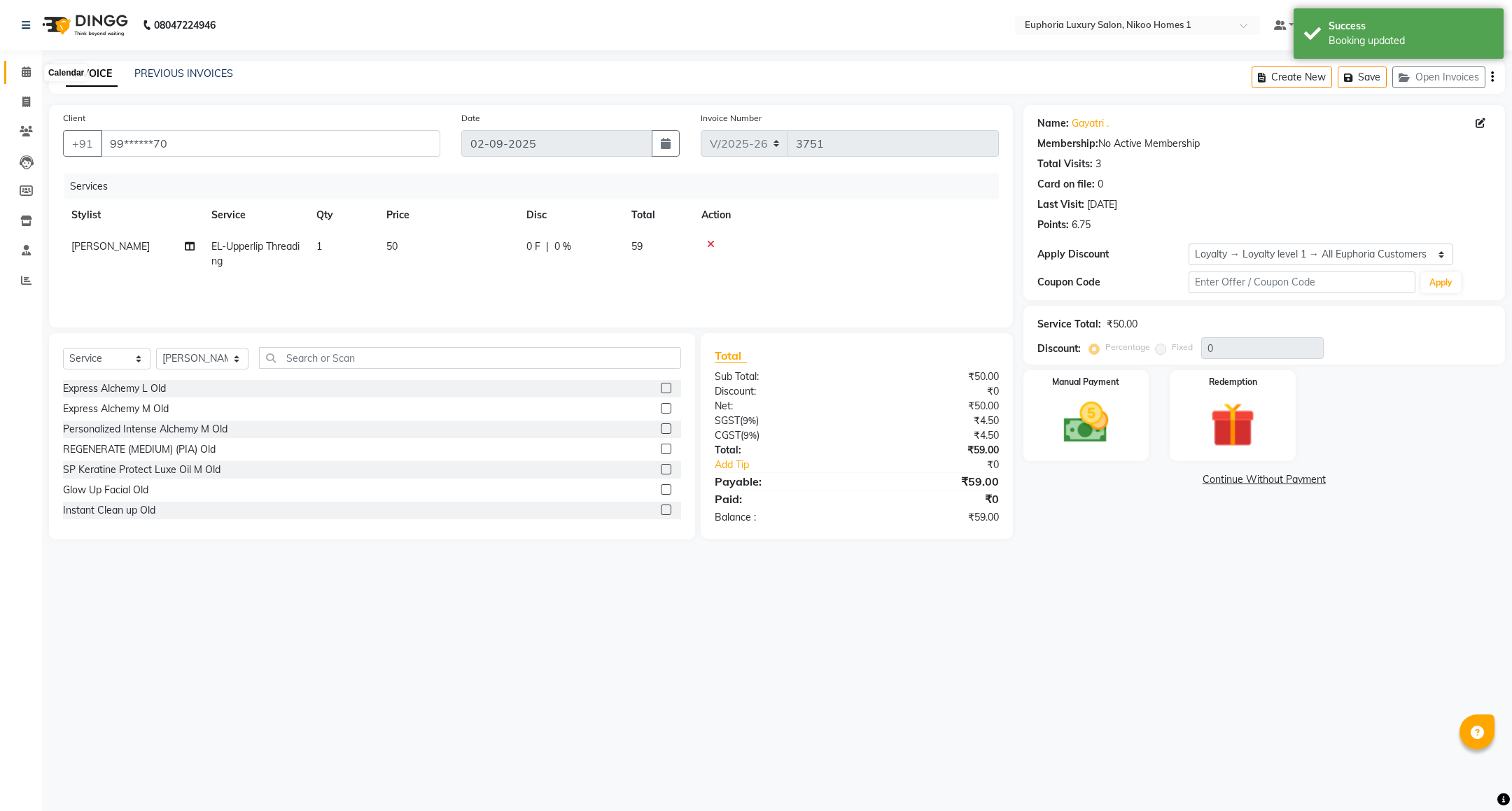
click at [26, 71] on icon at bounding box center [26, 71] width 9 height 10
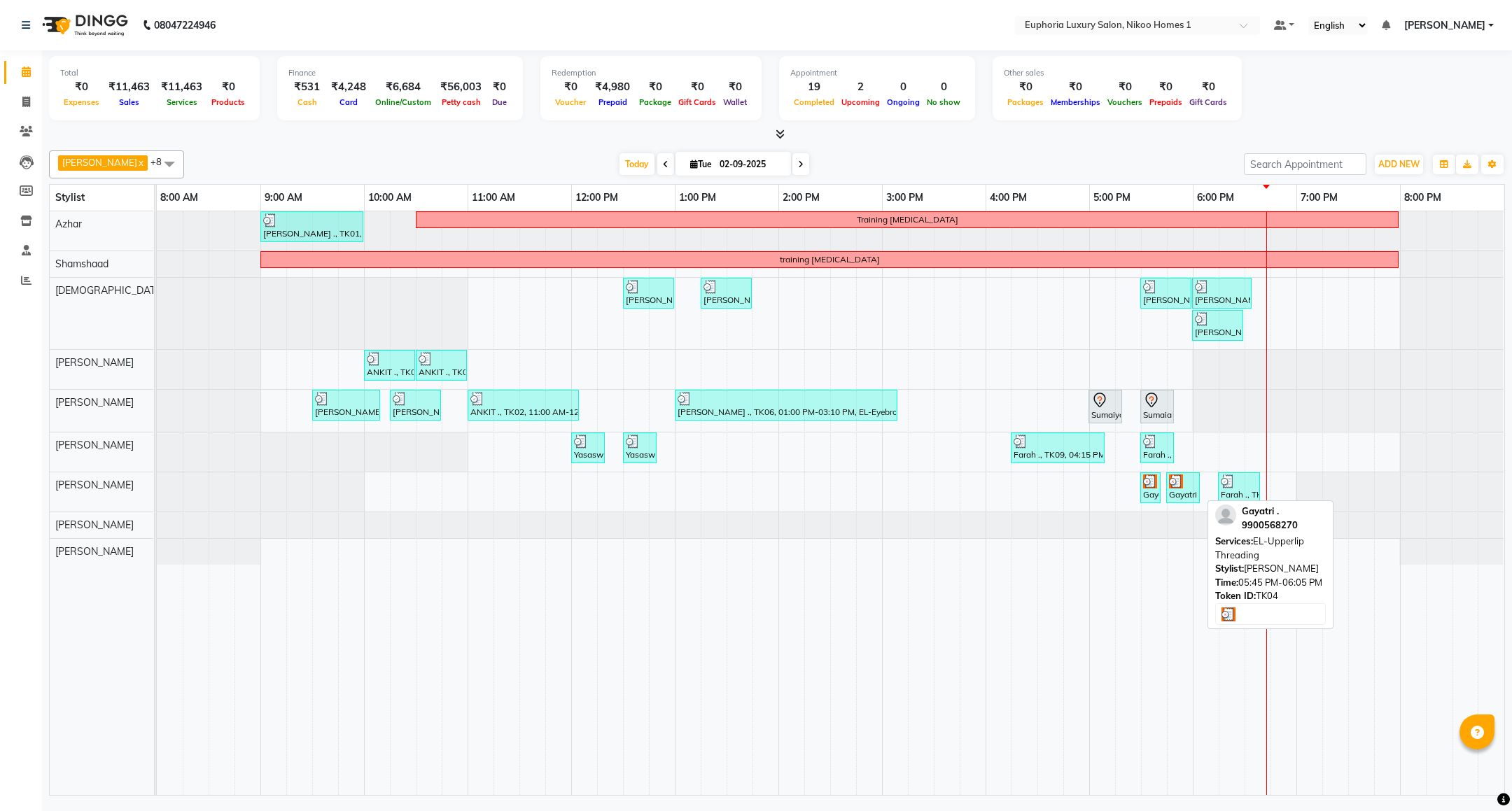
click at [1189, 496] on div "Gayatri ., TK04, 05:45 PM-06:05 PM, EL-Upperlip Threading" at bounding box center [1182, 488] width 31 height 27
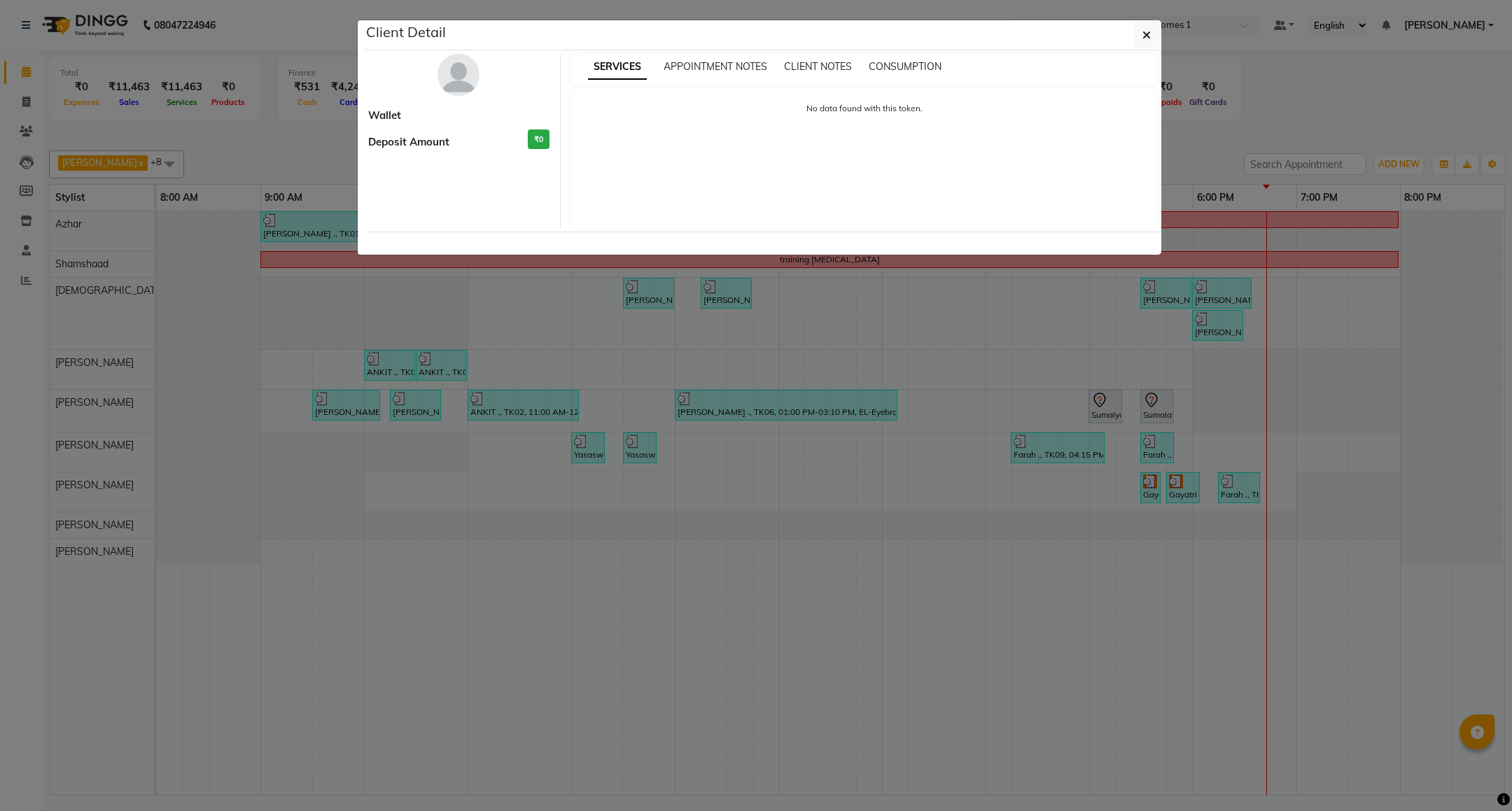
select select "3"
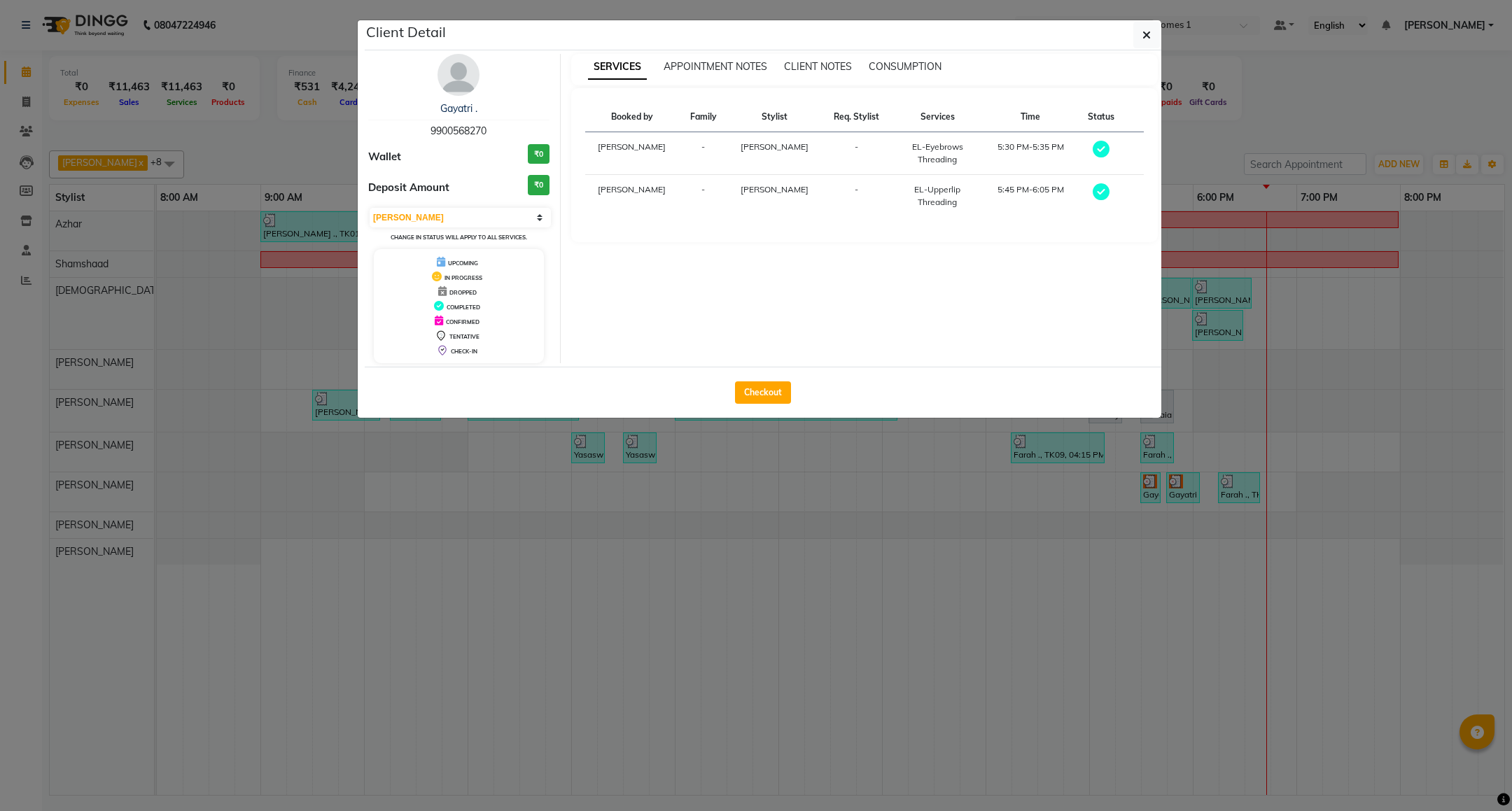
click at [717, 379] on div "Checkout" at bounding box center [763, 392] width 796 height 51
click at [767, 391] on button "Checkout" at bounding box center [763, 393] width 56 height 22
select select "7987"
select select "service"
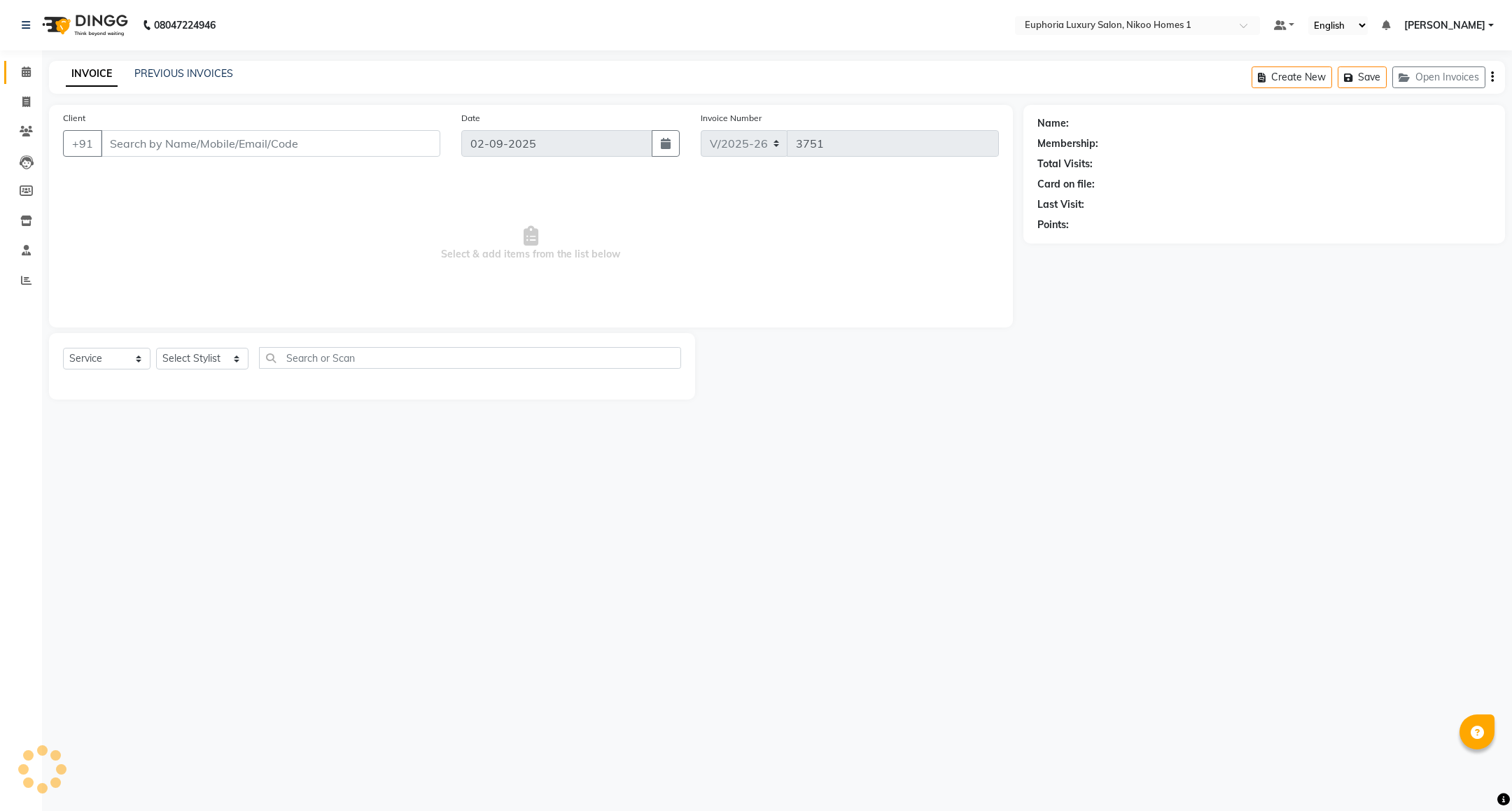
type input "99******70"
select select "86001"
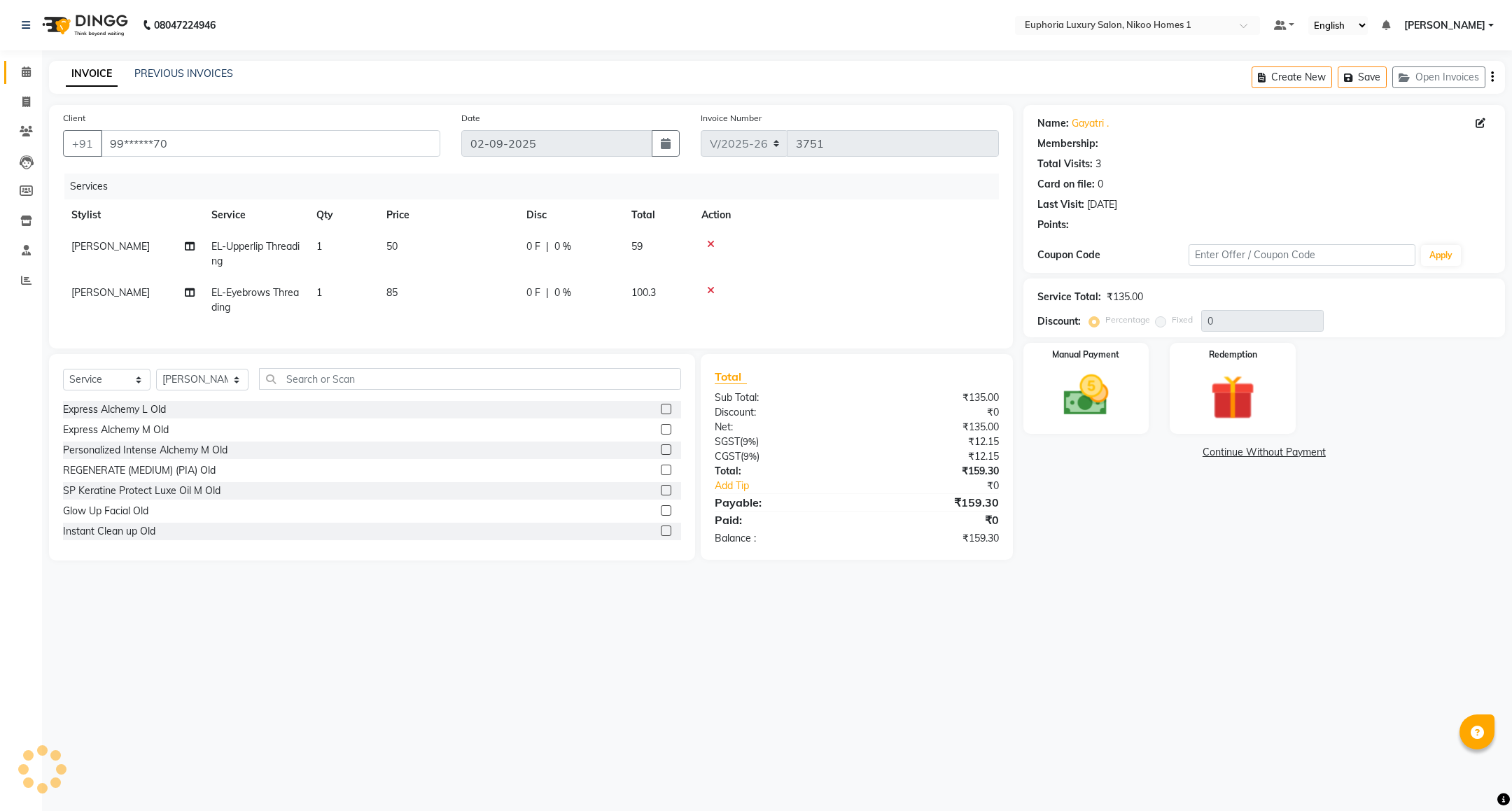
select select "1: Object"
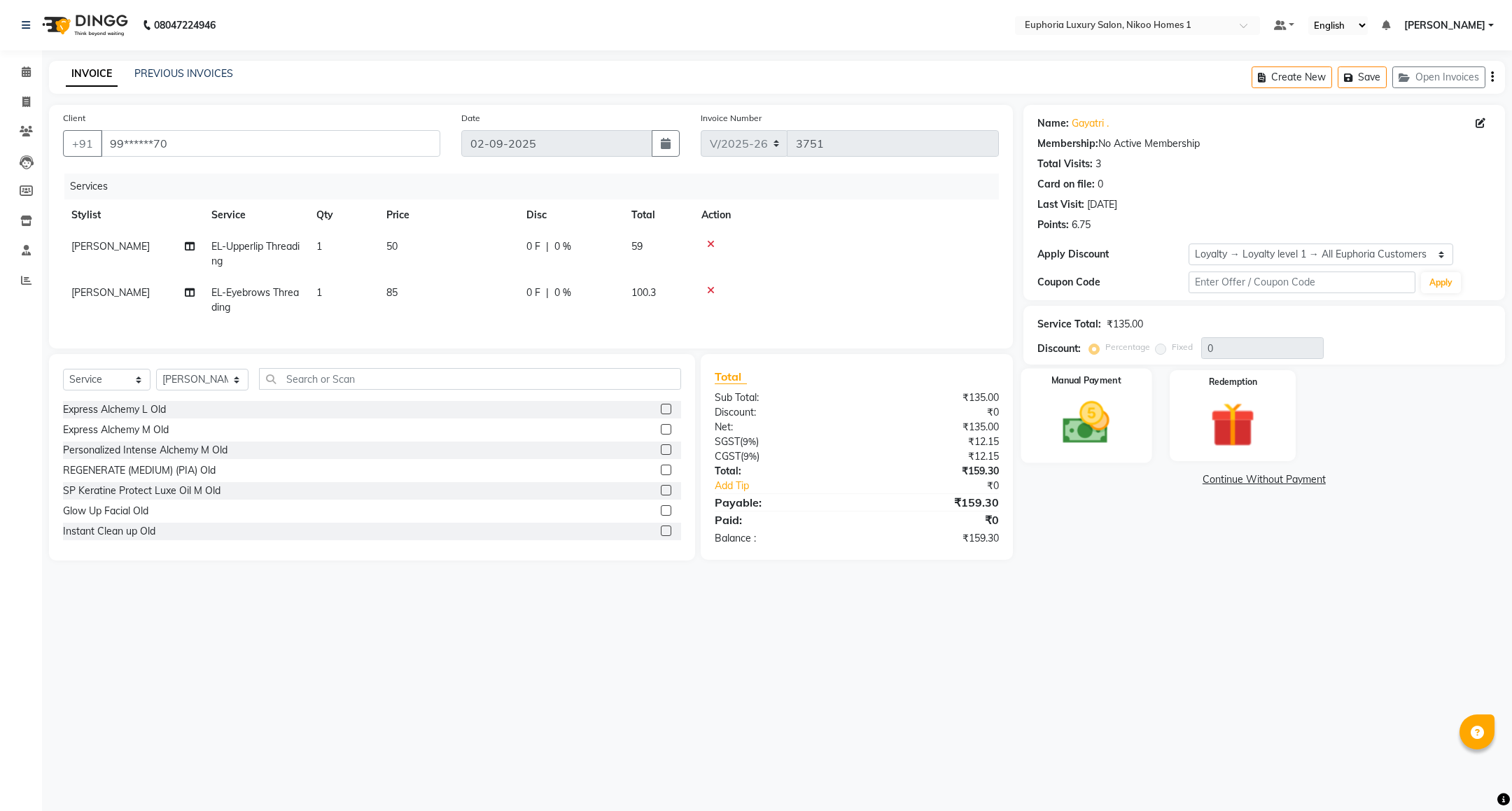
click at [1075, 430] on img at bounding box center [1086, 423] width 77 height 54
click at [1138, 483] on span "UPI" at bounding box center [1135, 481] width 22 height 16
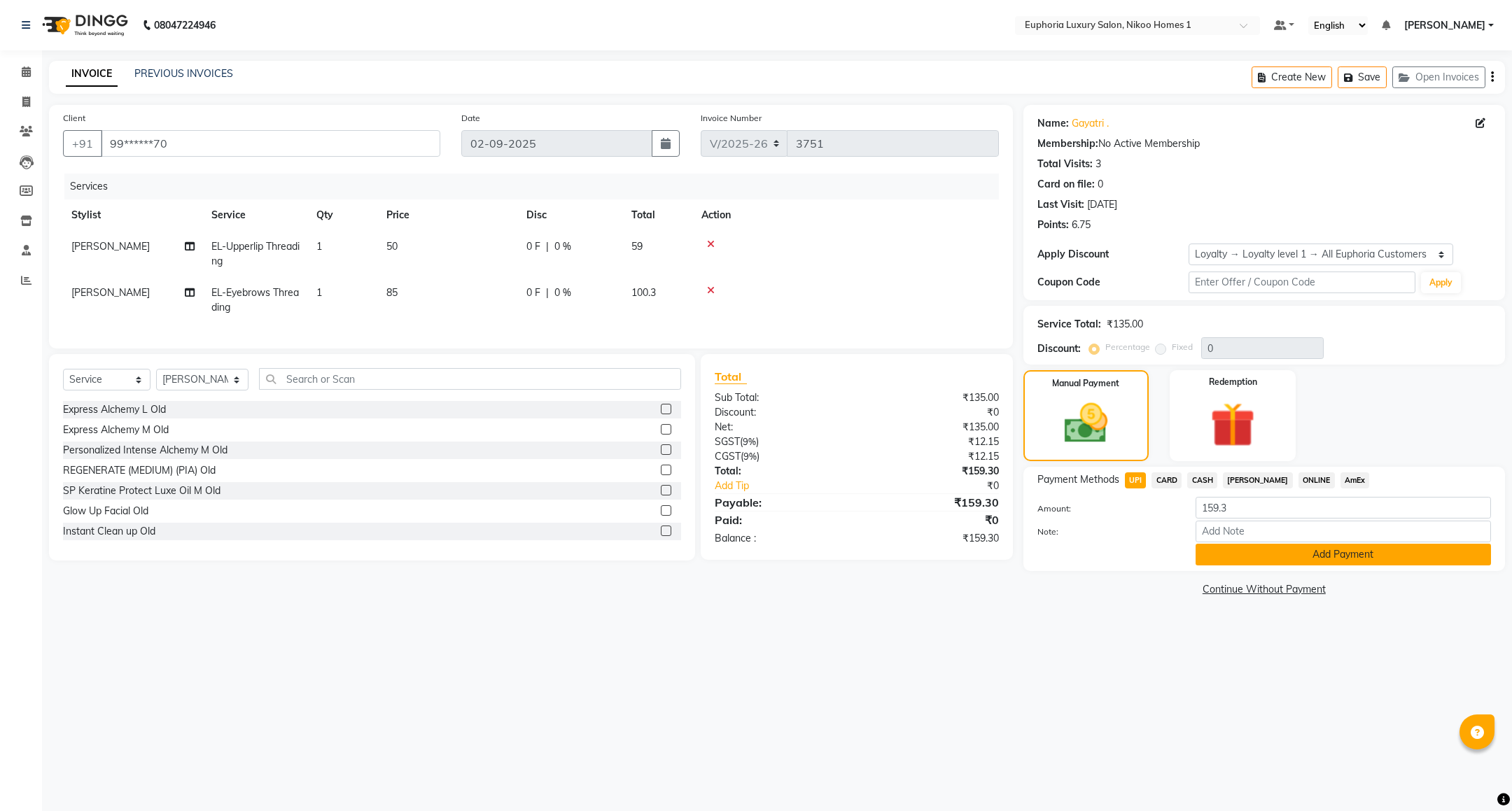
click at [1272, 547] on button "Add Payment" at bounding box center [1343, 554] width 295 height 22
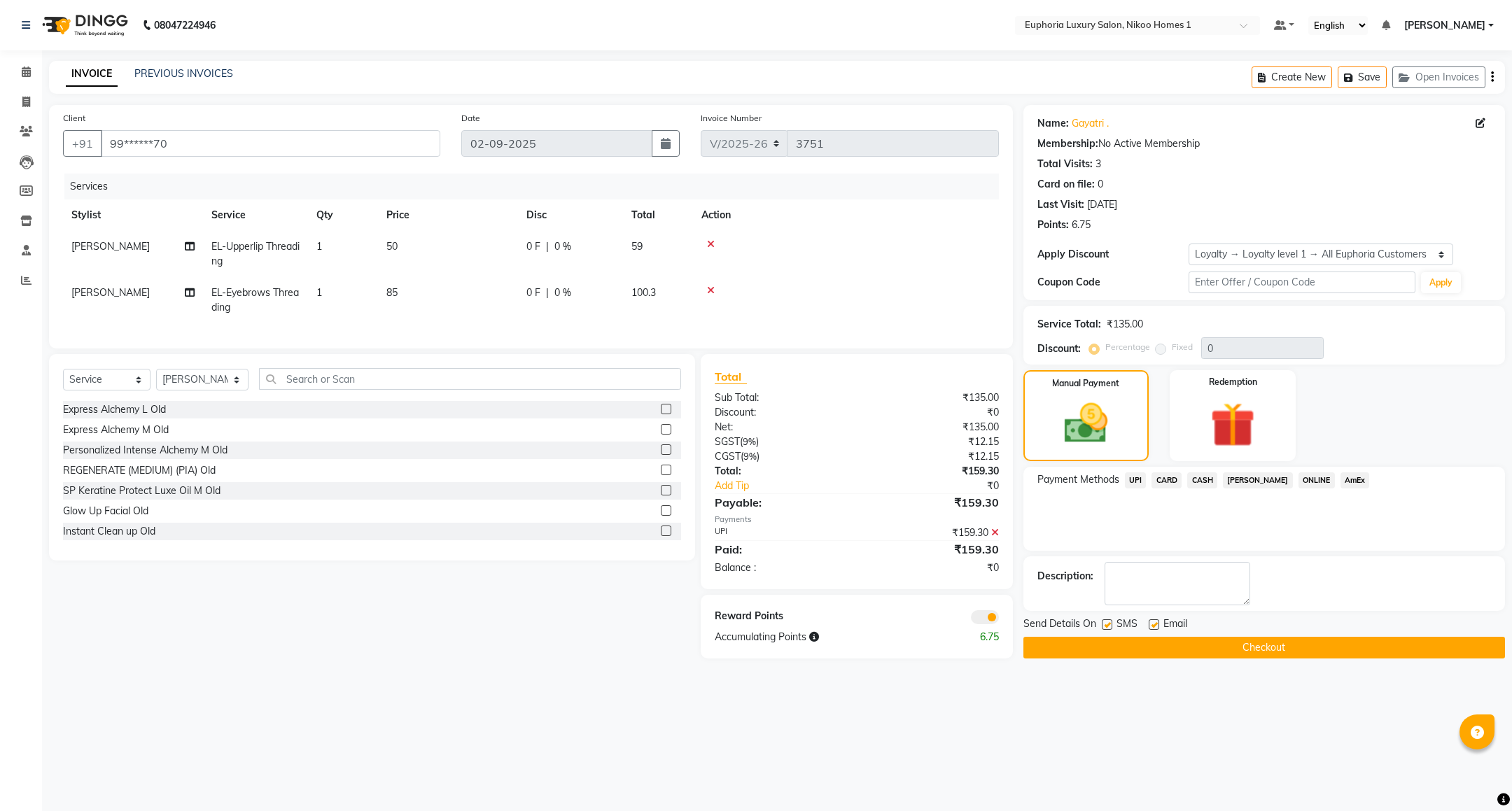
click at [1203, 645] on button "Checkout" at bounding box center [1263, 647] width 481 height 22
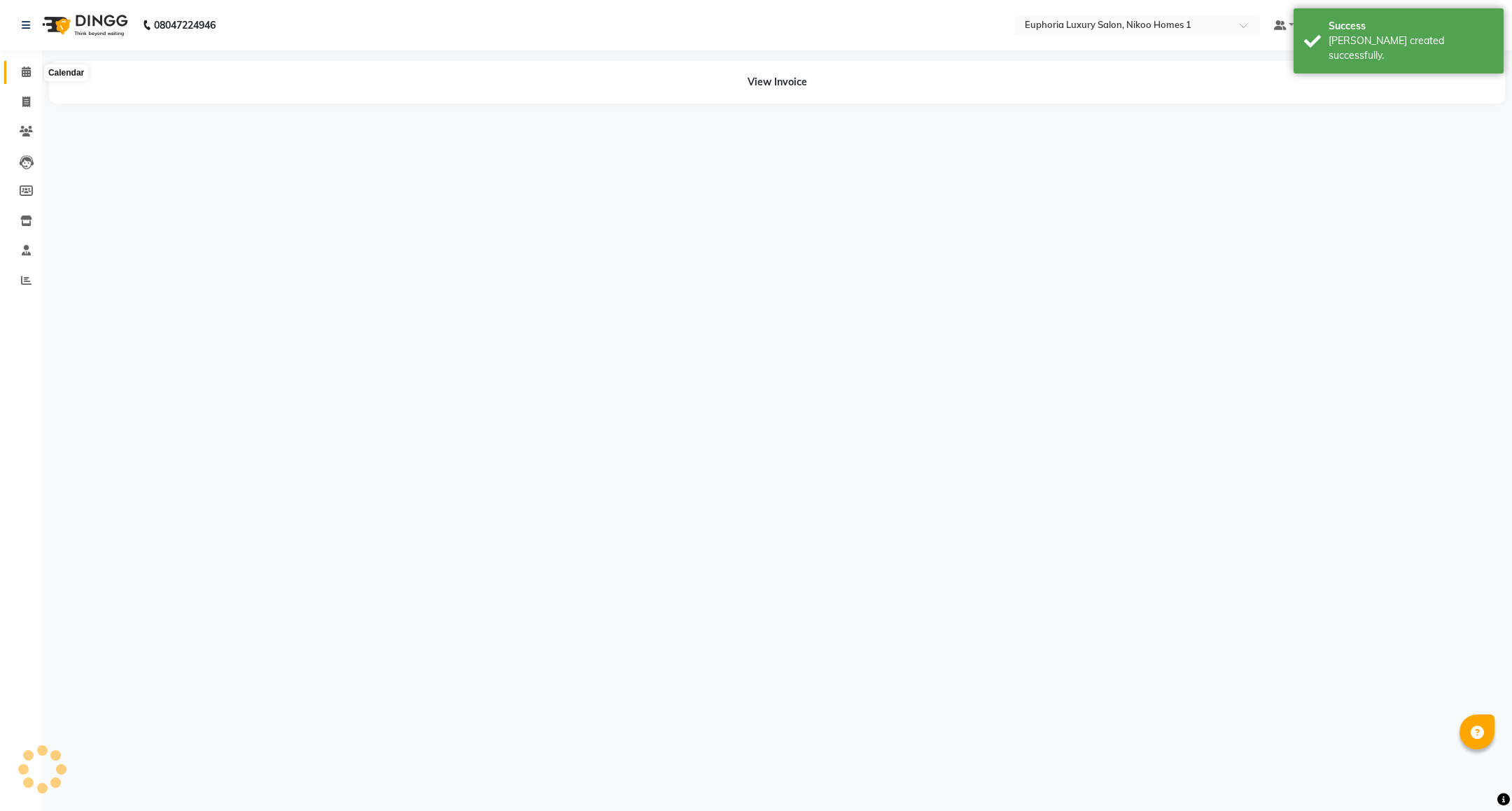
click at [30, 65] on span at bounding box center [26, 73] width 25 height 16
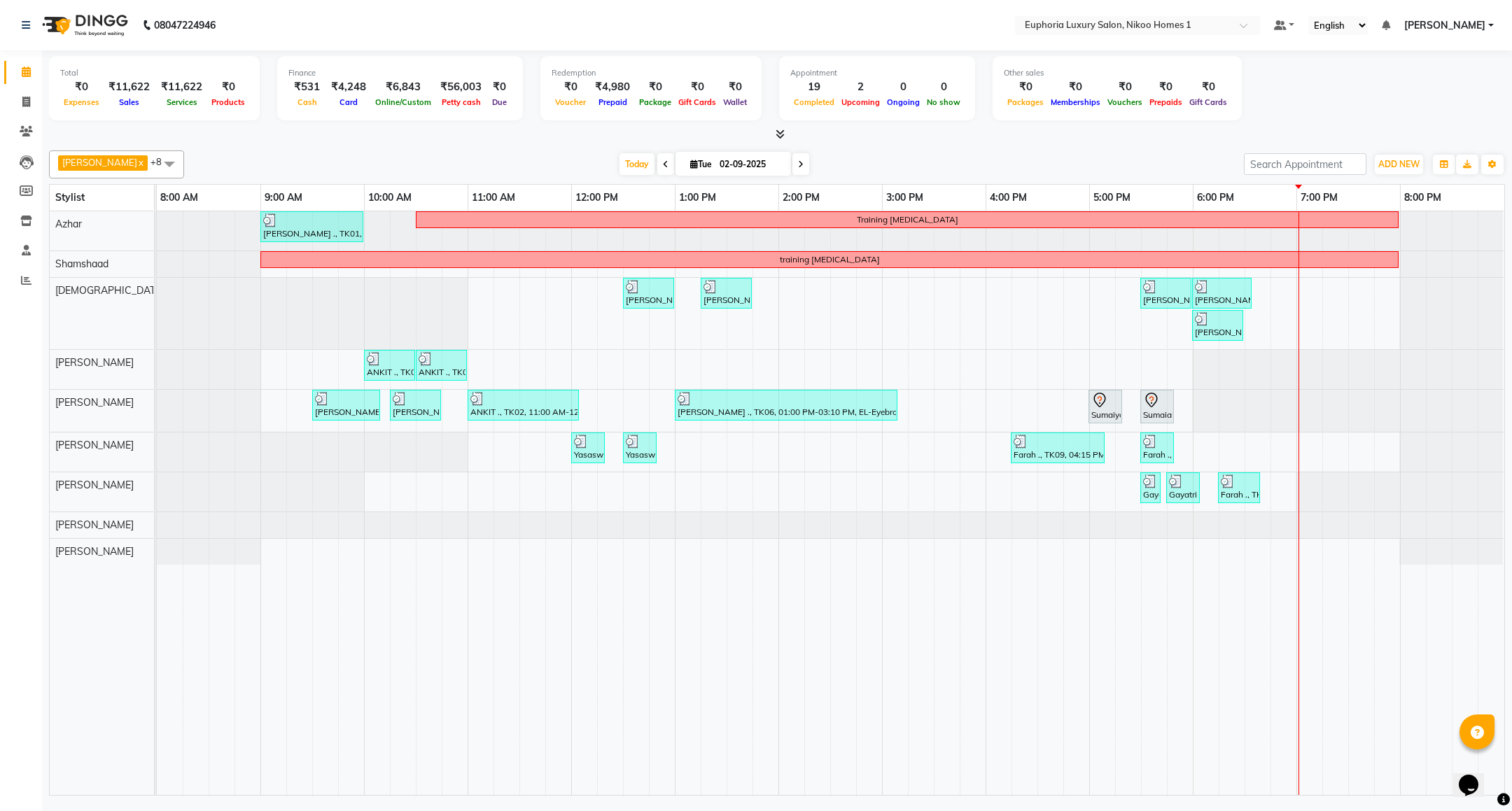
click at [1170, 586] on tr at bounding box center [830, 503] width 1347 height 583
click at [1329, 302] on div "[PERSON_NAME] ., TK01, 09:00 AM-10:00 AM, EP-Artistic Cut - Creative Stylist Tr…" at bounding box center [830, 503] width 1348 height 583
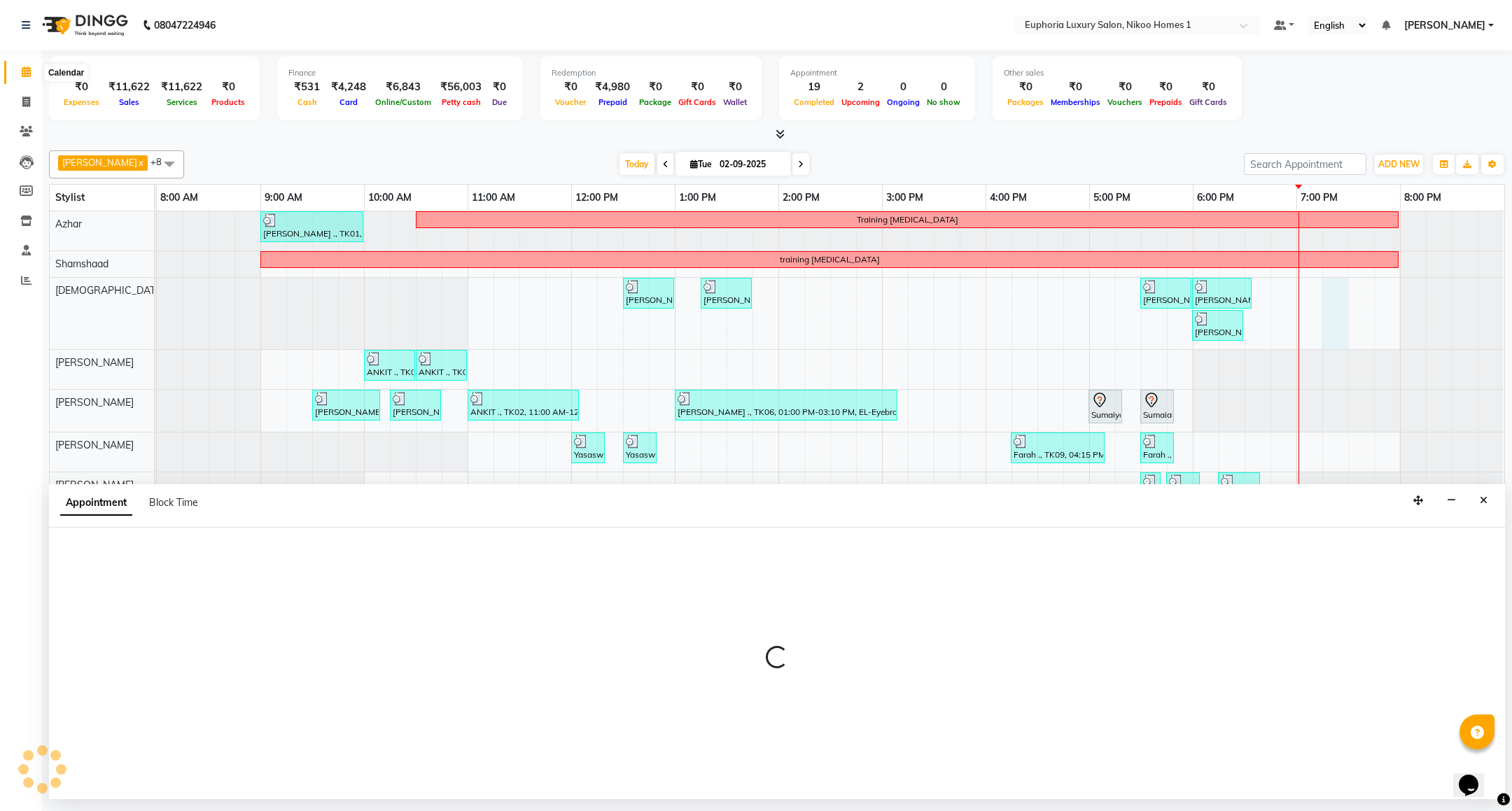
select select "85373"
select select "tentative"
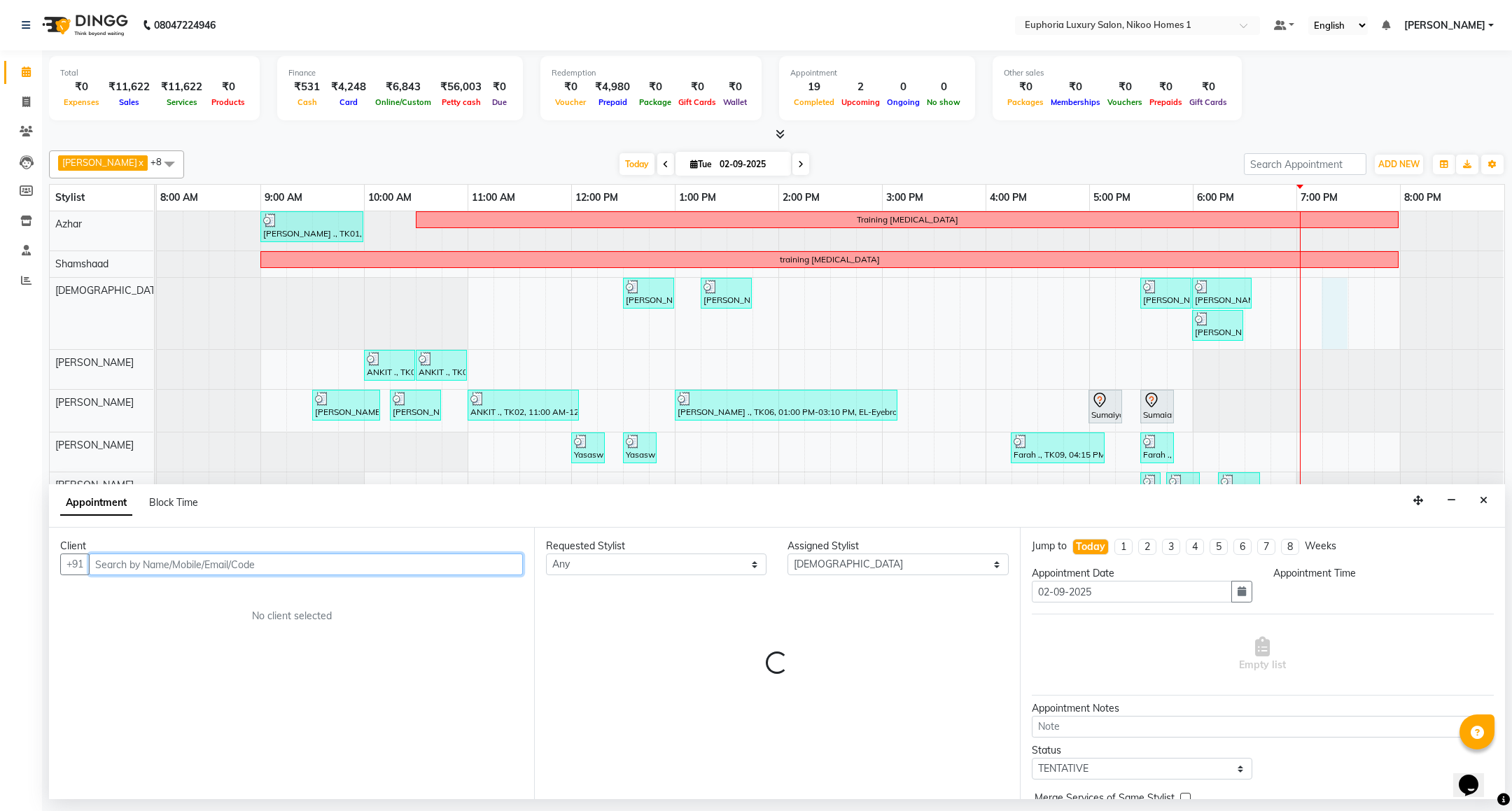
select select "1155"
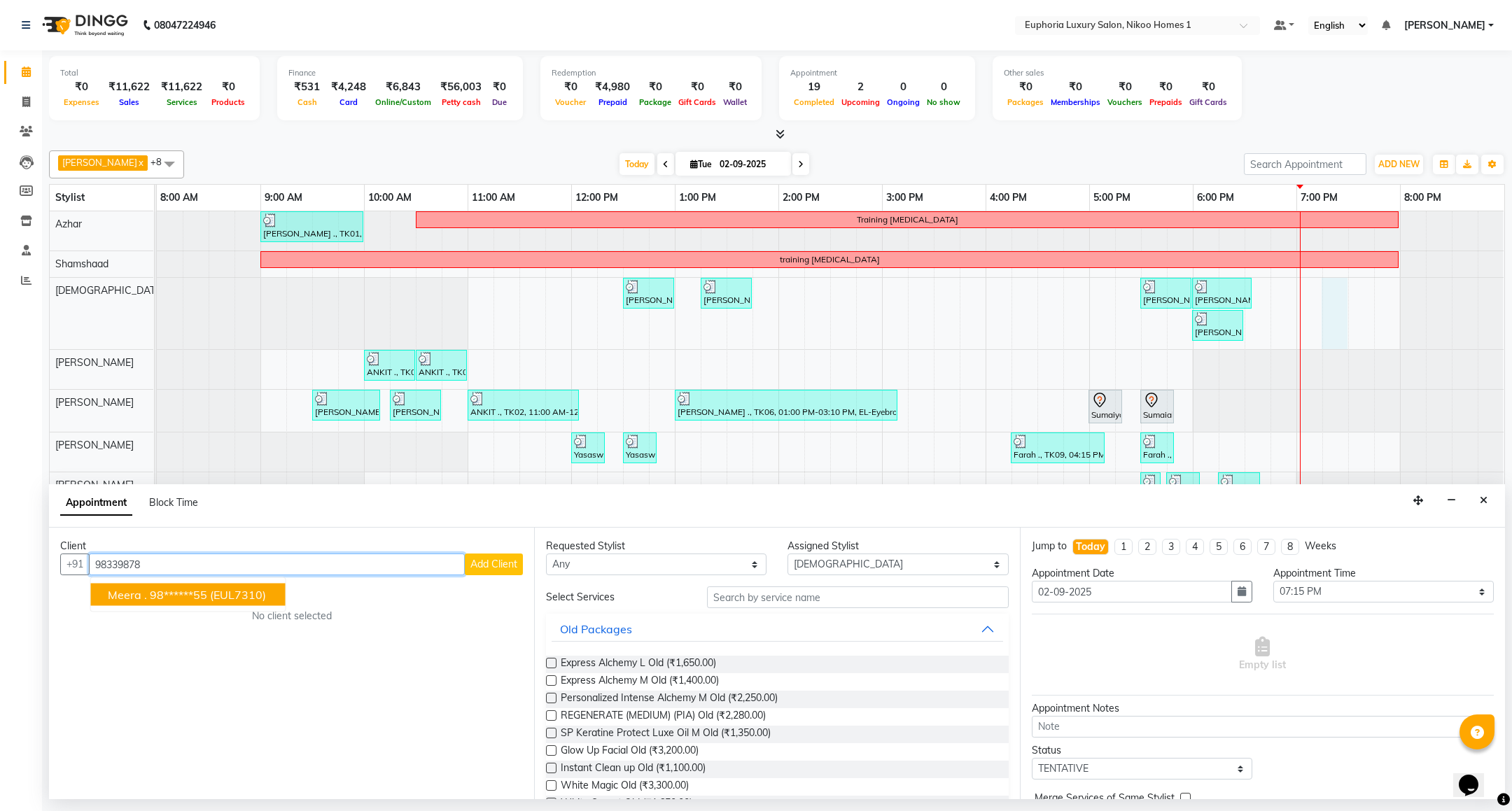
click at [206, 593] on ngb-highlight "98******55" at bounding box center [178, 594] width 57 height 14
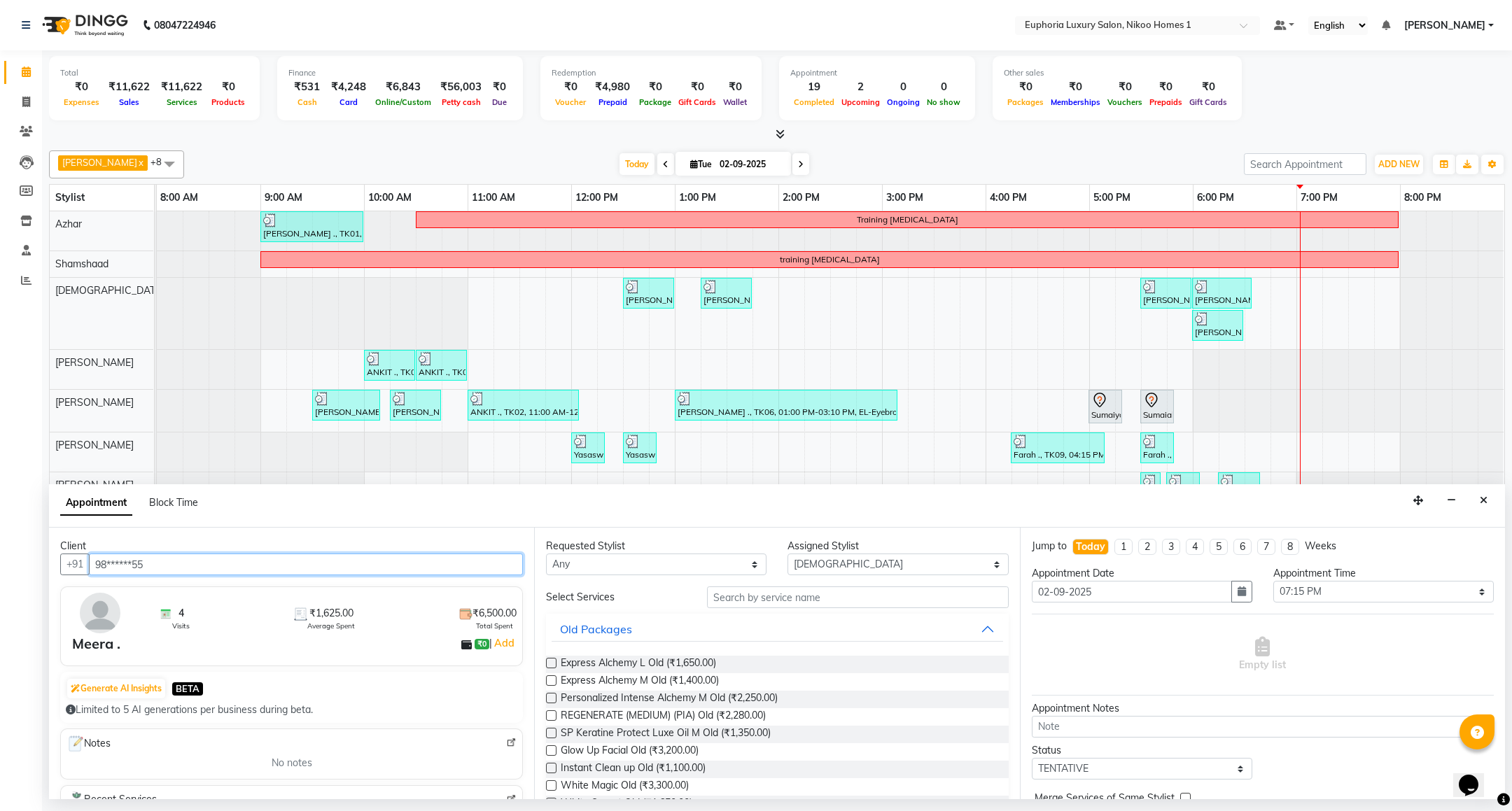
type input "98******55"
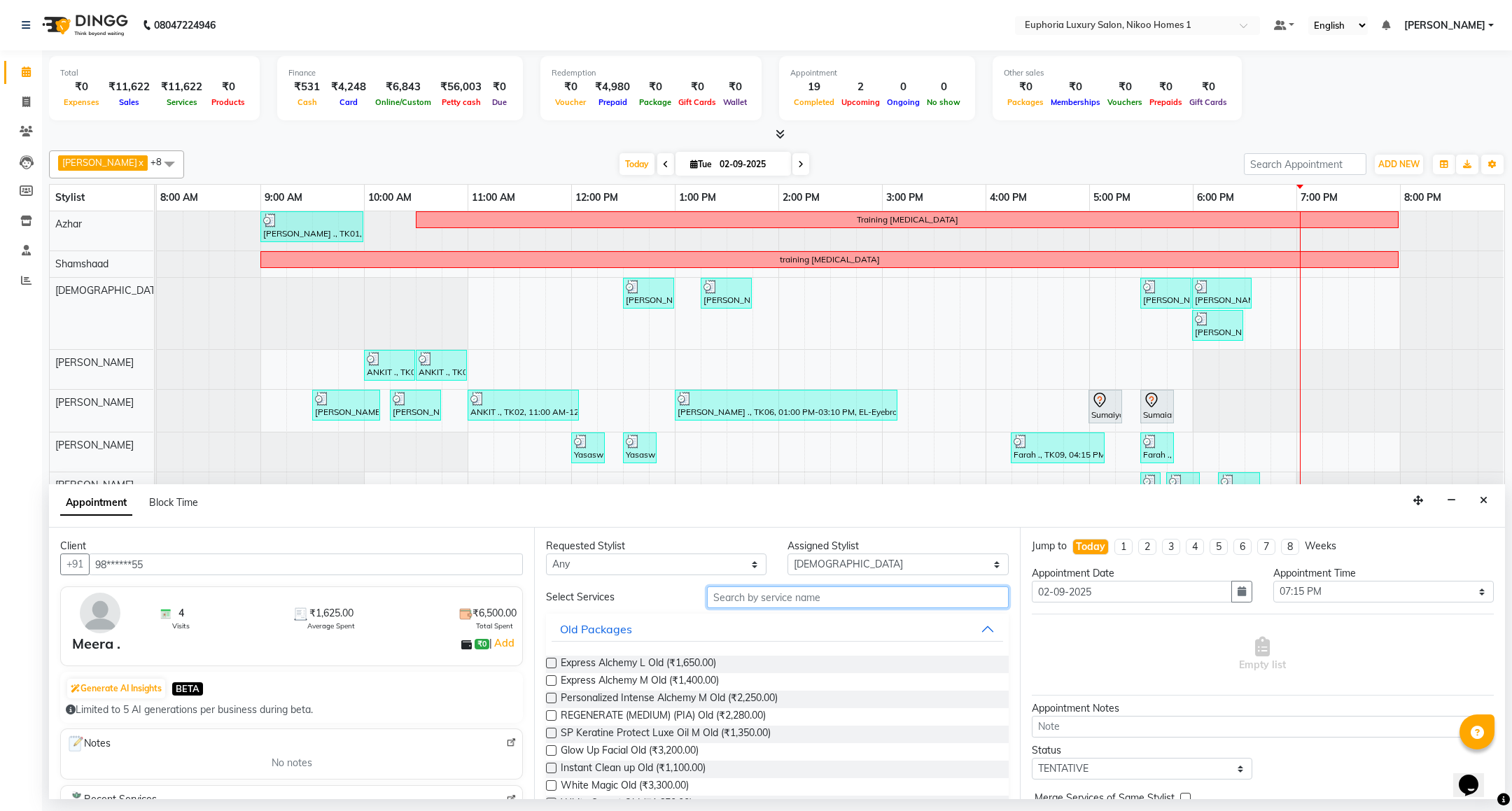
click at [819, 598] on input "text" at bounding box center [857, 597] width 301 height 22
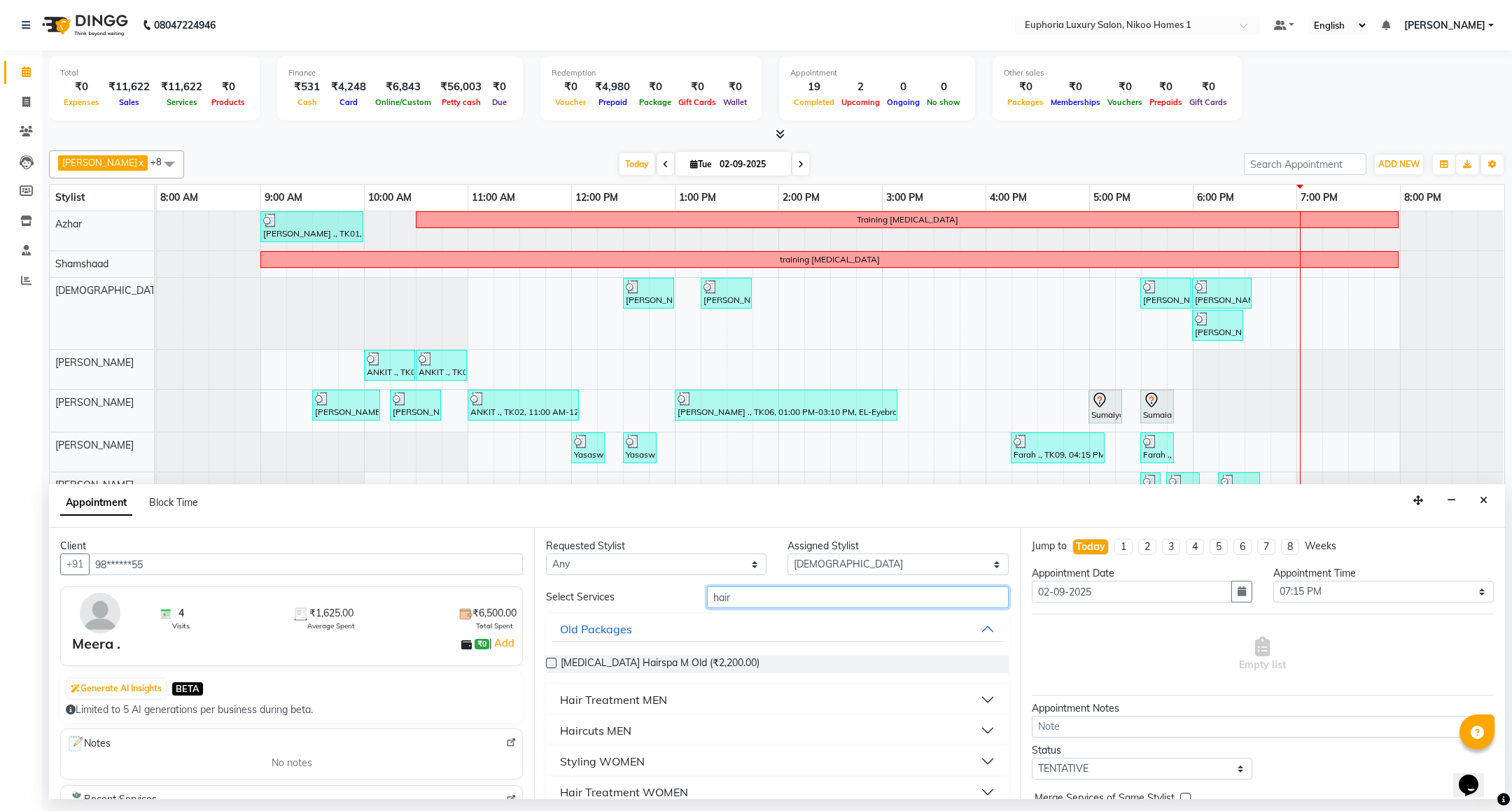
type input "hair"
click at [603, 728] on div "Haircuts MEN" at bounding box center [595, 731] width 71 height 17
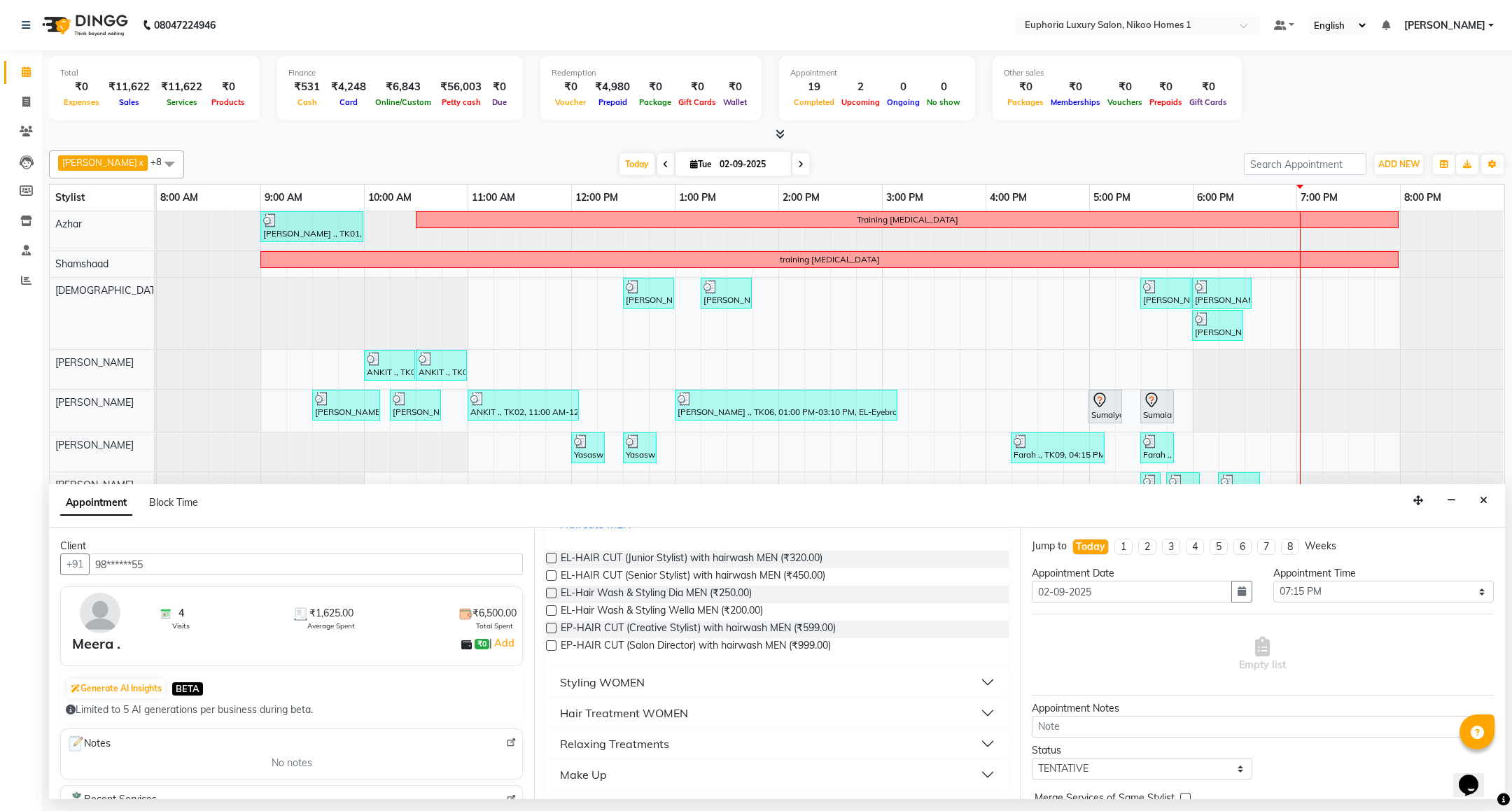
scroll to position [208, 0]
click at [795, 574] on span "EL-HAIR CUT (Senior Stylist) with hairwash MEN (₹450.00)" at bounding box center [693, 576] width 265 height 18
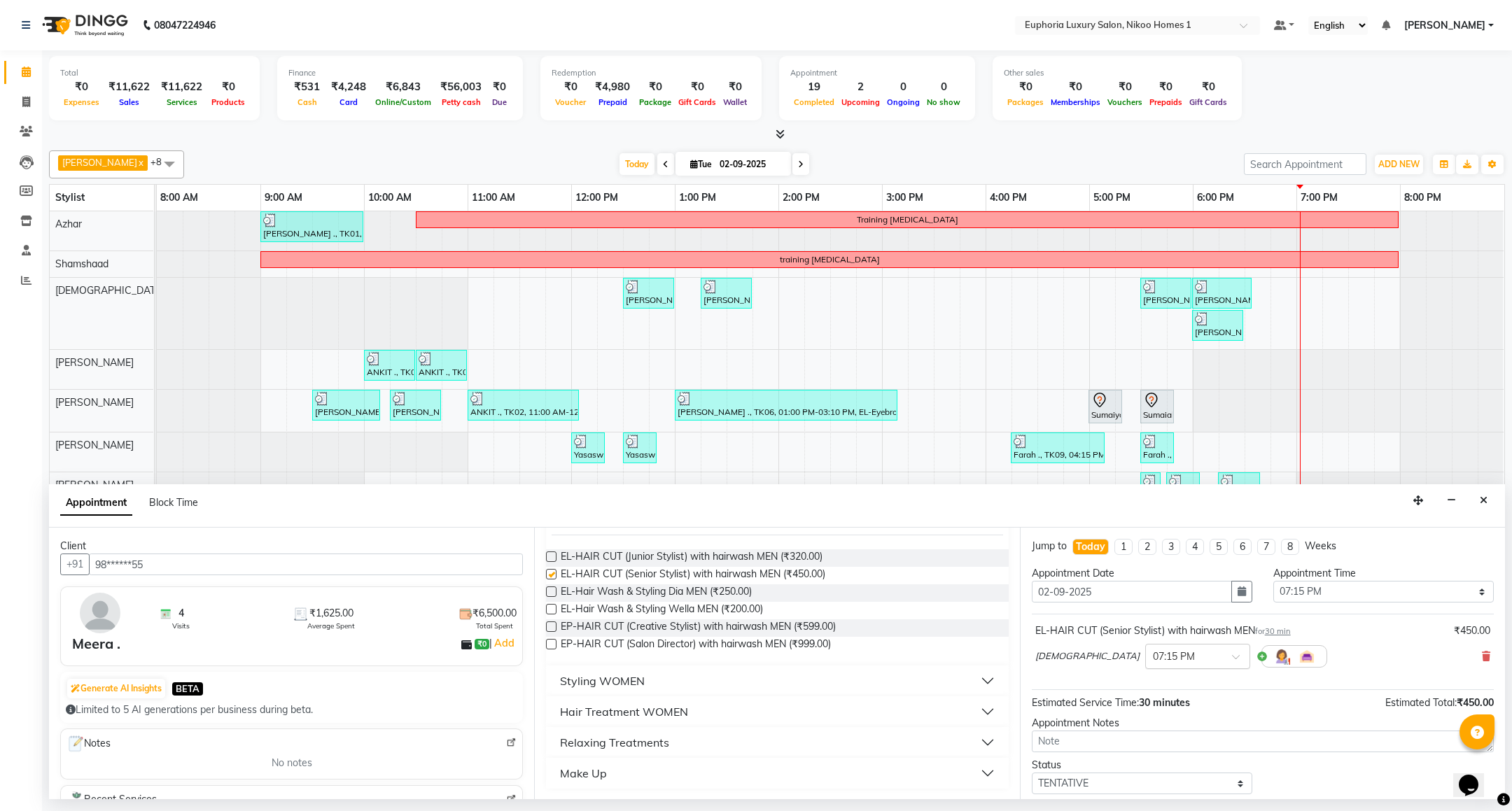
checkbox input "false"
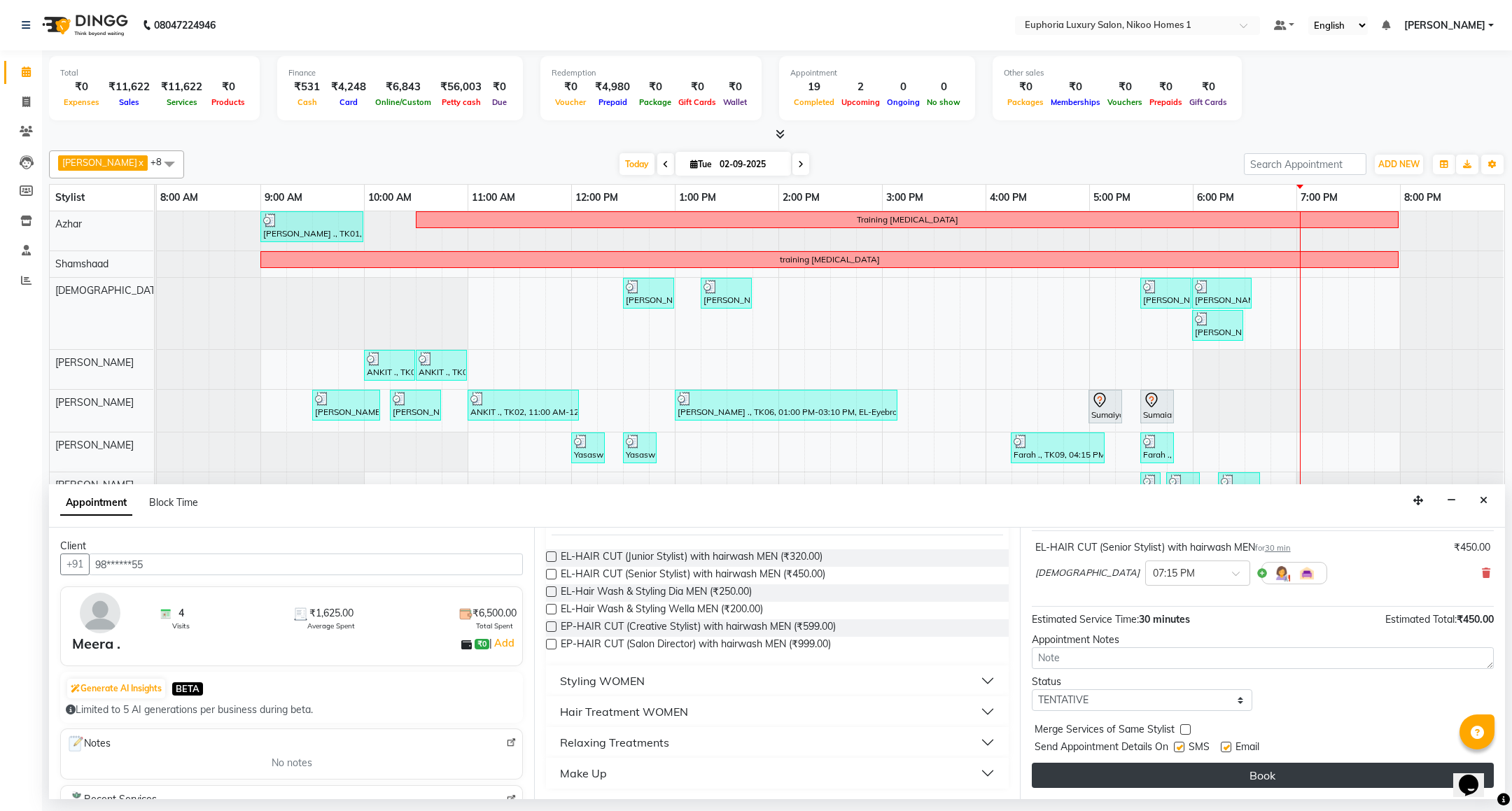
click at [1325, 783] on button "Book" at bounding box center [1262, 775] width 462 height 25
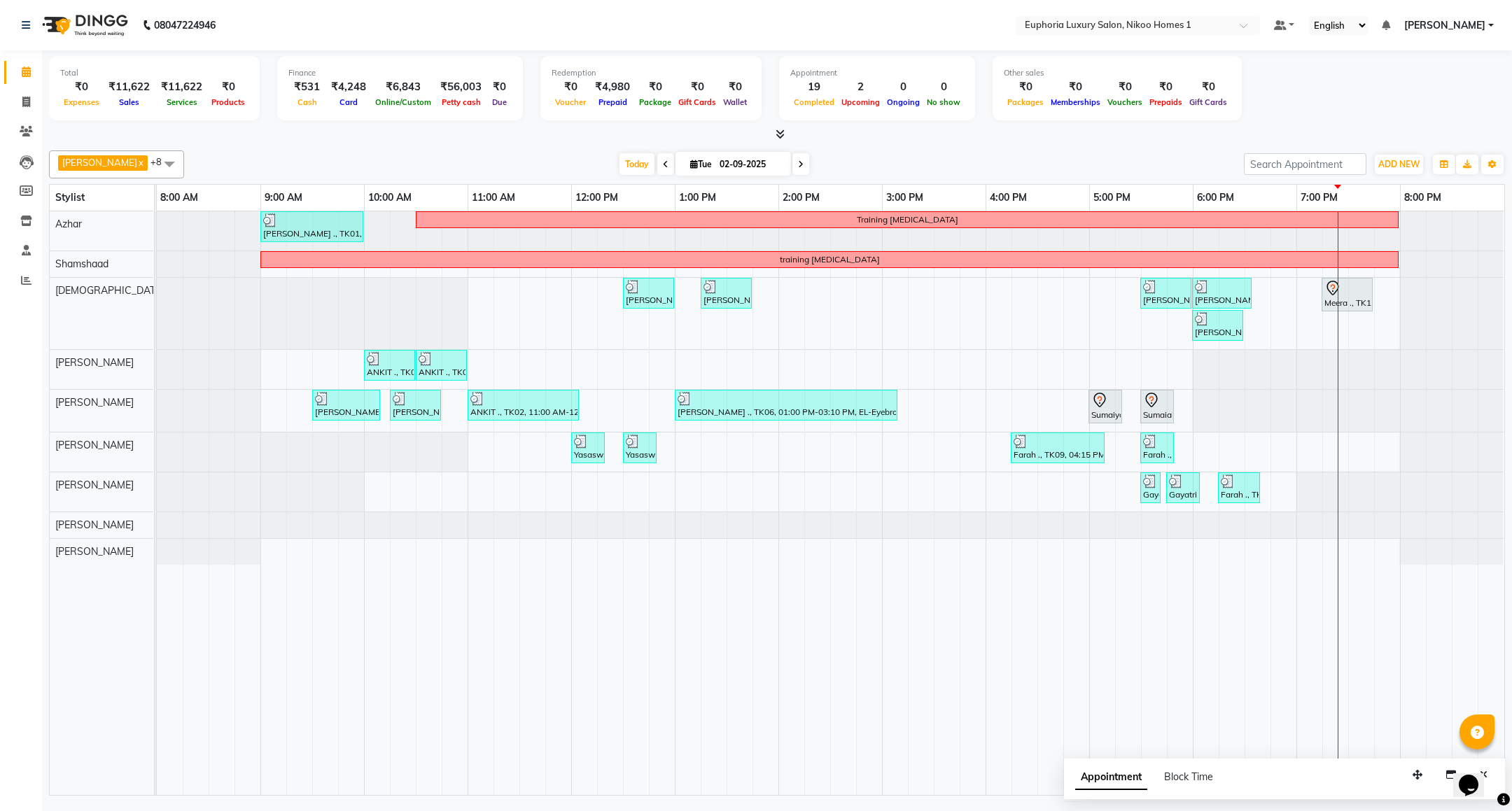
drag, startPoint x: 929, startPoint y: 674, endPoint x: 964, endPoint y: 670, distance: 35.2
click at [929, 674] on td at bounding box center [920, 503] width 26 height 583
click at [1334, 297] on icon at bounding box center [1333, 288] width 17 height 17
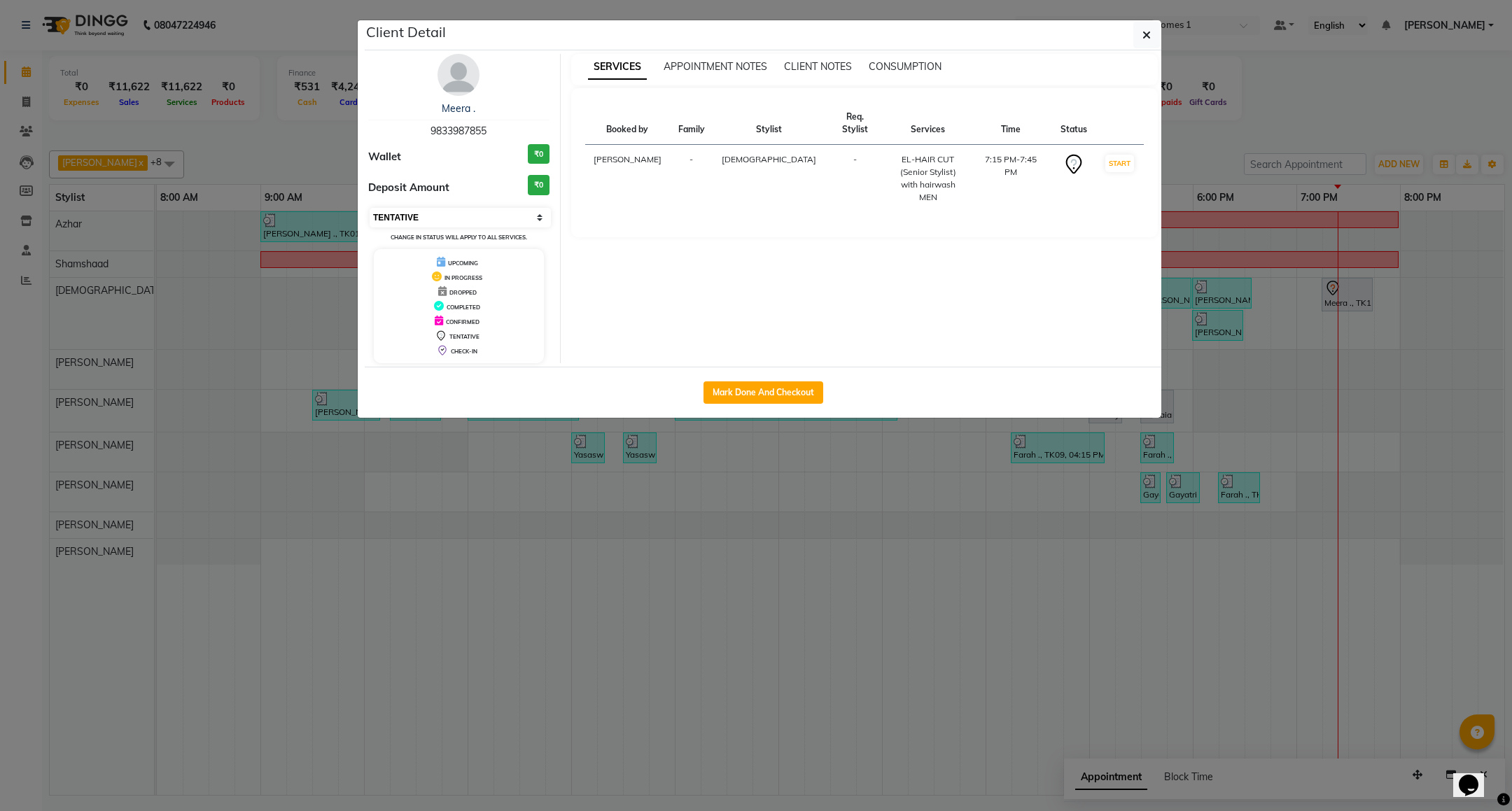
click at [429, 215] on select "Select IN SERVICE CONFIRMED TENTATIVE CHECK IN MARK DONE DROPPED UPCOMING" at bounding box center [461, 217] width 182 height 19
select select "8"
click at [370, 208] on select "Select IN SERVICE CONFIRMED TENTATIVE CHECK IN MARK DONE DROPPED UPCOMING" at bounding box center [461, 217] width 182 height 19
click at [1145, 38] on icon "button" at bounding box center [1146, 35] width 8 height 11
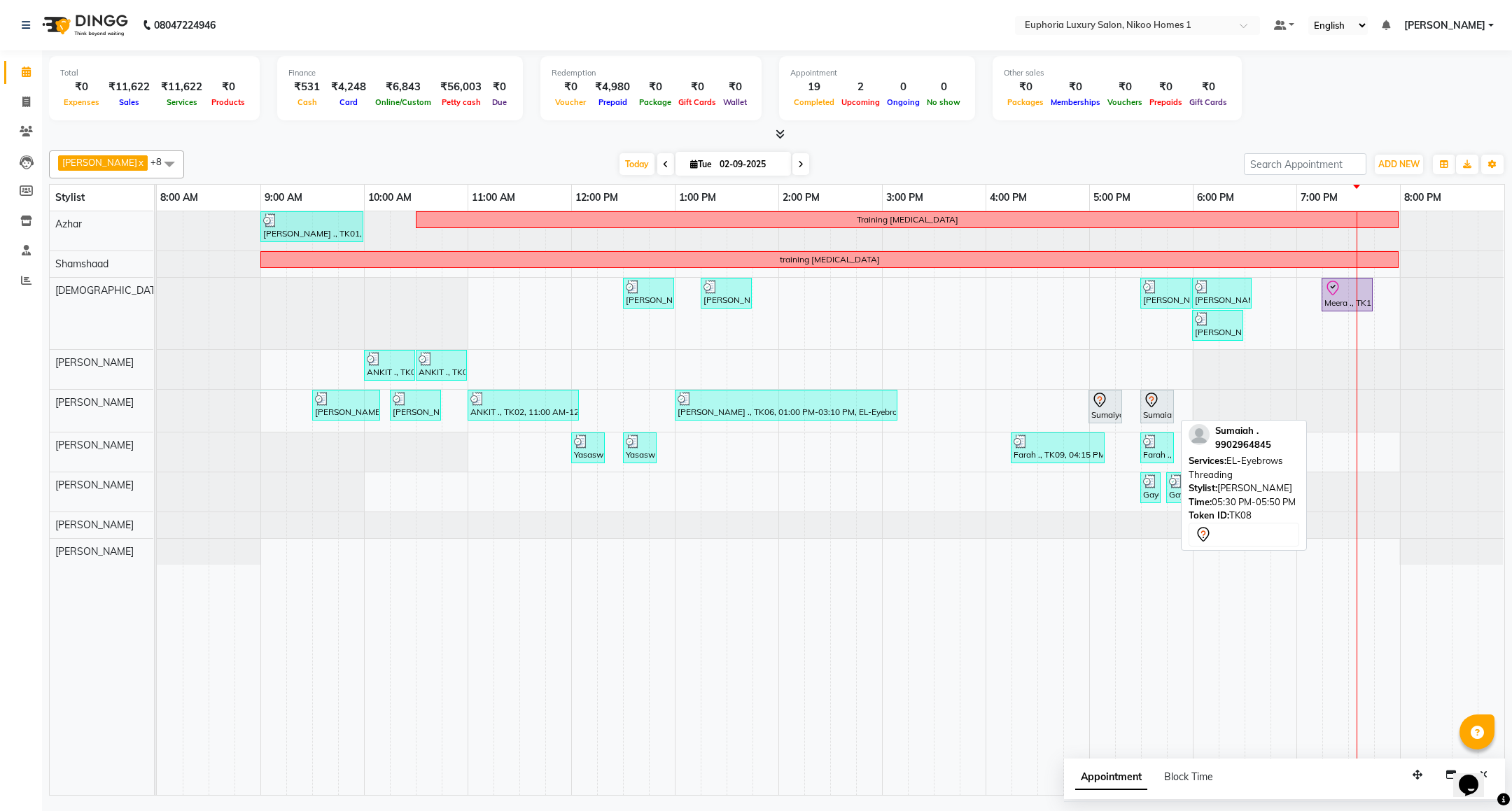
click at [1156, 416] on div "Sumaiah ., TK08, 05:30 PM-05:50 PM, EL-Eyebrows Threading" at bounding box center [1156, 407] width 31 height 30
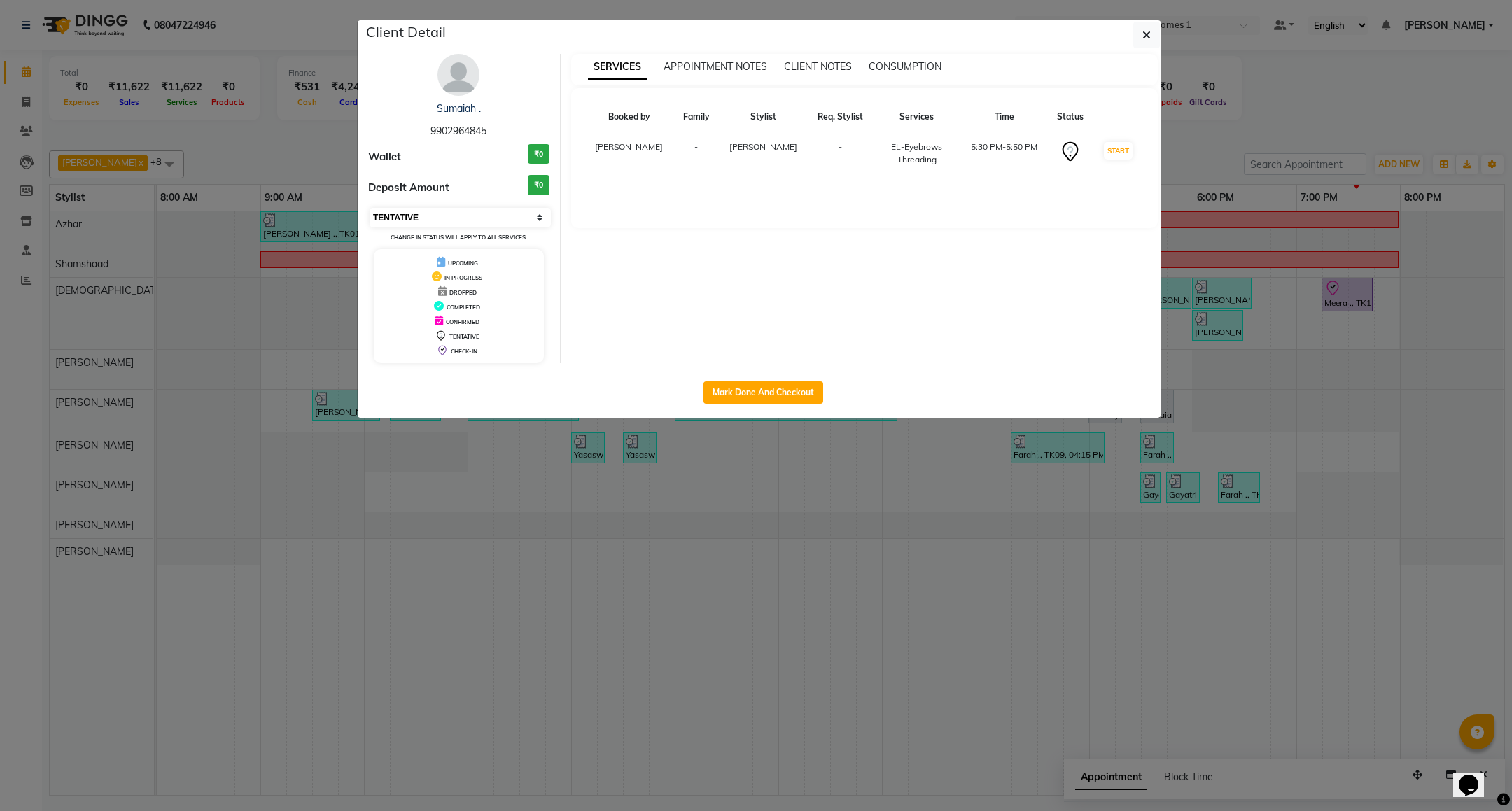
drag, startPoint x: 465, startPoint y: 219, endPoint x: 465, endPoint y: 228, distance: 9.0
click at [465, 219] on select "Select IN SERVICE CONFIRMED TENTATIVE CHECK IN MARK DONE DROPPED UPCOMING" at bounding box center [461, 217] width 182 height 19
select select "2"
click at [370, 208] on select "Select IN SERVICE CONFIRMED TENTATIVE CHECK IN MARK DONE DROPPED UPCOMING" at bounding box center [461, 217] width 182 height 19
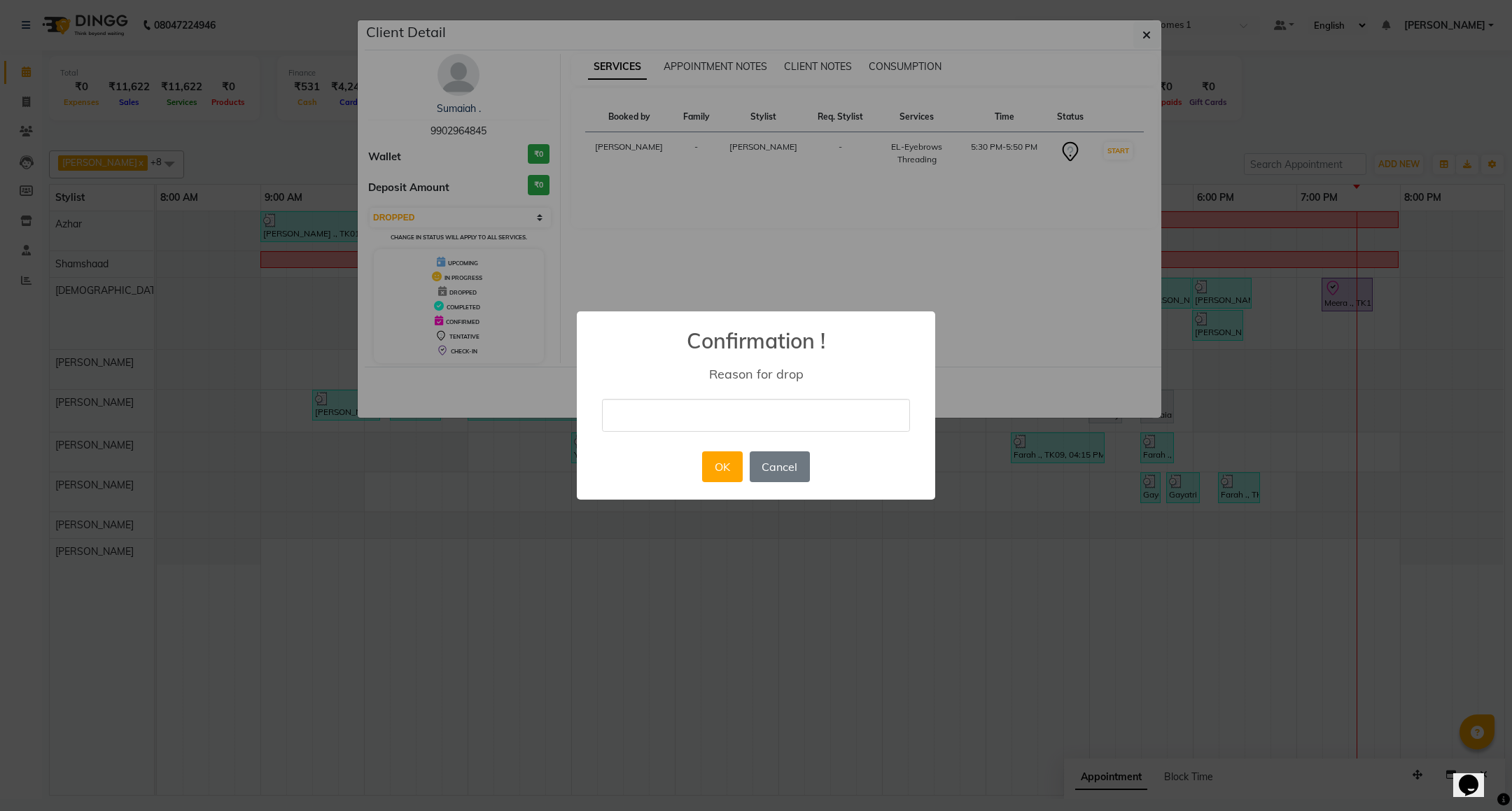
drag, startPoint x: 733, startPoint y: 417, endPoint x: 734, endPoint y: 425, distance: 8.1
click at [733, 417] on input "text" at bounding box center [756, 415] width 308 height 33
type input "droped"
click at [723, 453] on button "OK" at bounding box center [722, 467] width 40 height 31
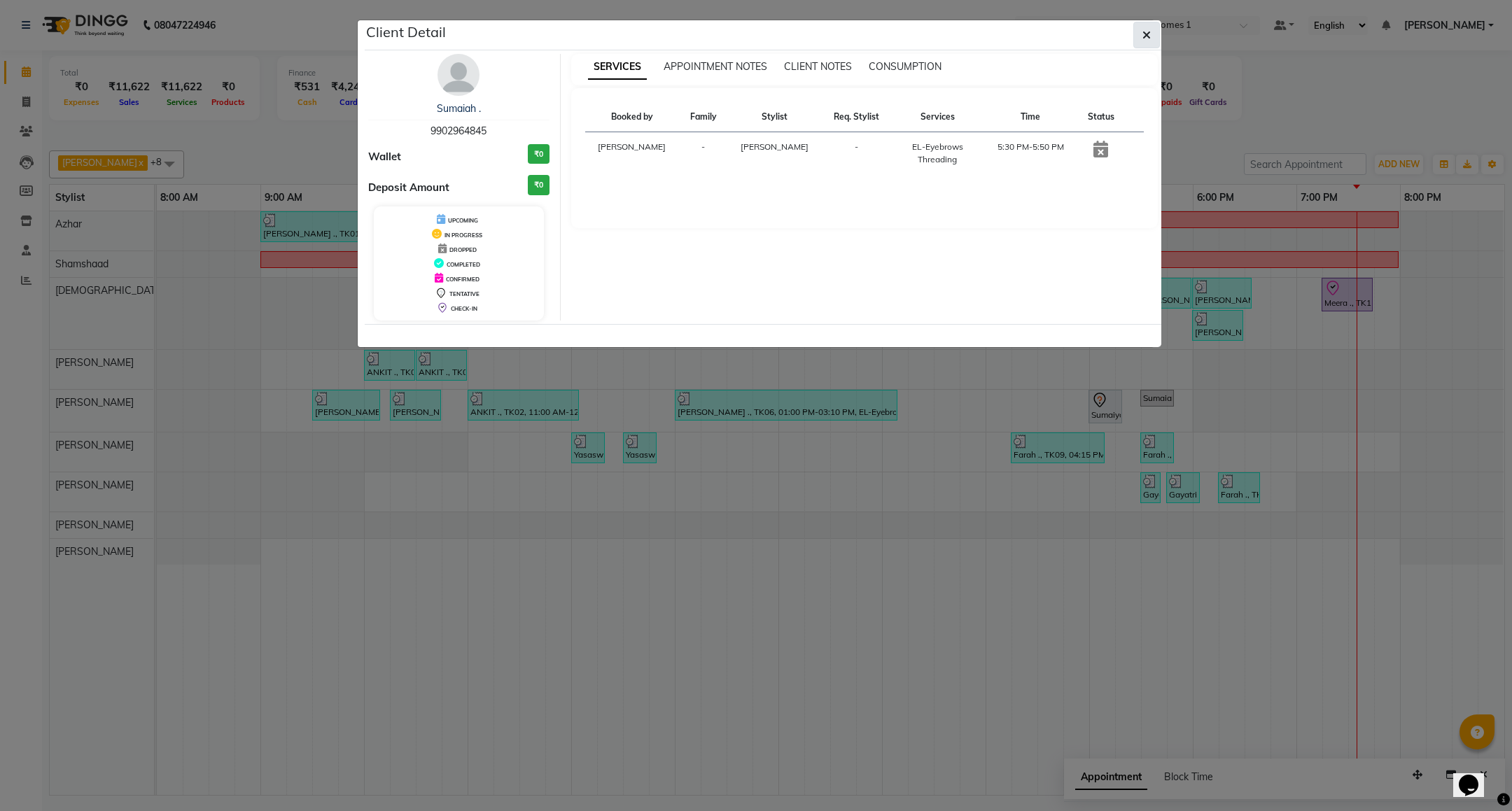
click at [1149, 26] on button "button" at bounding box center [1147, 35] width 27 height 27
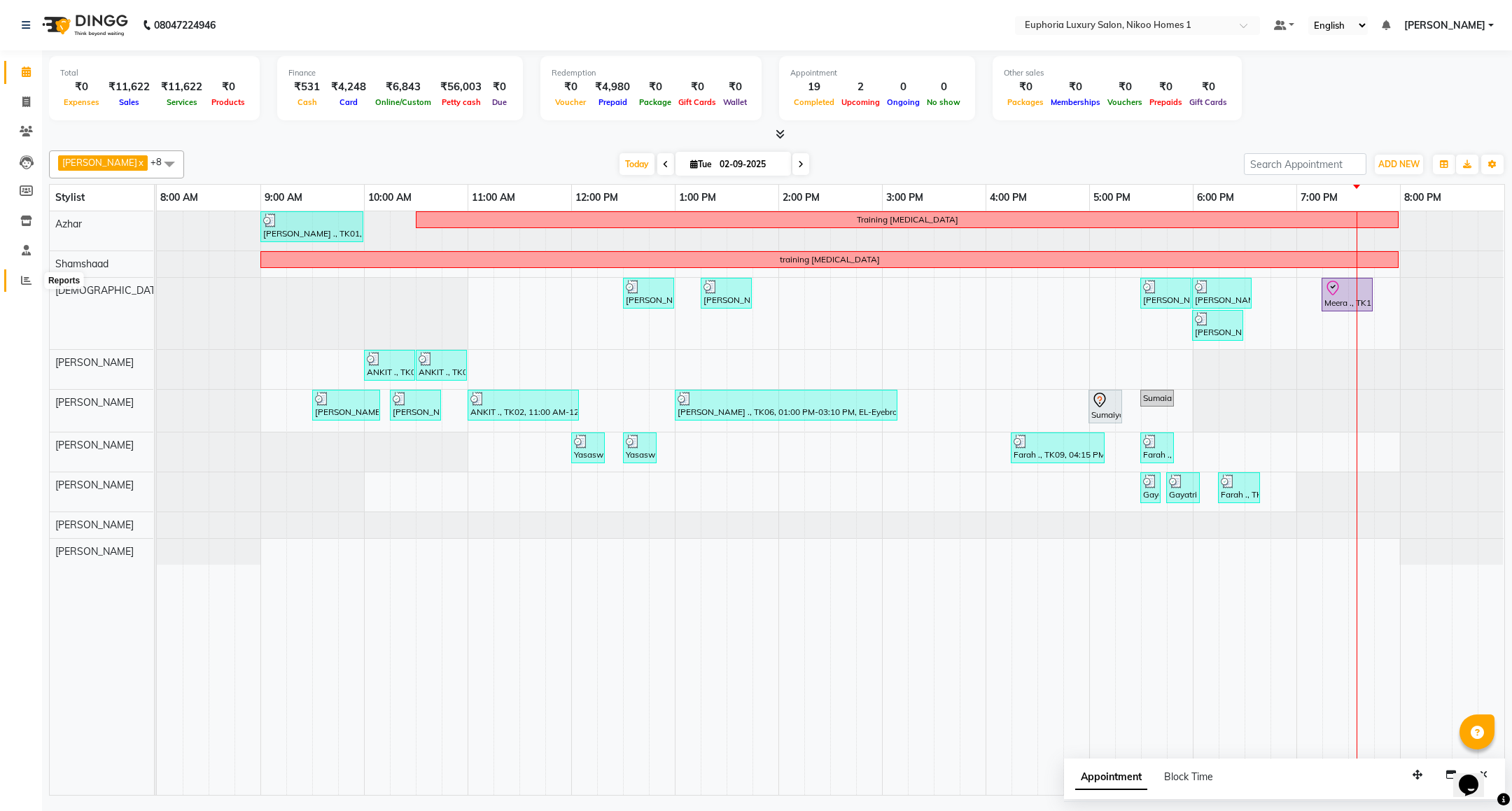
click at [22, 279] on icon at bounding box center [26, 281] width 10 height 10
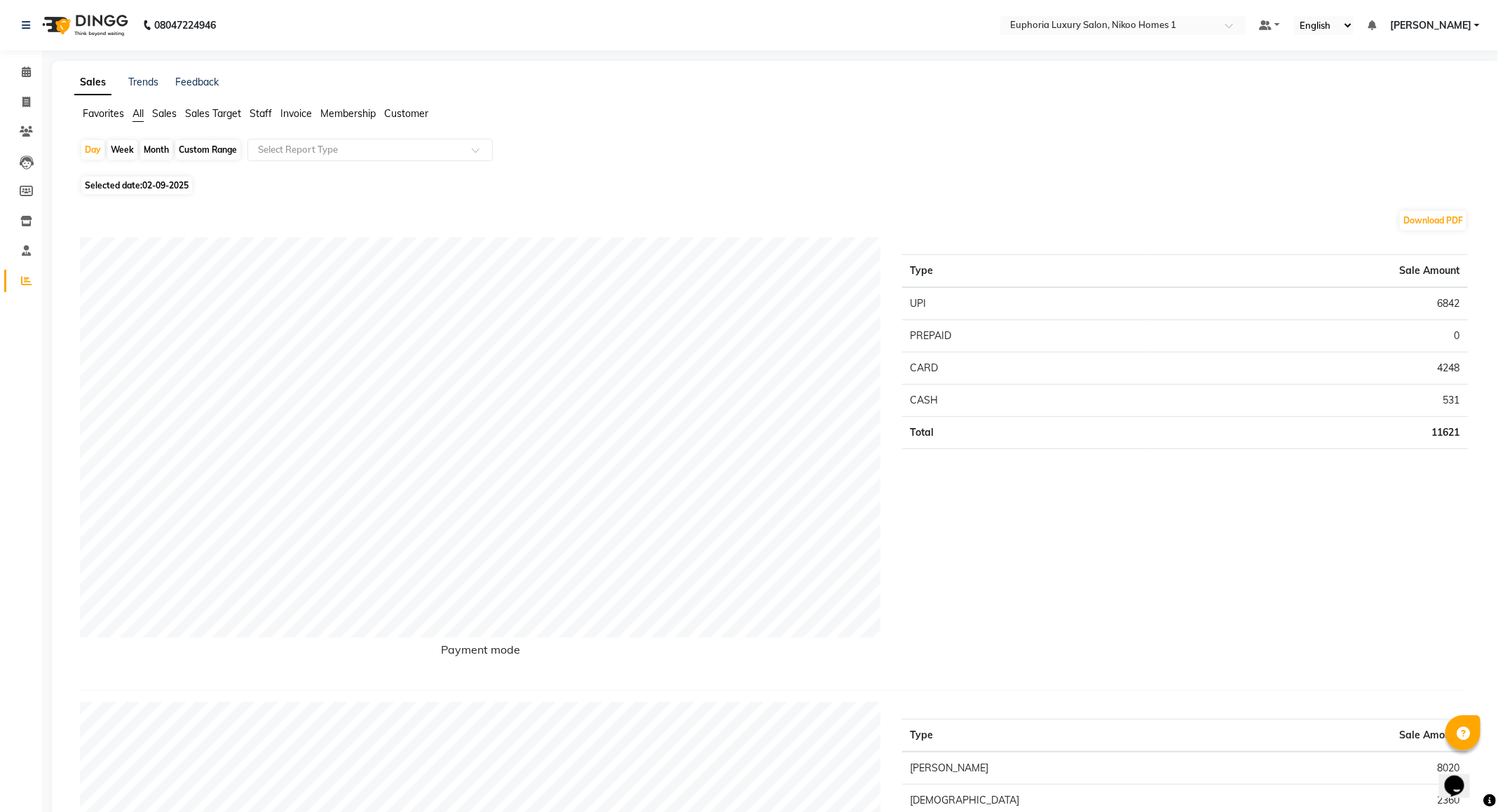
click at [408, 113] on span "Customer" at bounding box center [405, 113] width 44 height 13
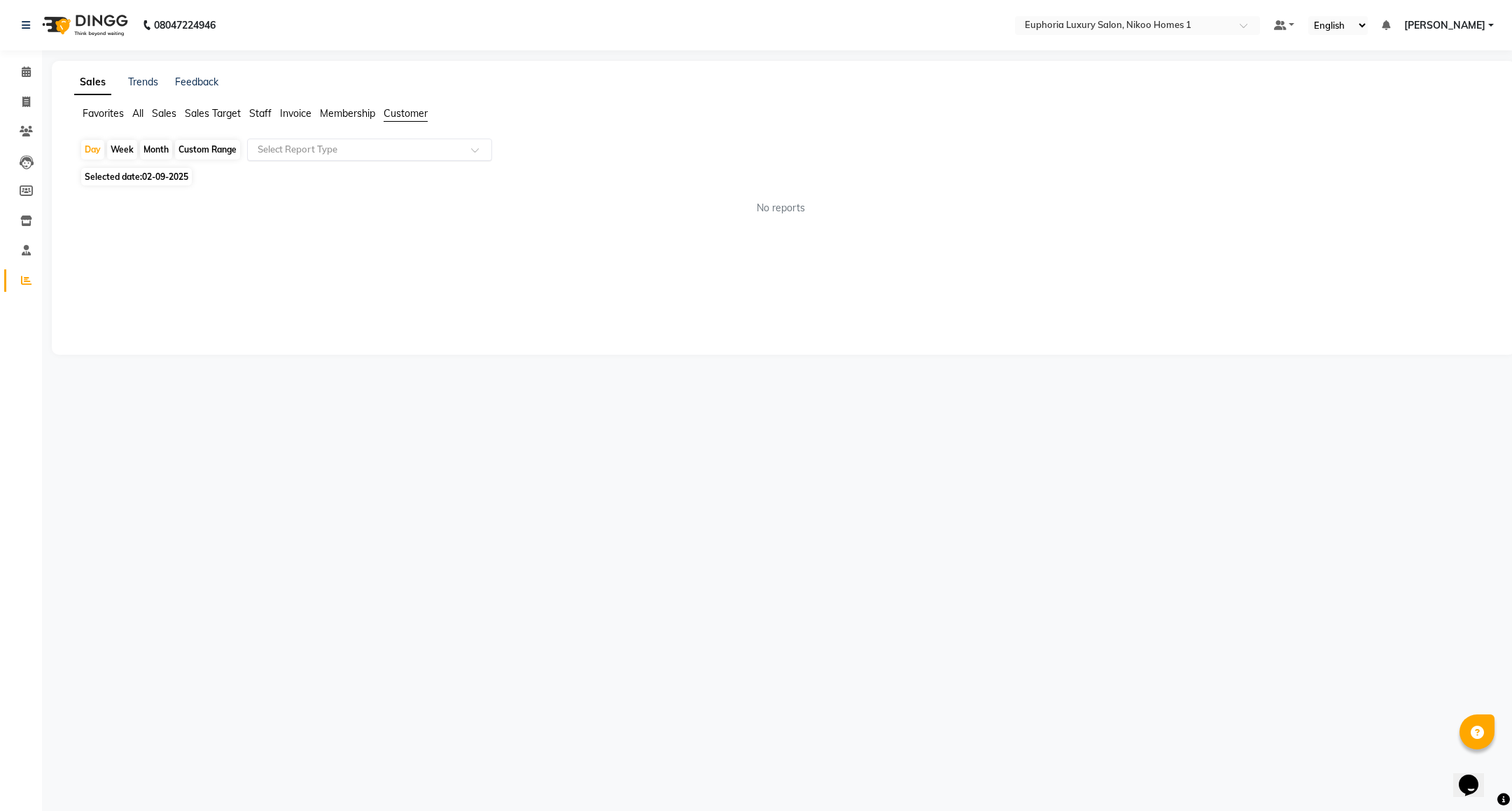
click at [395, 154] on input "text" at bounding box center [355, 150] width 202 height 14
click at [378, 183] on div "New Customers" at bounding box center [369, 175] width 243 height 28
click at [25, 280] on icon at bounding box center [26, 281] width 10 height 10
click at [322, 146] on input "text" at bounding box center [355, 150] width 202 height 14
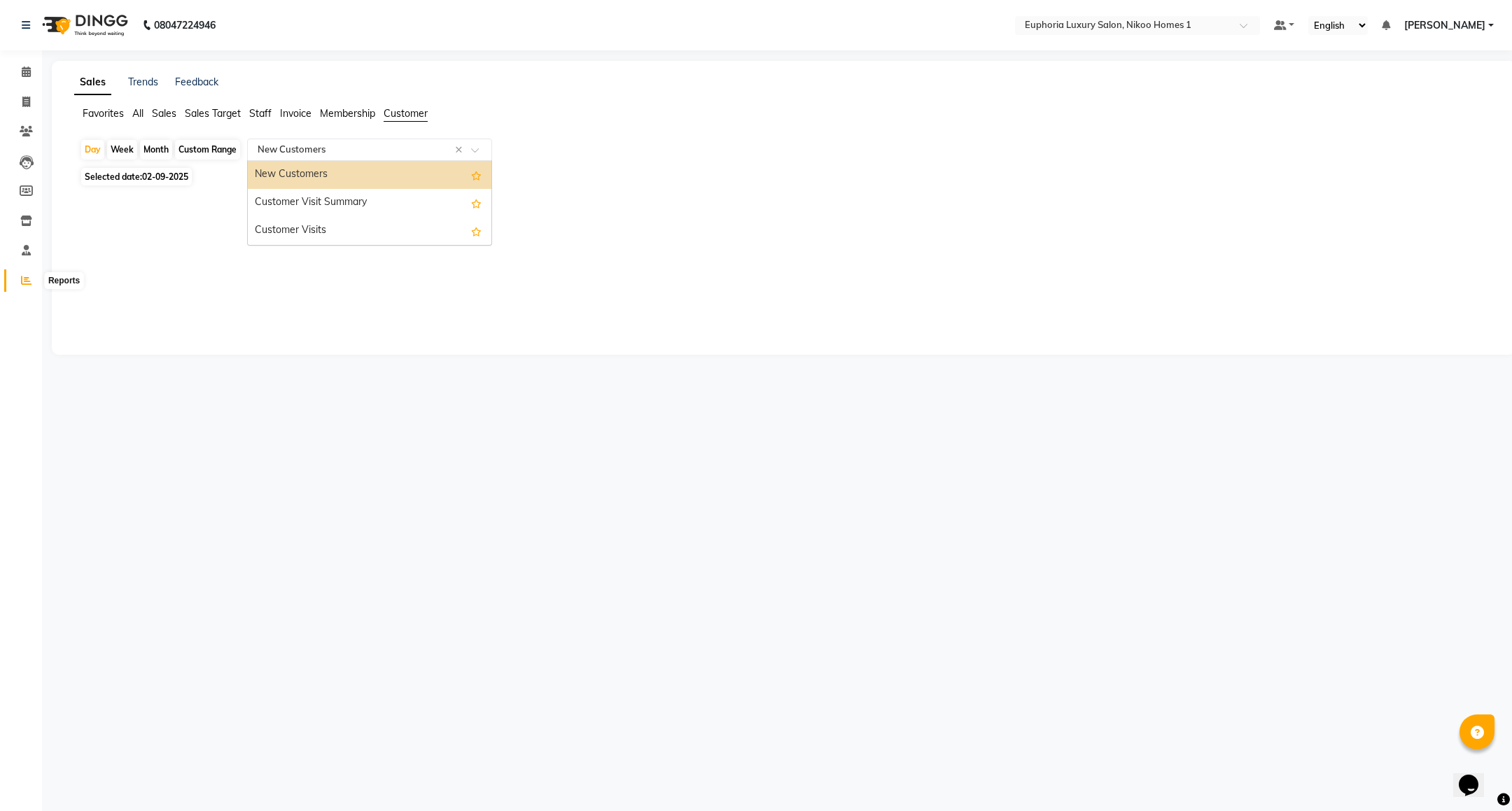
click at [31, 277] on span at bounding box center [26, 281] width 25 height 16
click at [145, 113] on ul "Favorites All Sales Sales Target Staff Invoice Membership Customer" at bounding box center [784, 114] width 1419 height 16
click at [177, 114] on ul "Favorites All Sales Sales Target Staff Invoice Membership Customer" at bounding box center [784, 114] width 1419 height 16
click at [161, 107] on span "Sales" at bounding box center [164, 113] width 25 height 13
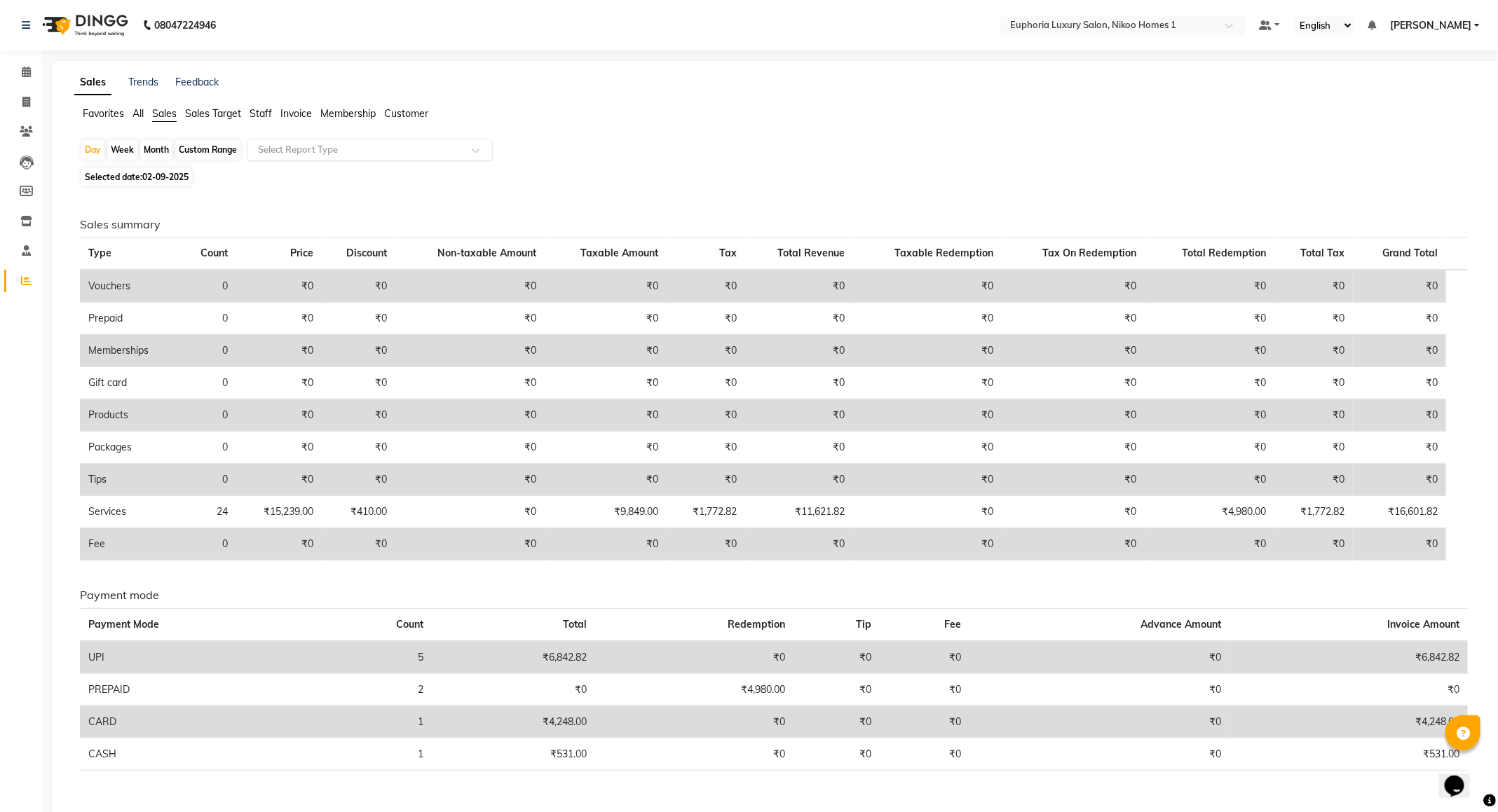
click at [303, 151] on input "text" at bounding box center [355, 150] width 202 height 14
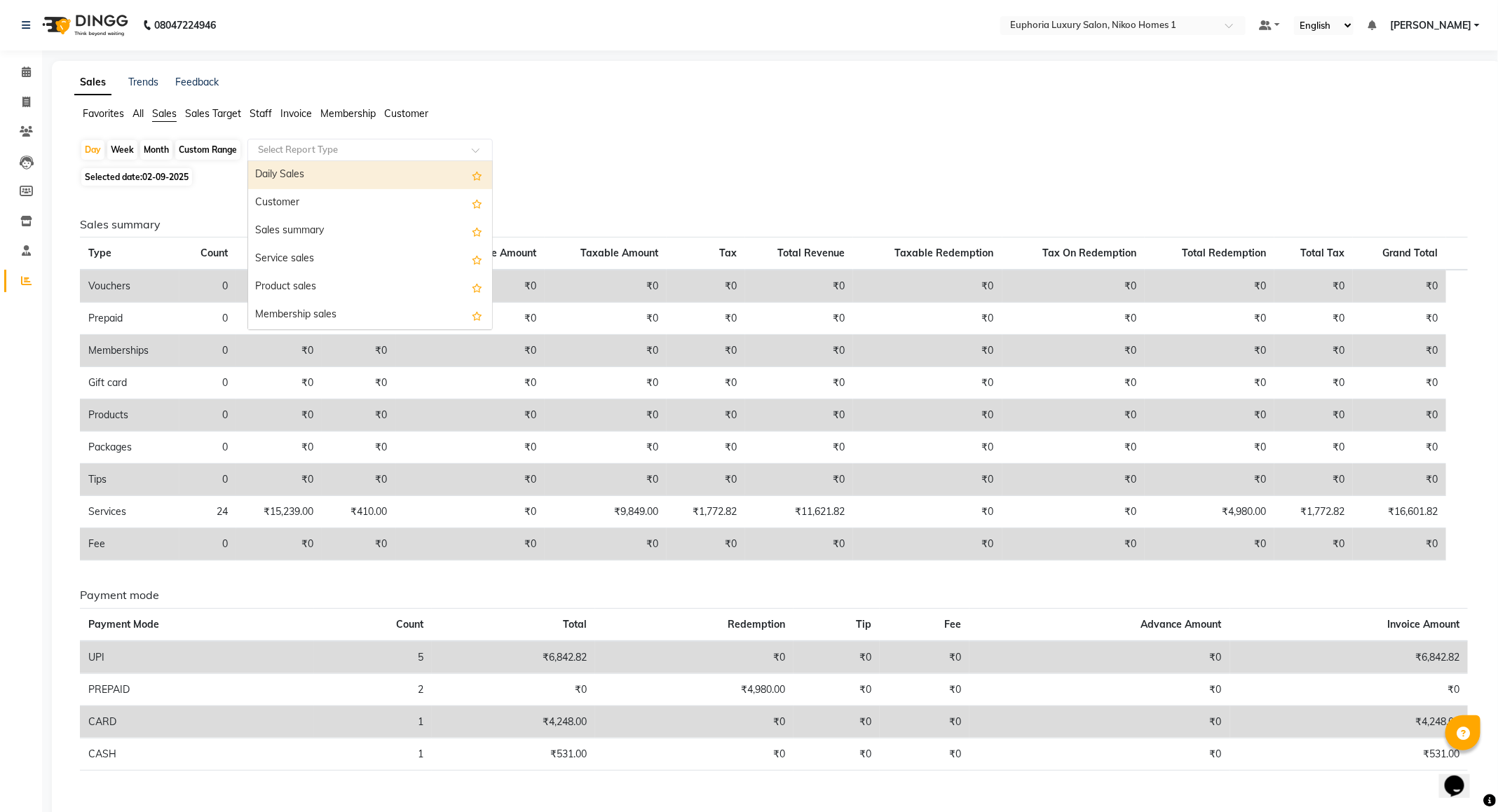
click at [303, 168] on div "Daily Sales" at bounding box center [370, 175] width 244 height 28
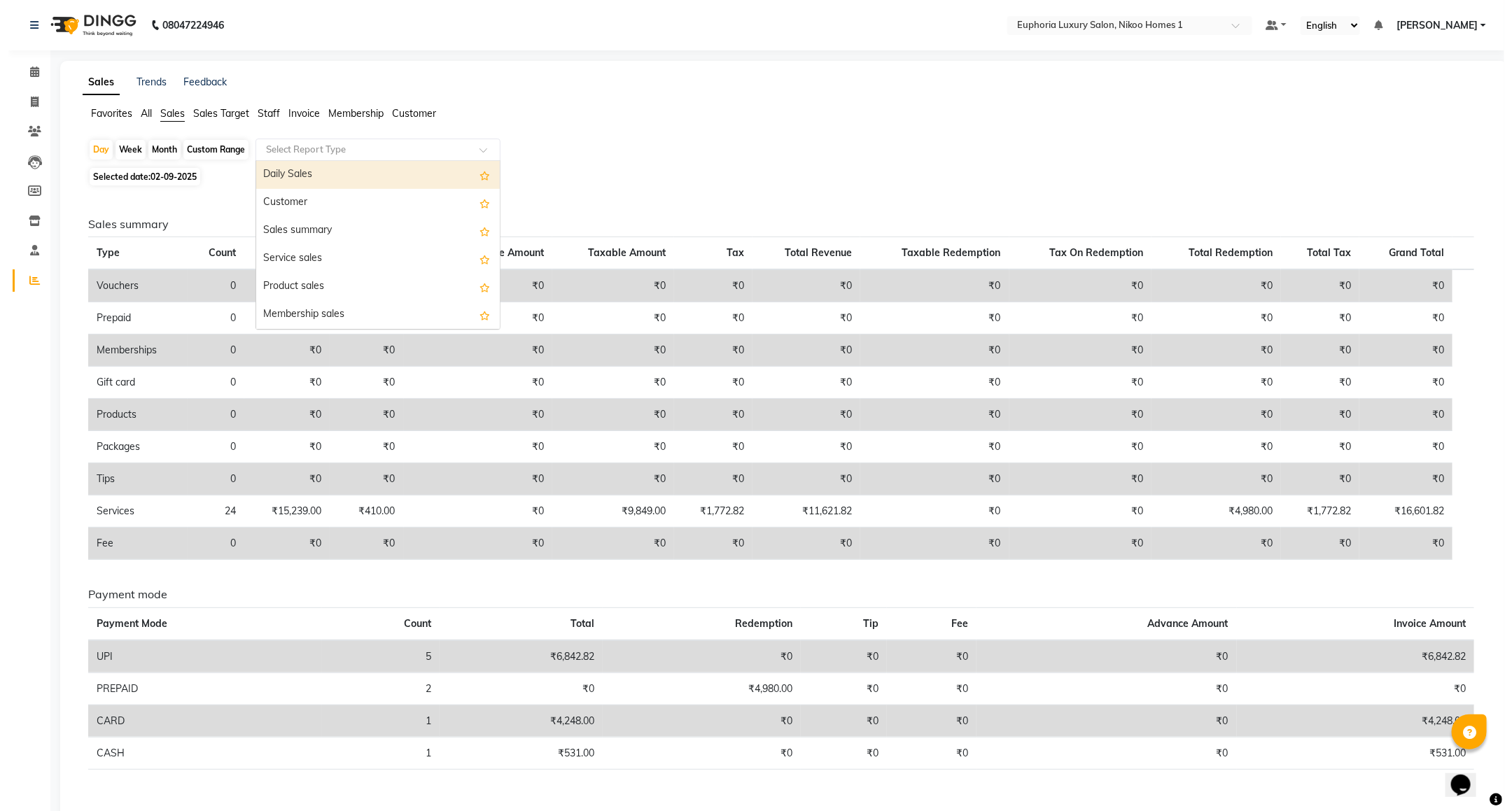
select select "full_report"
select select "csv"
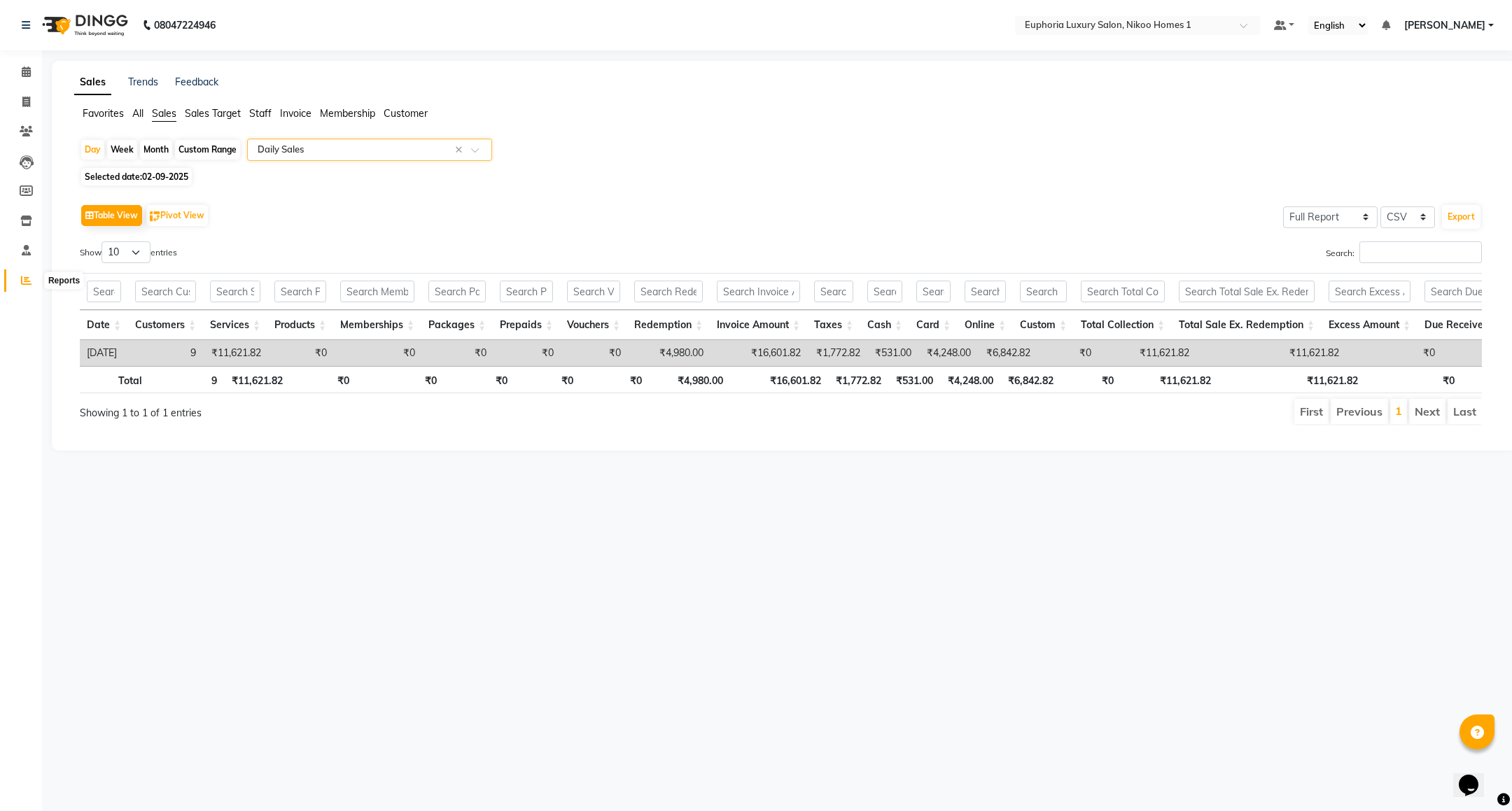
click at [21, 275] on icon at bounding box center [26, 281] width 10 height 10
click at [25, 70] on icon at bounding box center [26, 71] width 9 height 10
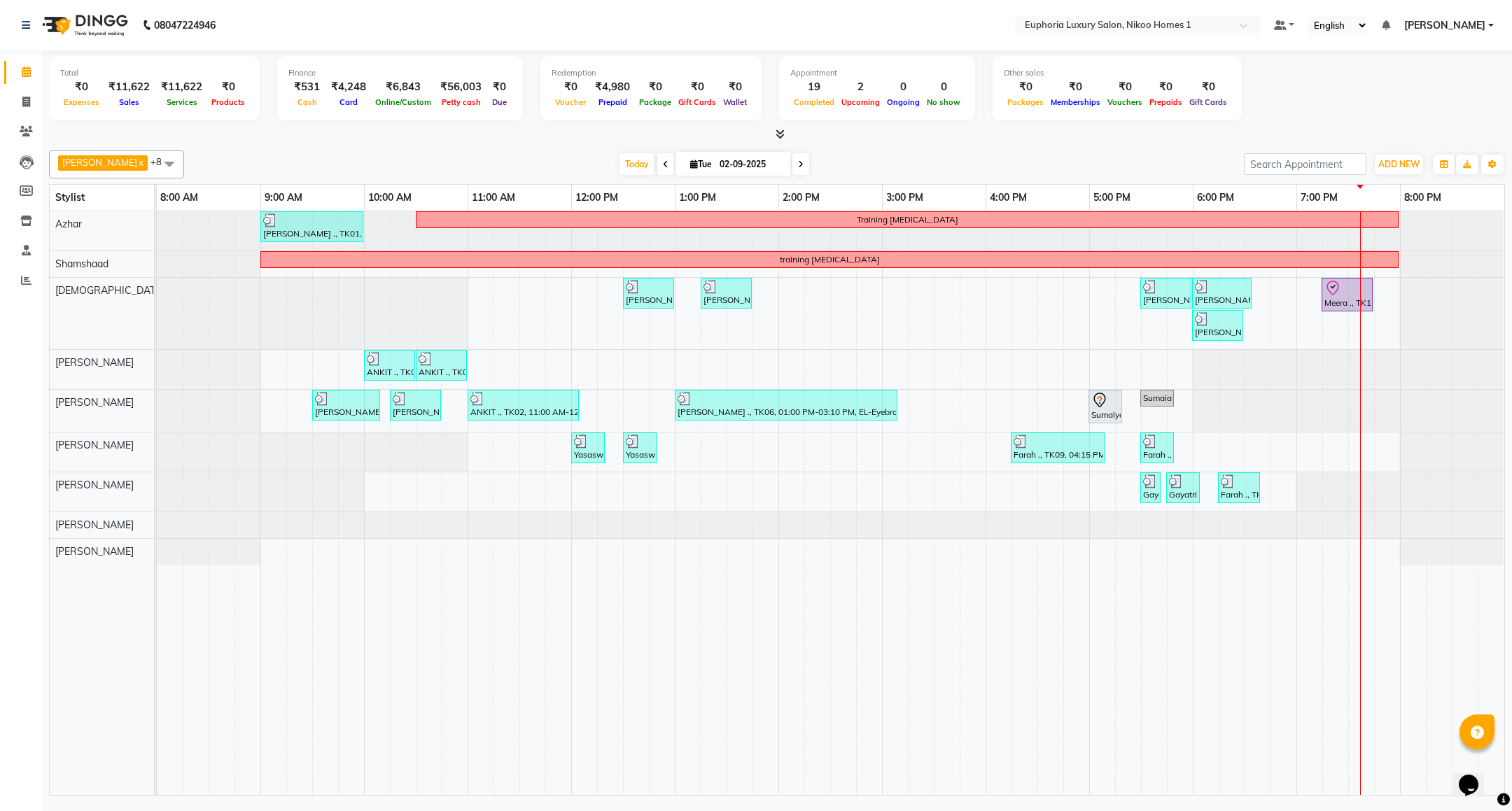
click at [792, 156] on span at bounding box center [801, 164] width 17 height 22
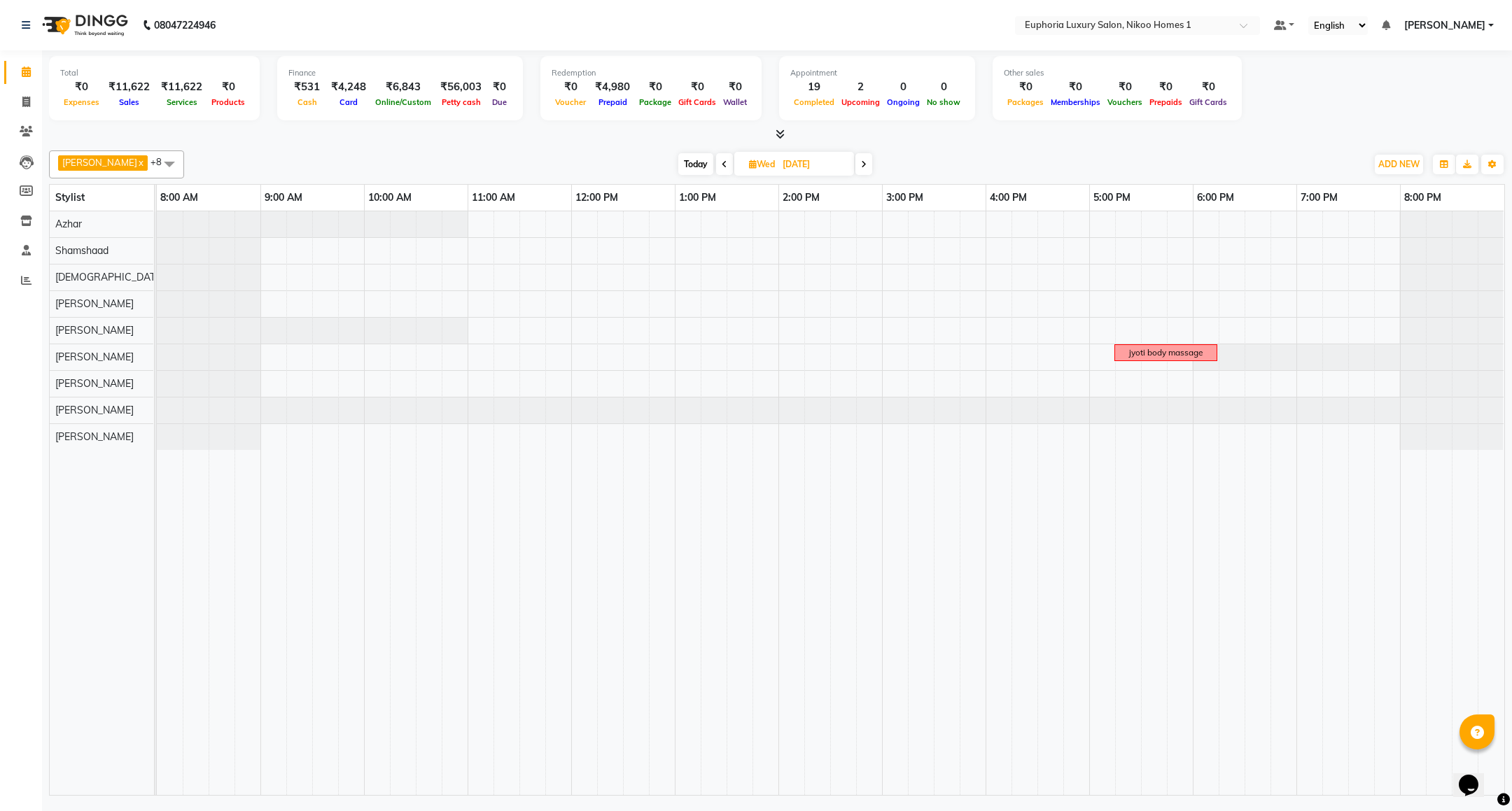
click at [716, 164] on span at bounding box center [724, 164] width 17 height 22
type input "02-09-2025"
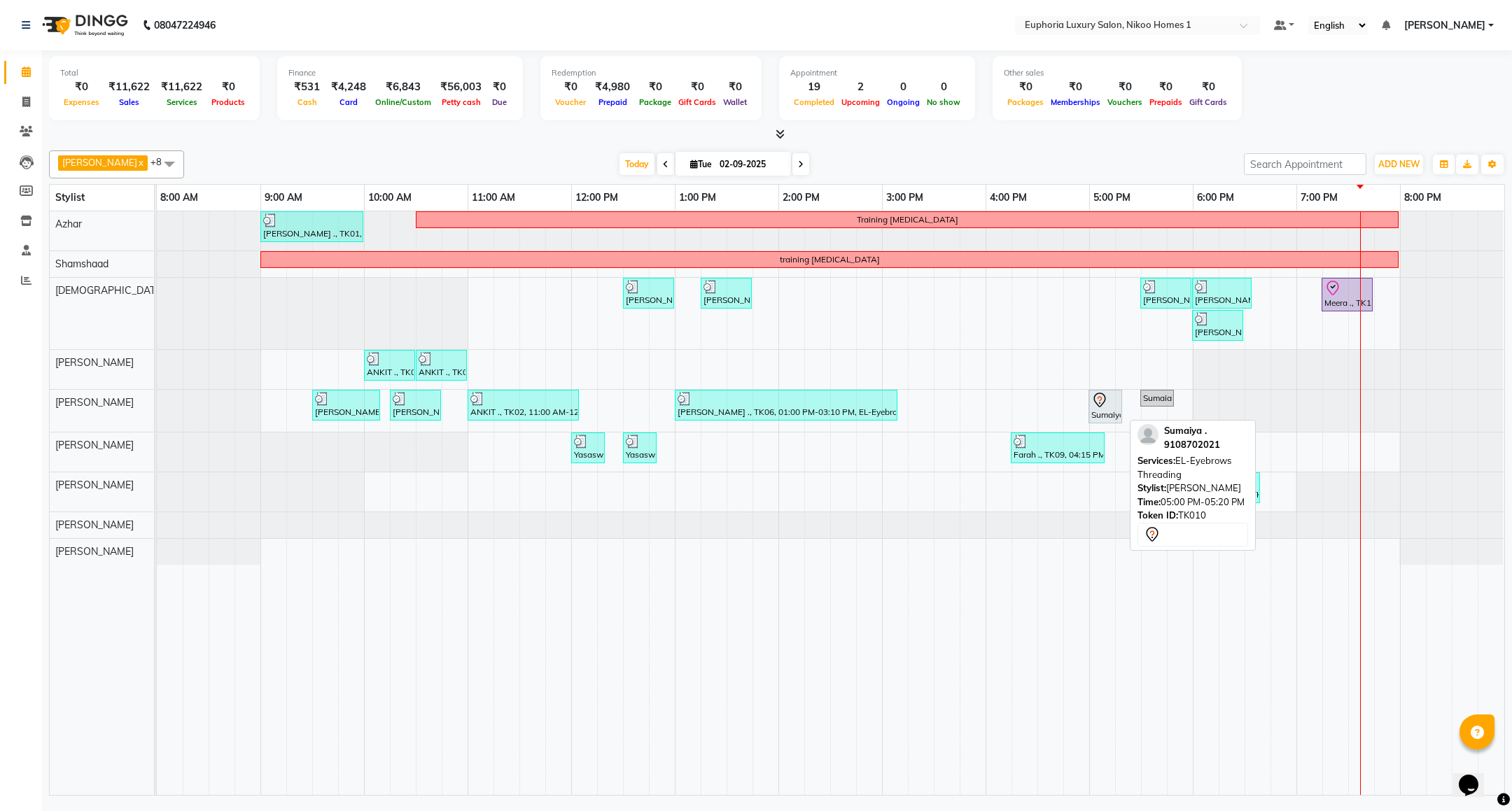
click at [1089, 414] on div "Sumaiya ., TK10, 05:00 PM-05:20 PM, EL-Eyebrows Threading" at bounding box center [1104, 407] width 31 height 30
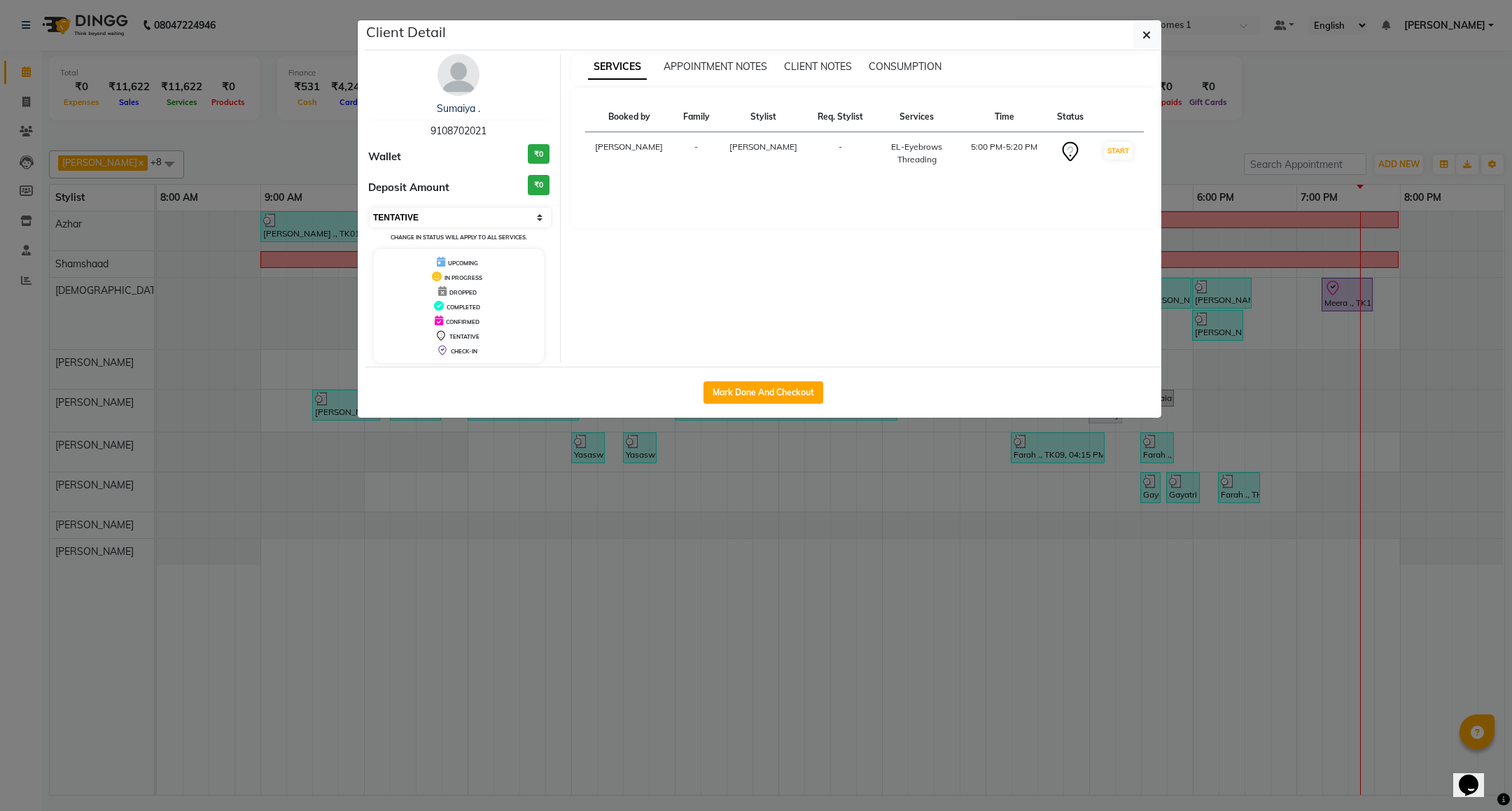
click at [478, 217] on select "Select IN SERVICE CONFIRMED TENTATIVE CHECK IN MARK DONE DROPPED UPCOMING" at bounding box center [461, 217] width 182 height 19
click at [370, 208] on select "Select IN SERVICE CONFIRMED TENTATIVE CHECK IN MARK DONE DROPPED UPCOMING" at bounding box center [461, 217] width 182 height 19
click at [489, 219] on select "Select IN SERVICE CONFIRMED TENTATIVE CHECK IN MARK DONE DROPPED UPCOMING" at bounding box center [461, 217] width 182 height 19
click at [370, 208] on select "Select IN SERVICE CONFIRMED TENTATIVE CHECK IN MARK DONE DROPPED UPCOMING" at bounding box center [461, 217] width 182 height 19
click at [483, 217] on select "Select IN SERVICE CONFIRMED TENTATIVE CHECK IN MARK DONE DROPPED UPCOMING" at bounding box center [461, 217] width 182 height 19
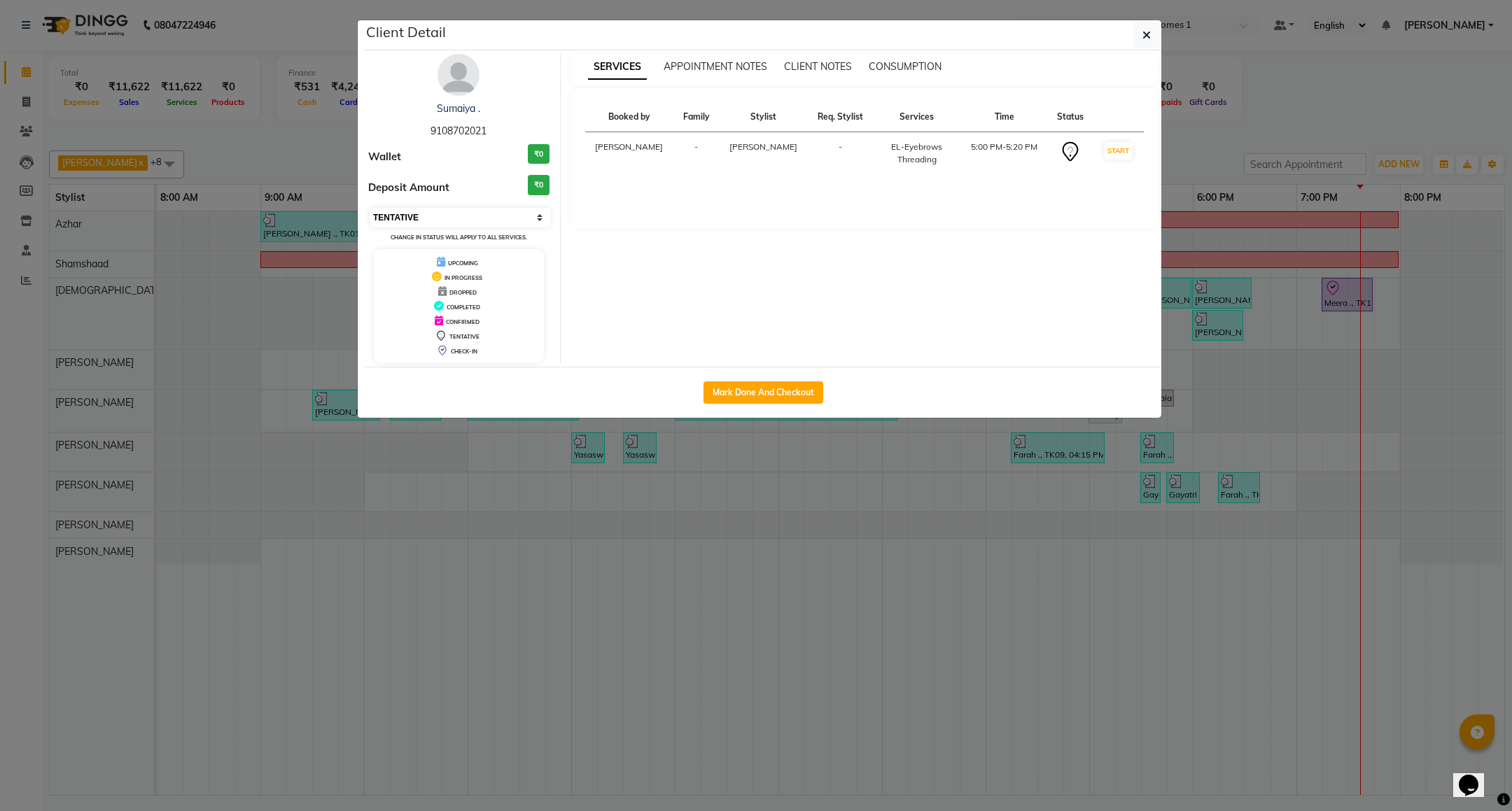
select select "2"
click at [370, 208] on select "Select IN SERVICE CONFIRMED TENTATIVE CHECK IN MARK DONE DROPPED UPCOMING" at bounding box center [461, 217] width 182 height 19
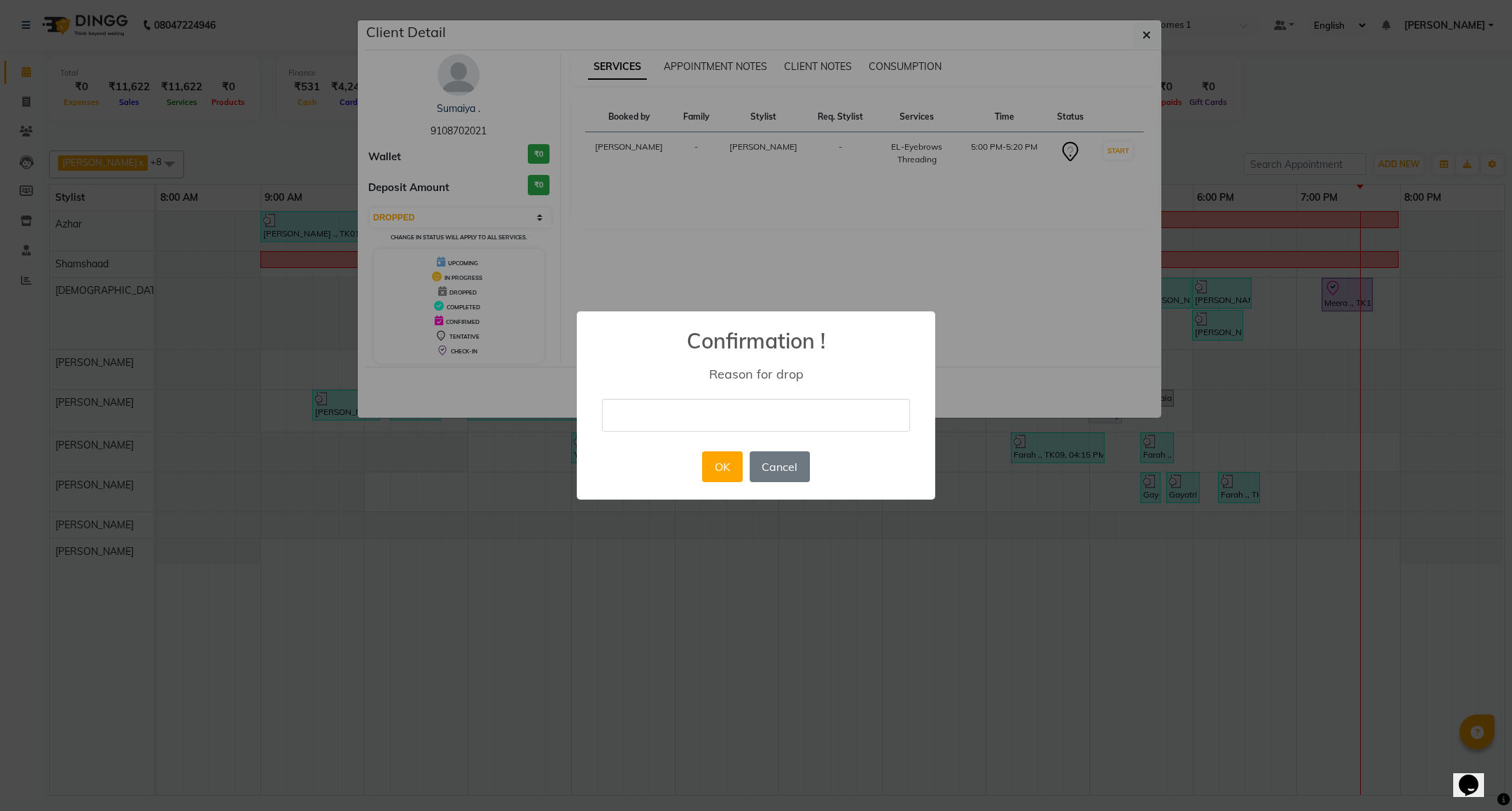
drag, startPoint x: 678, startPoint y: 412, endPoint x: 675, endPoint y: 425, distance: 13.3
click at [678, 412] on input "text" at bounding box center [756, 415] width 308 height 33
type input "droped"
click at [719, 470] on button "OK" at bounding box center [722, 467] width 40 height 31
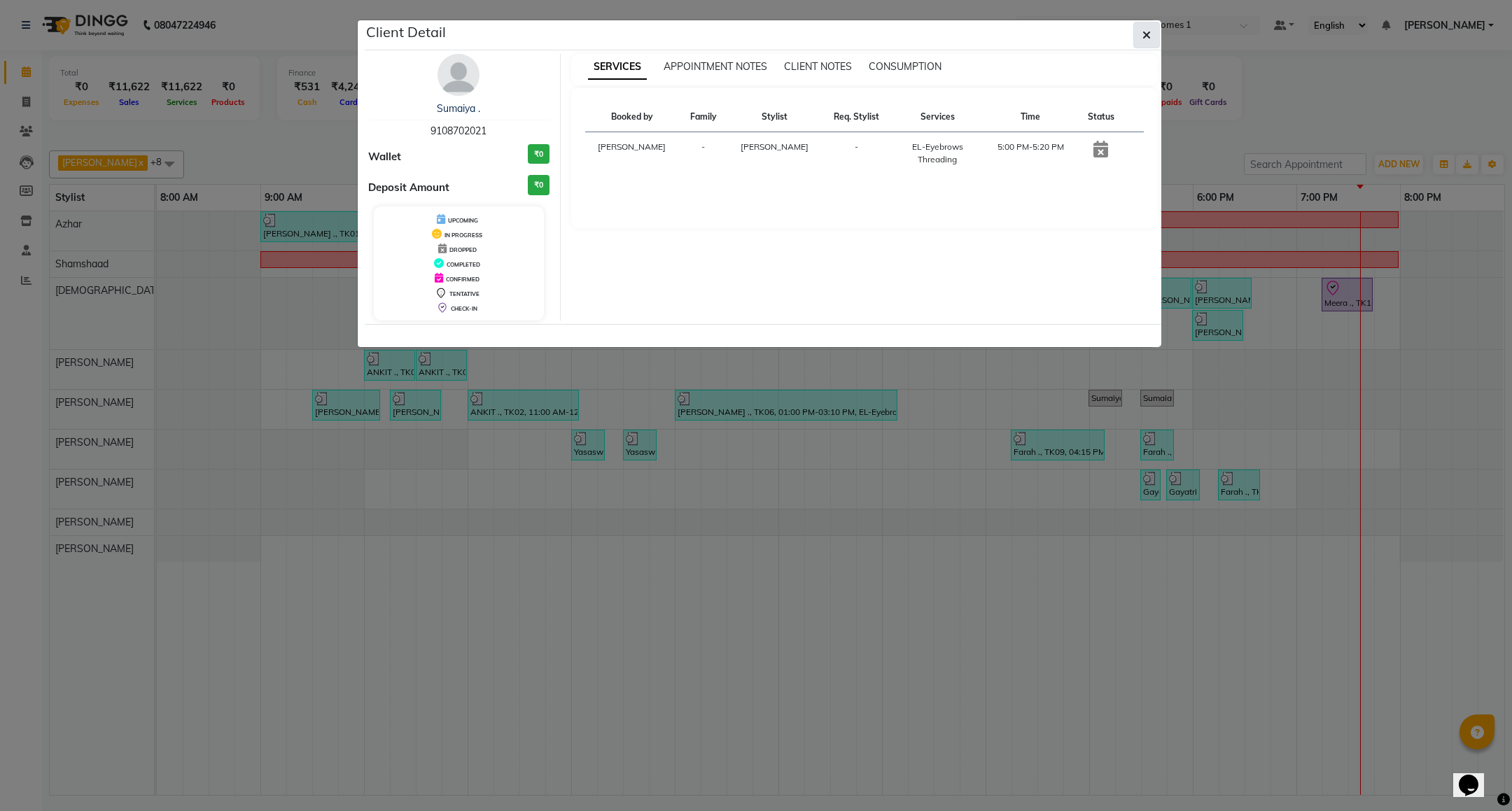
click at [1144, 32] on icon "button" at bounding box center [1146, 35] width 8 height 11
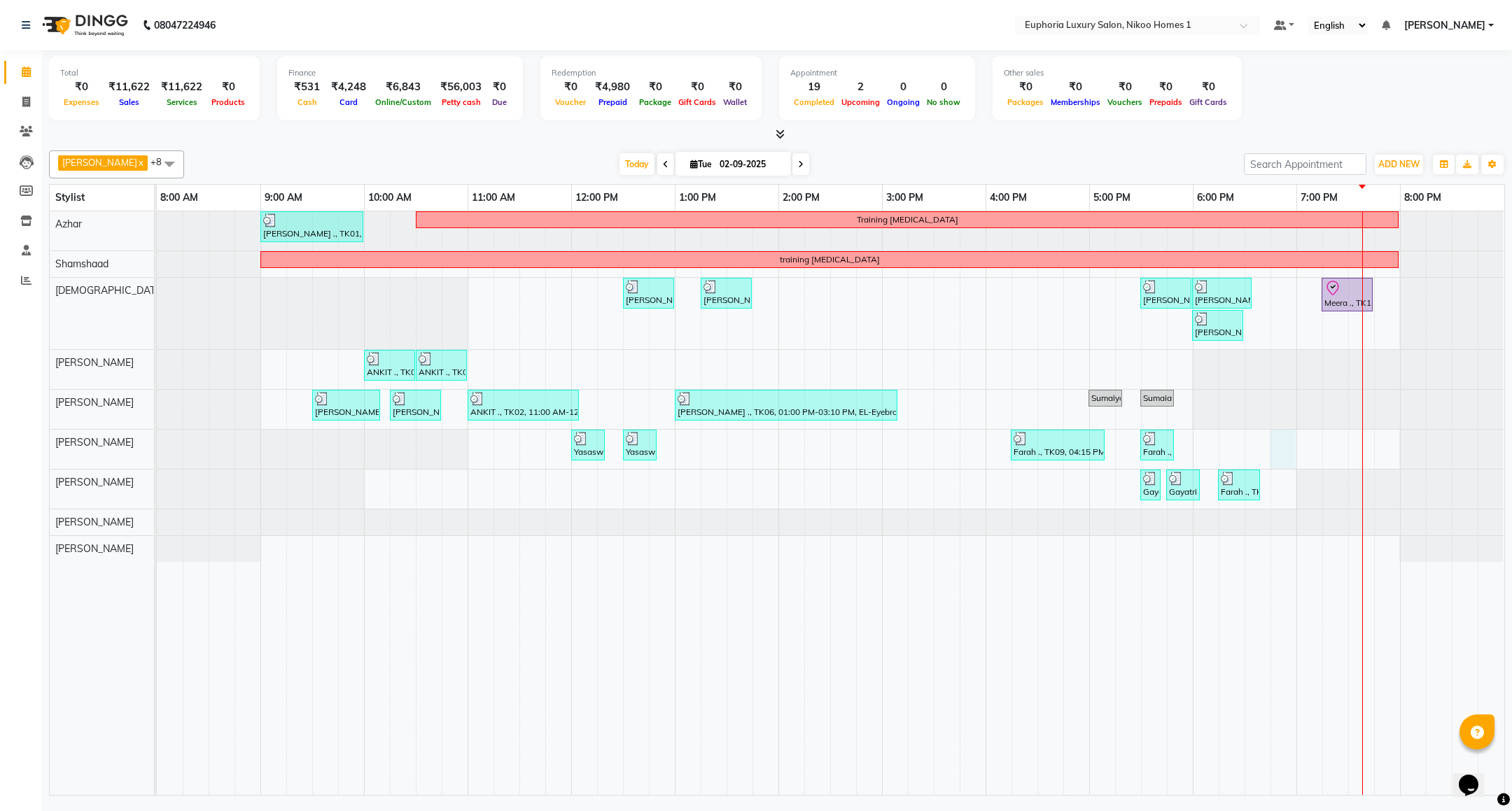
click at [1278, 447] on div "Sonali ., TK01, 09:00 AM-10:00 AM, EP-Artistic Cut - Creative Stylist Training …" at bounding box center [830, 503] width 1348 height 583
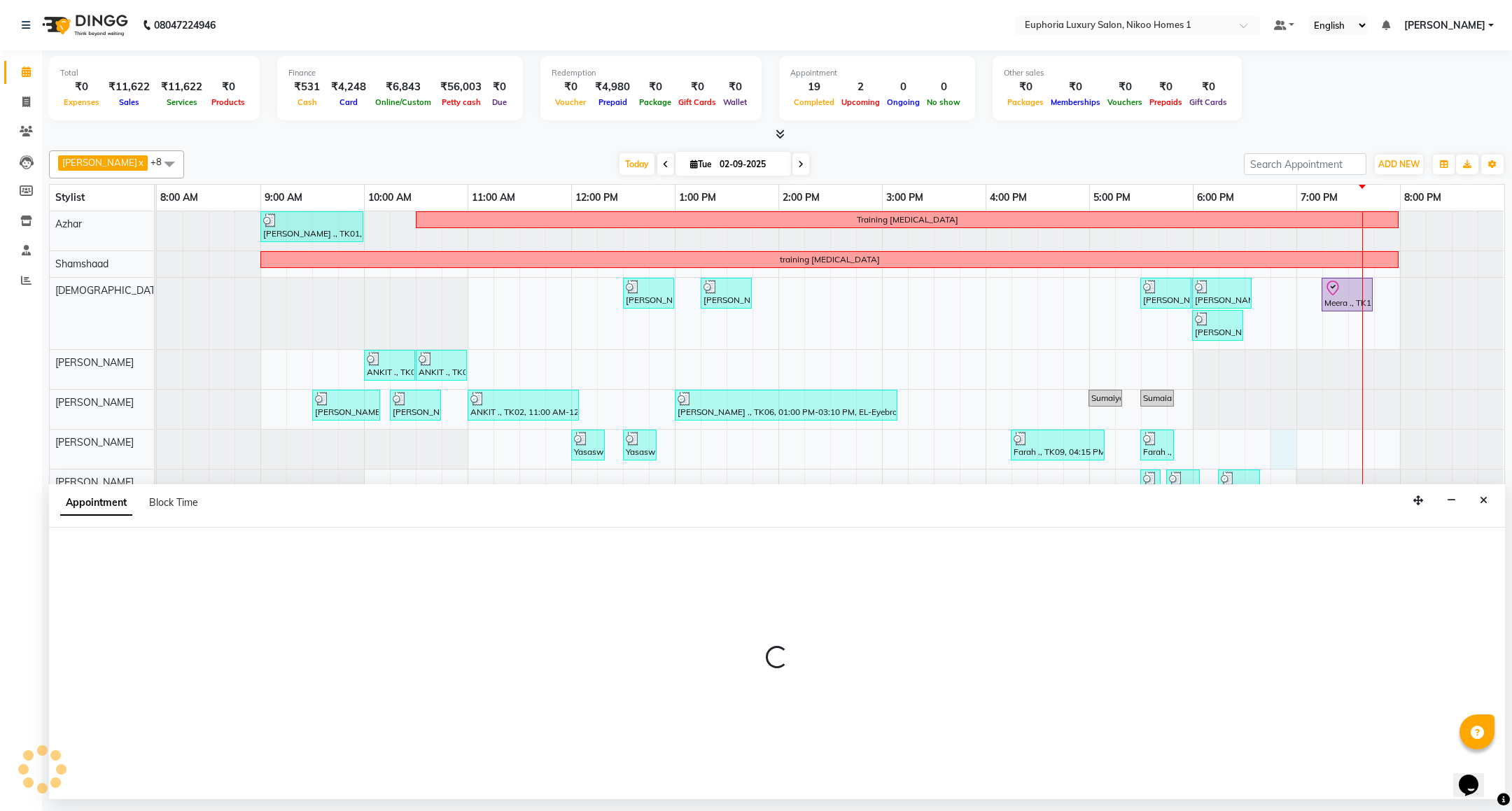
select select "74089"
select select "1125"
select select "tentative"
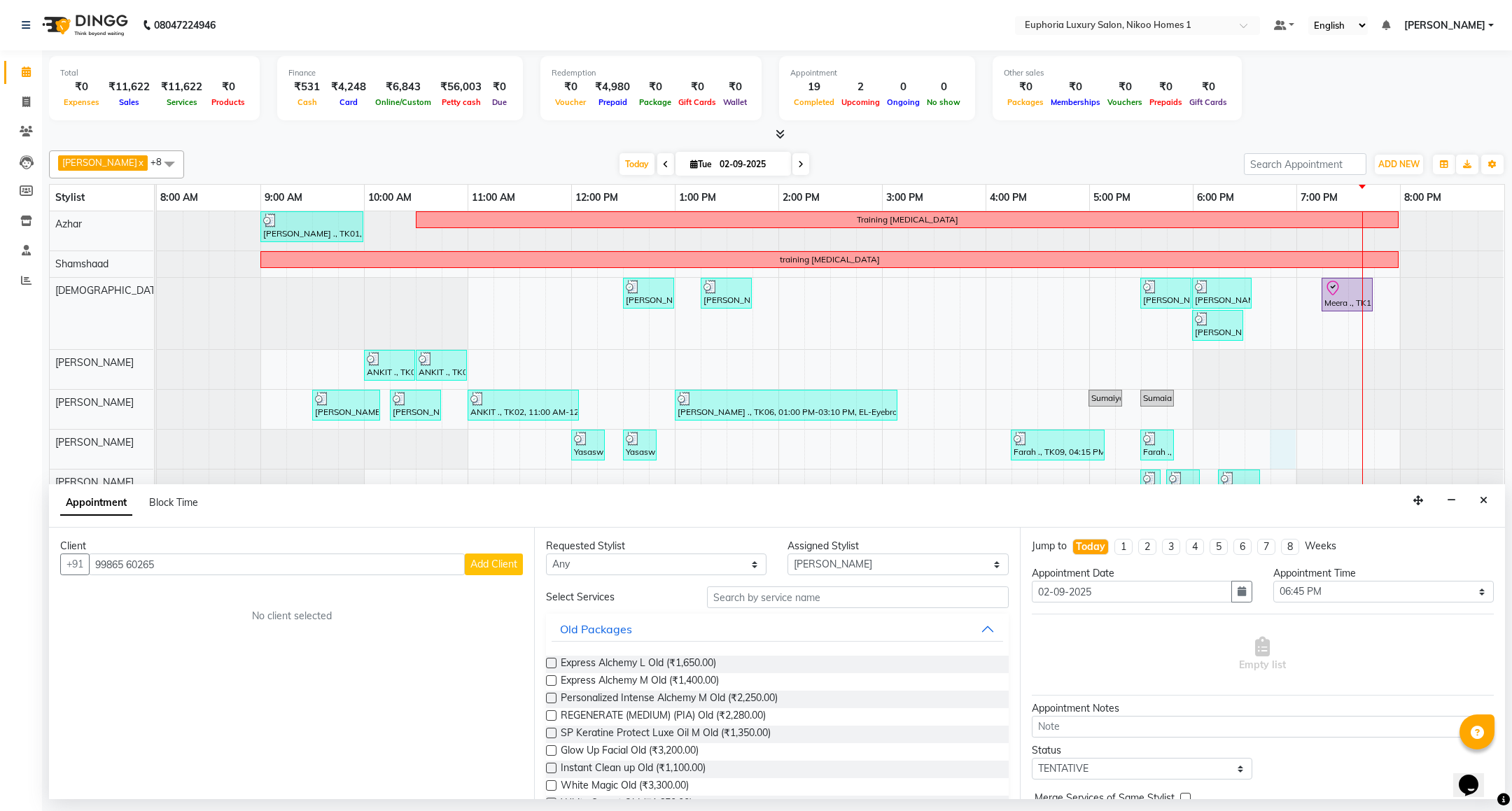
click at [133, 563] on input "99865 60265" at bounding box center [276, 564] width 376 height 22
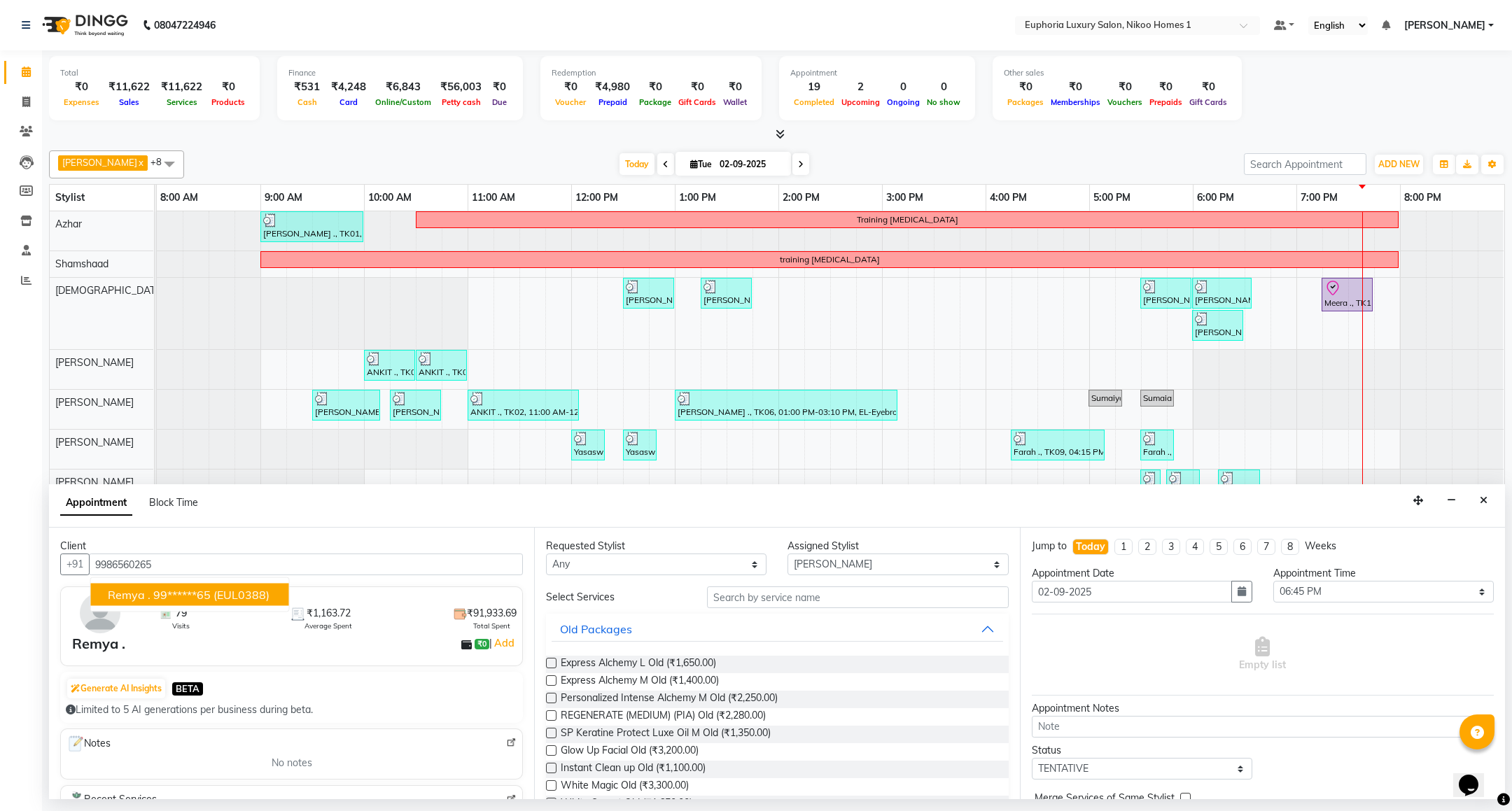
click at [126, 602] on span "Remya ." at bounding box center [129, 594] width 42 height 14
type input "99******65"
click at [737, 599] on input "text" at bounding box center [857, 597] width 301 height 22
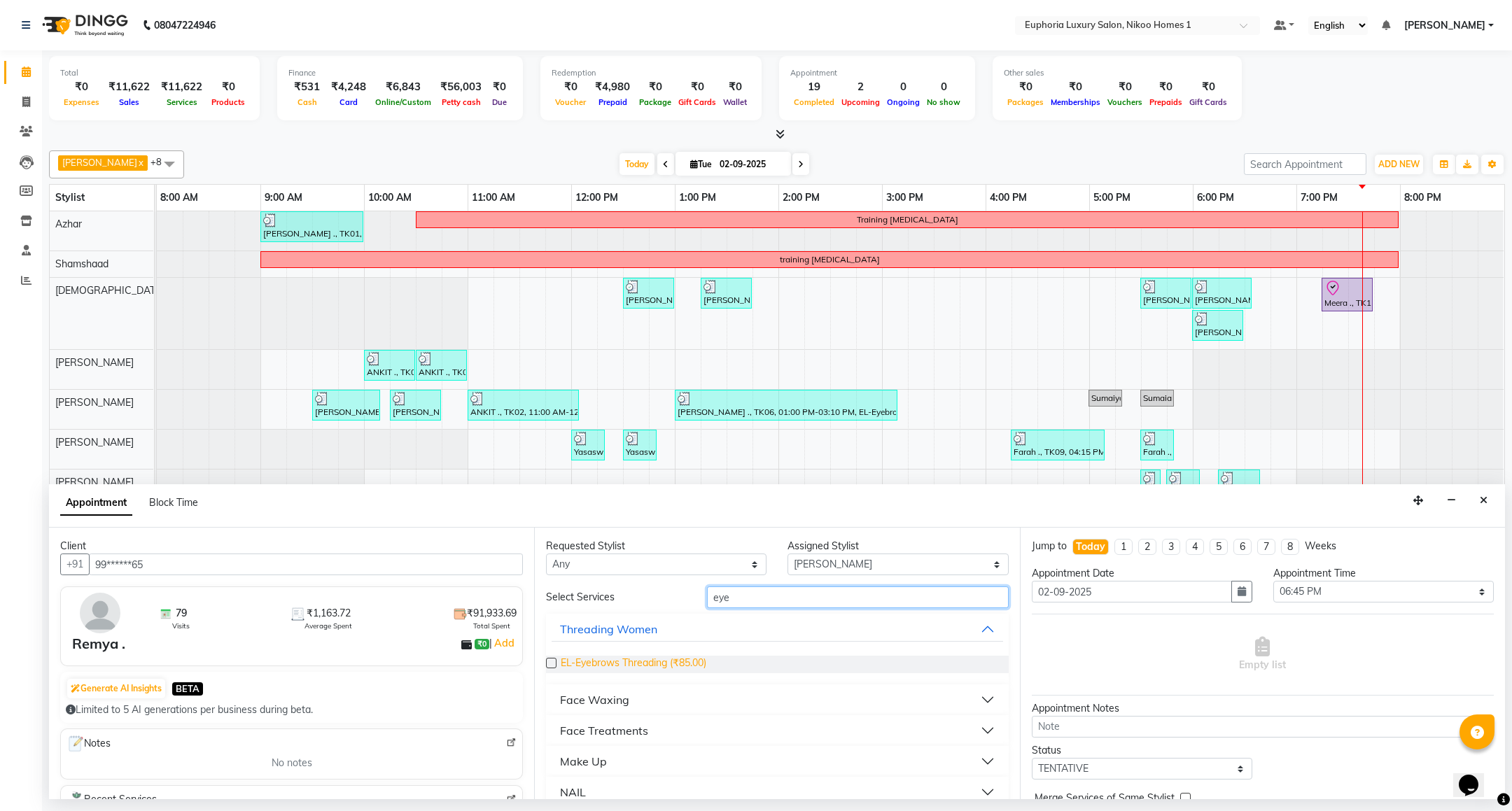
type input "eye"
click at [650, 660] on span "EL-Eyebrows Threading (₹85.00)" at bounding box center [633, 664] width 146 height 18
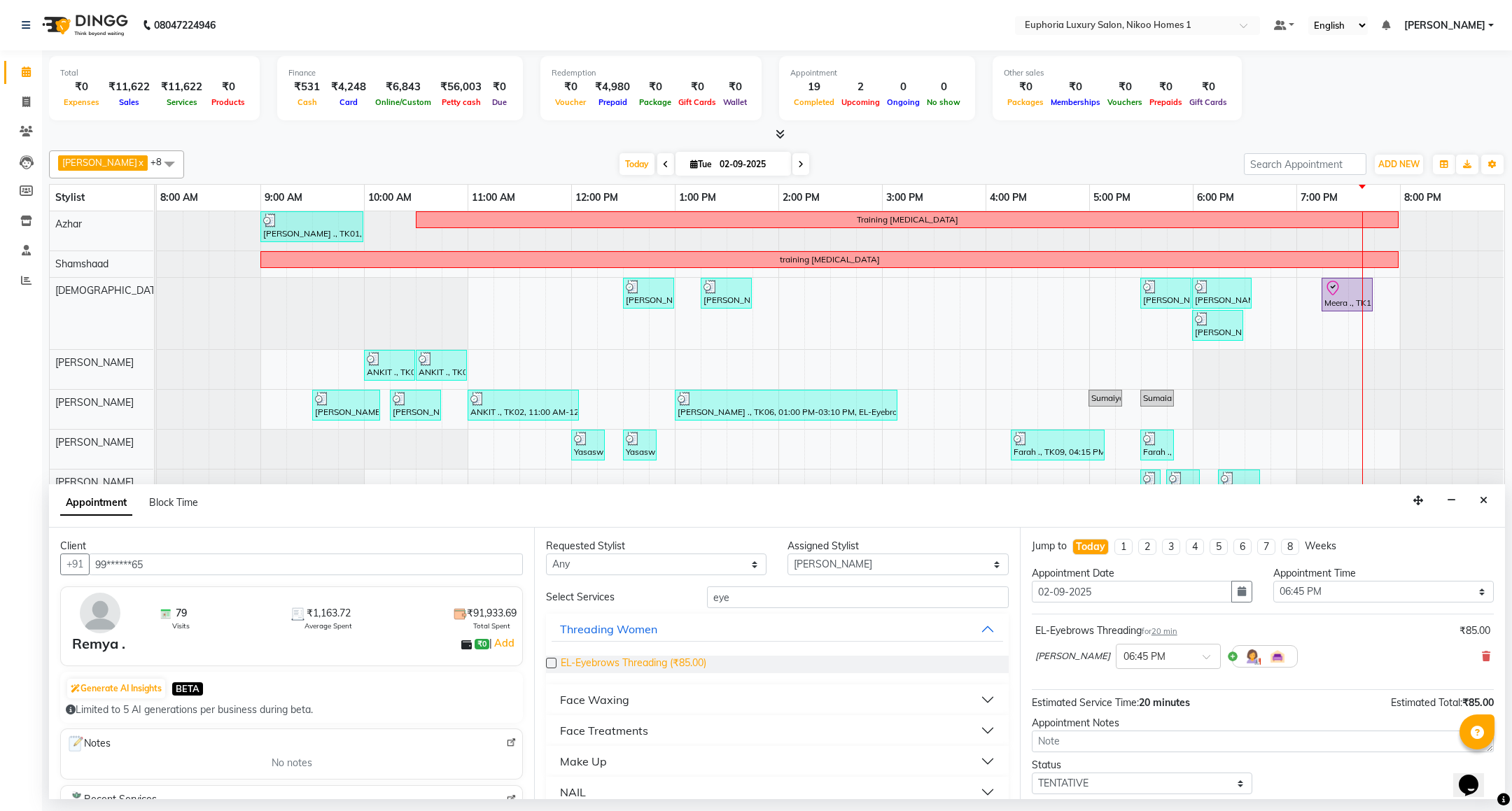
click at [650, 660] on span "EL-Eyebrows Threading (₹85.00)" at bounding box center [633, 664] width 146 height 18
checkbox input "false"
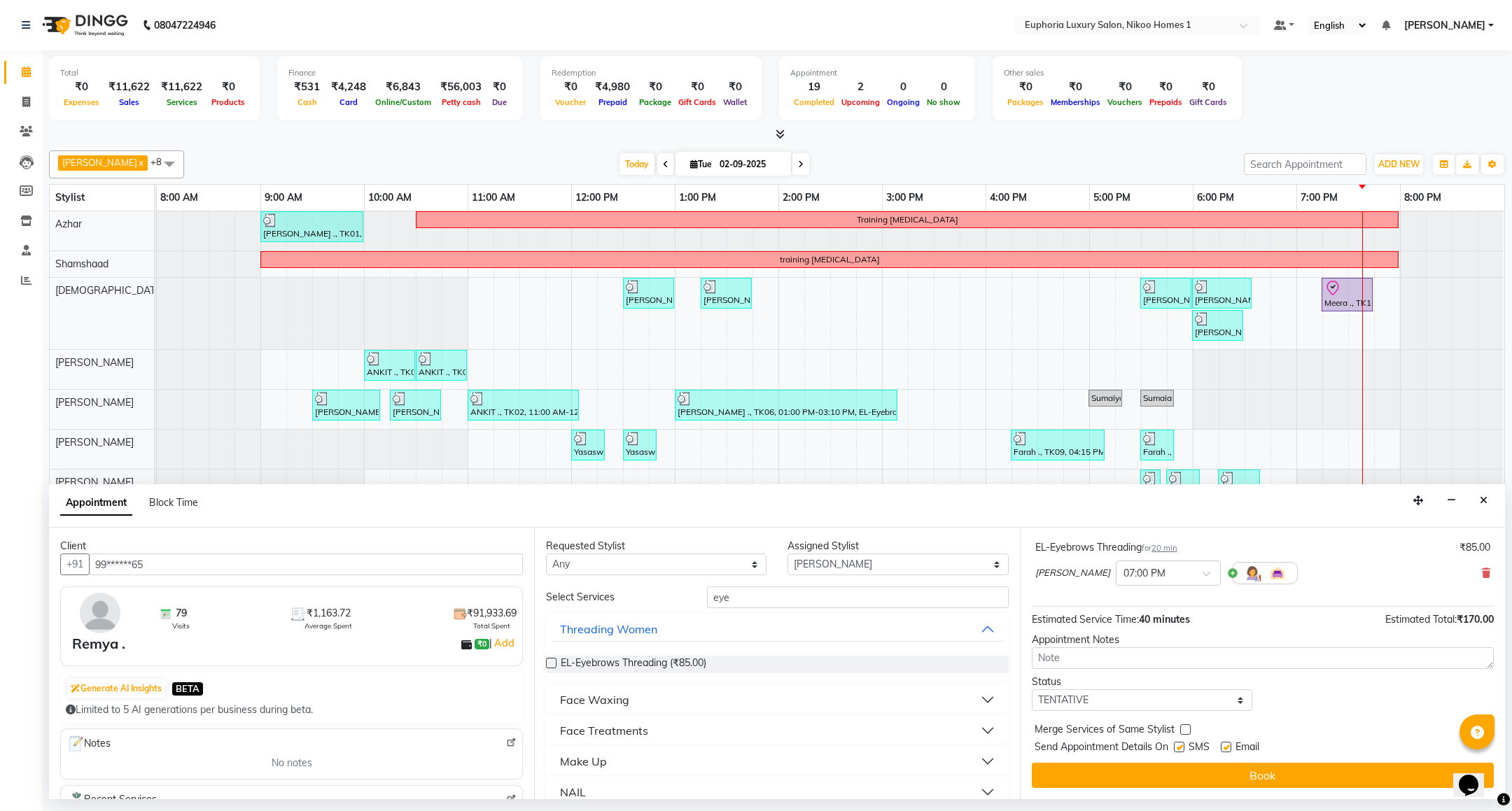
scroll to position [149, 0]
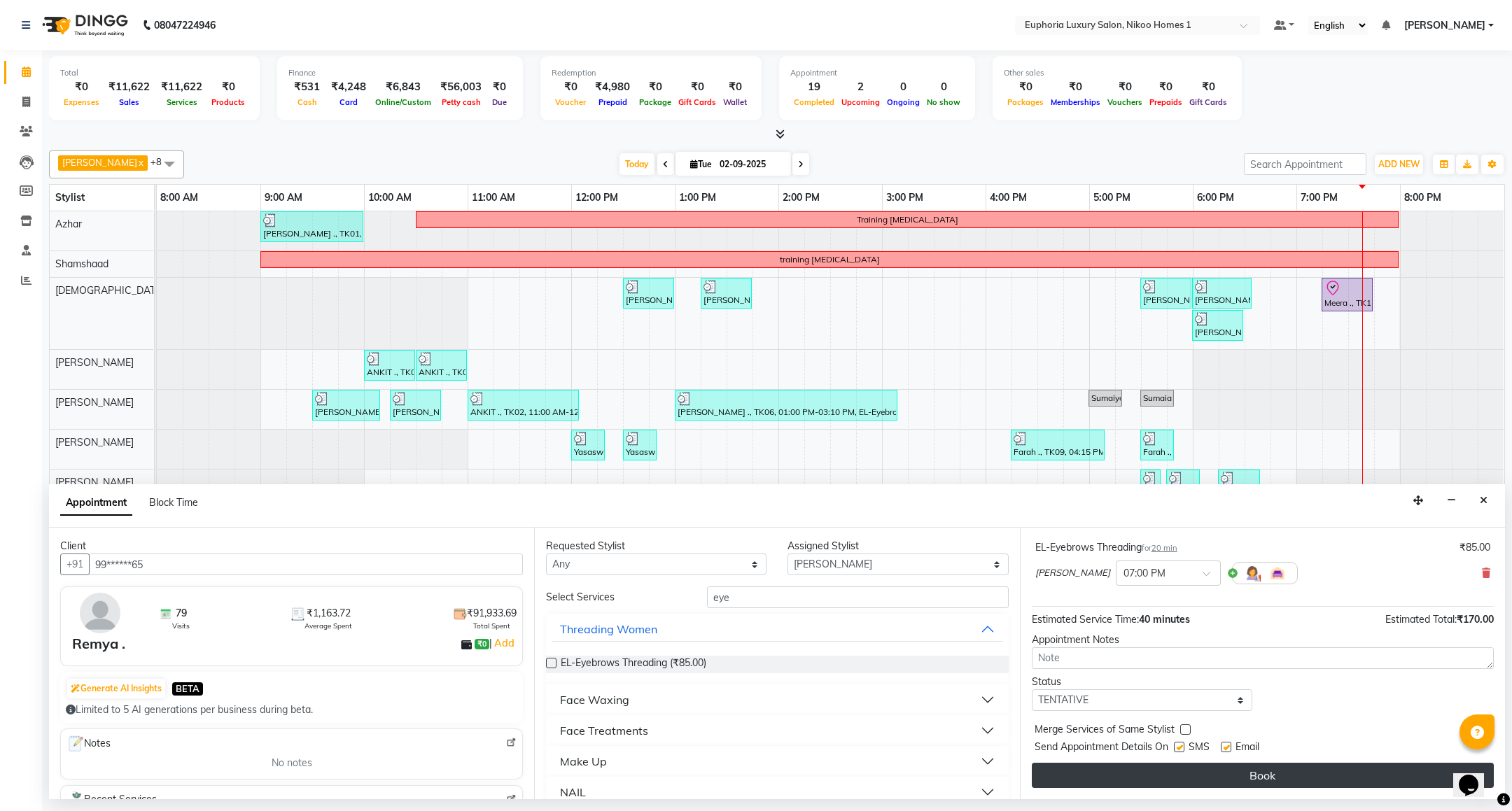
click at [1284, 775] on button "Book" at bounding box center [1262, 775] width 462 height 25
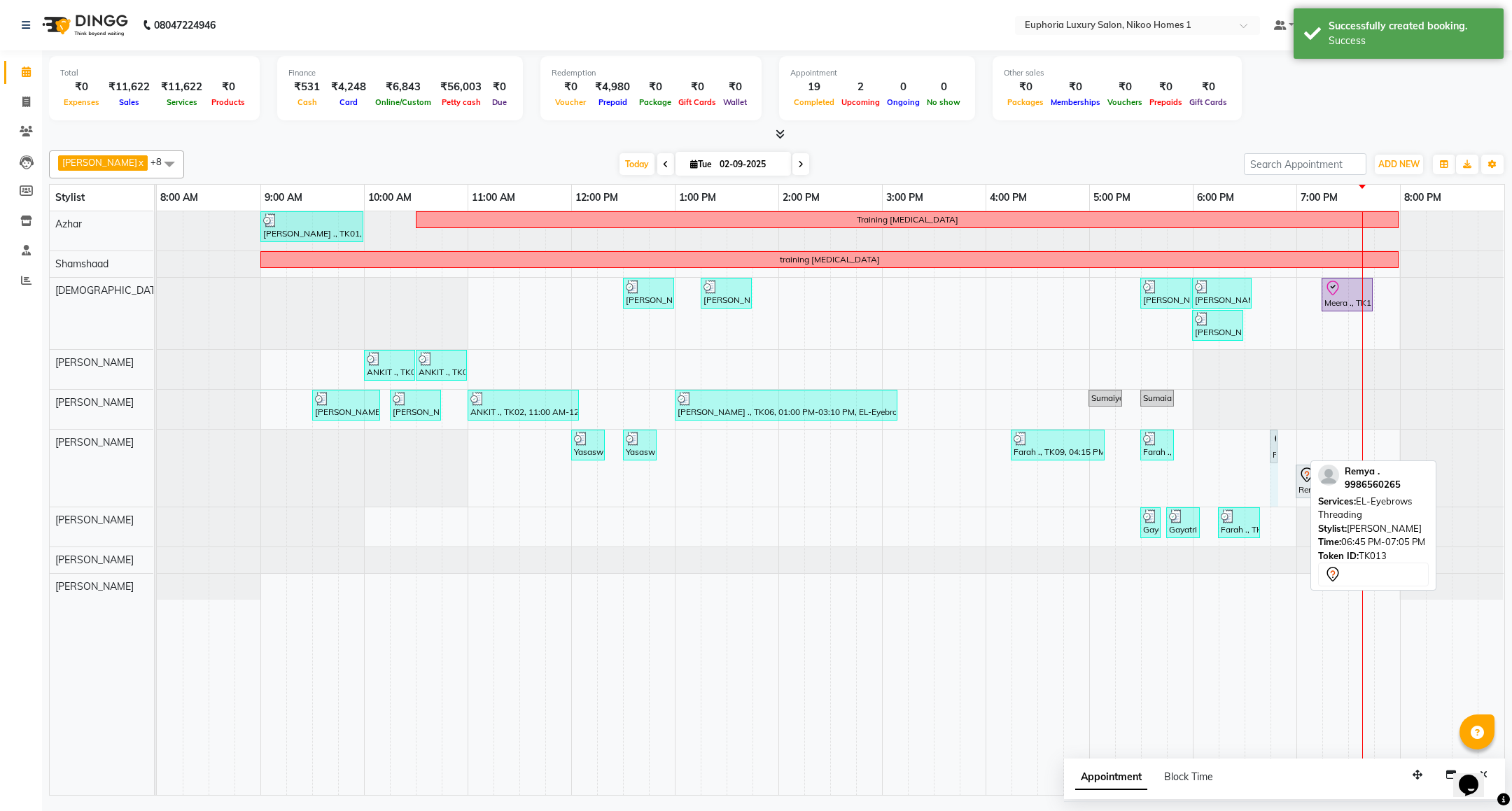
click at [1295, 453] on div "Sonali ., TK01, 09:00 AM-10:00 AM, EP-Artistic Cut - Creative Stylist Training …" at bounding box center [830, 503] width 1348 height 583
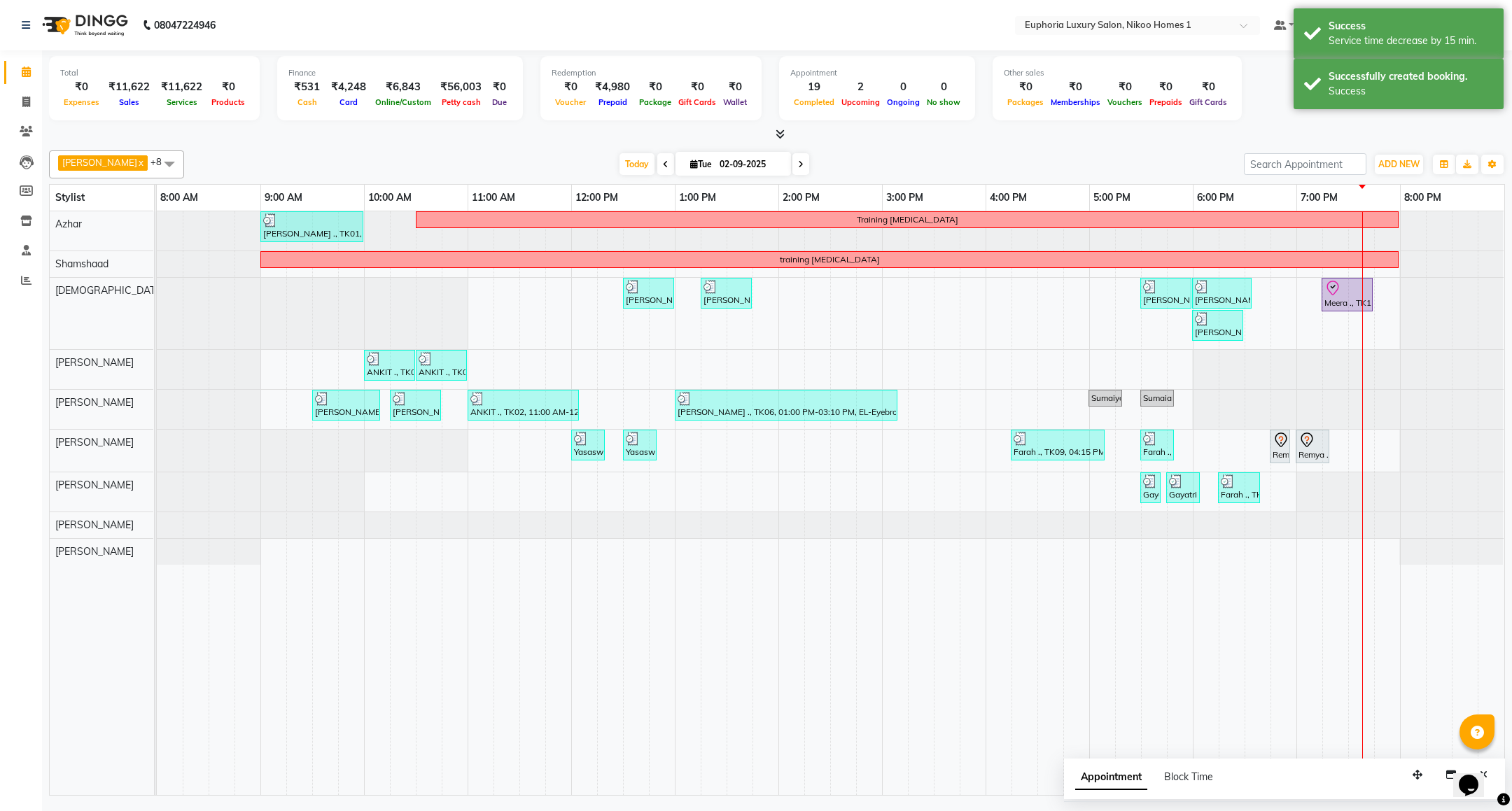
click at [1313, 127] on div at bounding box center [777, 135] width 1455 height 15
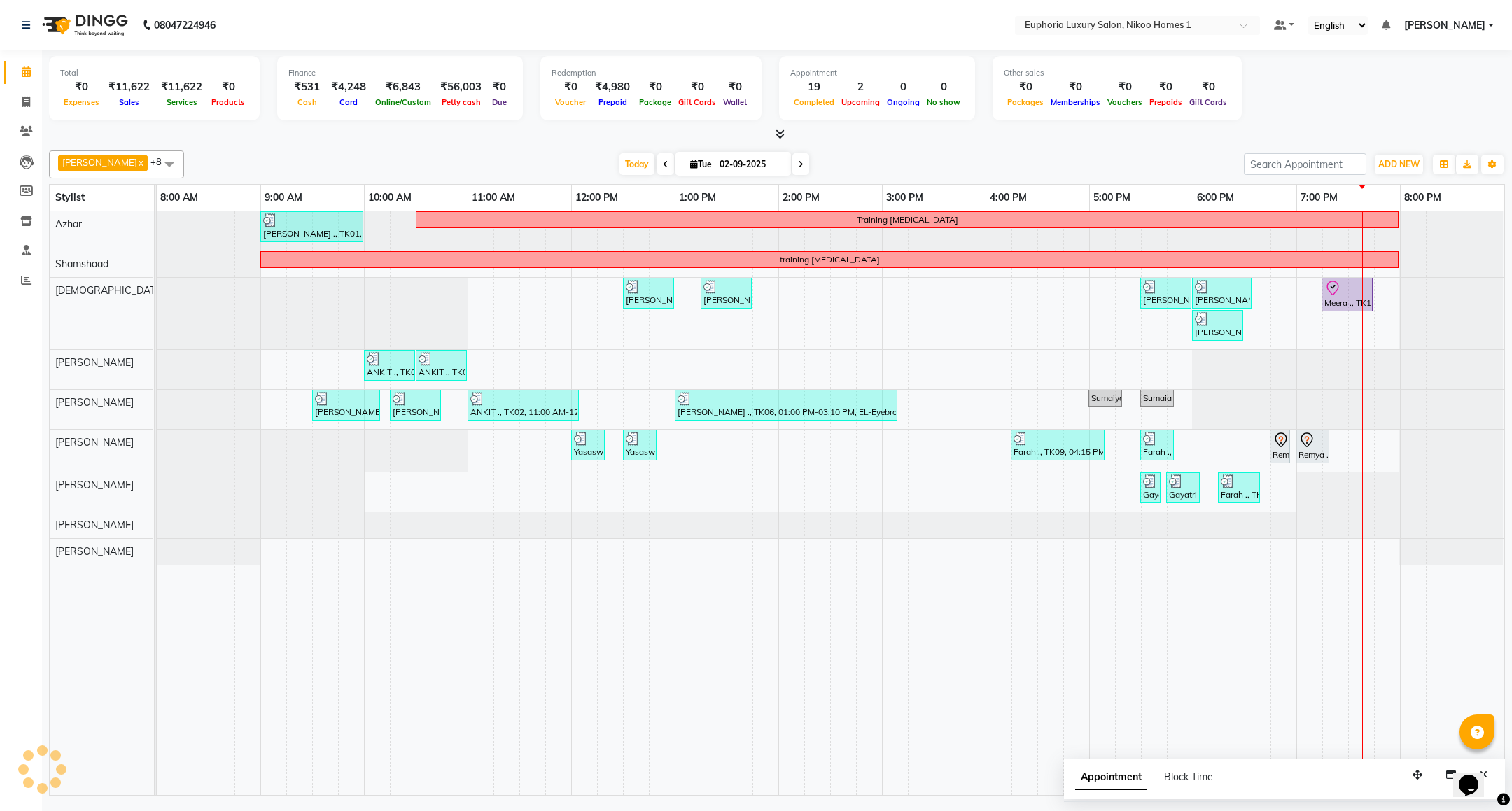
click at [1467, 28] on span "[PERSON_NAME]" at bounding box center [1444, 25] width 81 height 15
click at [1432, 97] on link "Sign out" at bounding box center [1422, 96] width 128 height 22
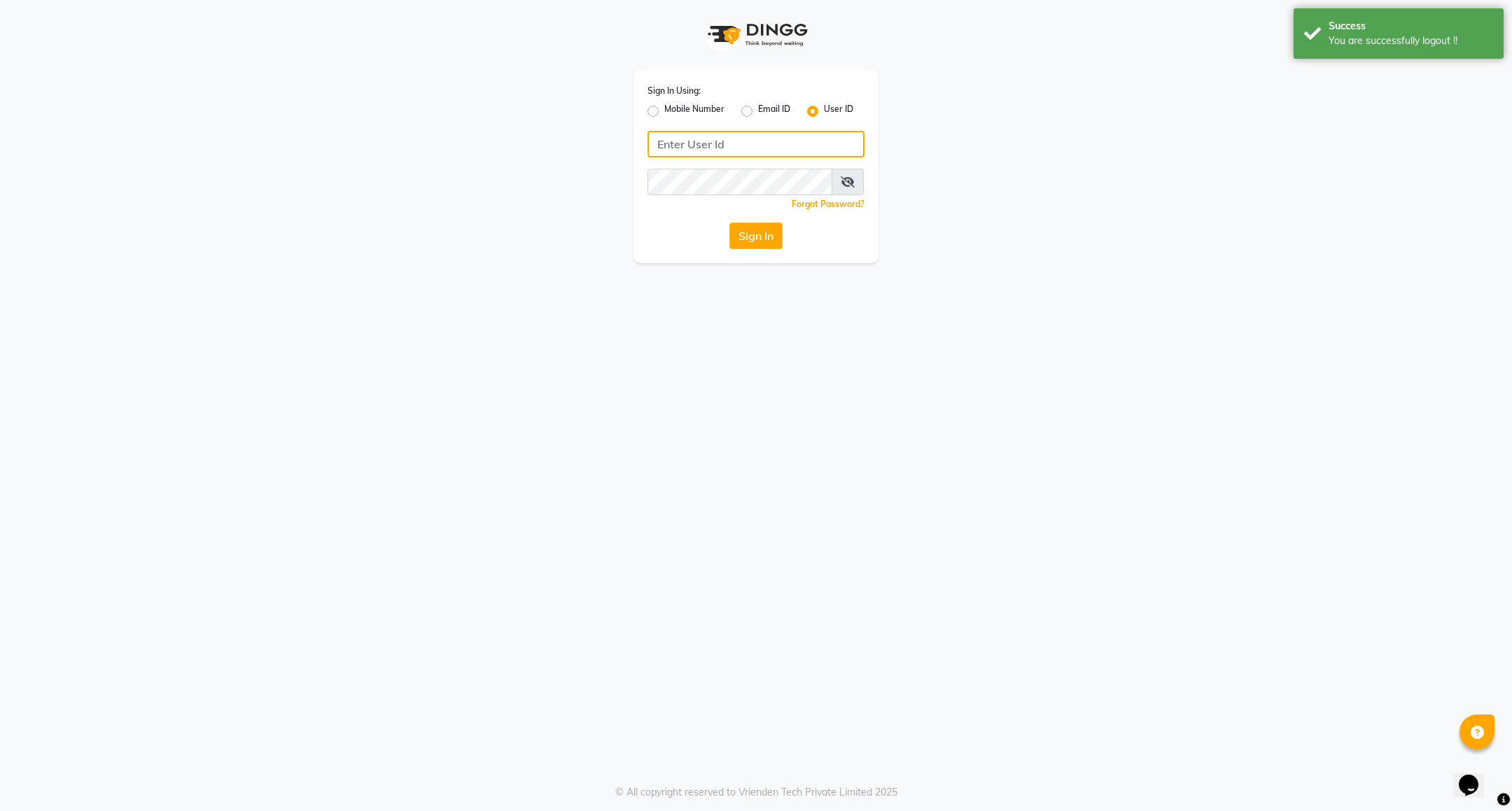
type input "8884568139"
click at [674, 108] on label "Mobile Number" at bounding box center [694, 111] width 60 height 17
click at [673, 108] on input "Mobile Number" at bounding box center [669, 107] width 9 height 9
radio input "true"
radio input "false"
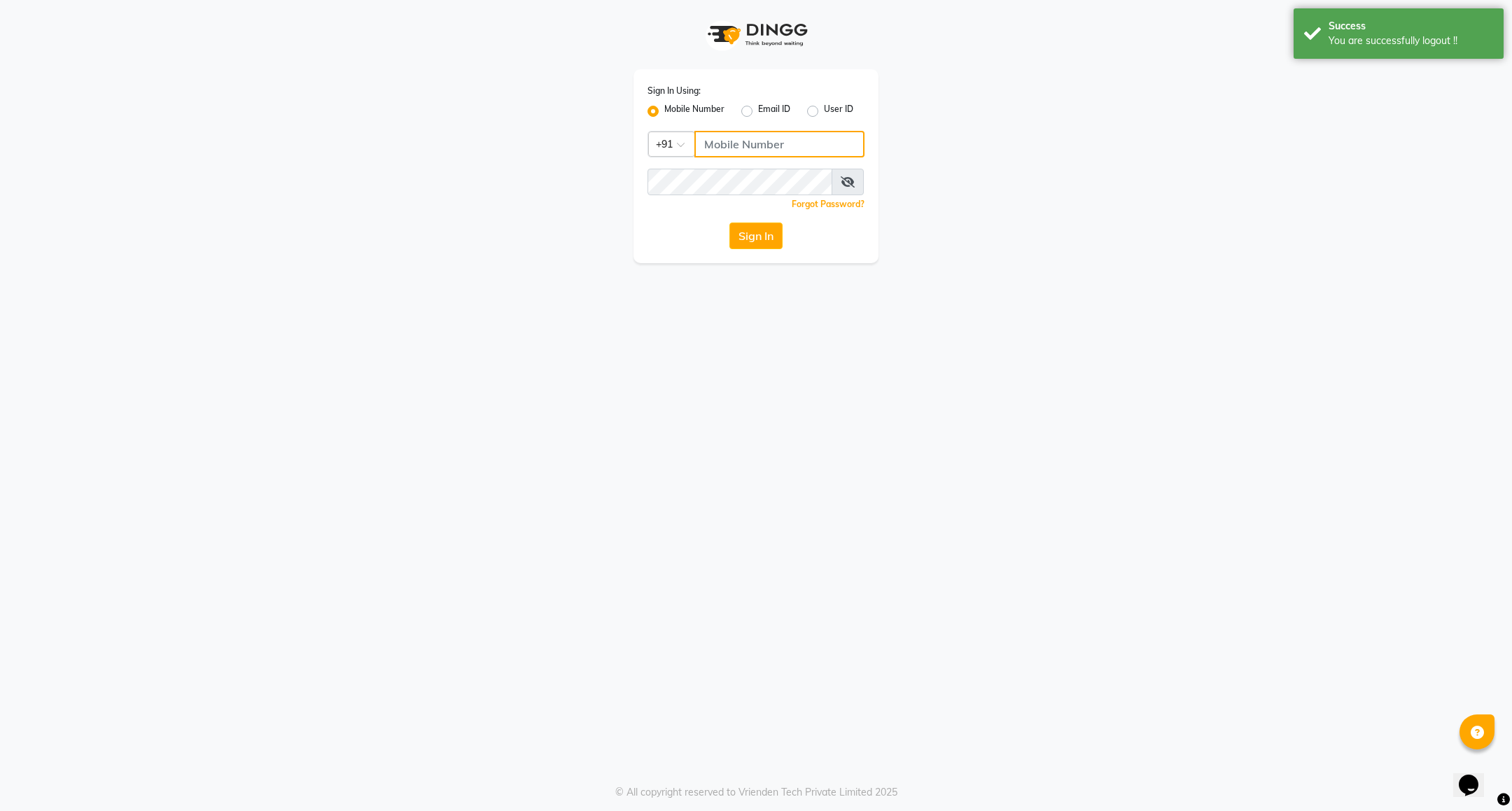
click at [717, 135] on input "Username" at bounding box center [779, 144] width 170 height 27
type input "7760179992"
click at [772, 244] on button "Sign In" at bounding box center [755, 236] width 53 height 27
